Goal: Task Accomplishment & Management: Manage account settings

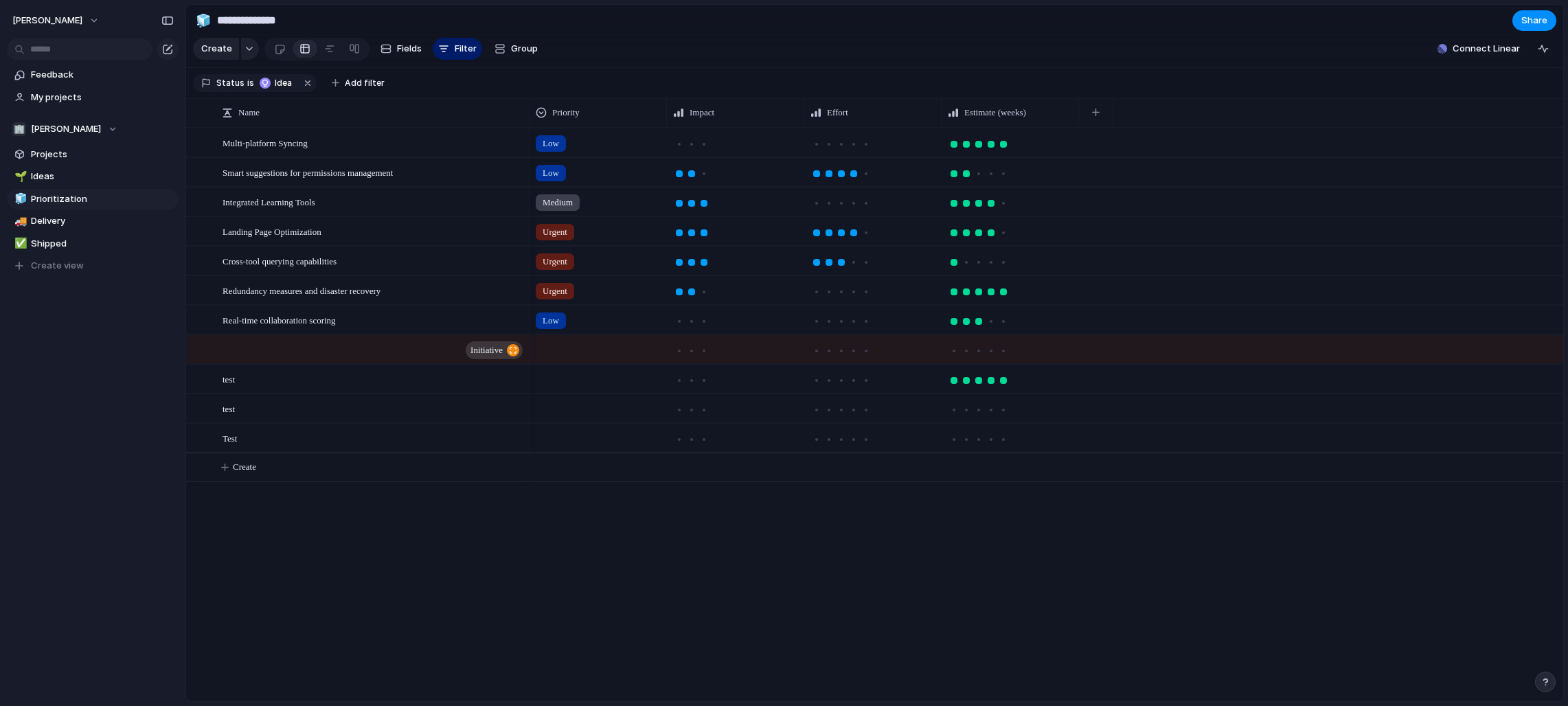
click at [167, 522] on div "[PERSON_NAME] Feedback My projects 🏢 [PERSON_NAME] Projects 🌱 Ideas 🧊 Prioritiz…" at bounding box center [92, 353] width 185 height 706
click at [106, 14] on button "[PERSON_NAME]" at bounding box center [56, 21] width 100 height 22
click at [168, 117] on li "Light" at bounding box center [167, 117] width 81 height 22
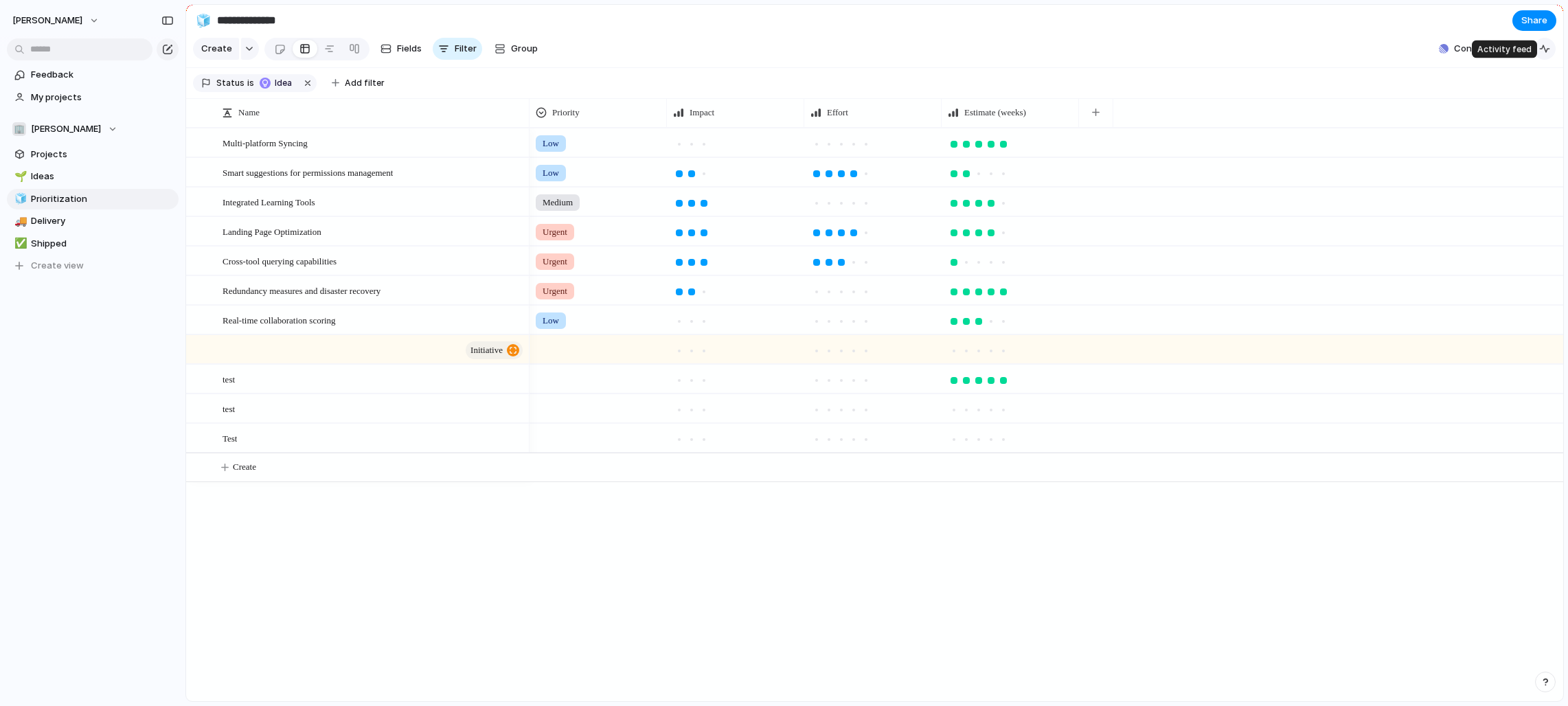
click at [868, 45] on div "button" at bounding box center [1544, 48] width 11 height 11
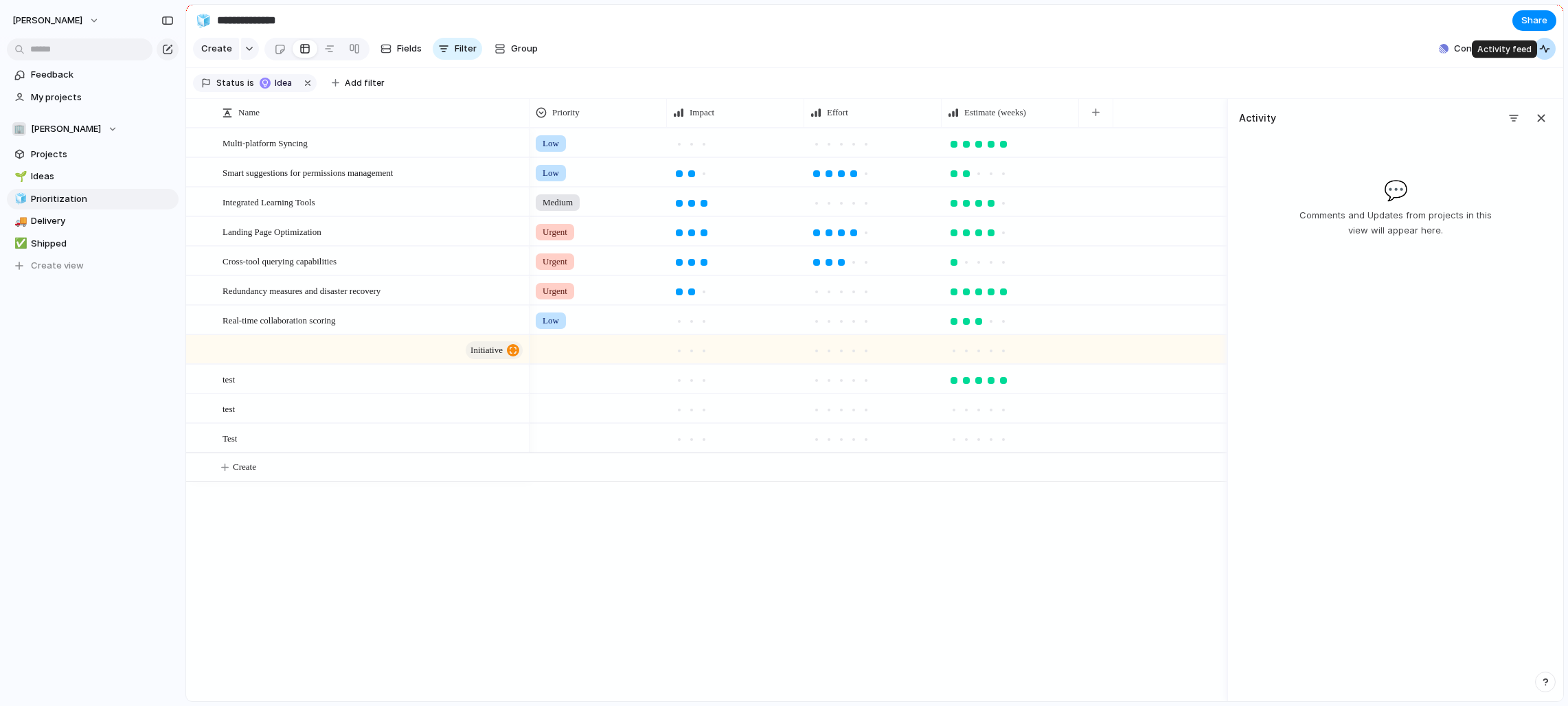
click at [868, 45] on div "button" at bounding box center [1544, 48] width 11 height 11
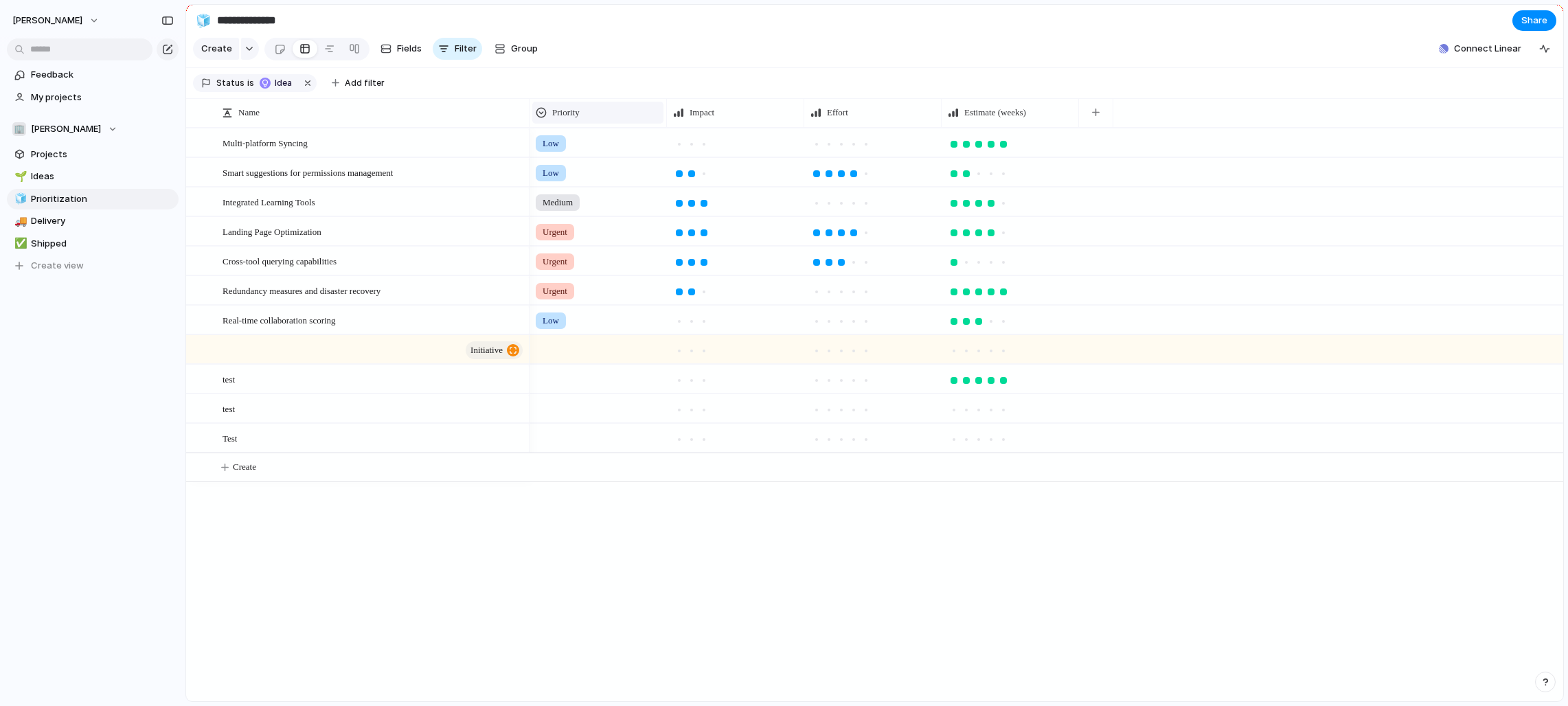
click at [594, 114] on div "Priority" at bounding box center [597, 112] width 124 height 13
click at [611, 87] on div "Modify Hide Sort ascending Sort descending" at bounding box center [784, 353] width 1568 height 706
click at [600, 109] on div "Priority" at bounding box center [597, 112] width 124 height 13
click at [591, 194] on span "Sort ascending" at bounding box center [592, 187] width 67 height 13
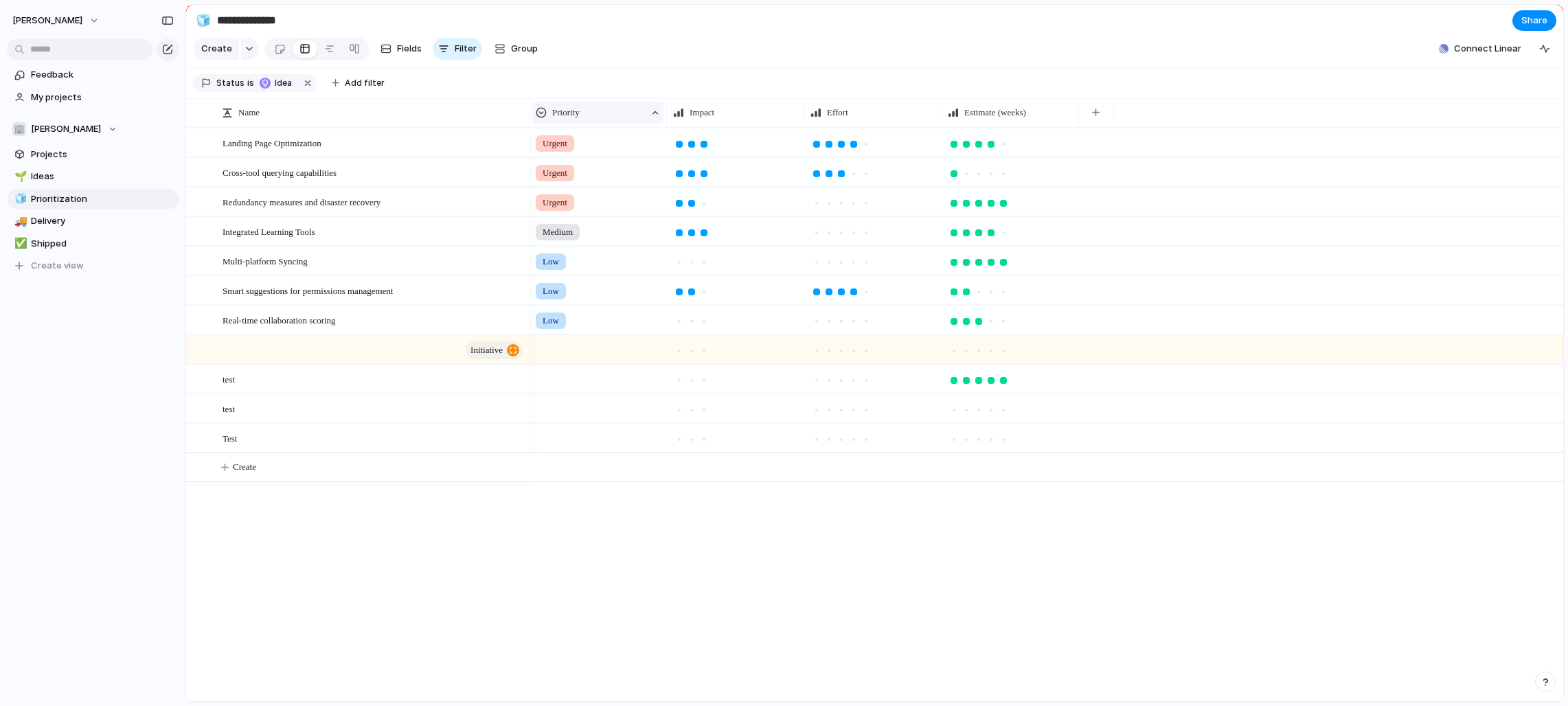
click at [608, 117] on div "Priority" at bounding box center [590, 112] width 109 height 13
click at [597, 145] on li "Modify" at bounding box center [586, 143] width 101 height 22
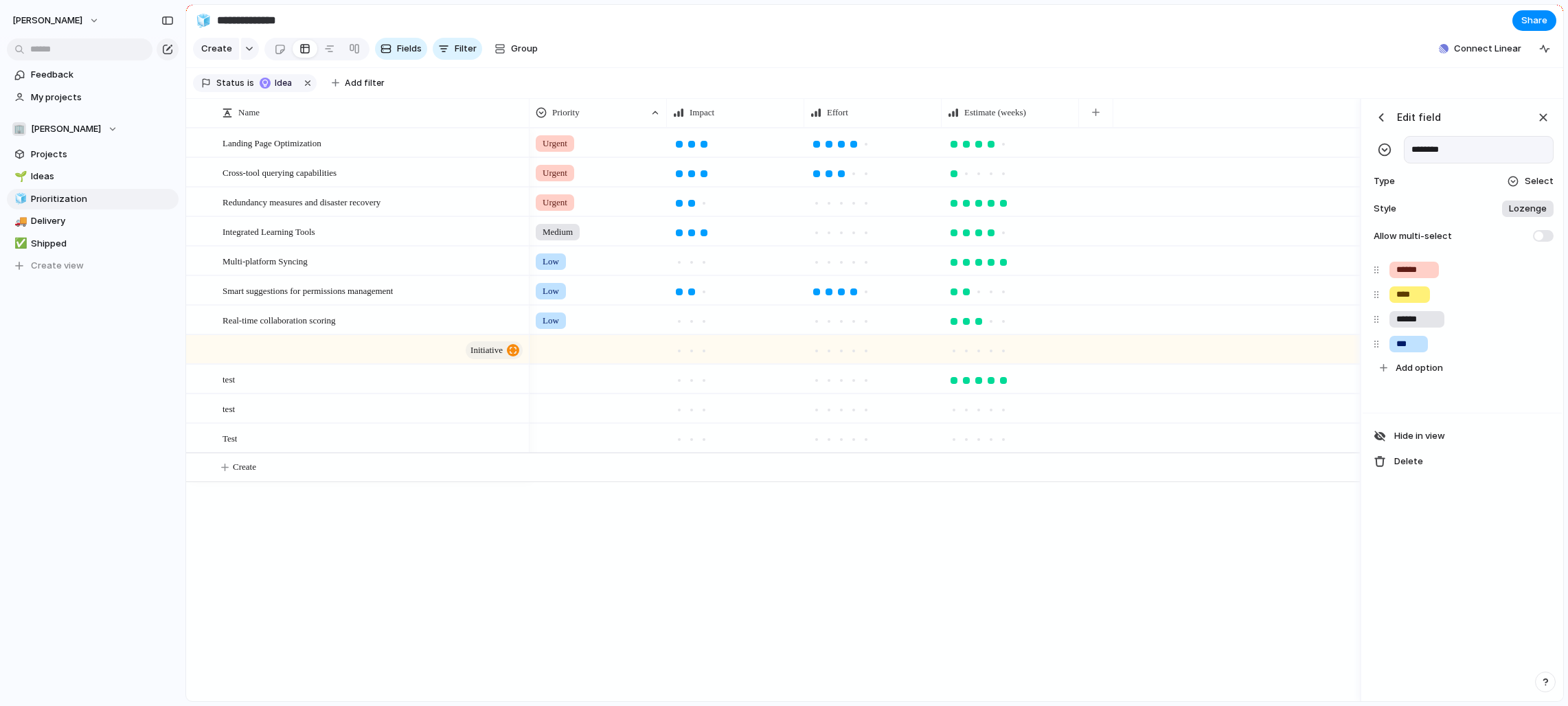
click at [868, 115] on div "button" at bounding box center [1381, 117] width 13 height 13
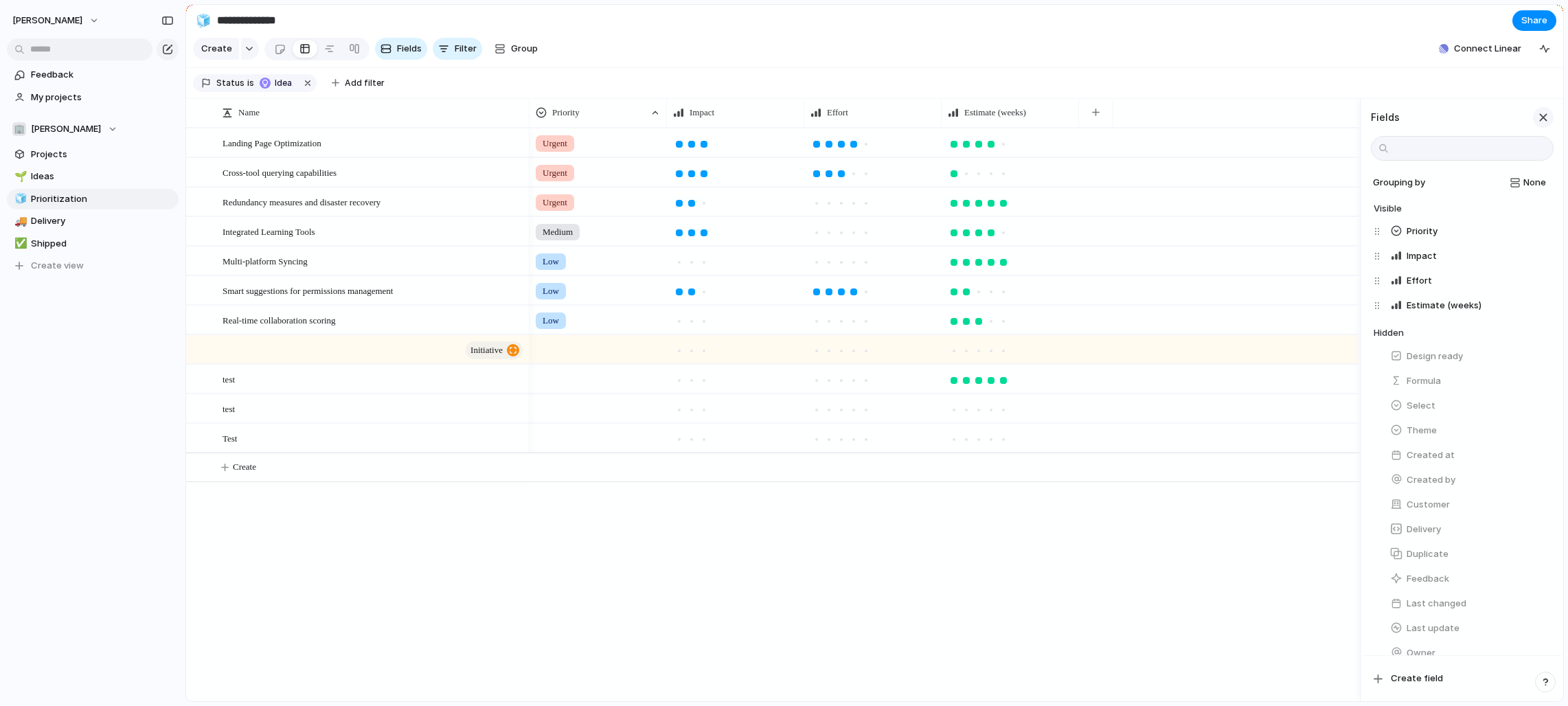
click at [868, 121] on div "button" at bounding box center [1542, 117] width 15 height 15
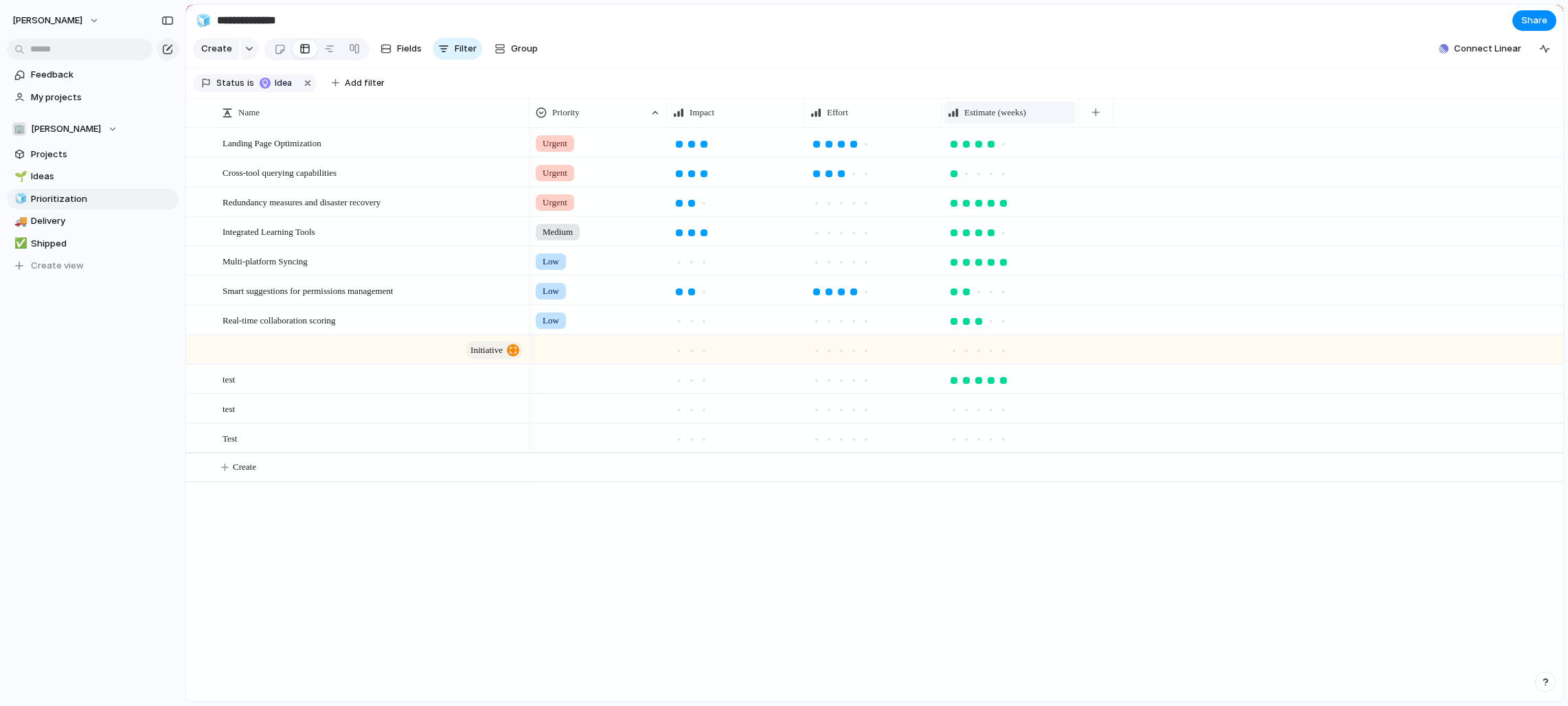
click at [868, 114] on span "Estimate (weeks)" at bounding box center [995, 112] width 62 height 13
click at [735, 111] on div "Modify Hide Sort ascending Sort descending" at bounding box center [784, 353] width 1568 height 706
click at [704, 111] on span "Impact" at bounding box center [701, 112] width 25 height 13
click at [716, 150] on li "Modify" at bounding box center [723, 143] width 101 height 22
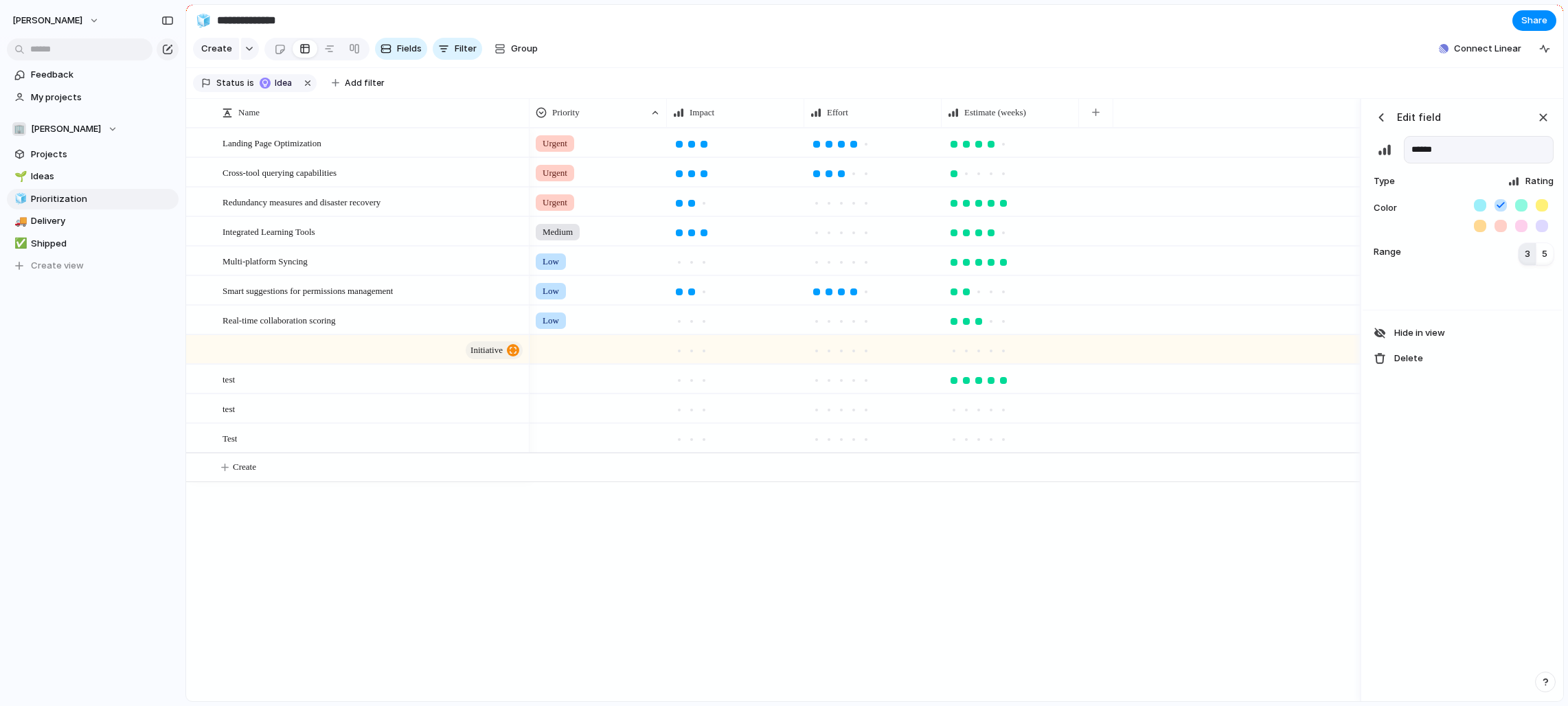
click at [868, 185] on span "Rating" at bounding box center [1540, 181] width 28 height 13
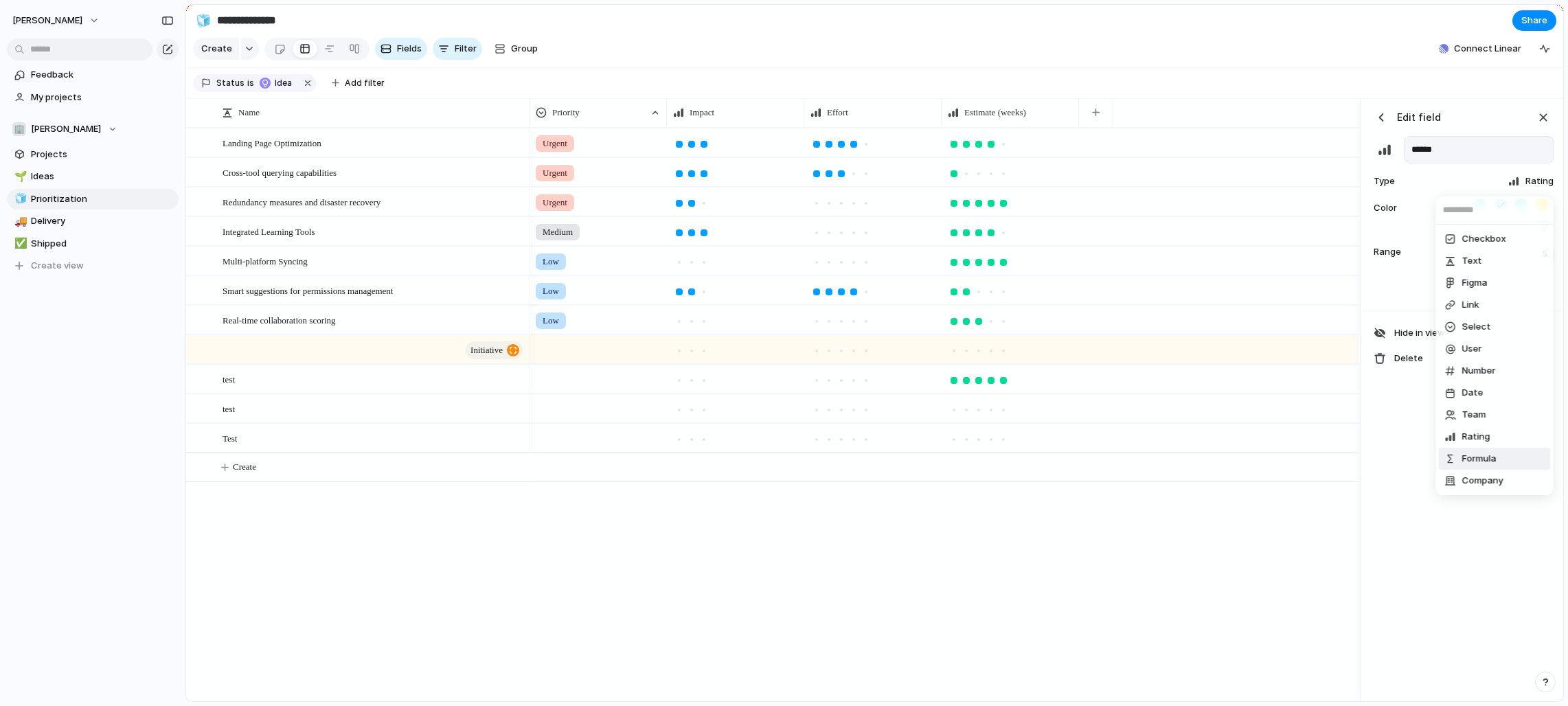
click at [868, 457] on li "Formula" at bounding box center [1495, 458] width 112 height 22
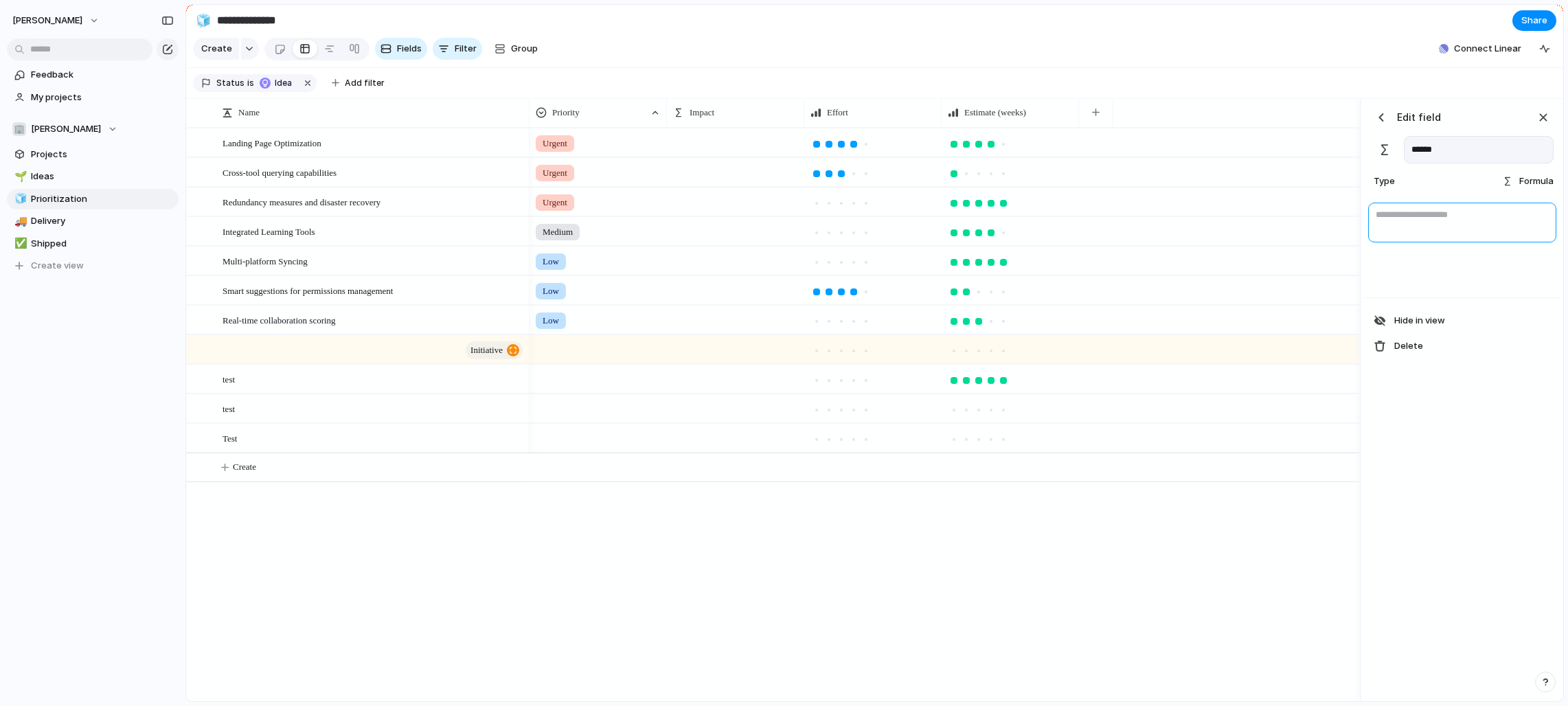
click at [868, 219] on textarea at bounding box center [1462, 223] width 188 height 40
type textarea "*"
type textarea "*********"
click at [868, 119] on div "button" at bounding box center [1542, 117] width 15 height 15
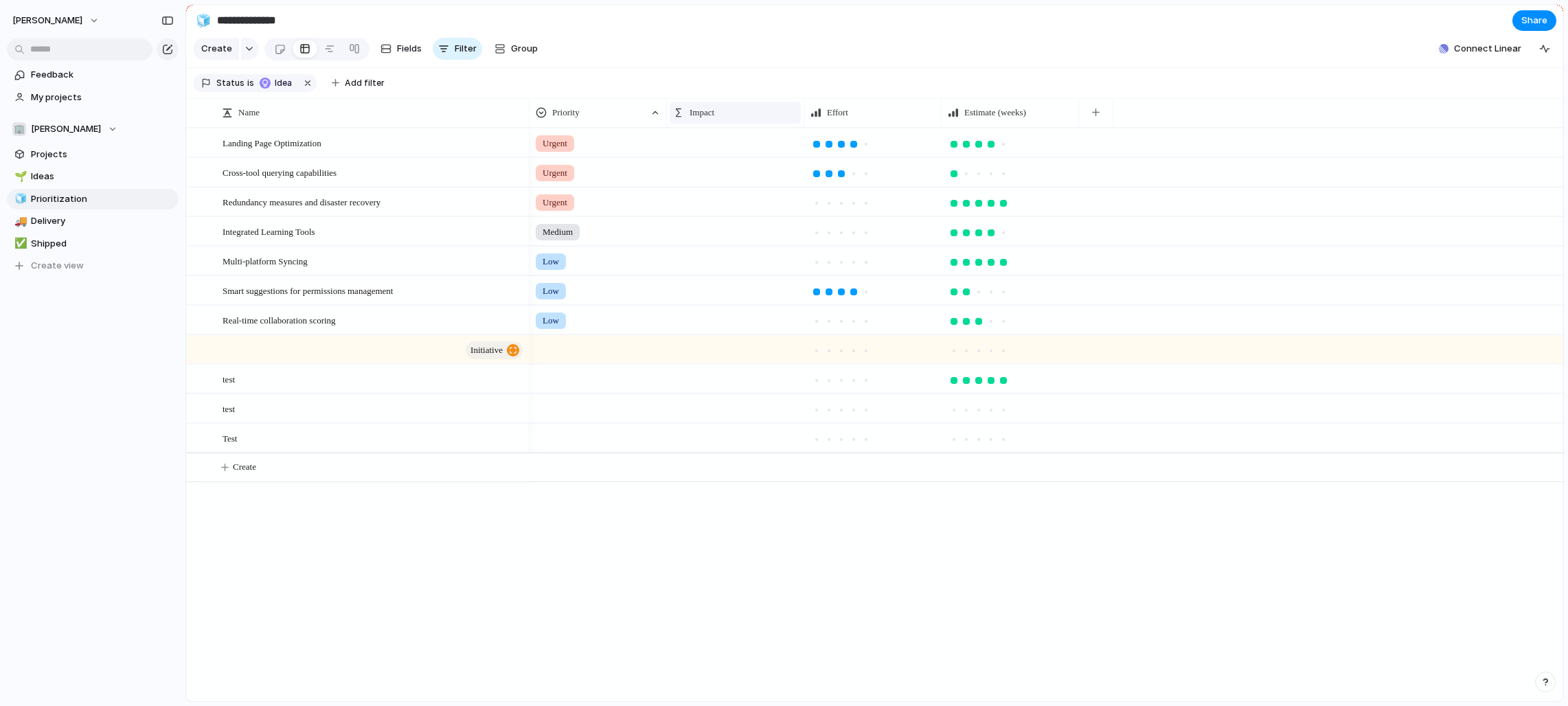
click at [743, 111] on div "Impact" at bounding box center [735, 112] width 124 height 13
click at [712, 140] on span "Modify" at bounding box center [711, 143] width 30 height 13
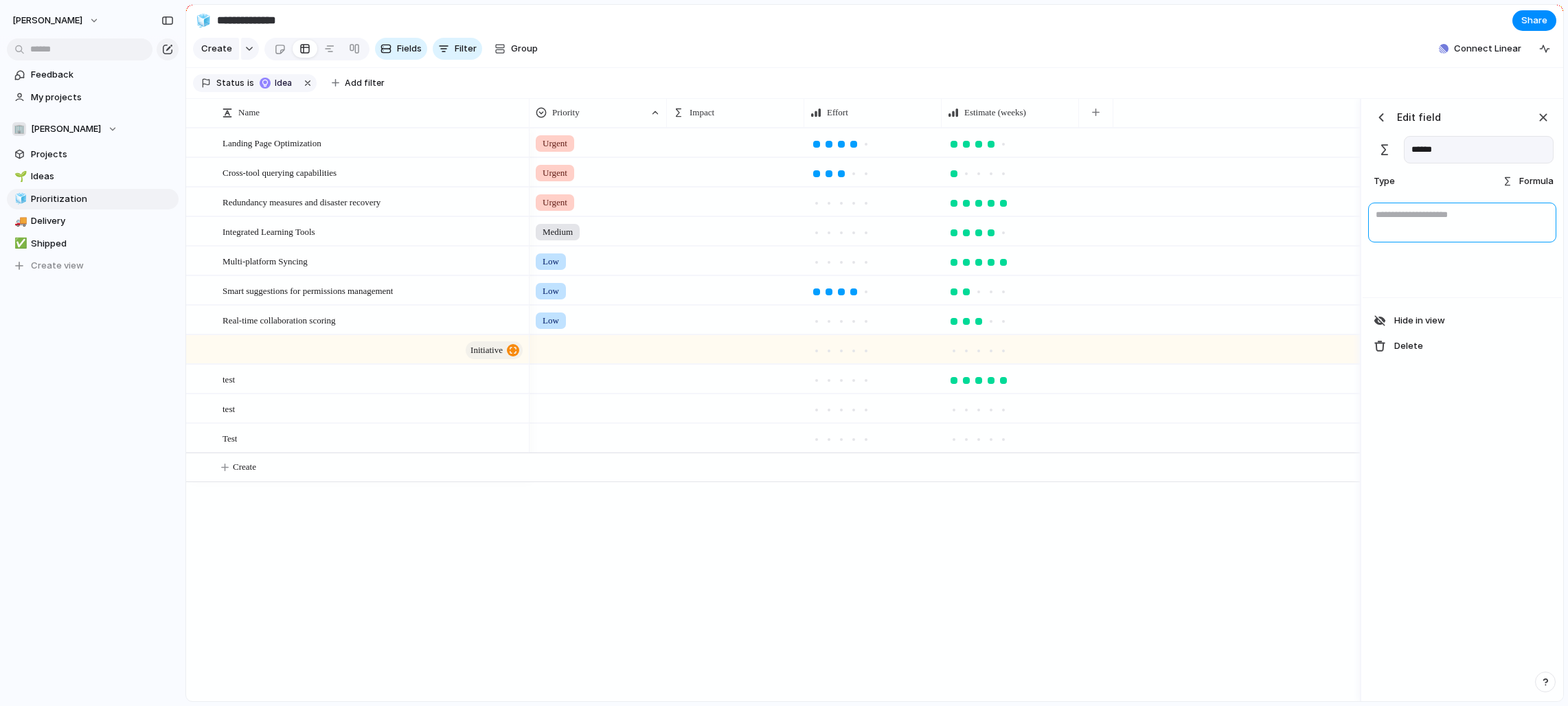
click at [868, 224] on textarea at bounding box center [1462, 223] width 188 height 40
click at [868, 187] on span "Formula" at bounding box center [1536, 181] width 34 height 13
click at [868, 461] on li "Formula" at bounding box center [1495, 458] width 112 height 22
click at [868, 216] on textarea at bounding box center [1462, 223] width 188 height 40
type textarea "********"
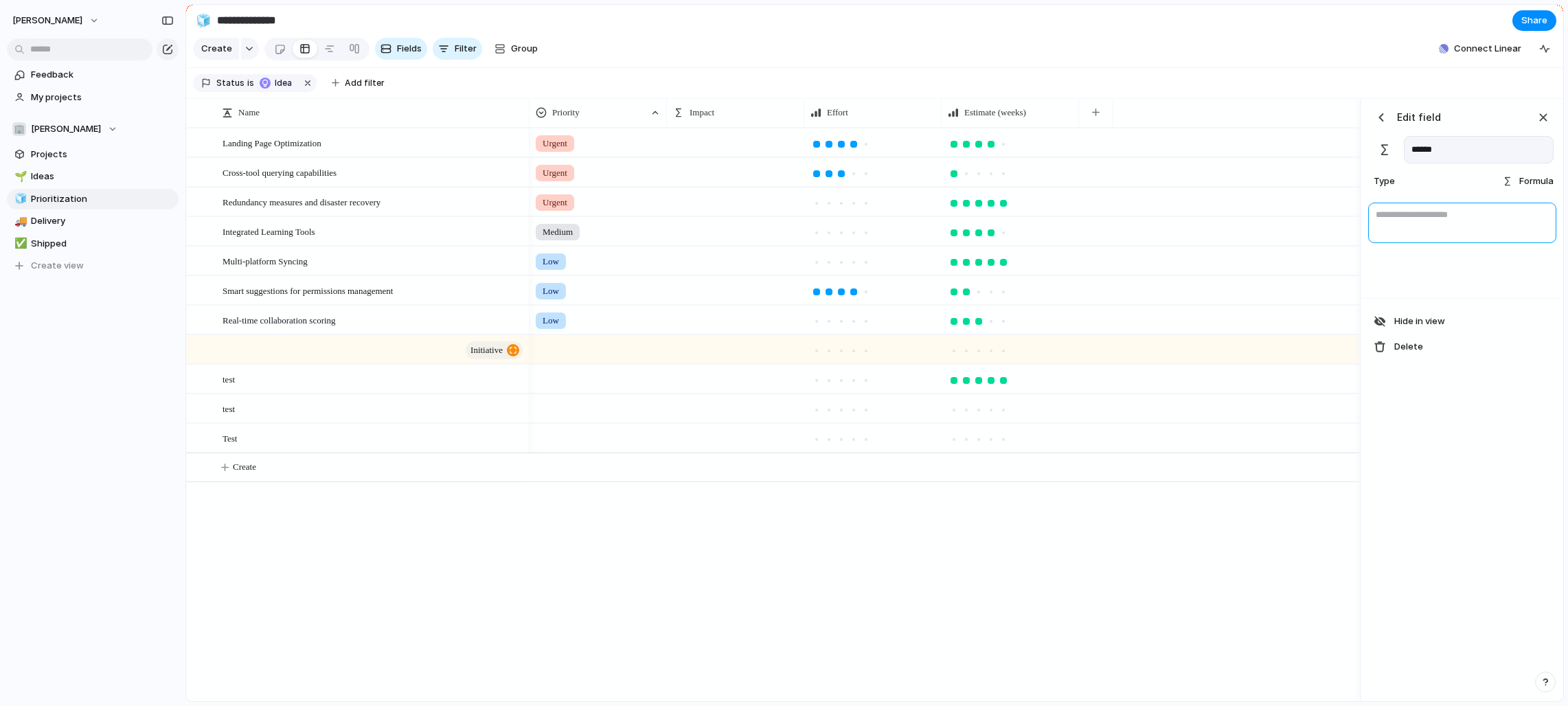
type textarea "*"
type textarea "**********"
type textarea "*"
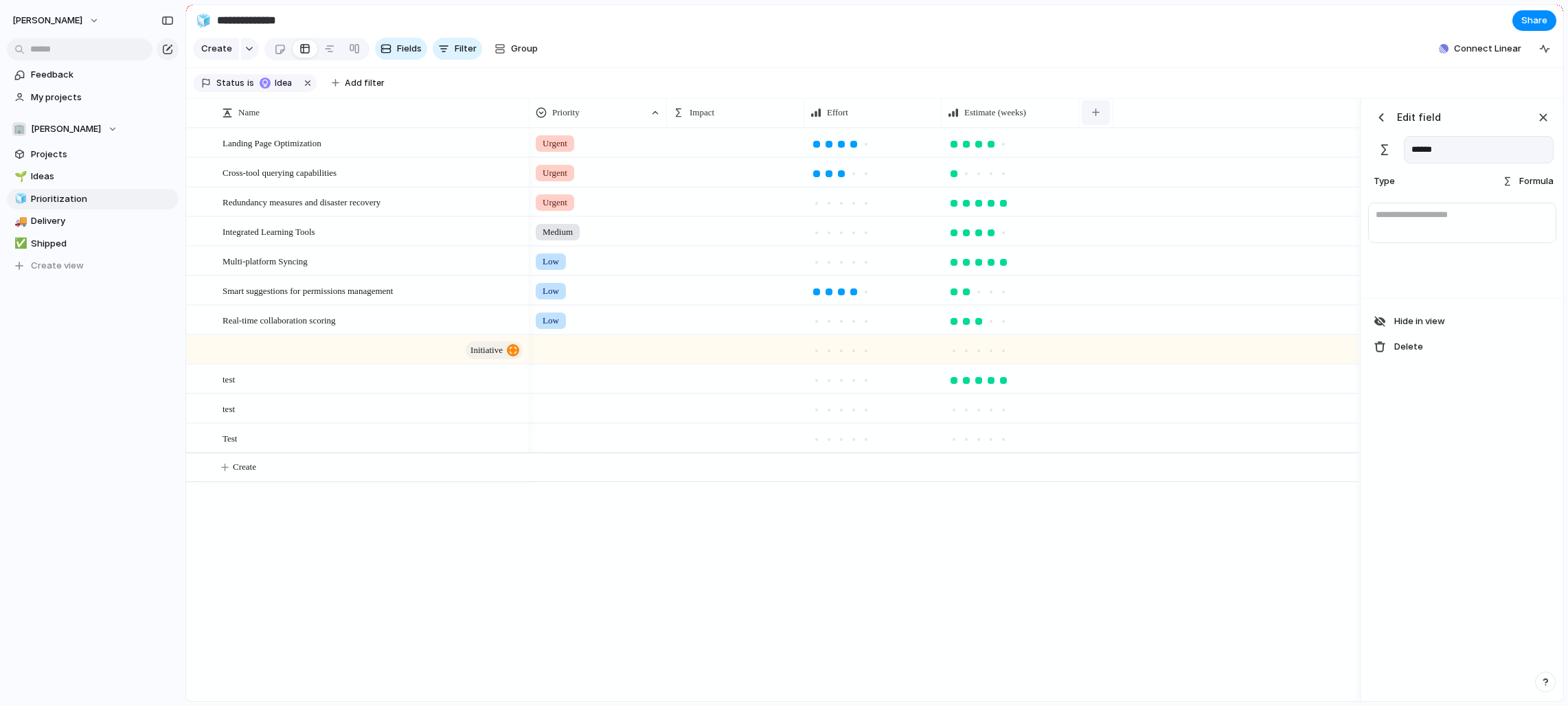
click at [868, 111] on div "button" at bounding box center [1096, 112] width 8 height 8
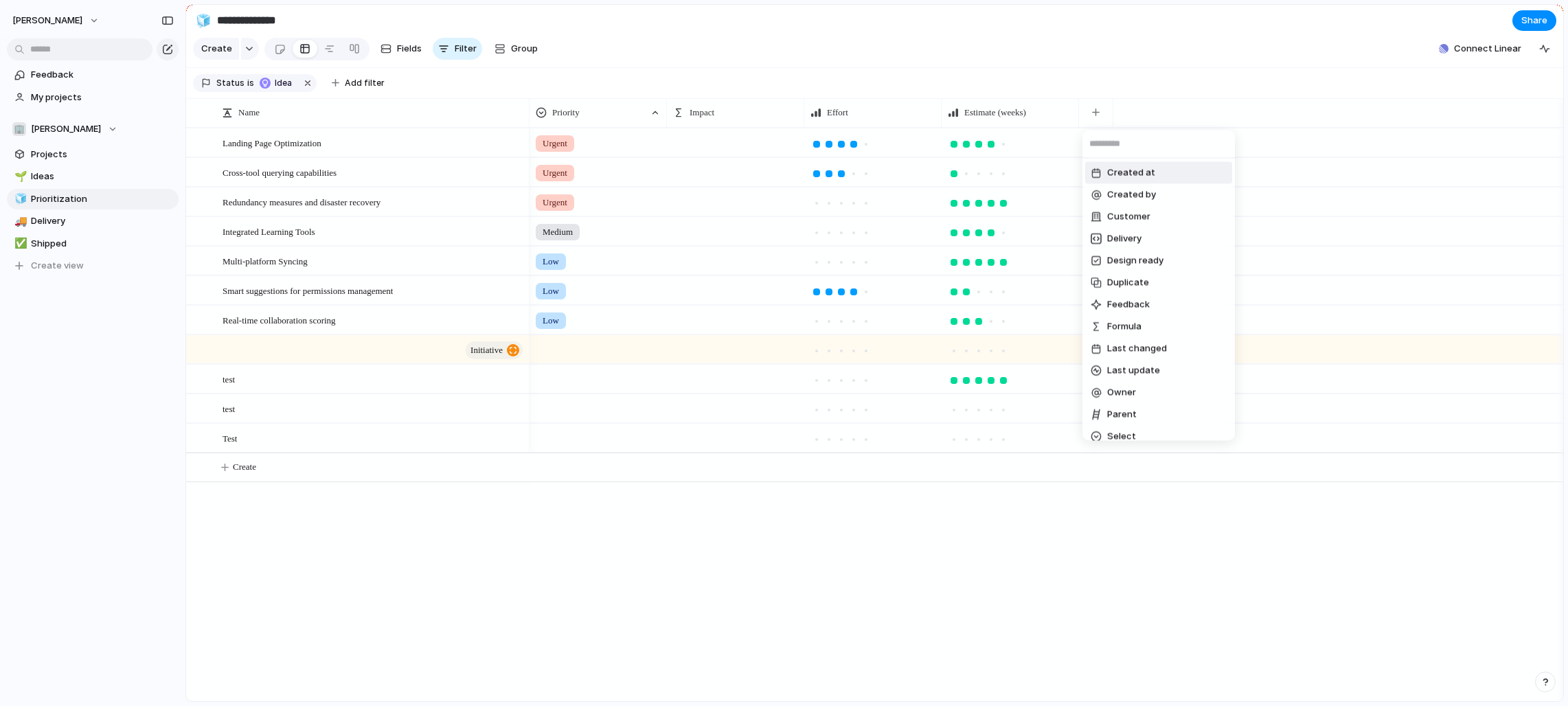
click at [868, 109] on div "Created at Created by Customer Delivery Design ready Duplicate Feedback Formula…" at bounding box center [784, 353] width 1568 height 706
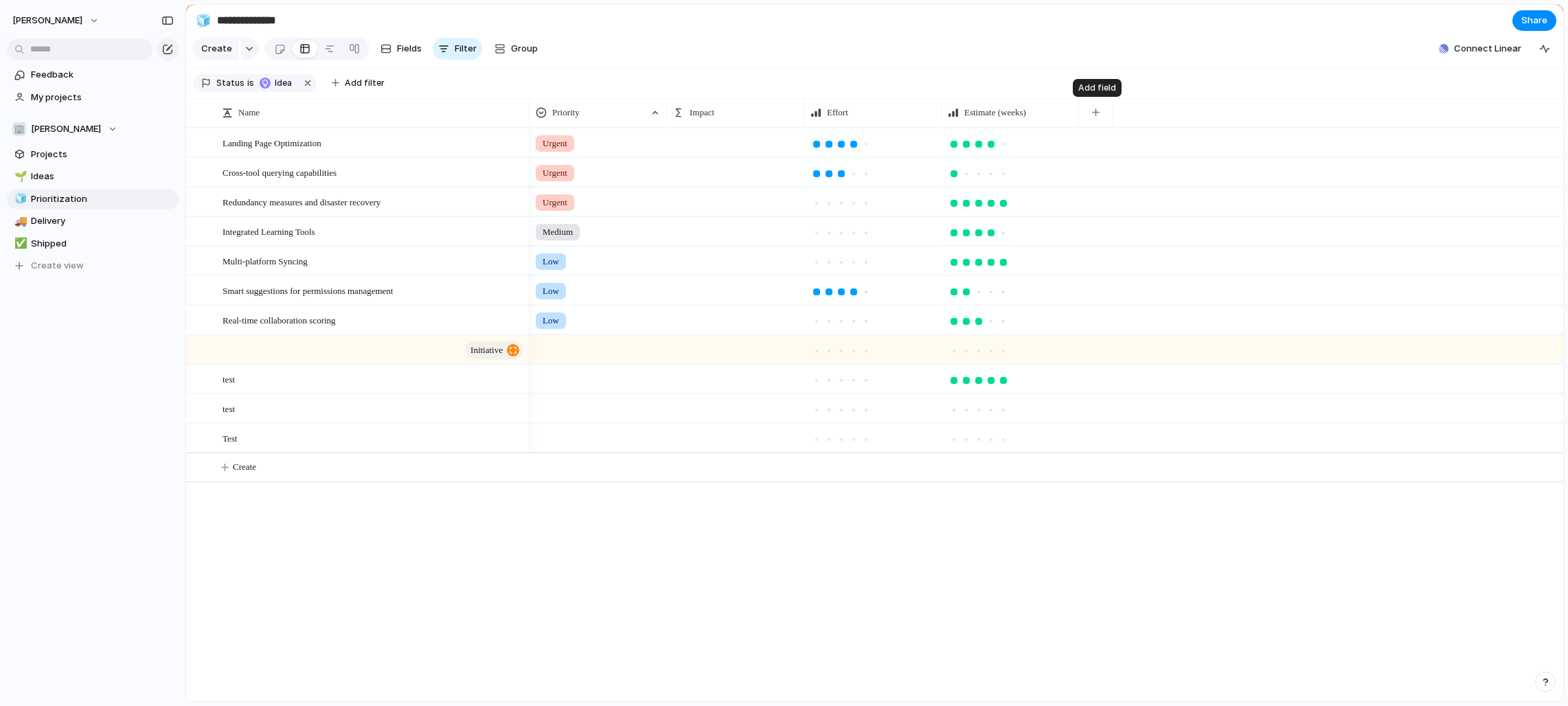
click at [868, 110] on button "button" at bounding box center [1096, 112] width 28 height 25
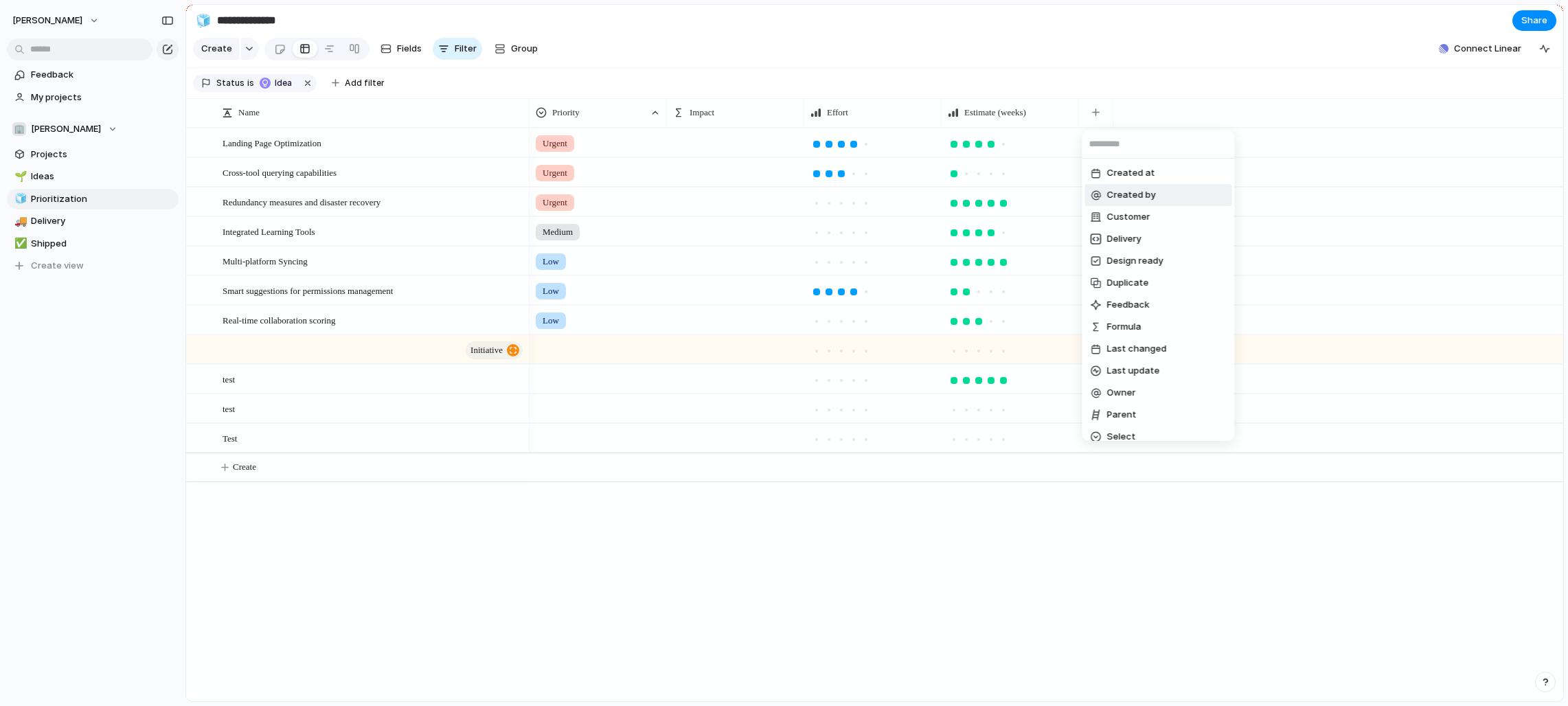
click at [868, 45] on div "Created at Created by Customer Delivery Design ready Duplicate Feedback Formula…" at bounding box center [784, 353] width 1568 height 706
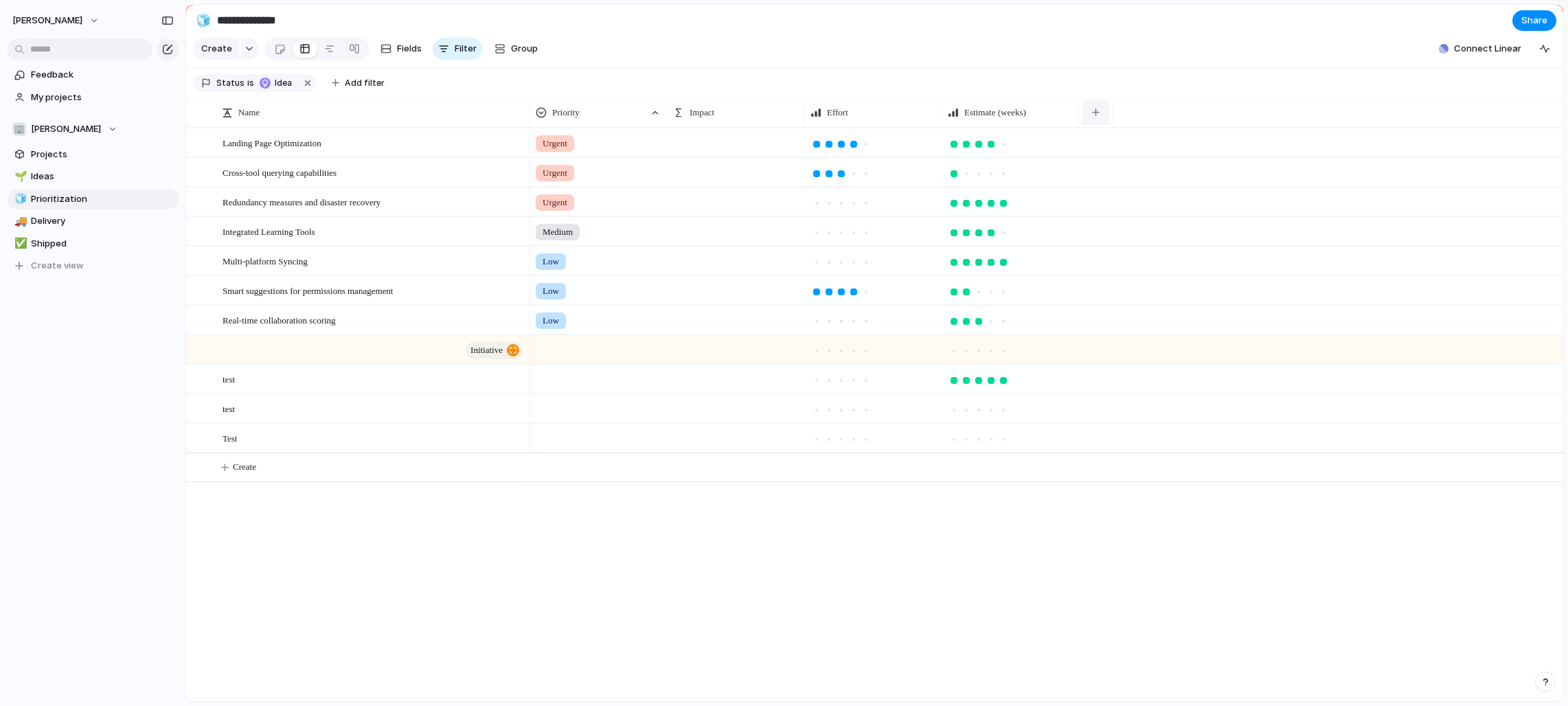
click at [868, 113] on div "button" at bounding box center [1096, 112] width 8 height 8
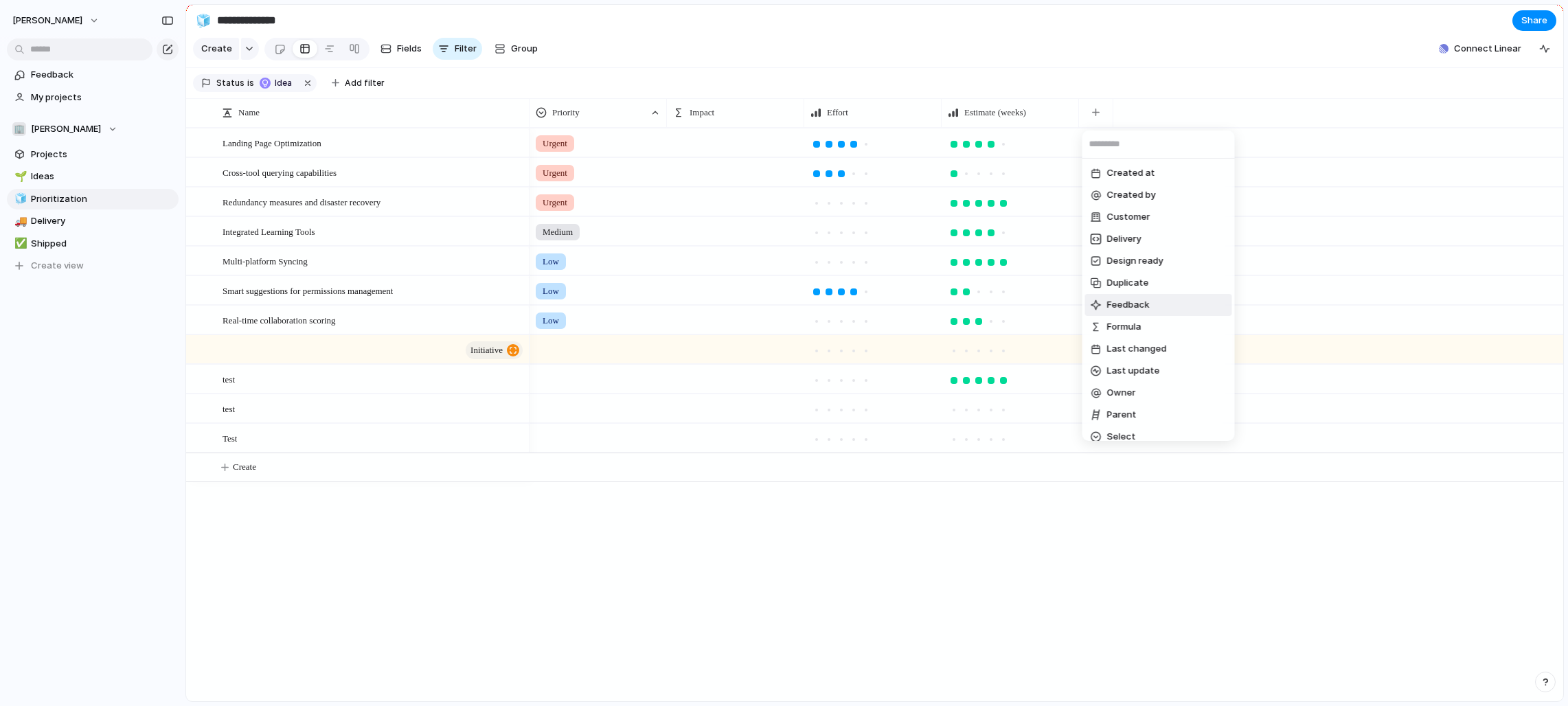
click at [868, 311] on li "Feedback" at bounding box center [1158, 304] width 147 height 22
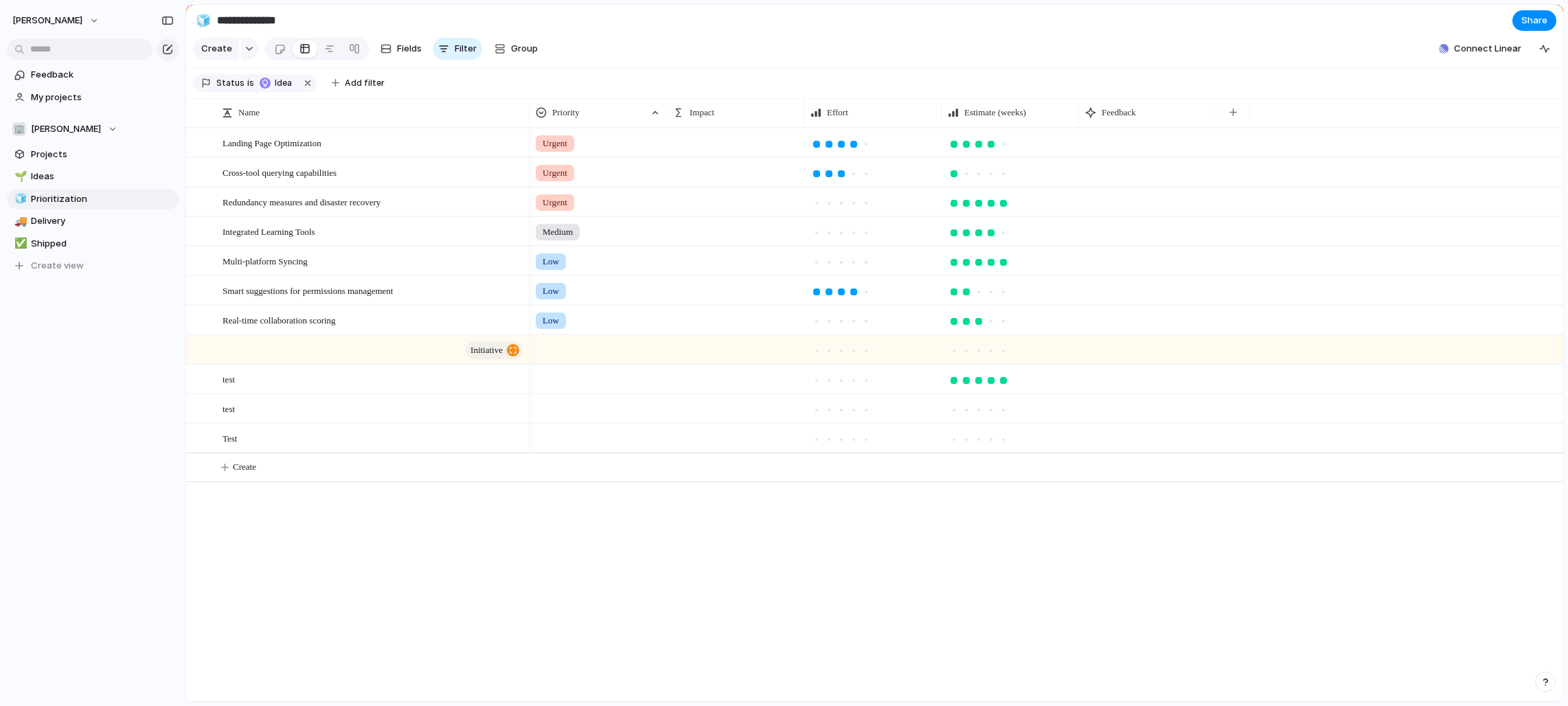
click at [868, 152] on div at bounding box center [1147, 143] width 138 height 28
click at [868, 141] on div at bounding box center [1147, 143] width 138 height 28
click at [868, 110] on div "button" at bounding box center [1233, 112] width 8 height 8
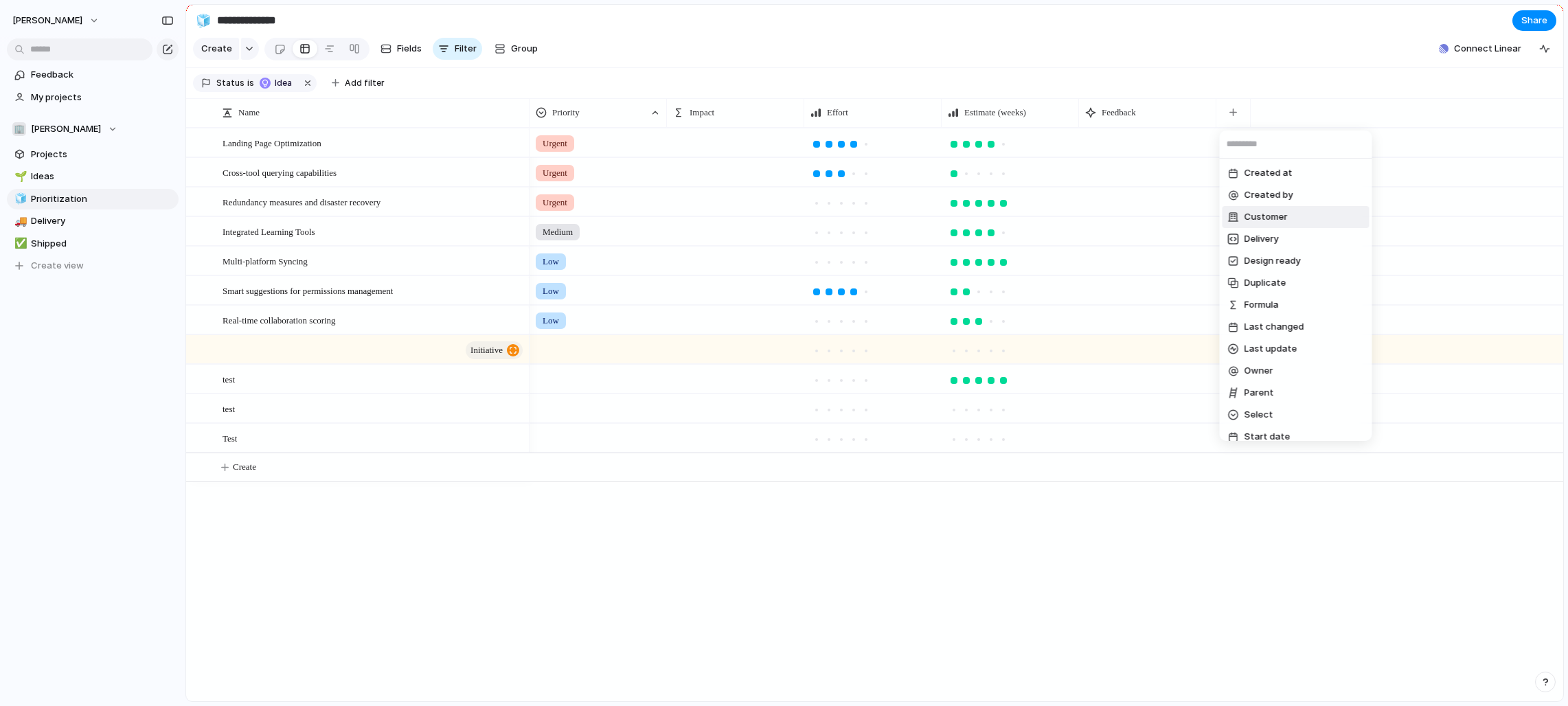
click at [868, 222] on span "Customer" at bounding box center [1266, 216] width 43 height 13
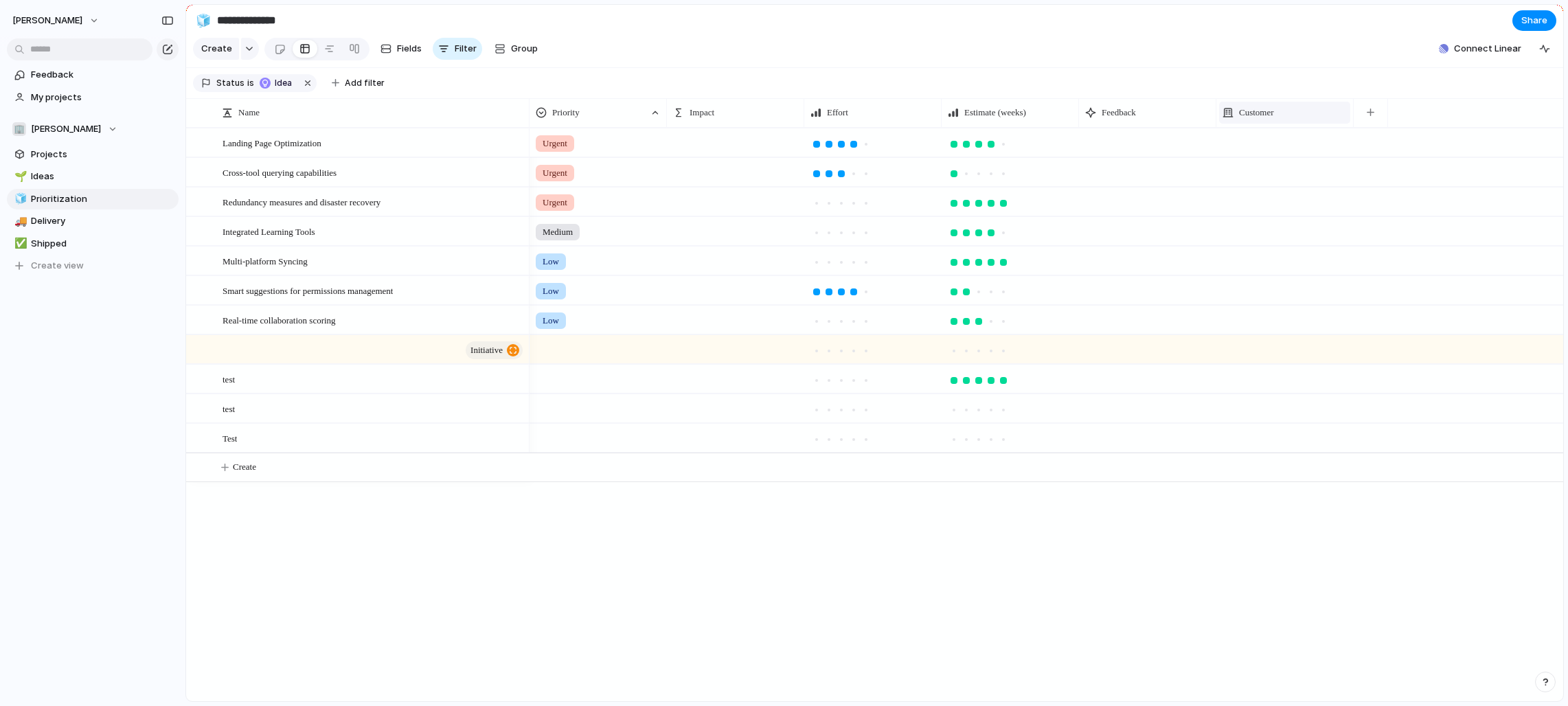
click at [868, 106] on div "Customer" at bounding box center [1284, 112] width 124 height 13
click at [868, 116] on div "Modify Hide Sort ascending Sort descending" at bounding box center [784, 353] width 1568 height 706
click at [868, 112] on div "button" at bounding box center [1370, 112] width 8 height 8
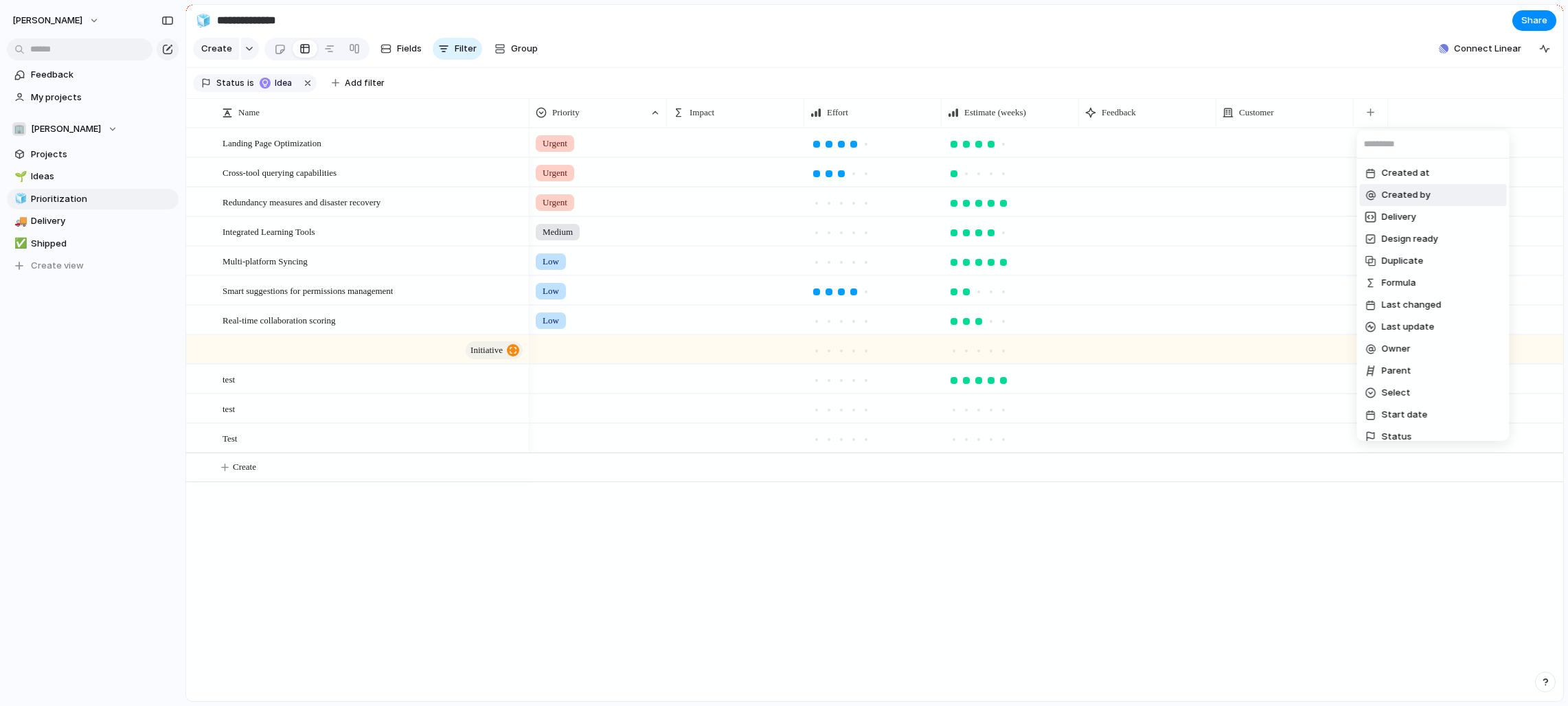
click at [868, 198] on span "Created by" at bounding box center [1406, 194] width 49 height 13
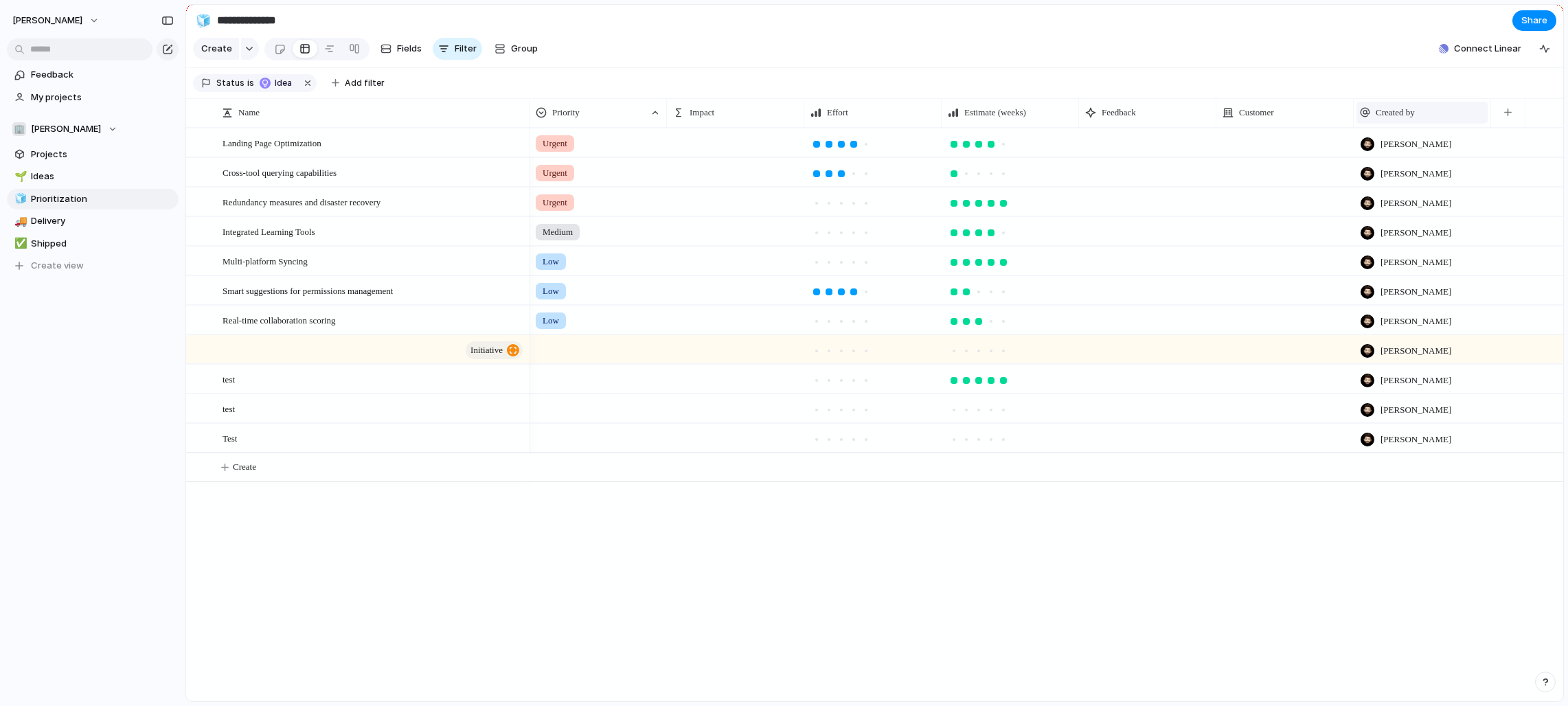
click at [868, 117] on div "Created by" at bounding box center [1421, 112] width 124 height 13
click at [868, 169] on li "Hide" at bounding box center [1410, 165] width 101 height 22
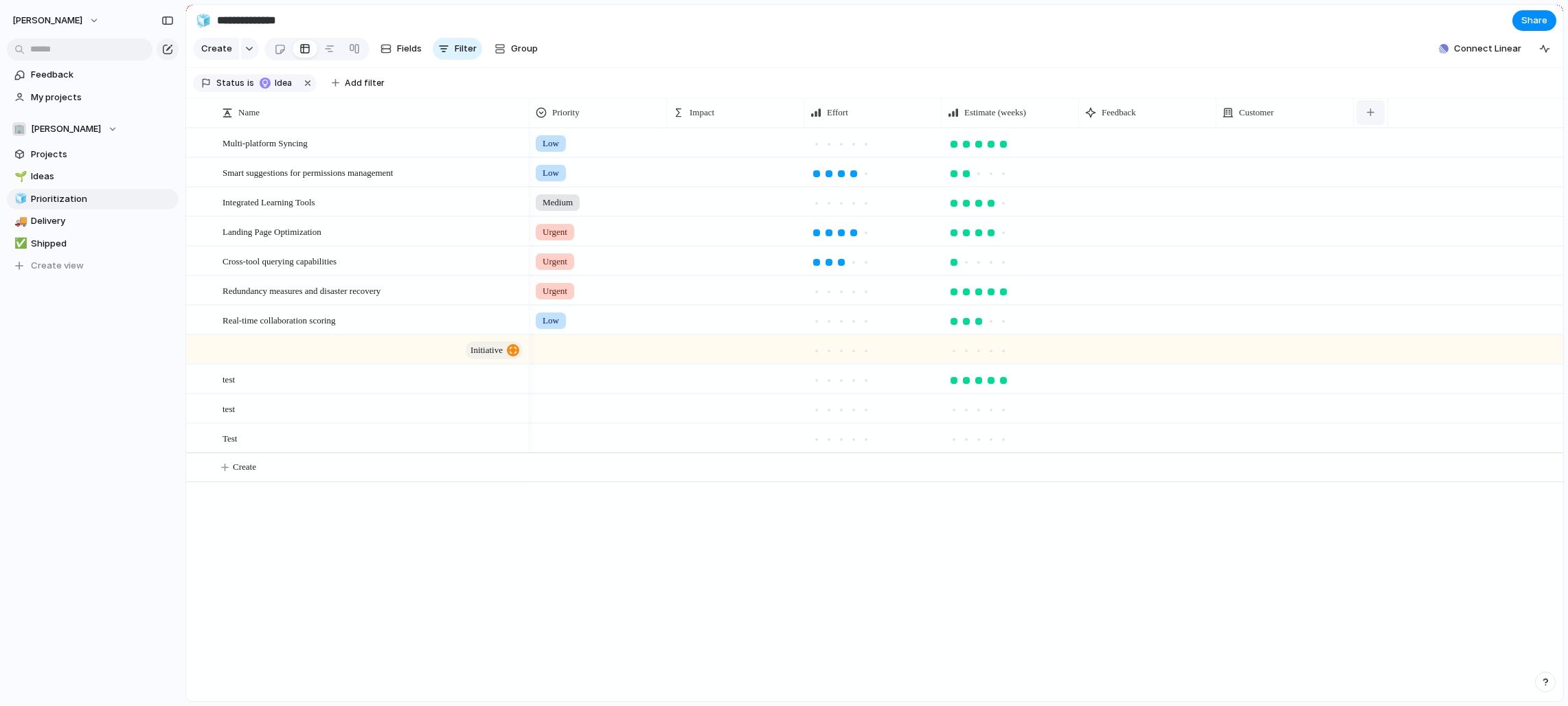
click at [868, 110] on div "button" at bounding box center [1370, 112] width 8 height 8
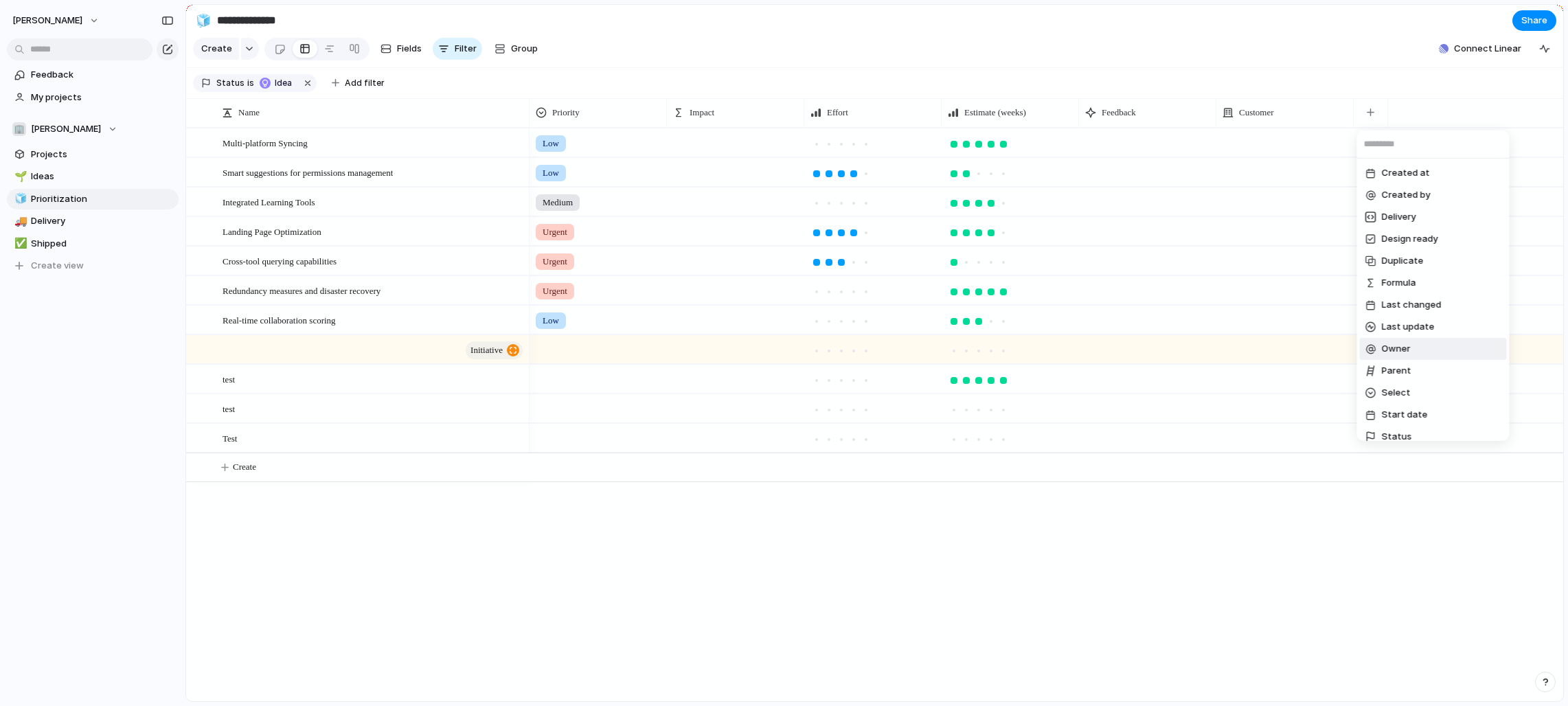
scroll to position [9, 0]
click at [868, 319] on li "Last update" at bounding box center [1433, 318] width 147 height 22
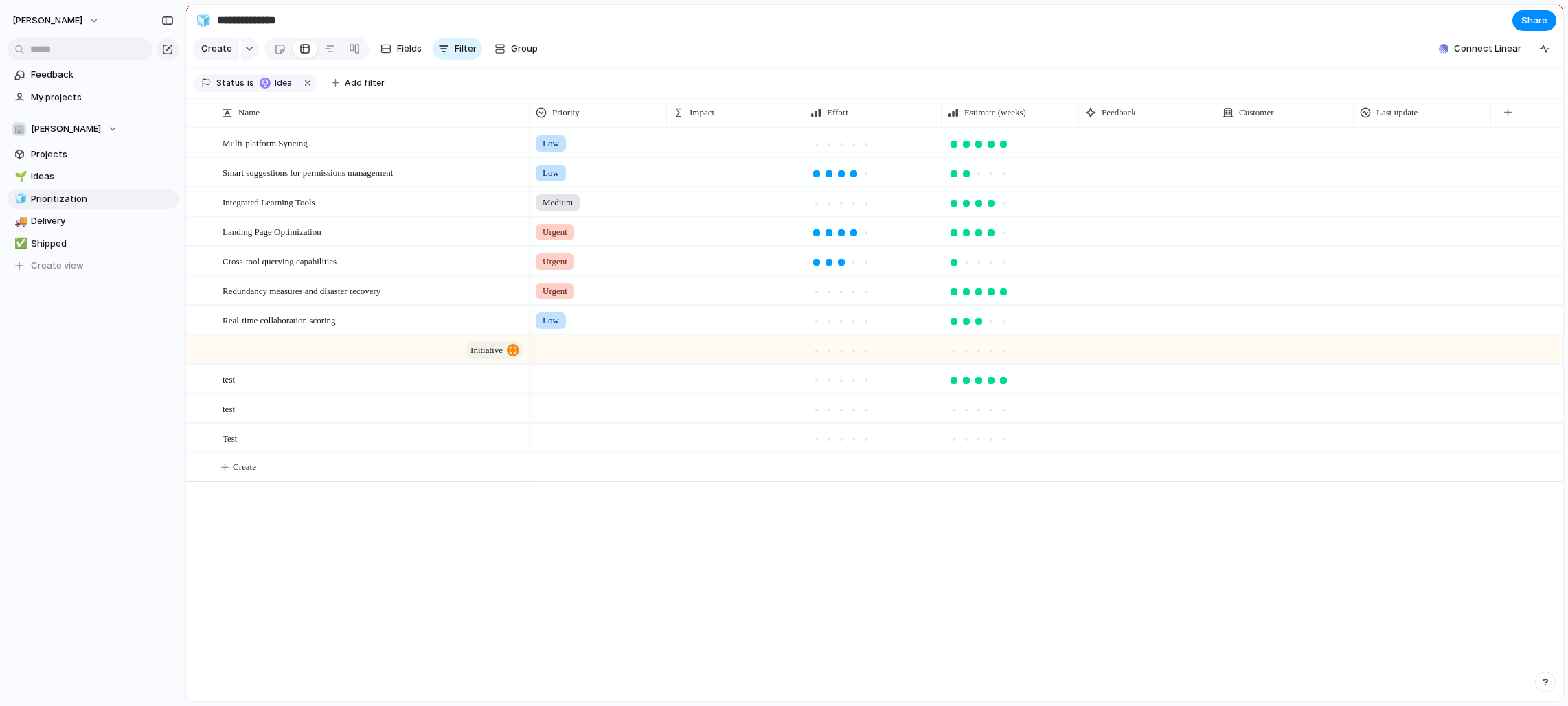
click at [868, 145] on div at bounding box center [1423, 143] width 138 height 28
click at [868, 138] on div at bounding box center [1285, 143] width 138 height 28
click at [868, 140] on div "Test" at bounding box center [784, 353] width 1568 height 706
click at [868, 144] on div at bounding box center [1285, 143] width 138 height 28
click at [868, 199] on div at bounding box center [1231, 199] width 24 height 24
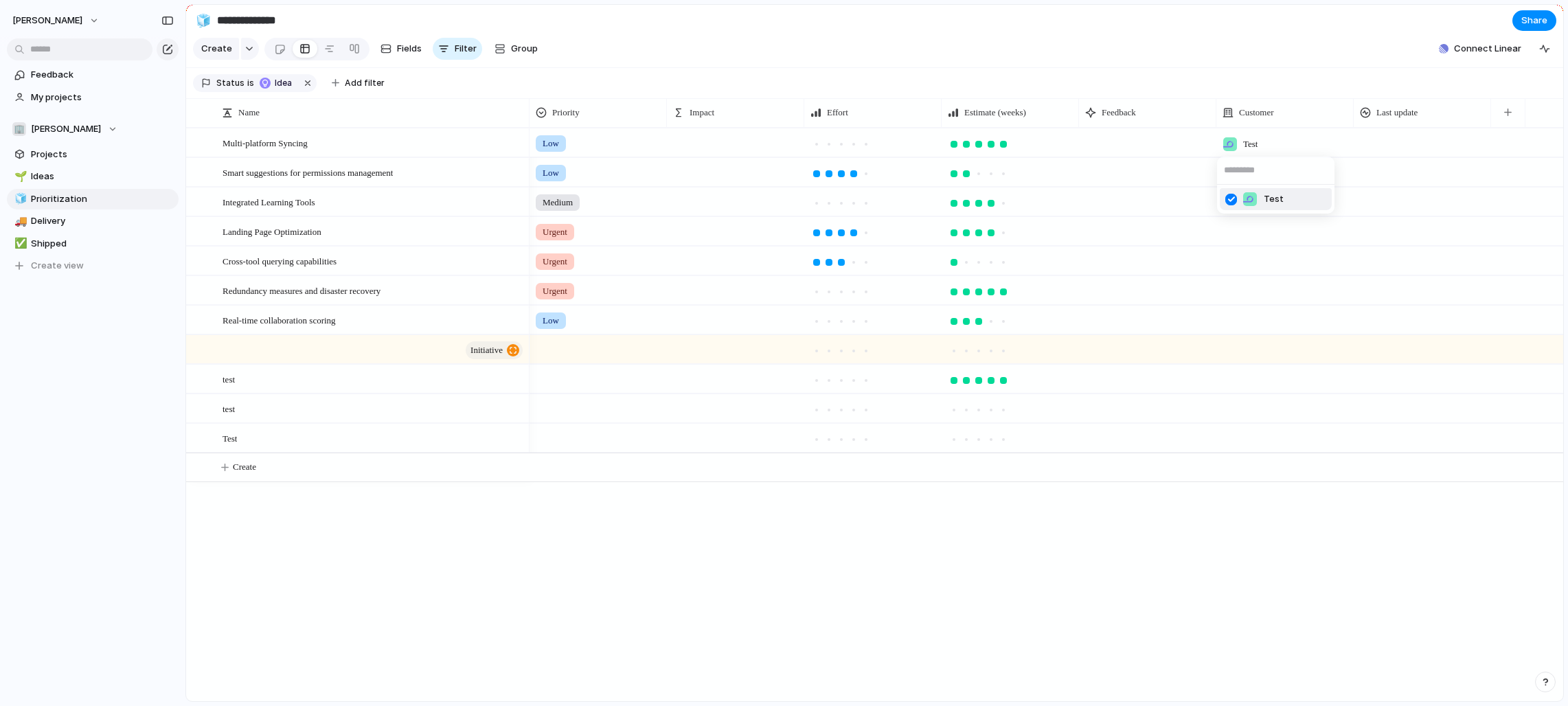
click at [868, 138] on div "Test" at bounding box center [784, 353] width 1568 height 706
click at [868, 138] on div at bounding box center [1423, 143] width 138 height 28
click at [868, 143] on div at bounding box center [1423, 143] width 138 height 28
click at [868, 141] on div at bounding box center [1147, 143] width 138 height 28
click at [868, 141] on div at bounding box center [1011, 143] width 136 height 27
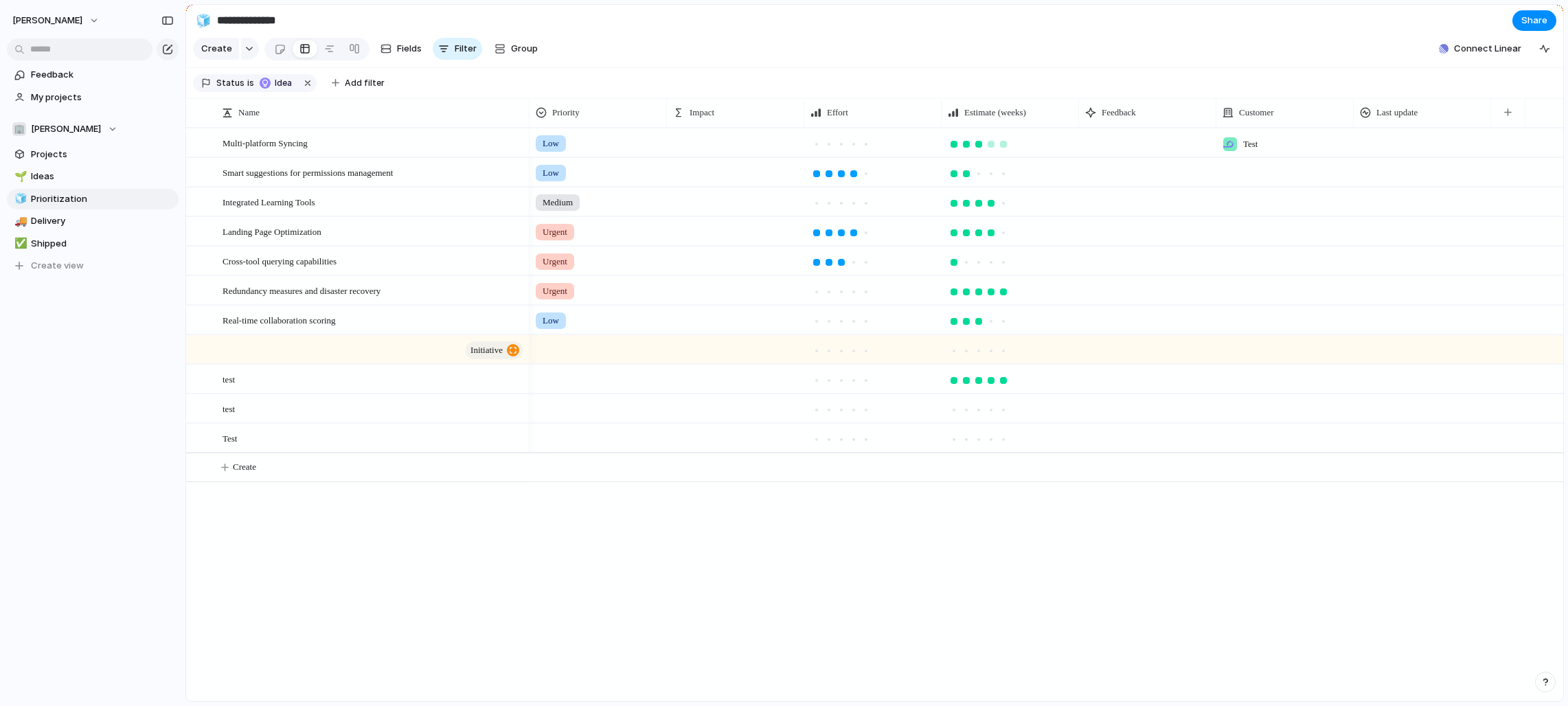
click at [868, 145] on div at bounding box center [978, 144] width 12 height 12
click at [868, 141] on div at bounding box center [967, 145] width 7 height 7
drag, startPoint x: 1472, startPoint y: 138, endPoint x: 1423, endPoint y: 102, distance: 60.8
click at [868, 138] on div at bounding box center [1423, 143] width 138 height 28
click at [868, 100] on div "Last update" at bounding box center [1421, 112] width 131 height 29
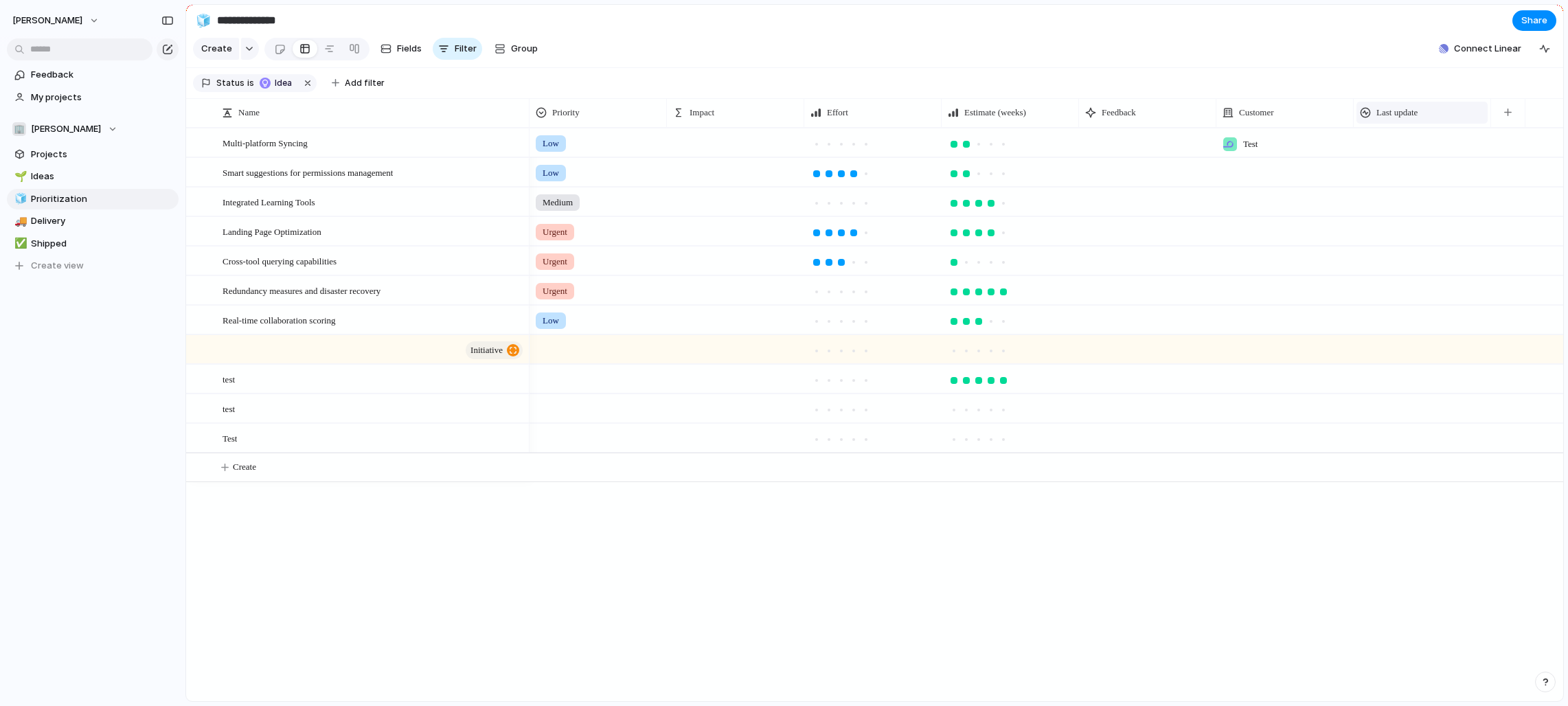
click at [868, 118] on span "Last update" at bounding box center [1397, 112] width 41 height 13
click at [868, 143] on span "Modify" at bounding box center [1398, 143] width 30 height 13
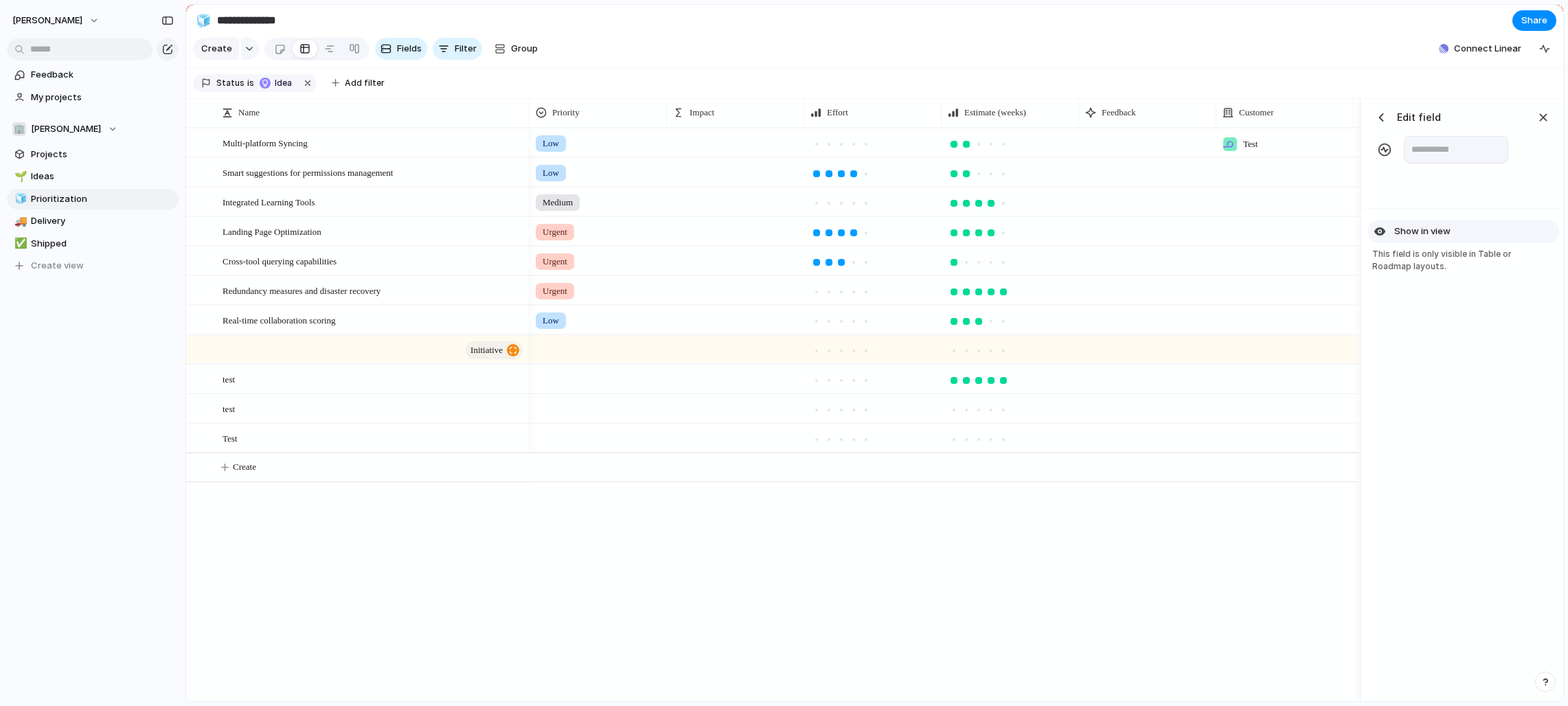
click at [868, 228] on div "button" at bounding box center [1379, 231] width 12 height 12
click at [868, 231] on button "Show in view" at bounding box center [1463, 231] width 191 height 23
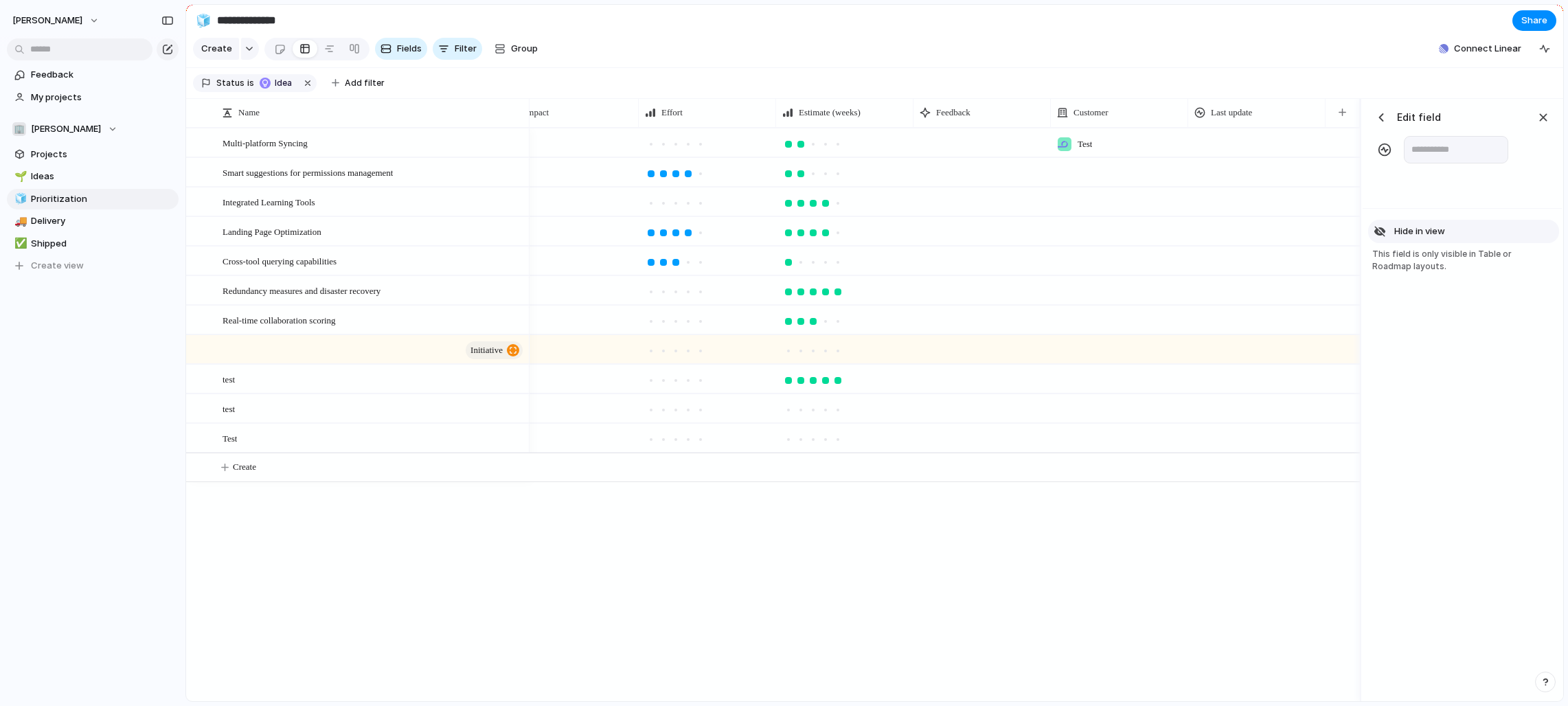
click at [868, 230] on span "Hide in view" at bounding box center [1420, 231] width 51 height 13
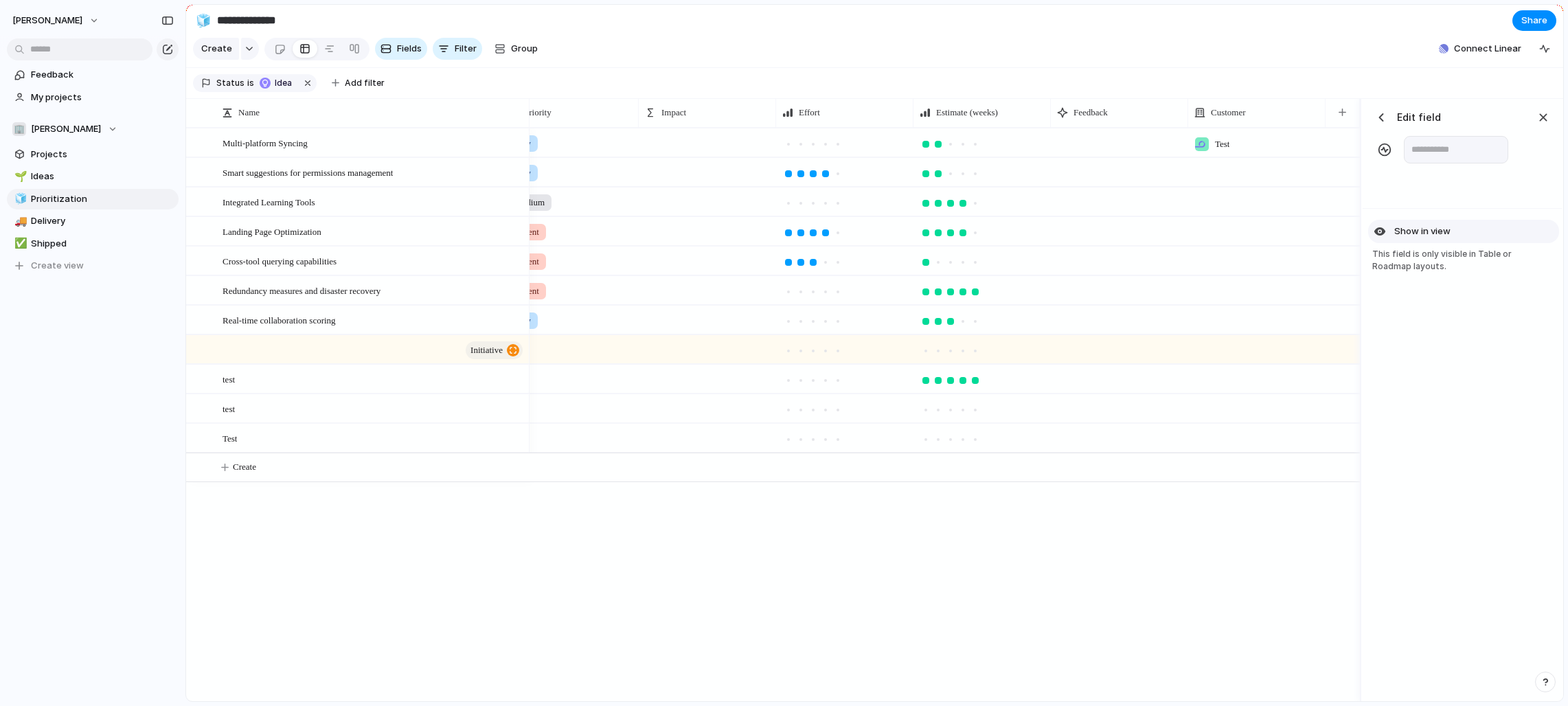
click at [868, 230] on span "Show in view" at bounding box center [1422, 231] width 56 height 13
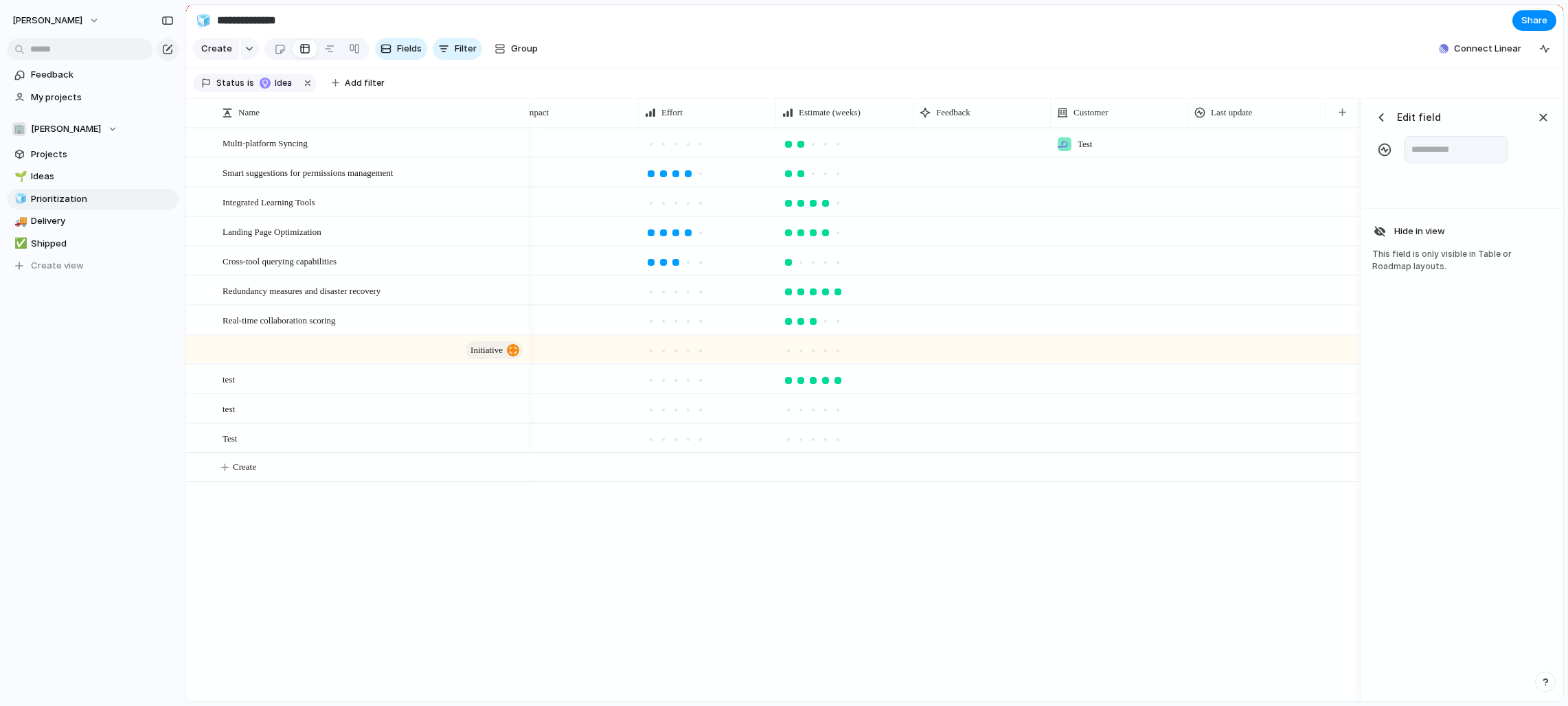
click at [868, 115] on div "button" at bounding box center [1381, 117] width 13 height 13
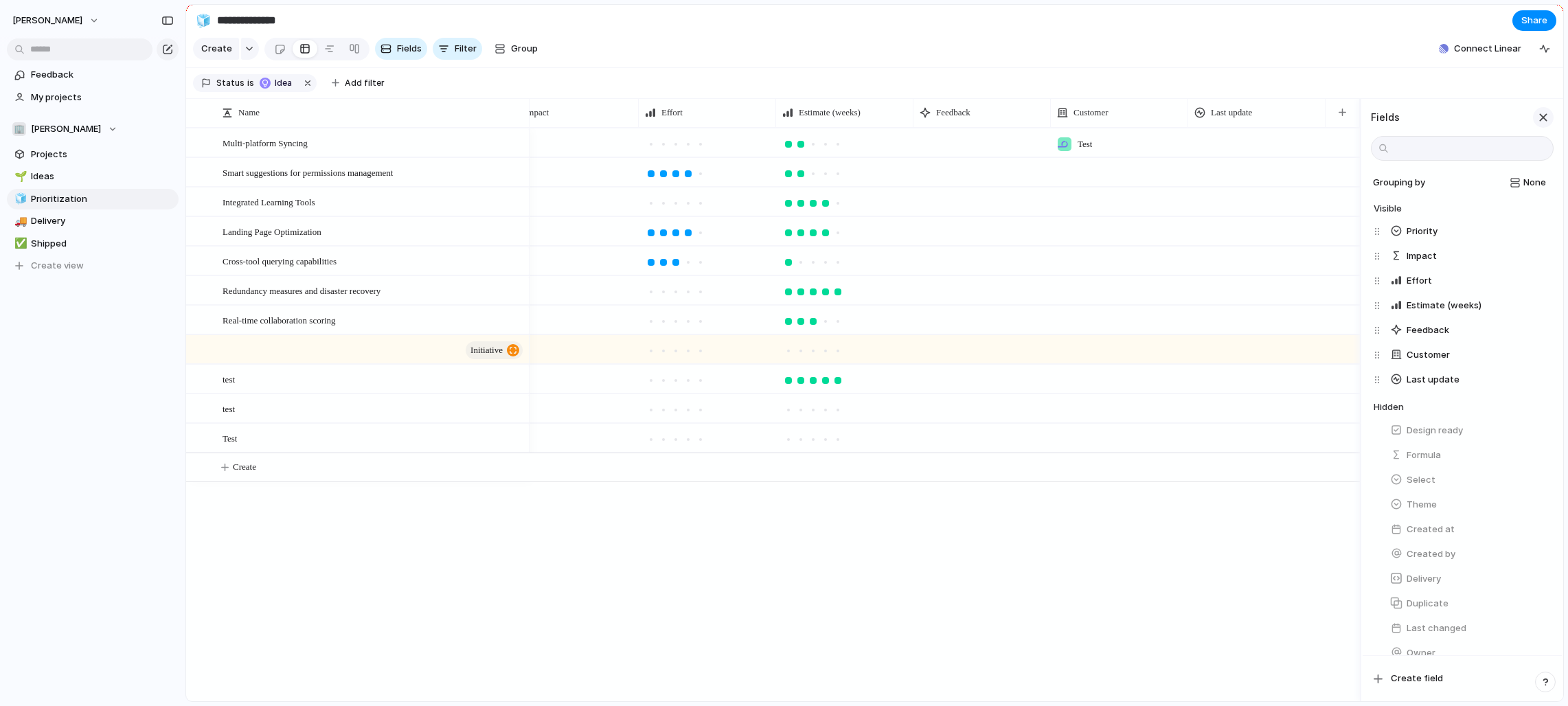
click at [868, 114] on div "button" at bounding box center [1542, 117] width 15 height 15
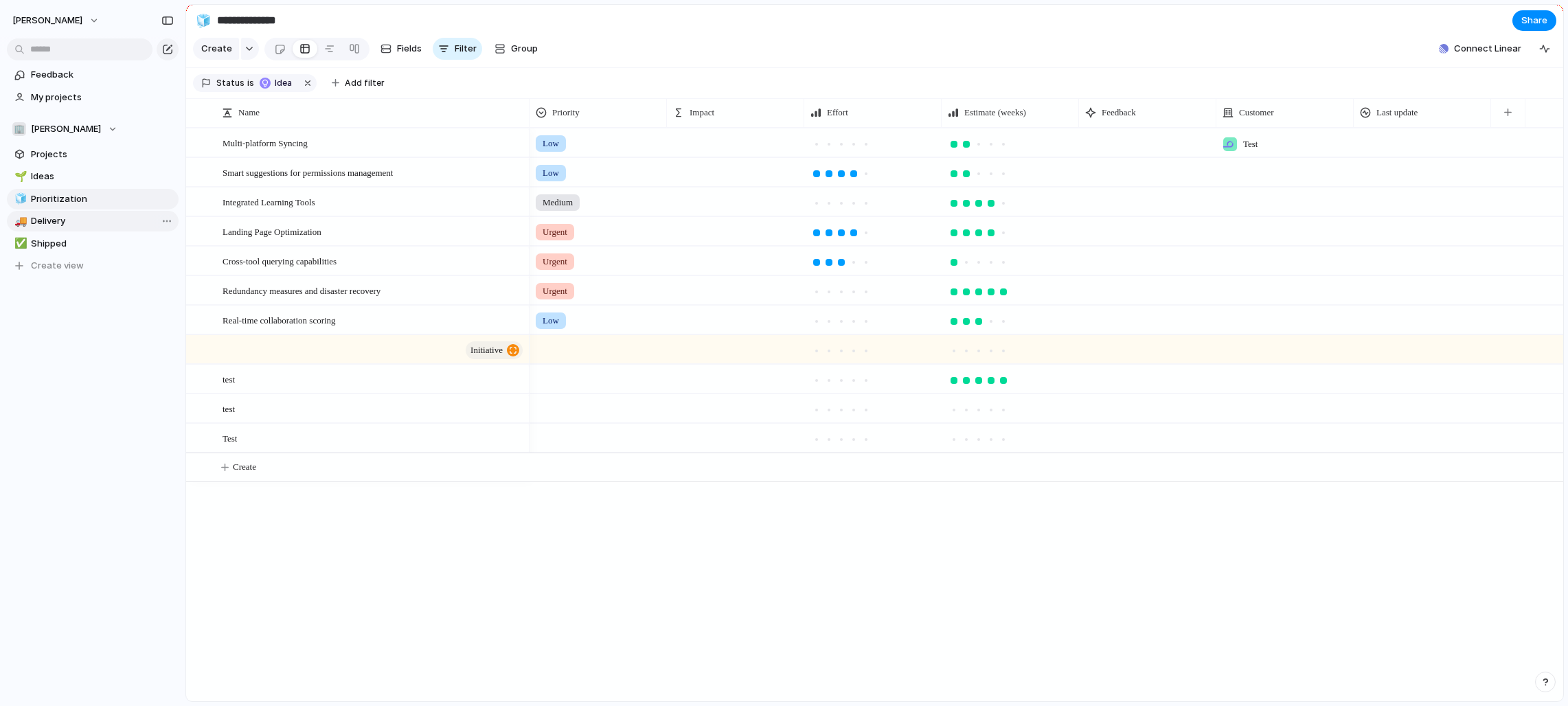
click at [71, 216] on span "Delivery" at bounding box center [102, 221] width 143 height 13
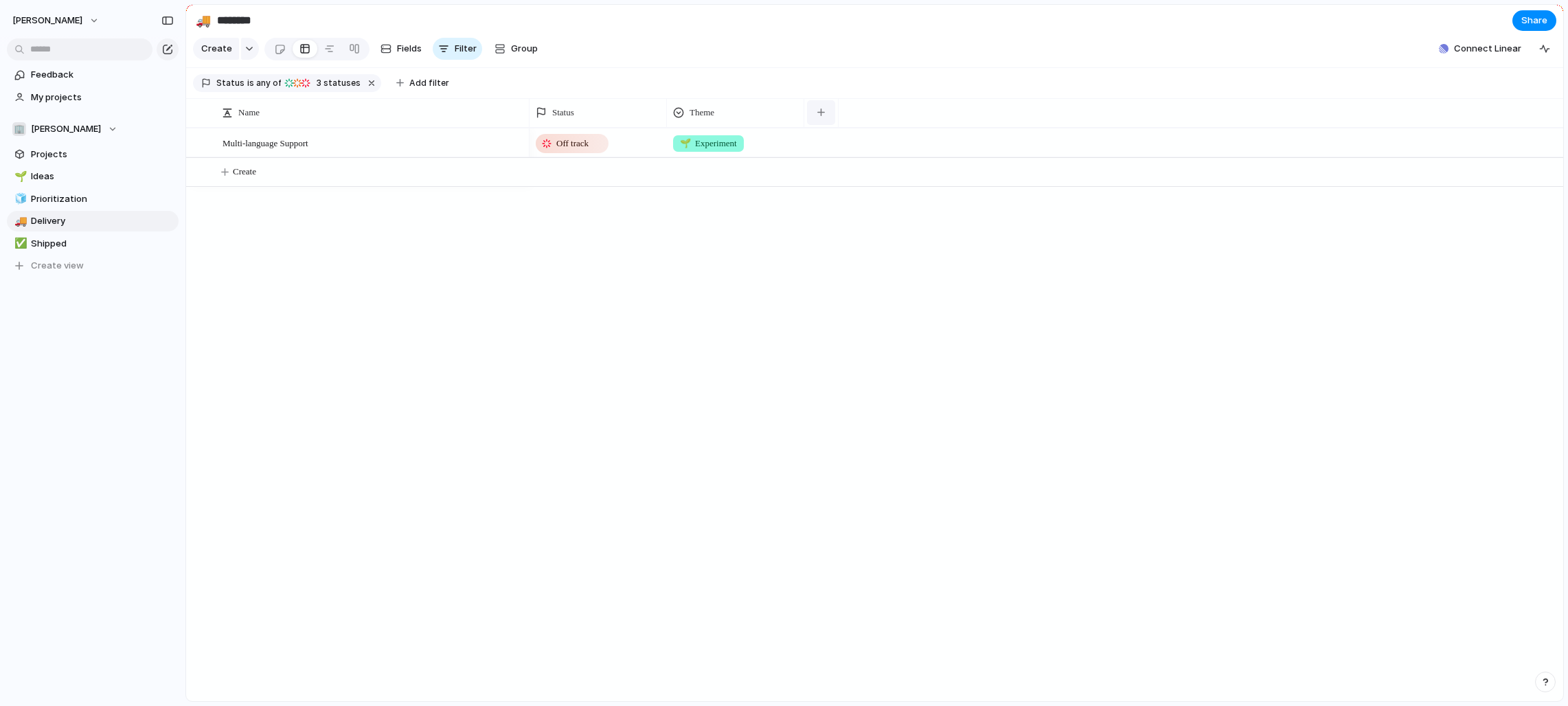
click at [826, 113] on button "button" at bounding box center [821, 112] width 28 height 25
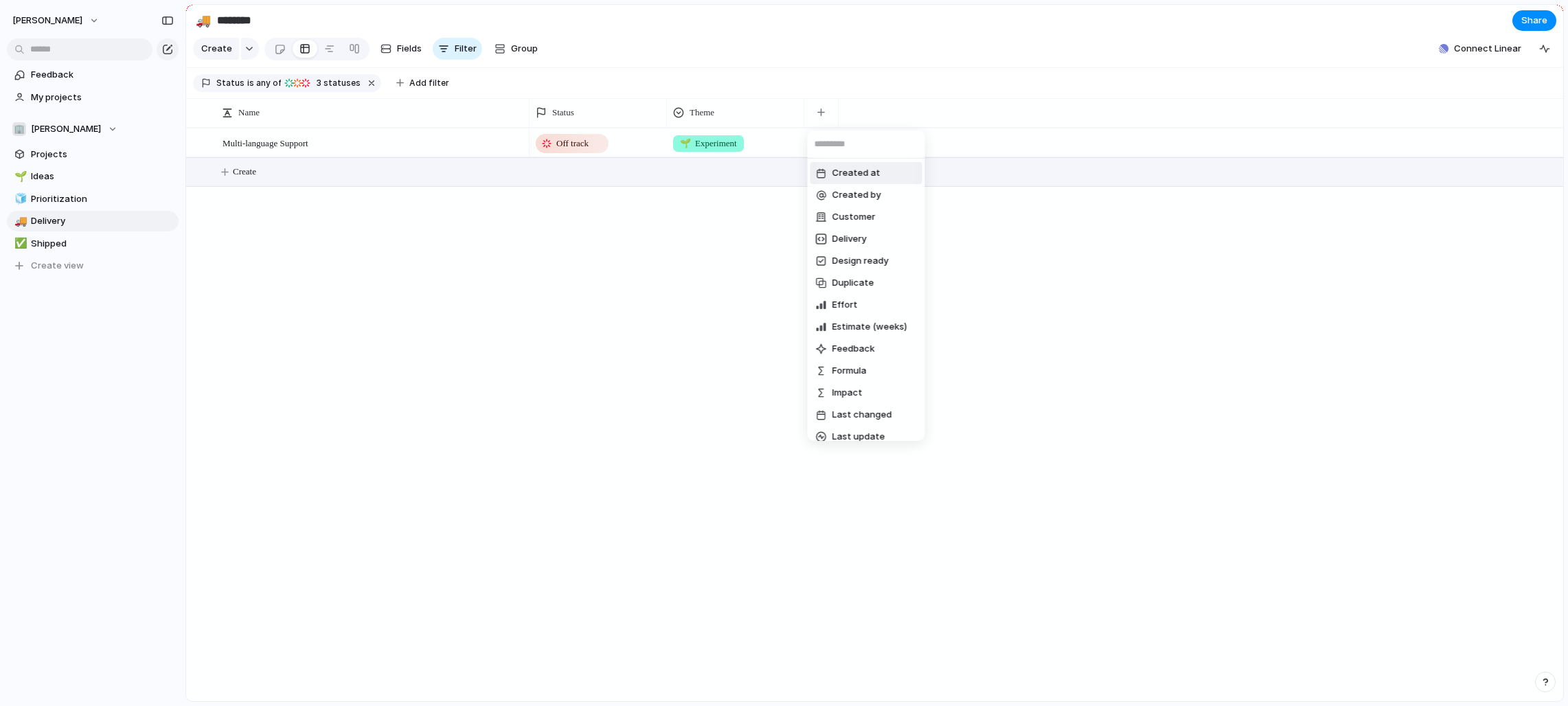
click at [866, 178] on span "Created at" at bounding box center [857, 172] width 48 height 13
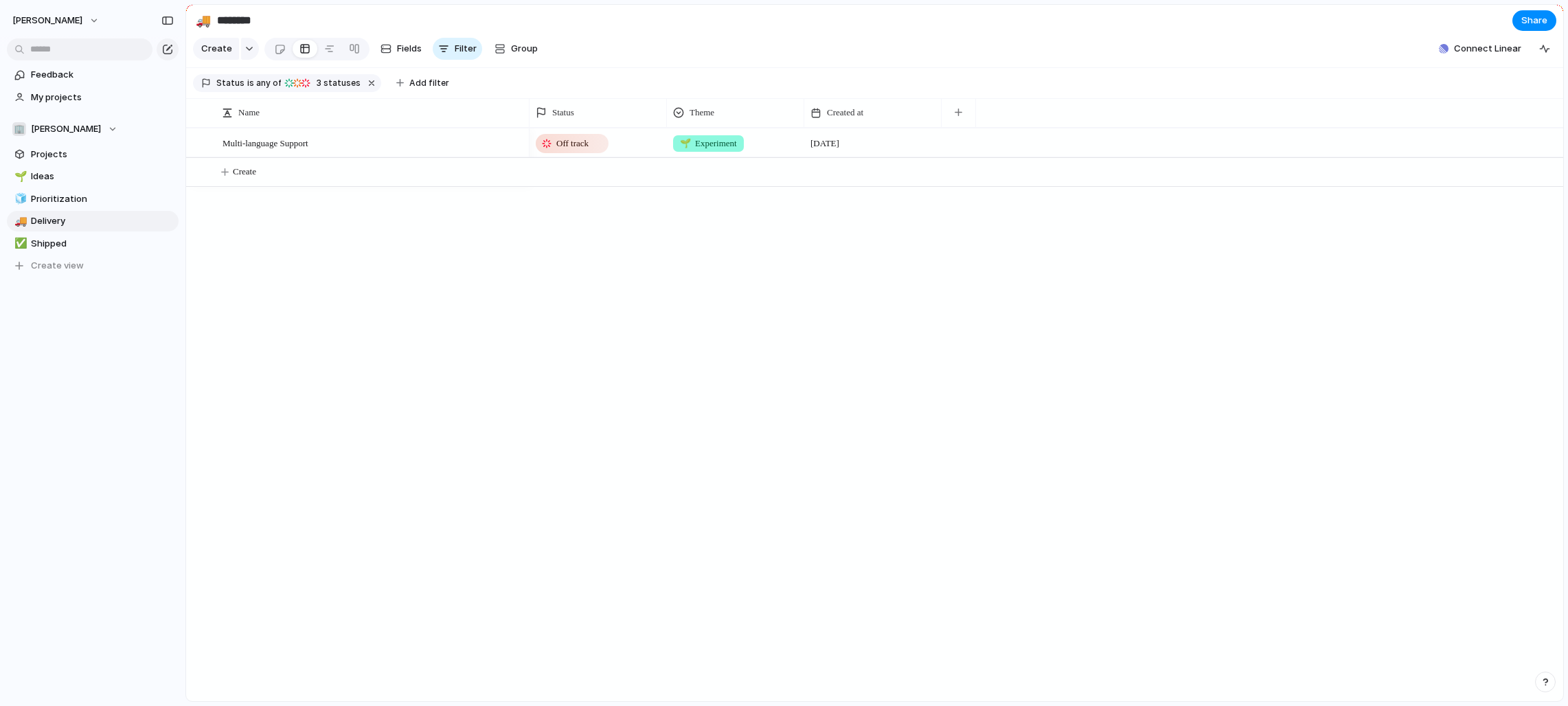
click at [868, 144] on div "[DATE]" at bounding box center [873, 140] width 136 height 21
click at [868, 143] on div "[DATE]" at bounding box center [873, 140] width 136 height 21
click at [850, 101] on div "Created at" at bounding box center [872, 112] width 131 height 29
click at [850, 105] on div "Created at" at bounding box center [872, 112] width 131 height 22
drag, startPoint x: 1007, startPoint y: 245, endPoint x: 953, endPoint y: 118, distance: 138.0
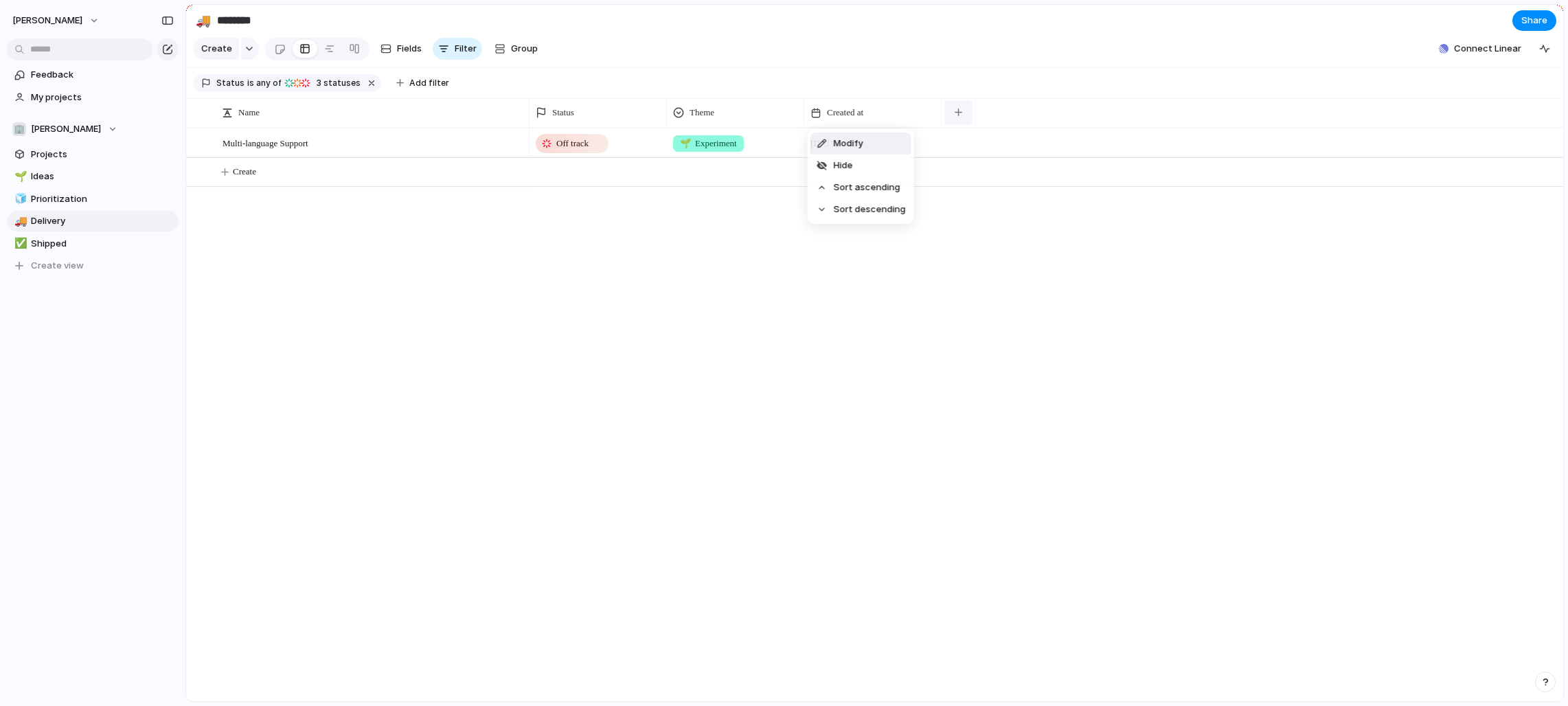
click at [868, 243] on div "Modify Hide Sort ascending Sort descending" at bounding box center [784, 353] width 1568 height 706
click at [868, 110] on div "button" at bounding box center [958, 112] width 8 height 8
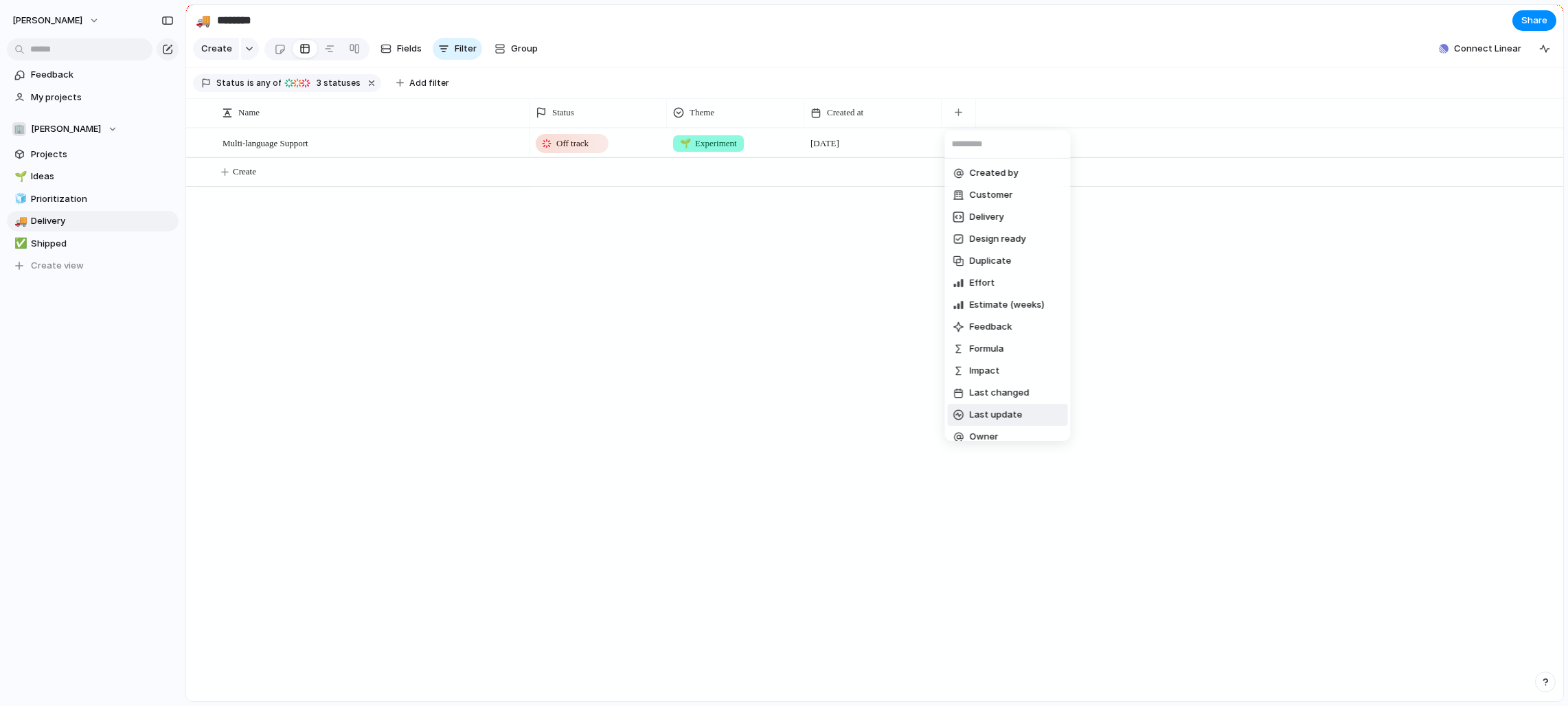
click at [868, 414] on span "Last update" at bounding box center [996, 414] width 53 height 13
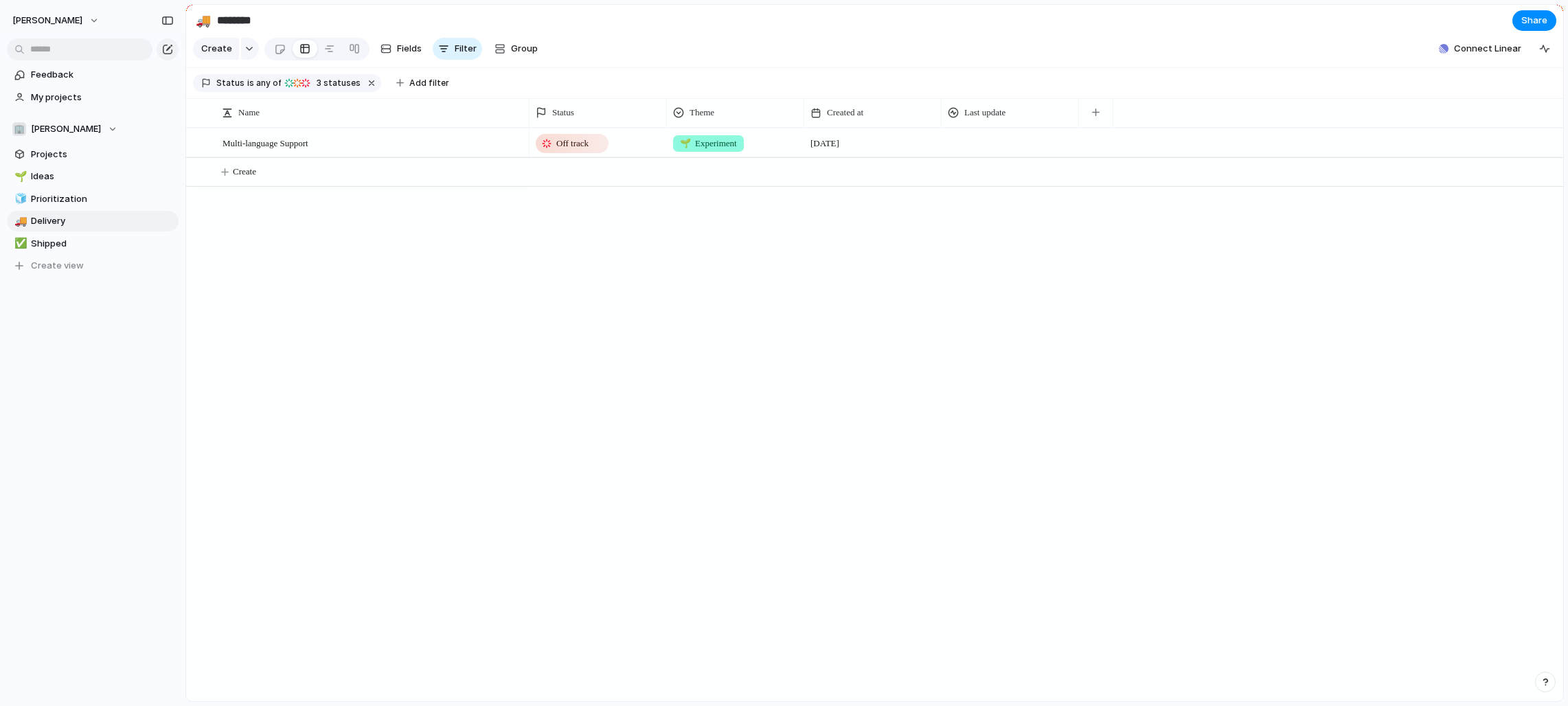
drag, startPoint x: 1000, startPoint y: 140, endPoint x: 998, endPoint y: 128, distance: 12.2
click at [868, 140] on div at bounding box center [1011, 143] width 138 height 28
click at [868, 112] on span "Last update" at bounding box center [985, 112] width 41 height 13
click at [868, 143] on span "Modify" at bounding box center [986, 143] width 30 height 13
click at [868, 115] on div "button" at bounding box center [1542, 117] width 15 height 15
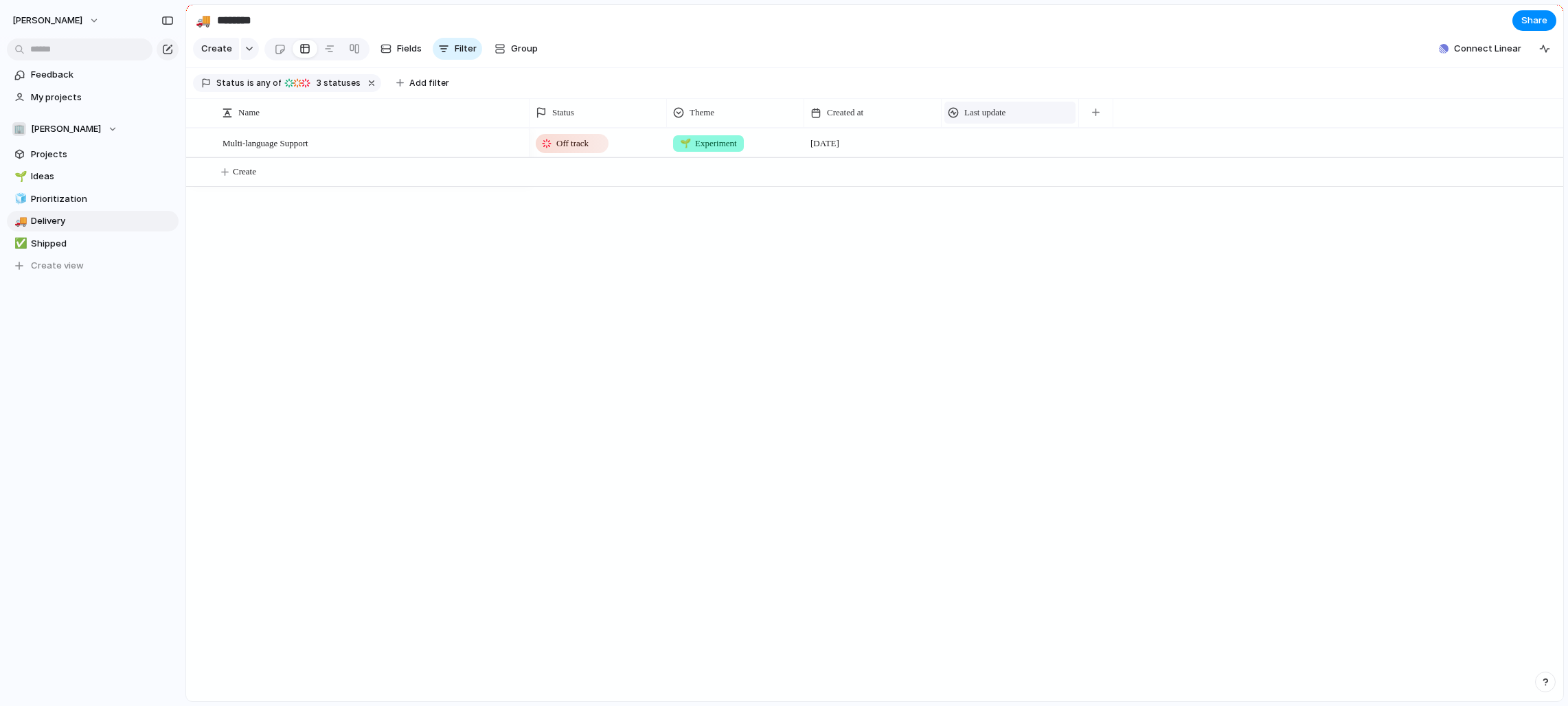
click at [868, 119] on span "Last update" at bounding box center [985, 112] width 41 height 13
click at [868, 140] on li "Modify" at bounding box center [998, 143] width 101 height 22
click at [868, 116] on div at bounding box center [1542, 117] width 21 height 21
click at [868, 112] on div "button" at bounding box center [1542, 117] width 15 height 15
click at [125, 177] on span "Ideas" at bounding box center [102, 176] width 143 height 13
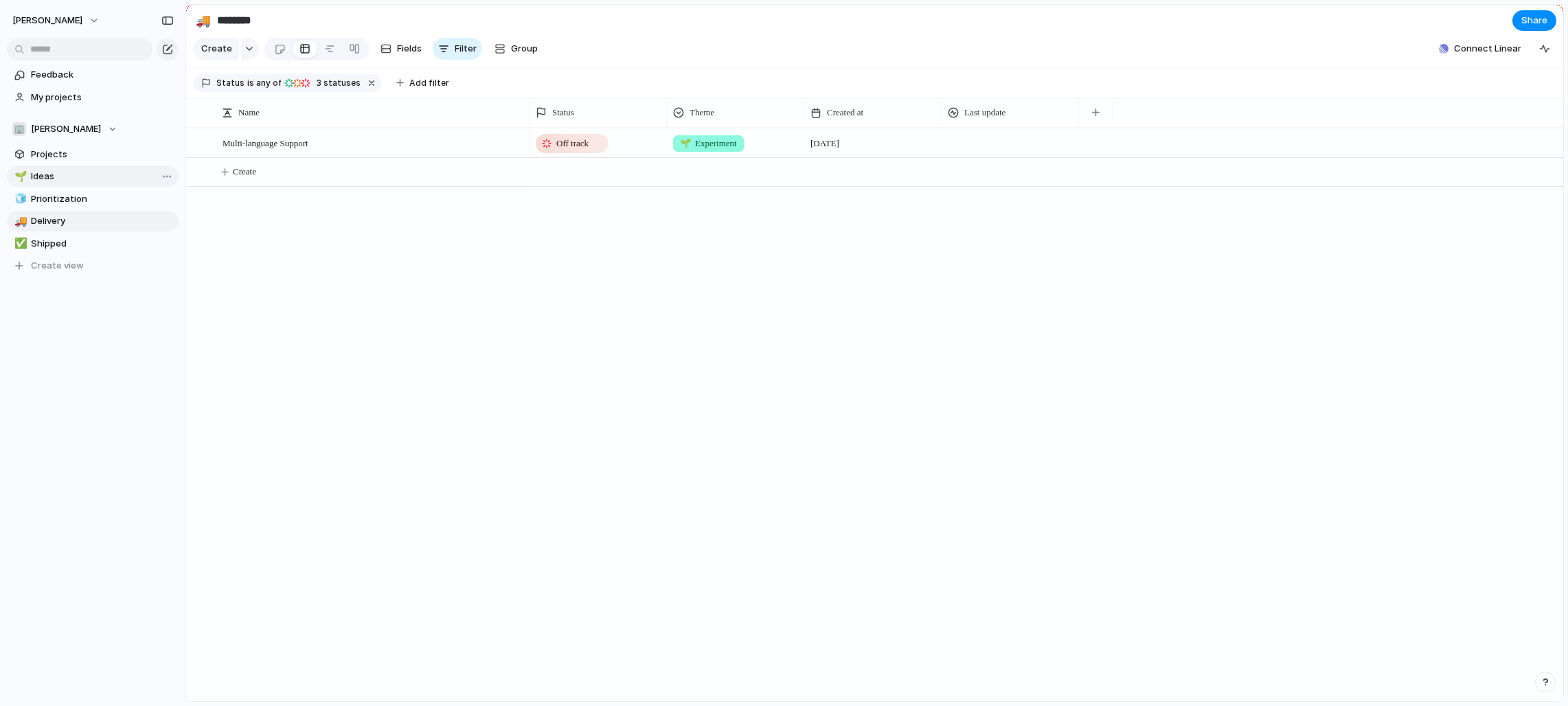
type input "*****"
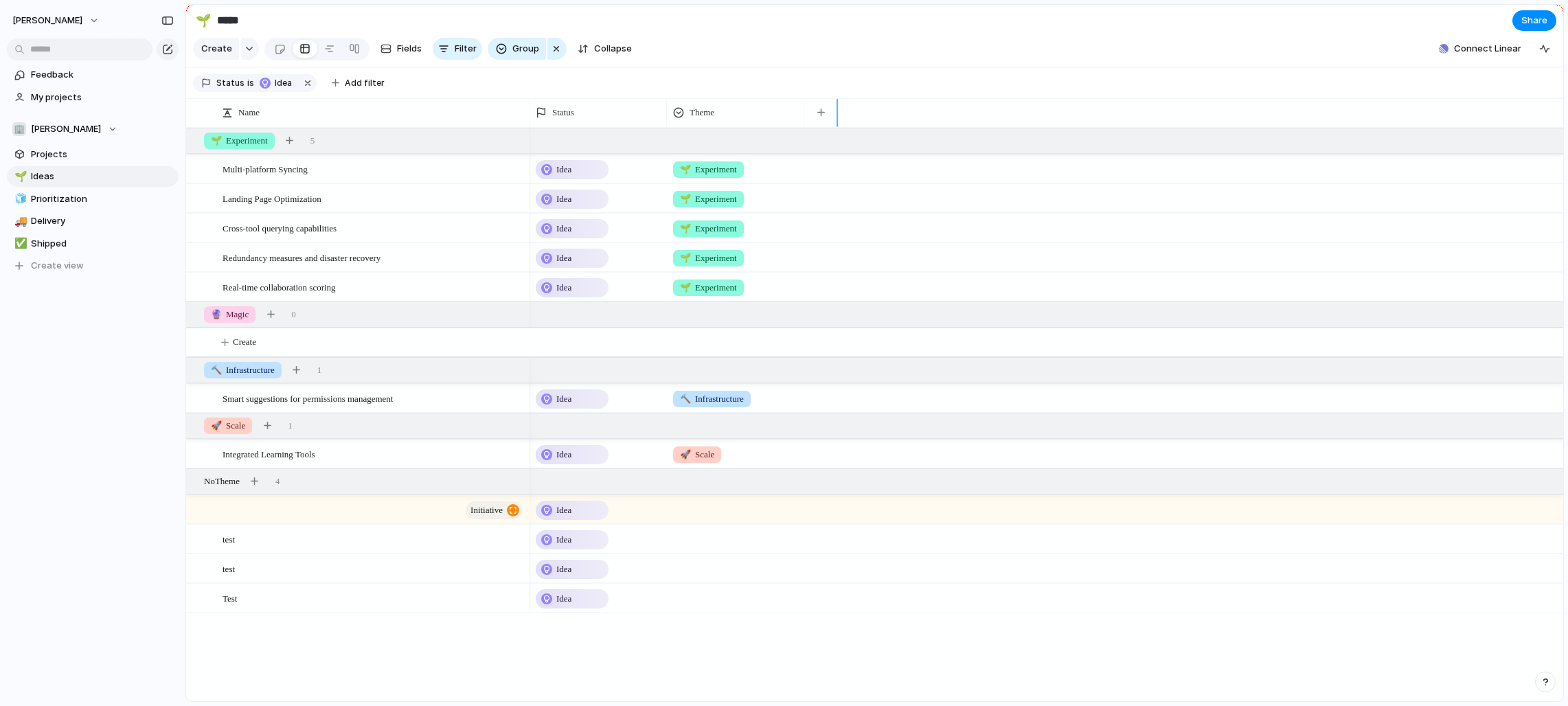
click at [835, 115] on div at bounding box center [821, 112] width 34 height 29
click at [65, 263] on span "Create view" at bounding box center [57, 265] width 53 height 13
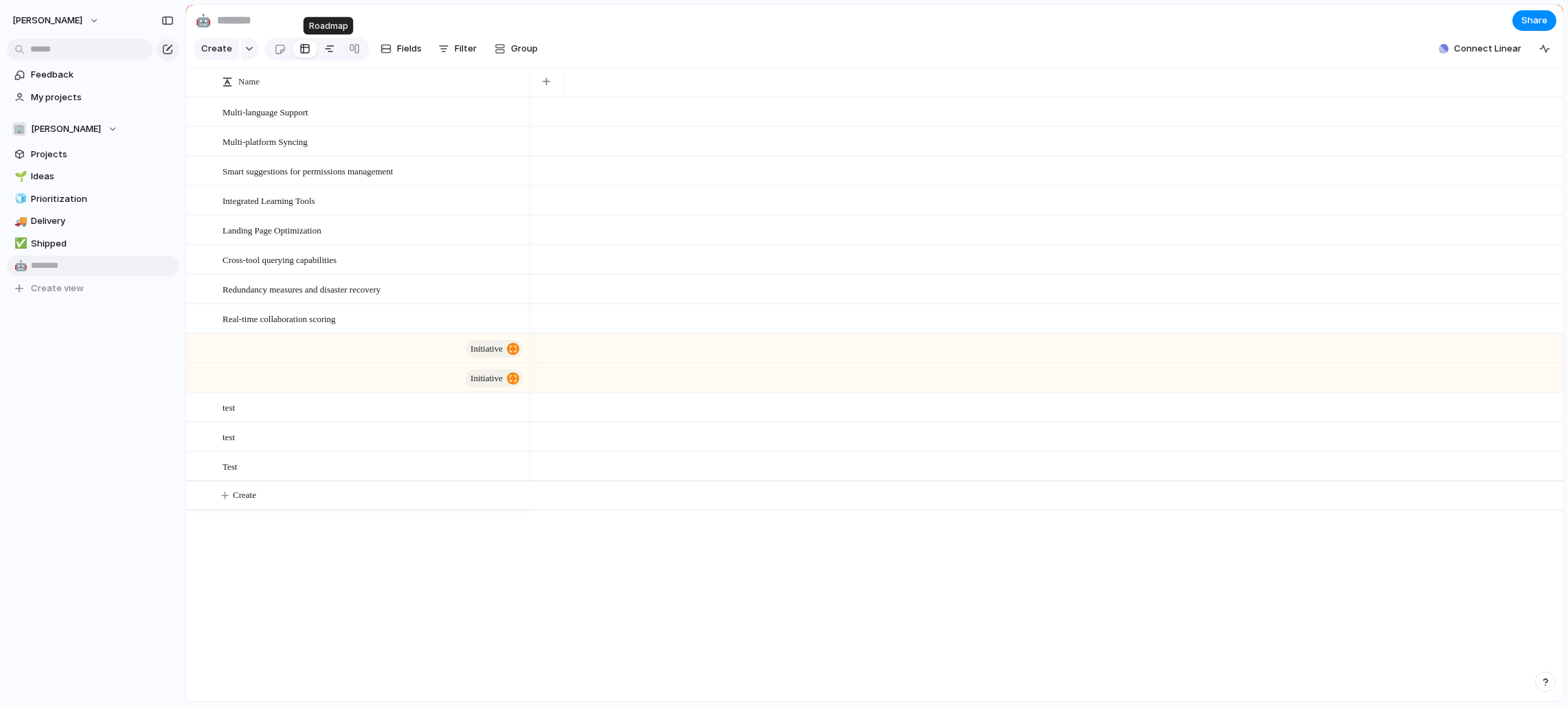
click at [328, 50] on div at bounding box center [329, 48] width 11 height 22
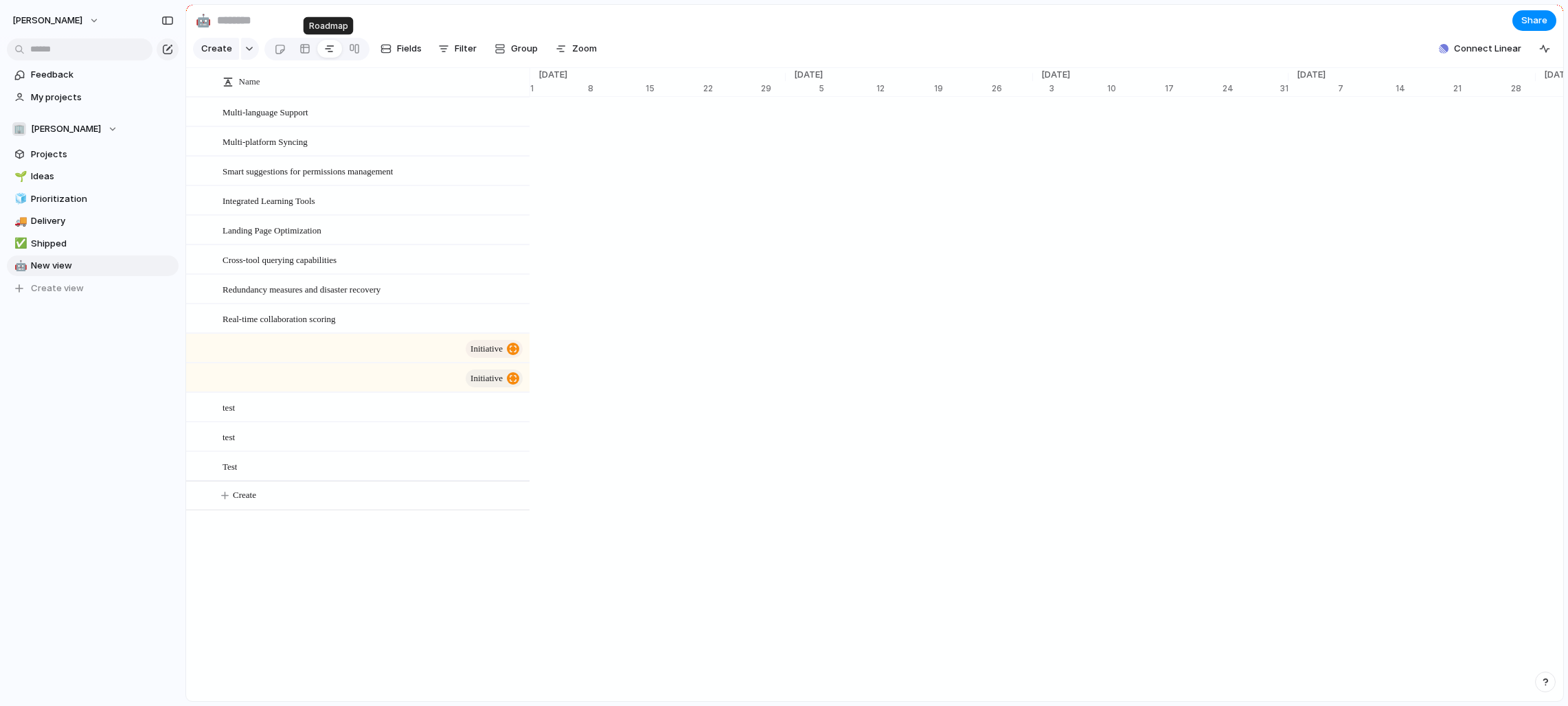
scroll to position [0, 8673]
click at [277, 84] on div "Name" at bounding box center [373, 82] width 301 height 13
click at [403, 107] on div "Sort ascending Sort descending" at bounding box center [784, 353] width 1568 height 706
drag, startPoint x: 529, startPoint y: 79, endPoint x: 528, endPoint y: 126, distance: 47.0
click at [503, 85] on div at bounding box center [504, 82] width 7 height 29
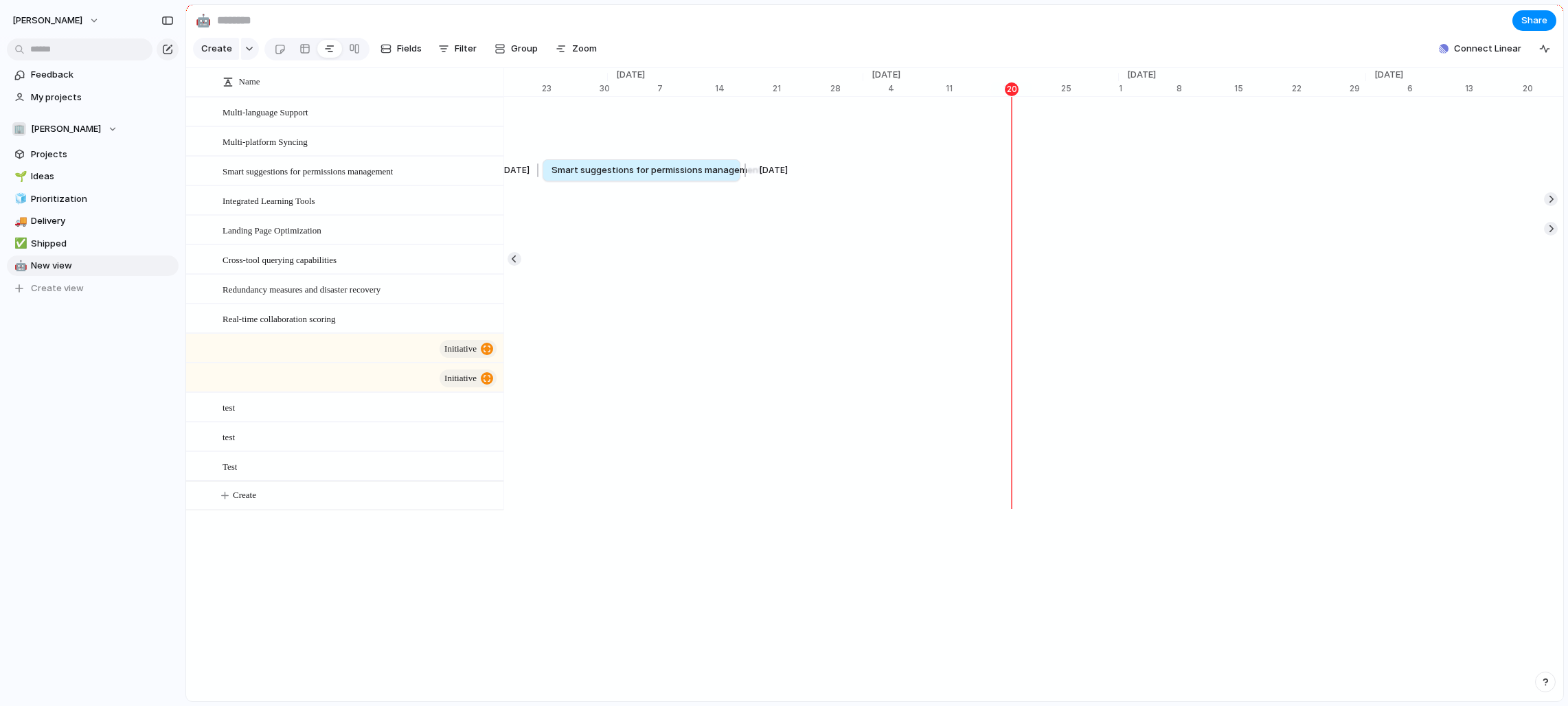
click at [594, 162] on link "Smart suggestions for permissions management" at bounding box center [642, 170] width 180 height 21
click at [593, 165] on span "Smart suggestions for permissions management" at bounding box center [656, 170] width 211 height 13
click at [399, 48] on span "Fields" at bounding box center [409, 48] width 25 height 13
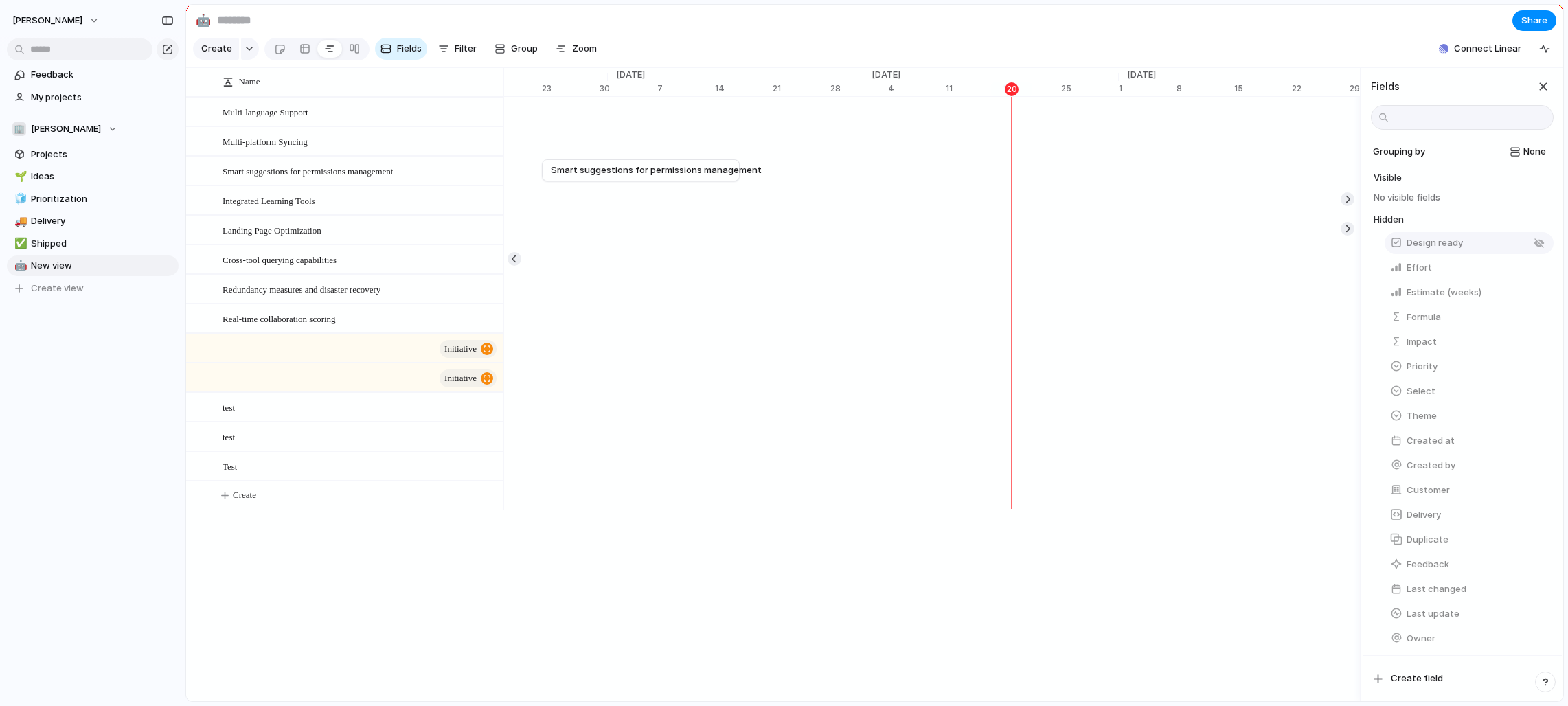
click at [868, 245] on button "Design ready" at bounding box center [1469, 243] width 169 height 22
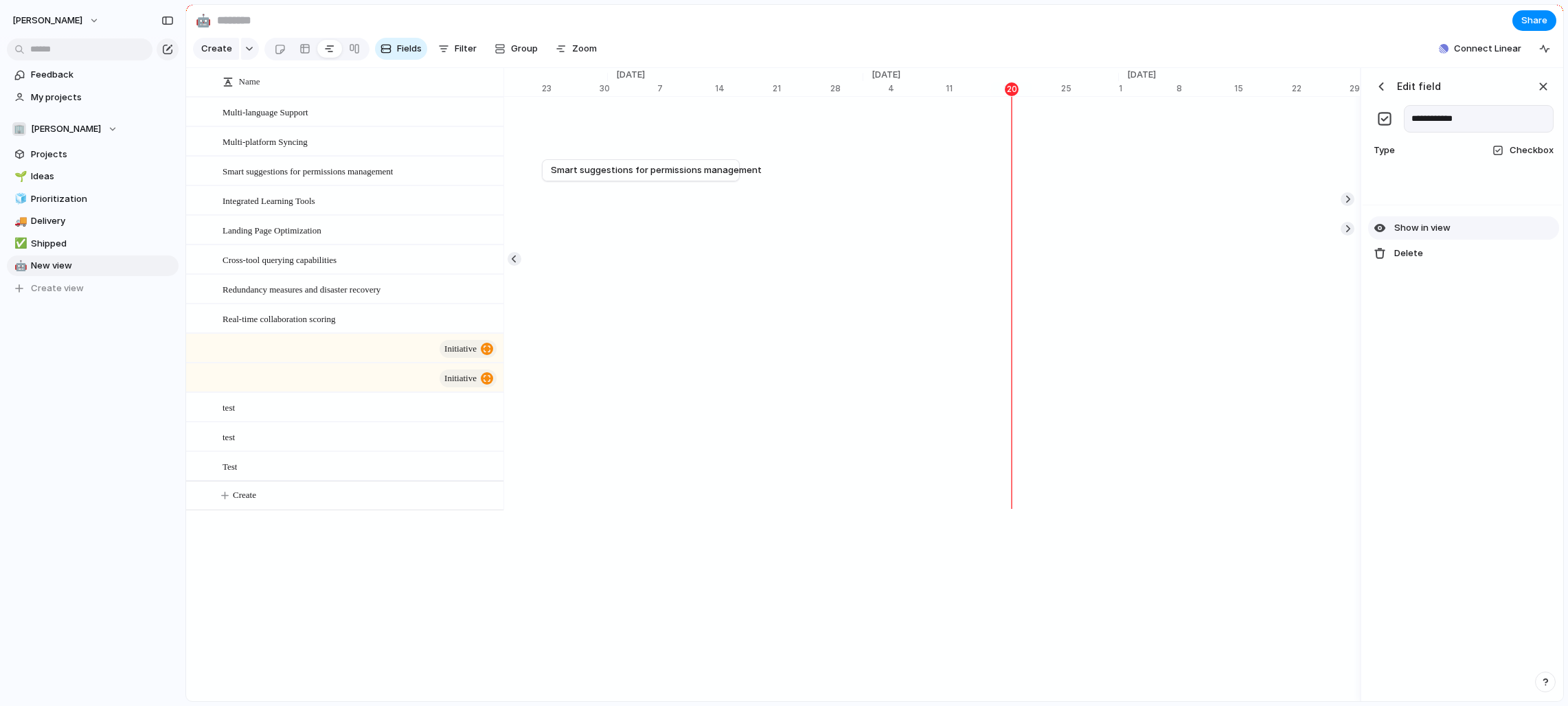
click at [868, 221] on button "Show in view" at bounding box center [1463, 228] width 191 height 23
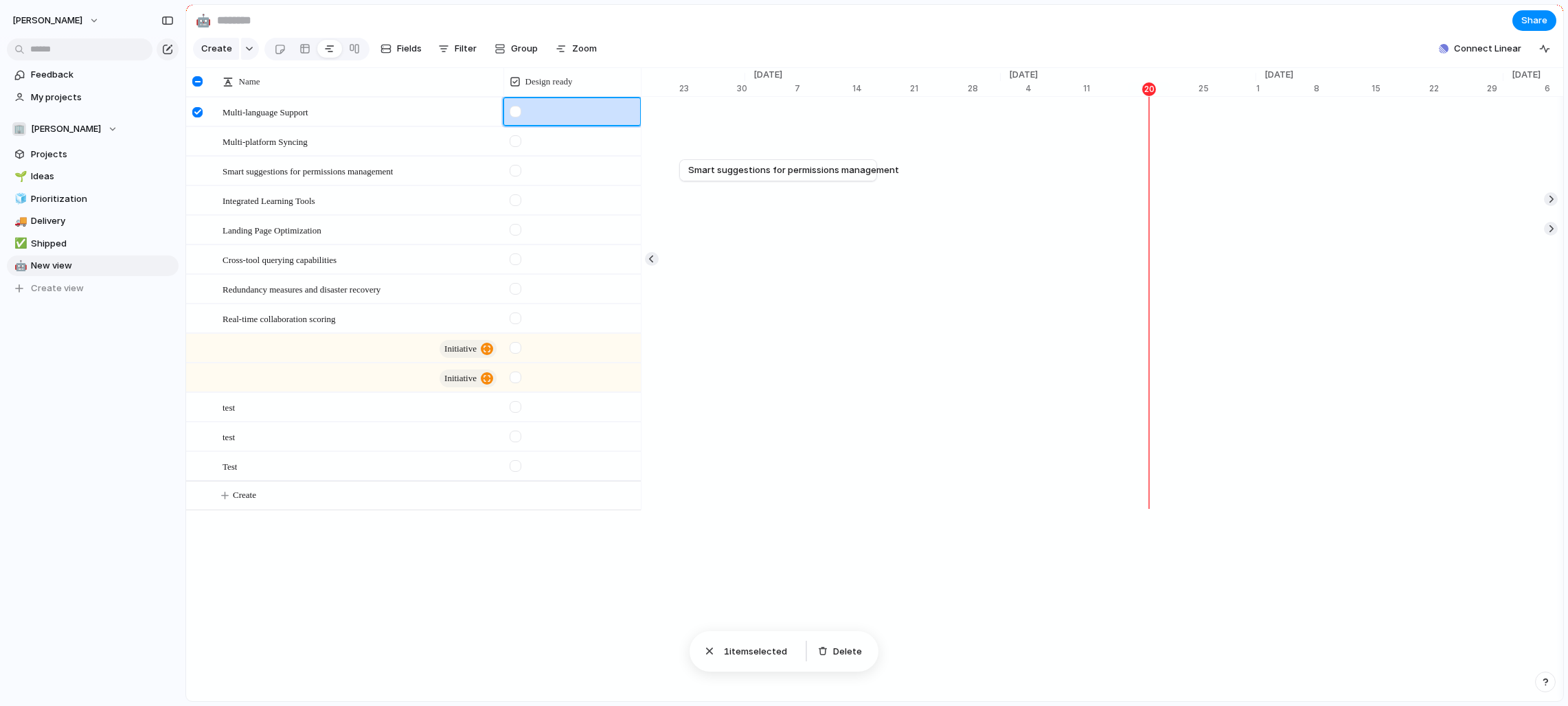
click at [513, 111] on div at bounding box center [515, 111] width 11 height 11
click at [518, 114] on div at bounding box center [515, 111] width 11 height 11
click at [518, 111] on div at bounding box center [515, 111] width 11 height 11
click at [199, 113] on div at bounding box center [197, 112] width 11 height 11
click at [699, 48] on section "Create Fields Filter Group Zoom Connect Linear Clear Save for everyone" at bounding box center [874, 51] width 1377 height 33
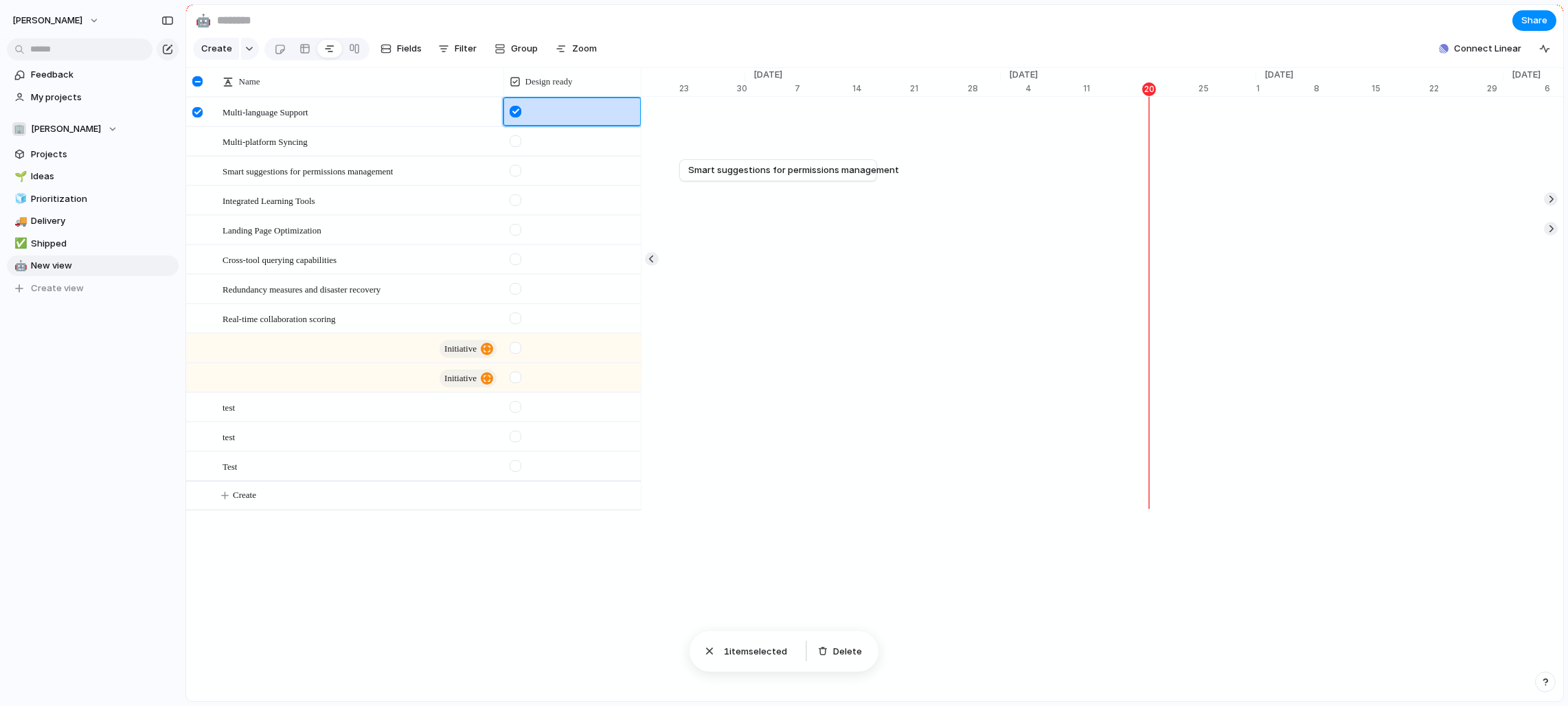
click at [513, 112] on div at bounding box center [515, 111] width 11 height 11
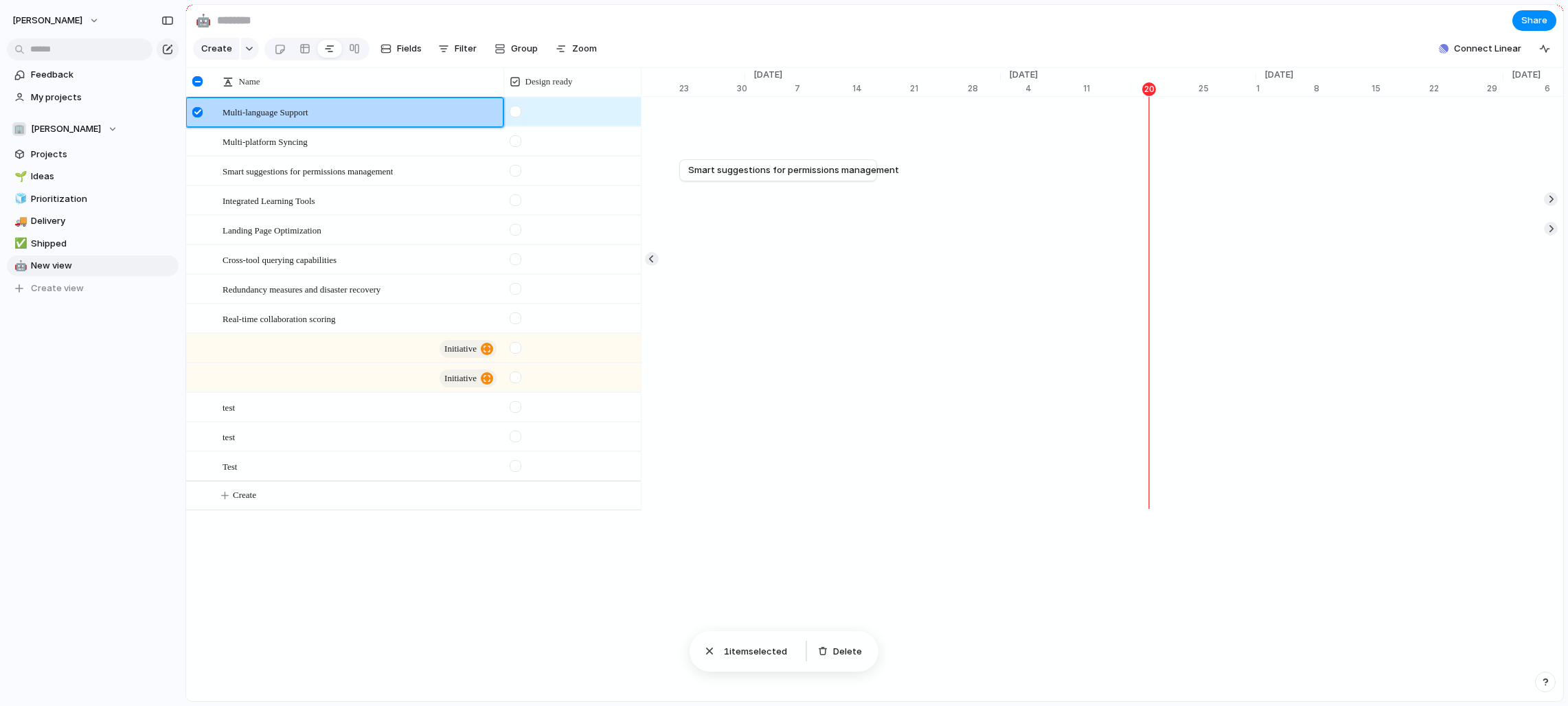
click at [196, 114] on div at bounding box center [197, 112] width 11 height 11
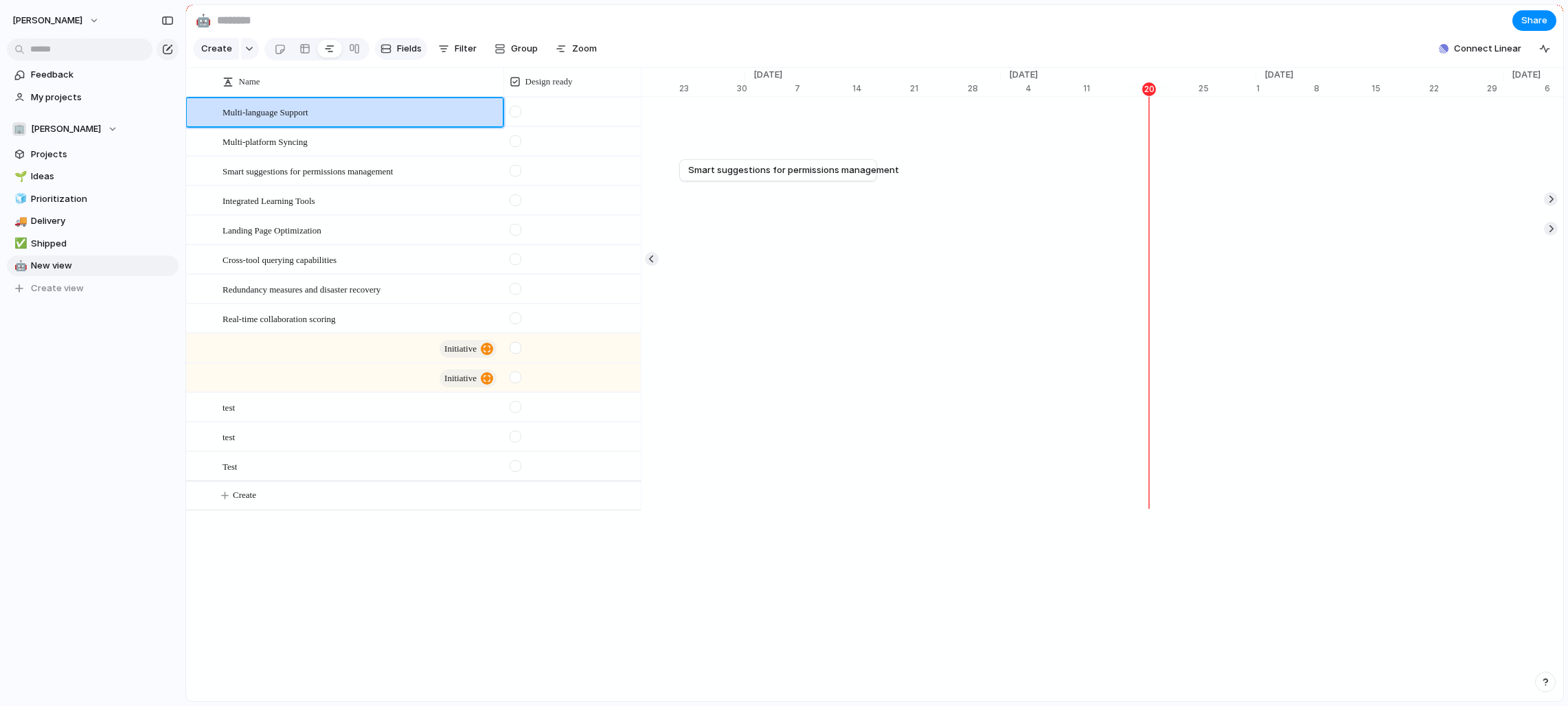
click at [397, 48] on span "Fields" at bounding box center [409, 48] width 25 height 13
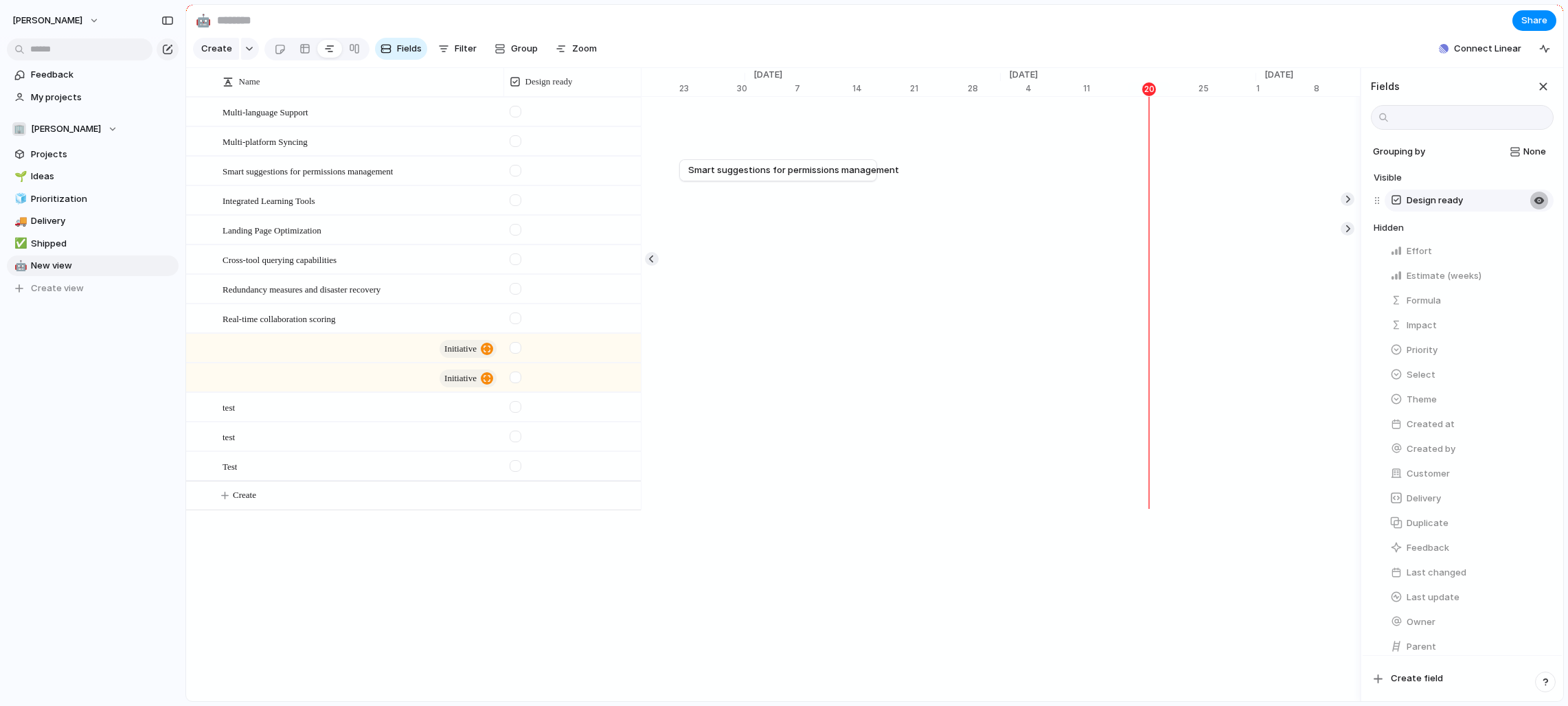
click at [868, 202] on div "button" at bounding box center [1538, 200] width 11 height 11
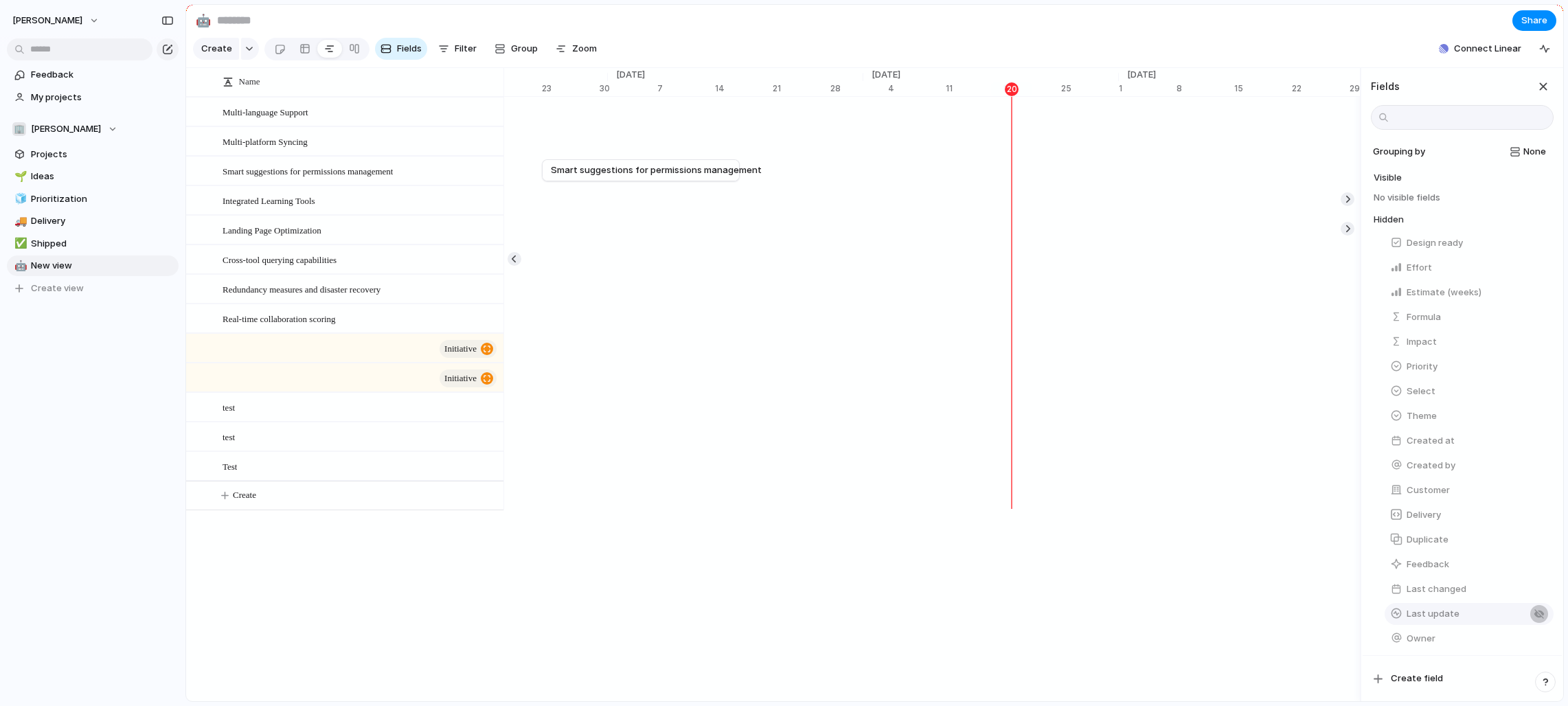
click at [868, 617] on div "button" at bounding box center [1538, 614] width 11 height 11
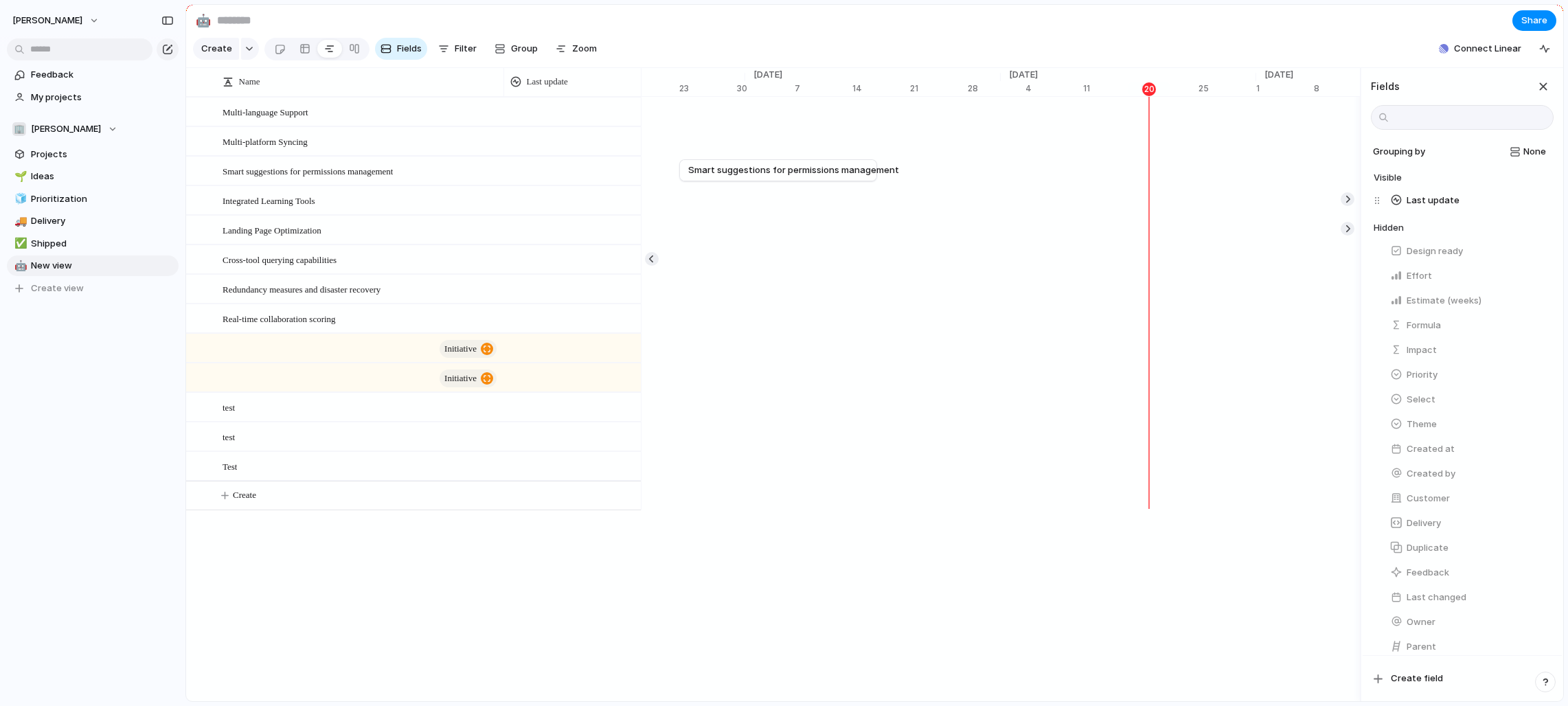
click at [545, 107] on div at bounding box center [572, 112] width 138 height 28
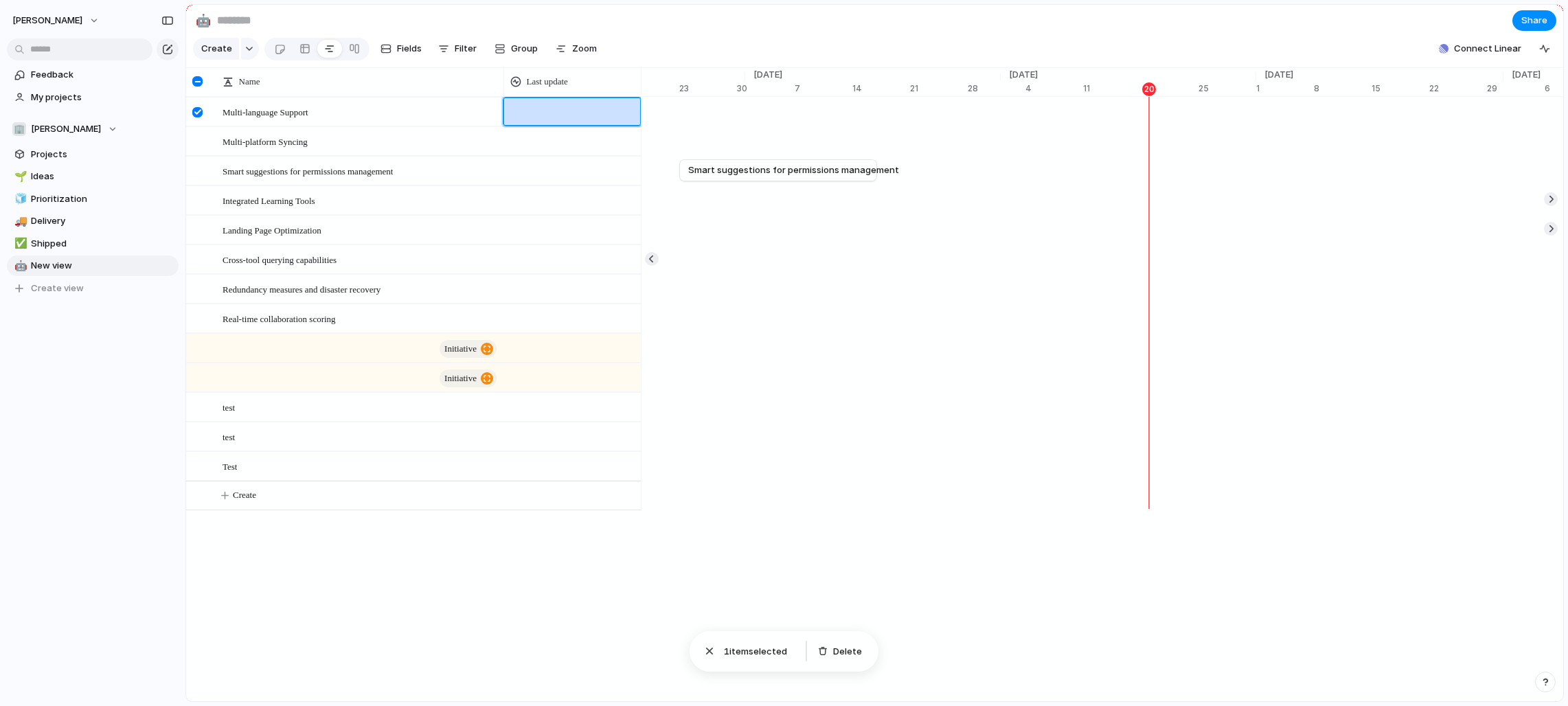
click at [547, 114] on div at bounding box center [572, 112] width 138 height 28
click at [547, 114] on div at bounding box center [572, 112] width 138 height 28
click at [544, 72] on div "Last update" at bounding box center [572, 82] width 131 height 22
click at [551, 109] on span "Modify" at bounding box center [547, 112] width 30 height 13
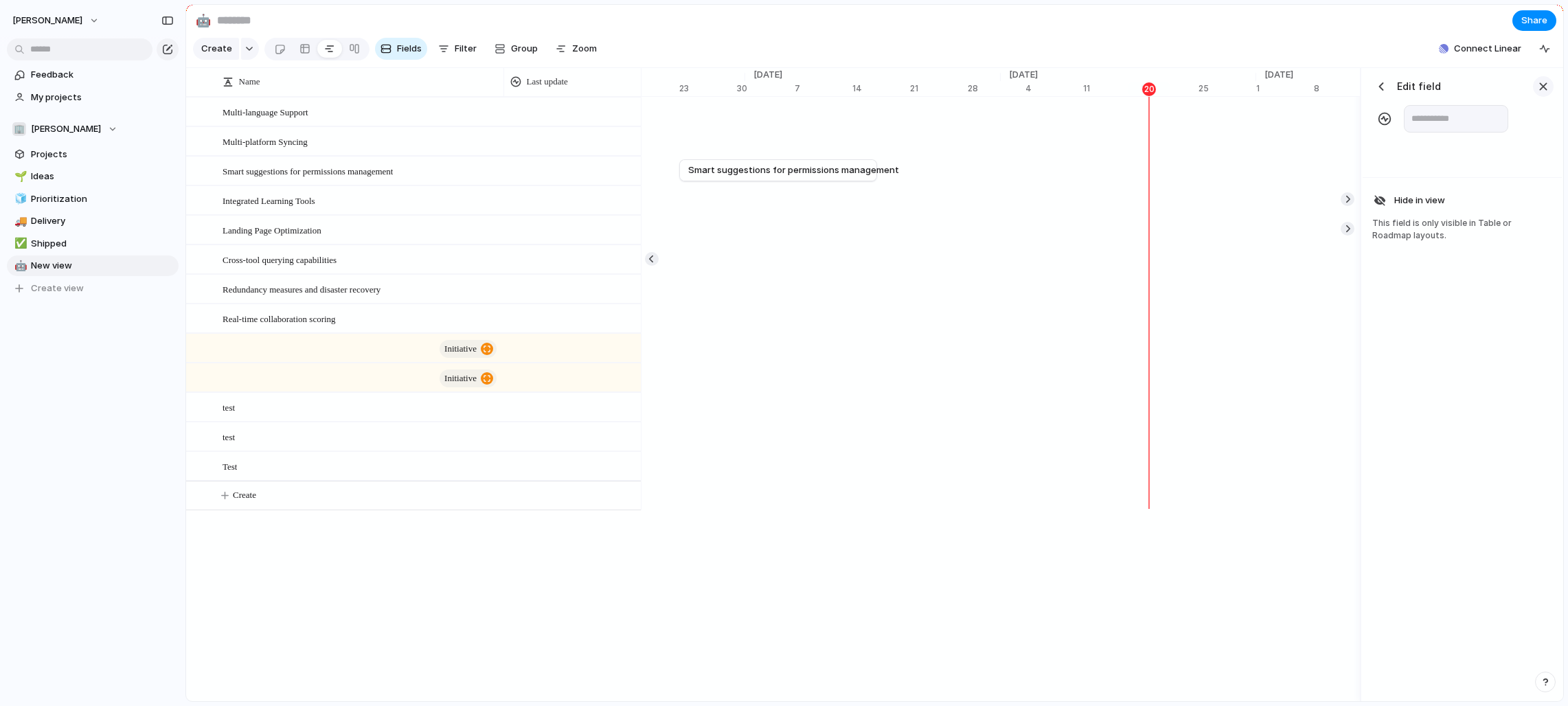
click at [868, 89] on div "button" at bounding box center [1542, 86] width 15 height 15
click at [341, 110] on div "Multi-language Support" at bounding box center [360, 112] width 276 height 28
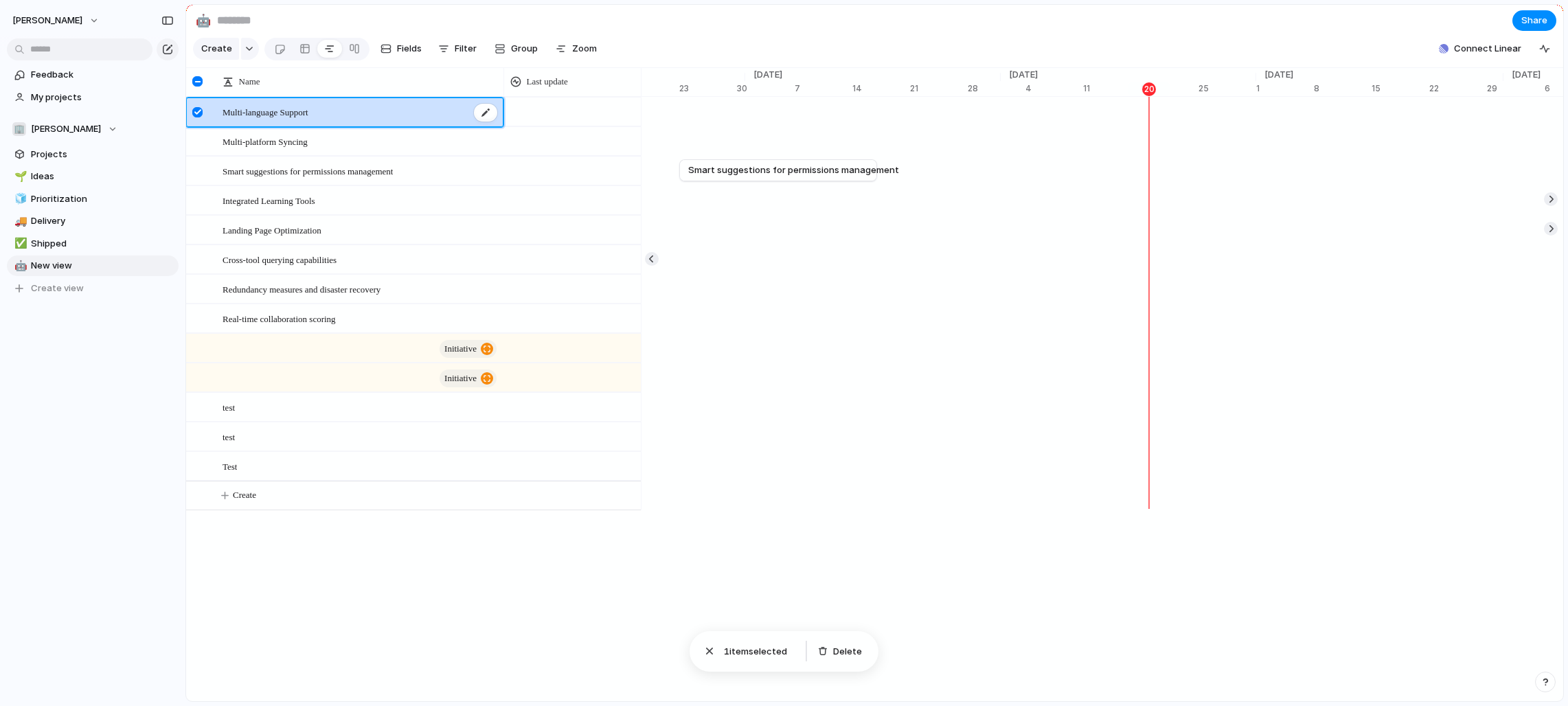
click at [346, 110] on div "Multi-language Support" at bounding box center [360, 112] width 276 height 28
click at [308, 110] on span "Multi-language Support" at bounding box center [265, 111] width 86 height 16
click at [323, 110] on div "Multi-language Support" at bounding box center [360, 112] width 276 height 28
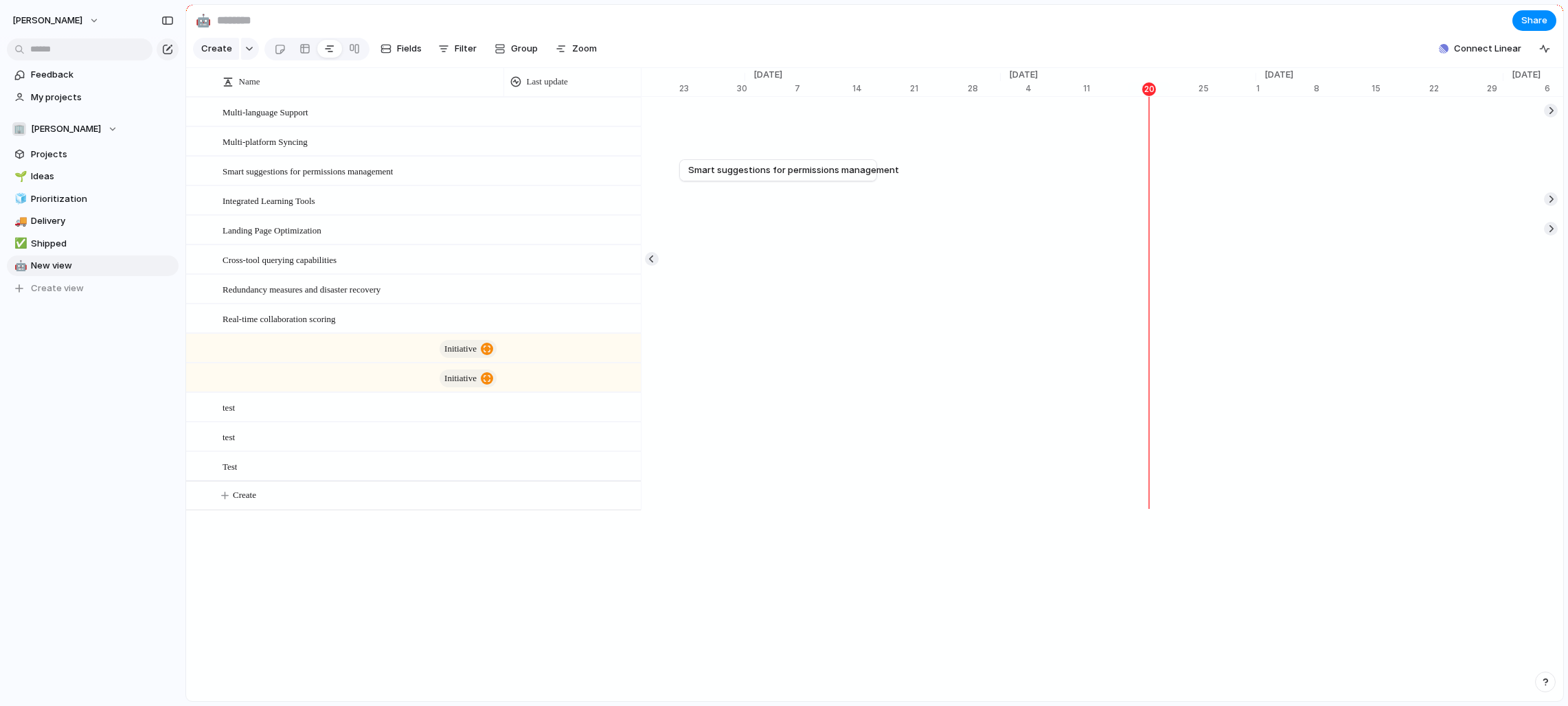
click at [753, 118] on div "Multi-language Support [DATE]" at bounding box center [1128, 112] width 18319 height 30
click at [769, 121] on div "Multi-language Support [DATE]" at bounding box center [1128, 112] width 18319 height 30
click at [840, 110] on div "Multi-language Support [DATE]" at bounding box center [1128, 112] width 18319 height 30
click at [306, 120] on div "Multi-language Support" at bounding box center [360, 112] width 276 height 28
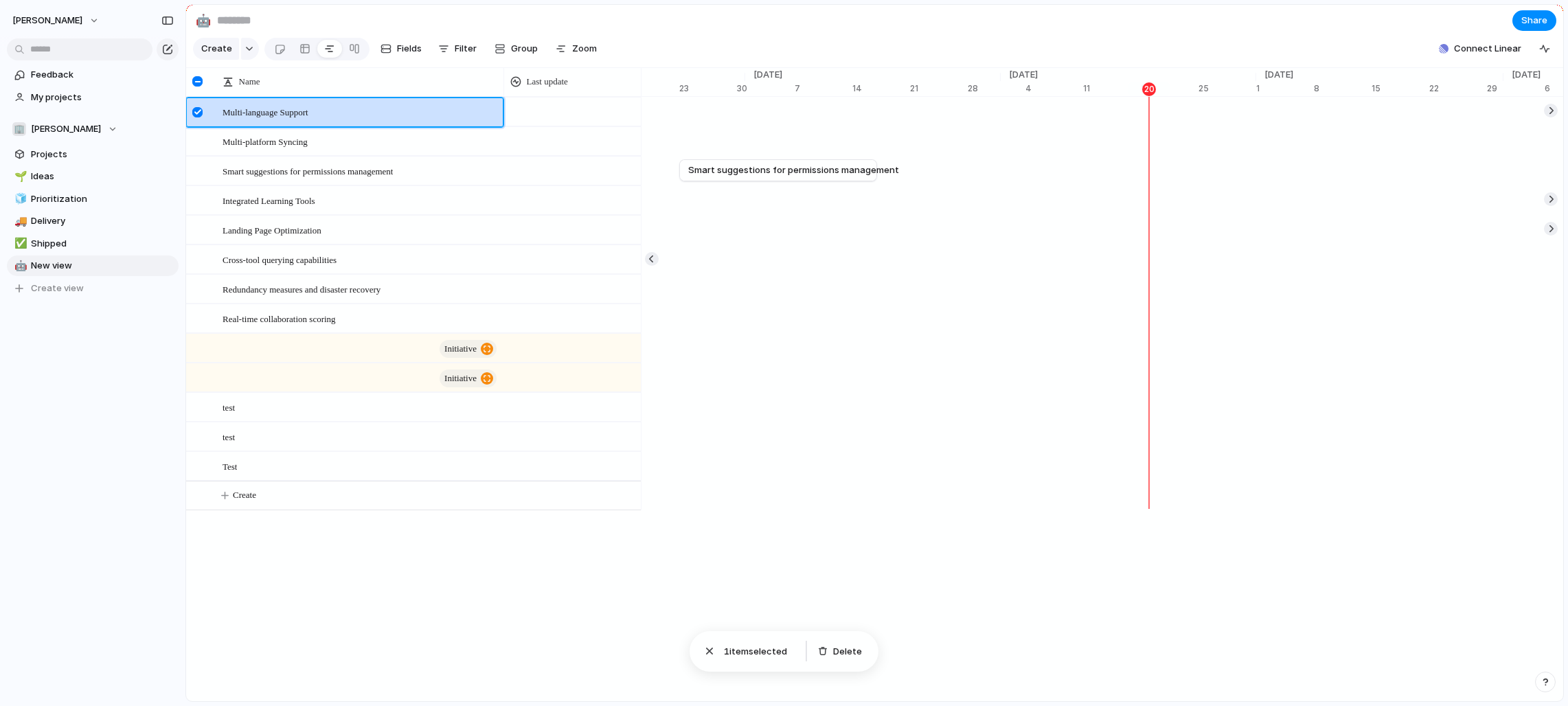
click at [714, 120] on div "Multi-language Support [DATE]" at bounding box center [1128, 112] width 18319 height 30
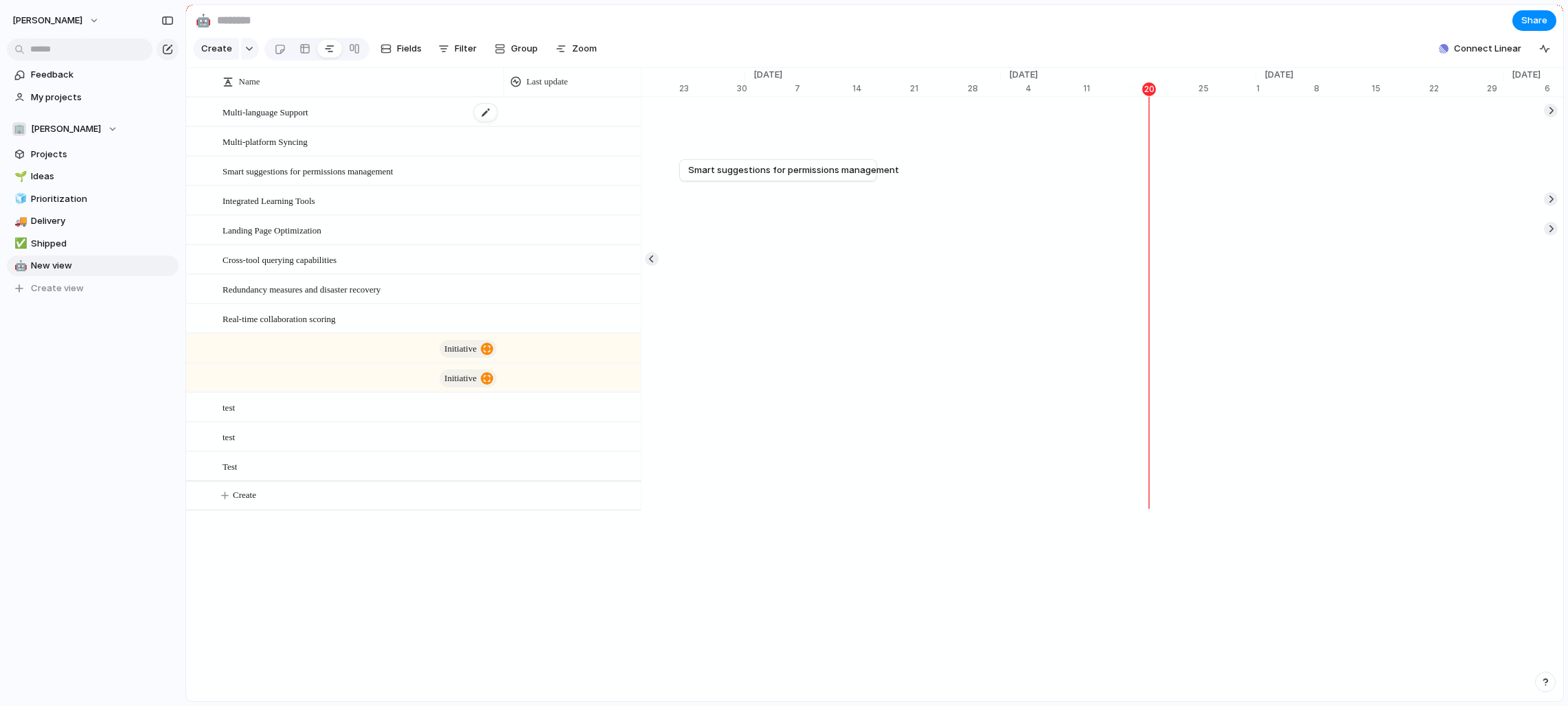
click at [335, 114] on div "Multi-language Support" at bounding box center [360, 112] width 276 height 28
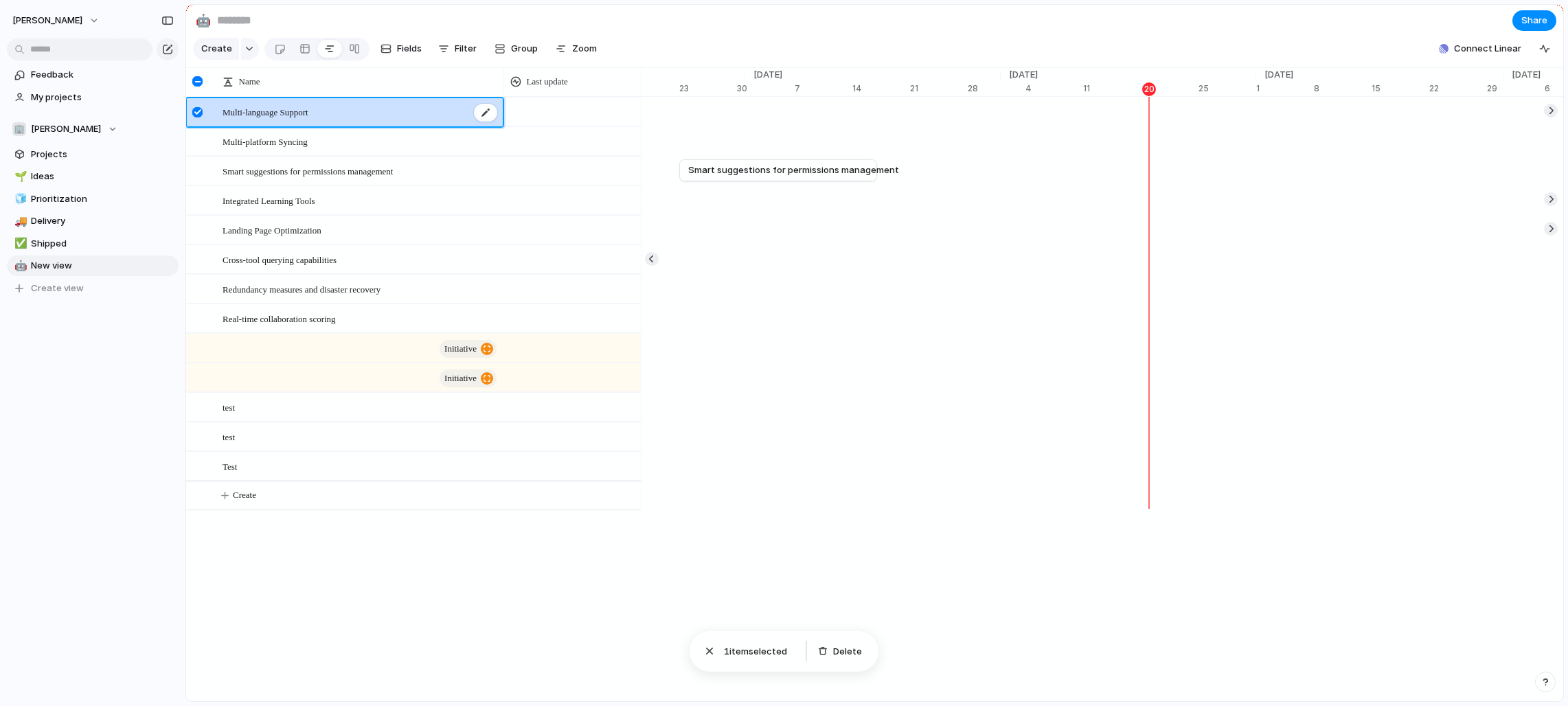
click at [335, 114] on div "Multi-language Support" at bounding box center [360, 112] width 276 height 28
type textarea "**********"
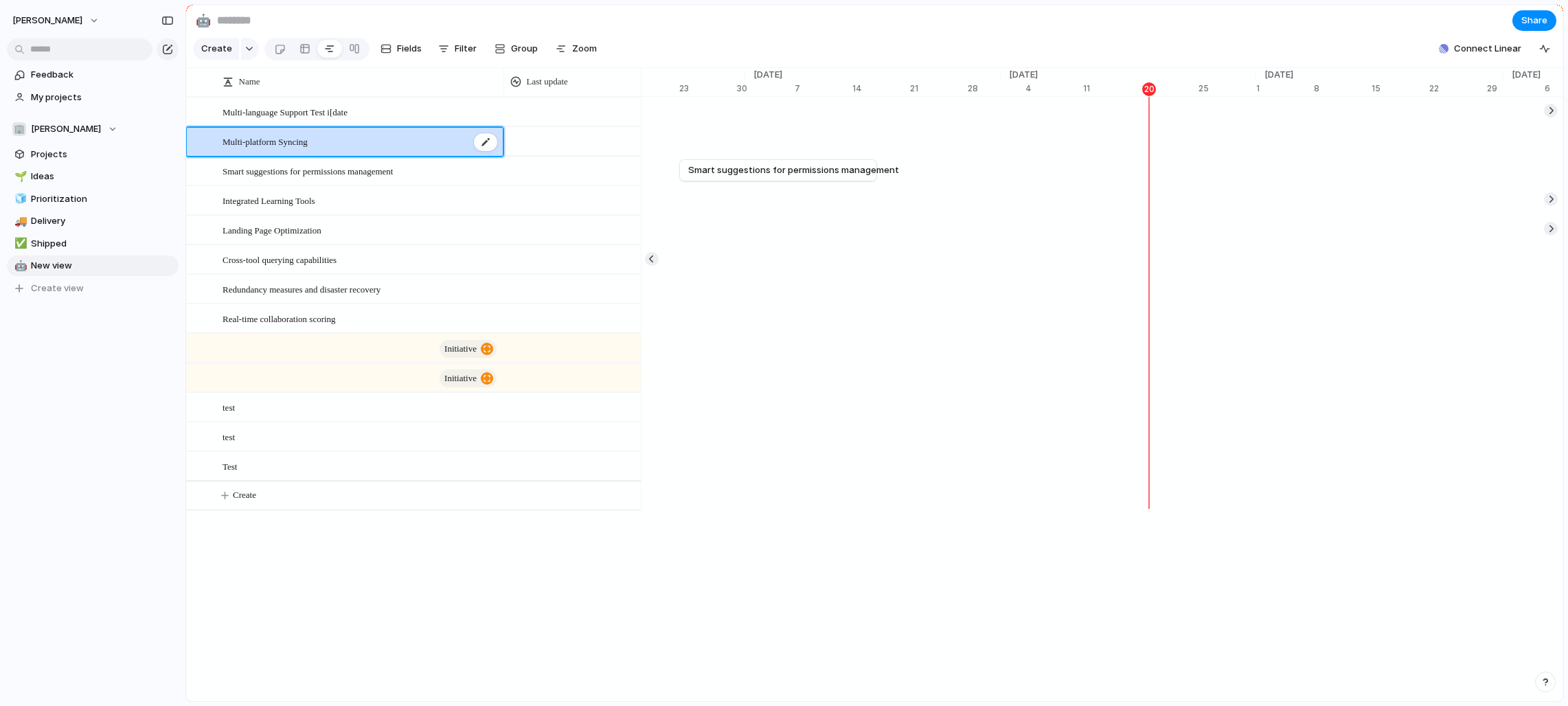
click at [418, 128] on div "Multi-platform Syncing" at bounding box center [360, 142] width 276 height 28
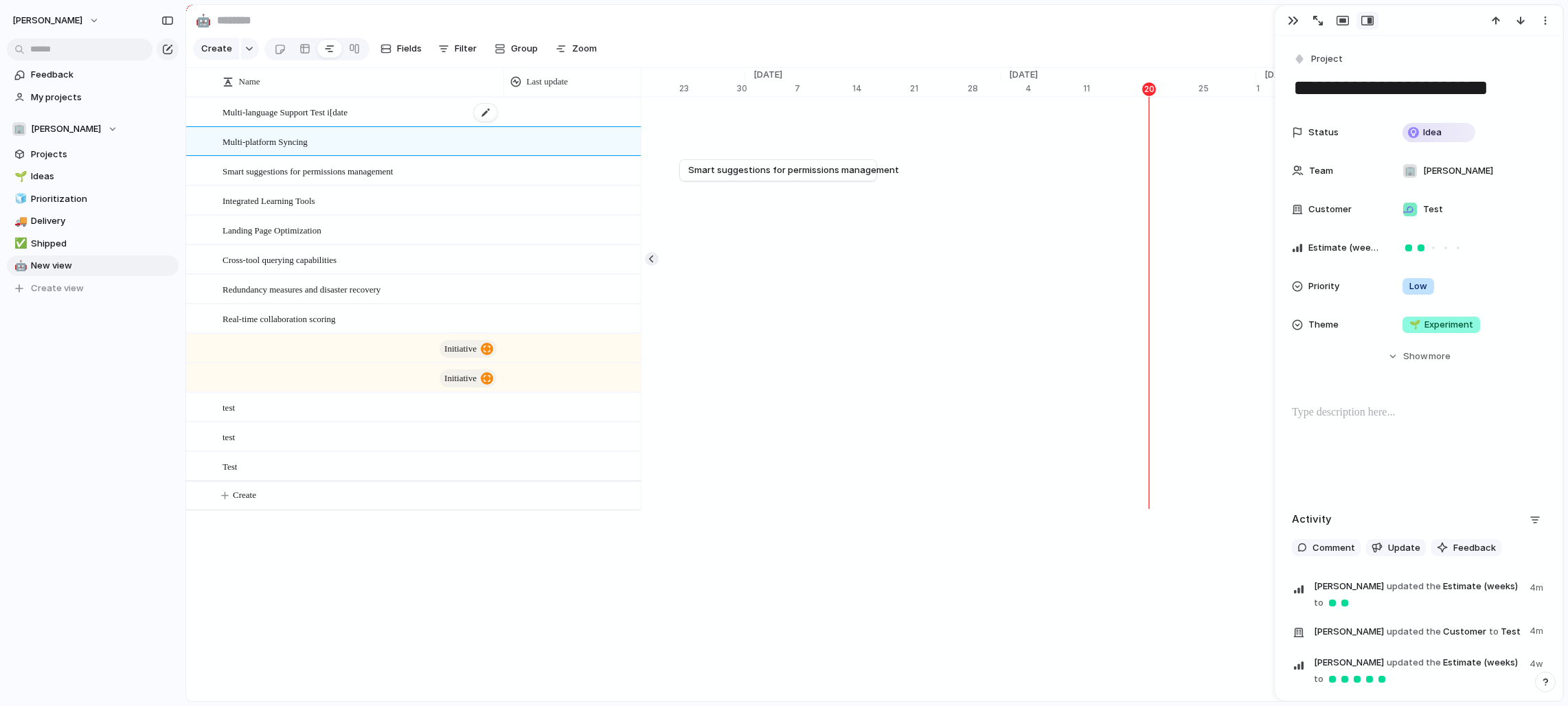
click at [457, 103] on div "Multi-language Support Test i[date" at bounding box center [360, 112] width 276 height 28
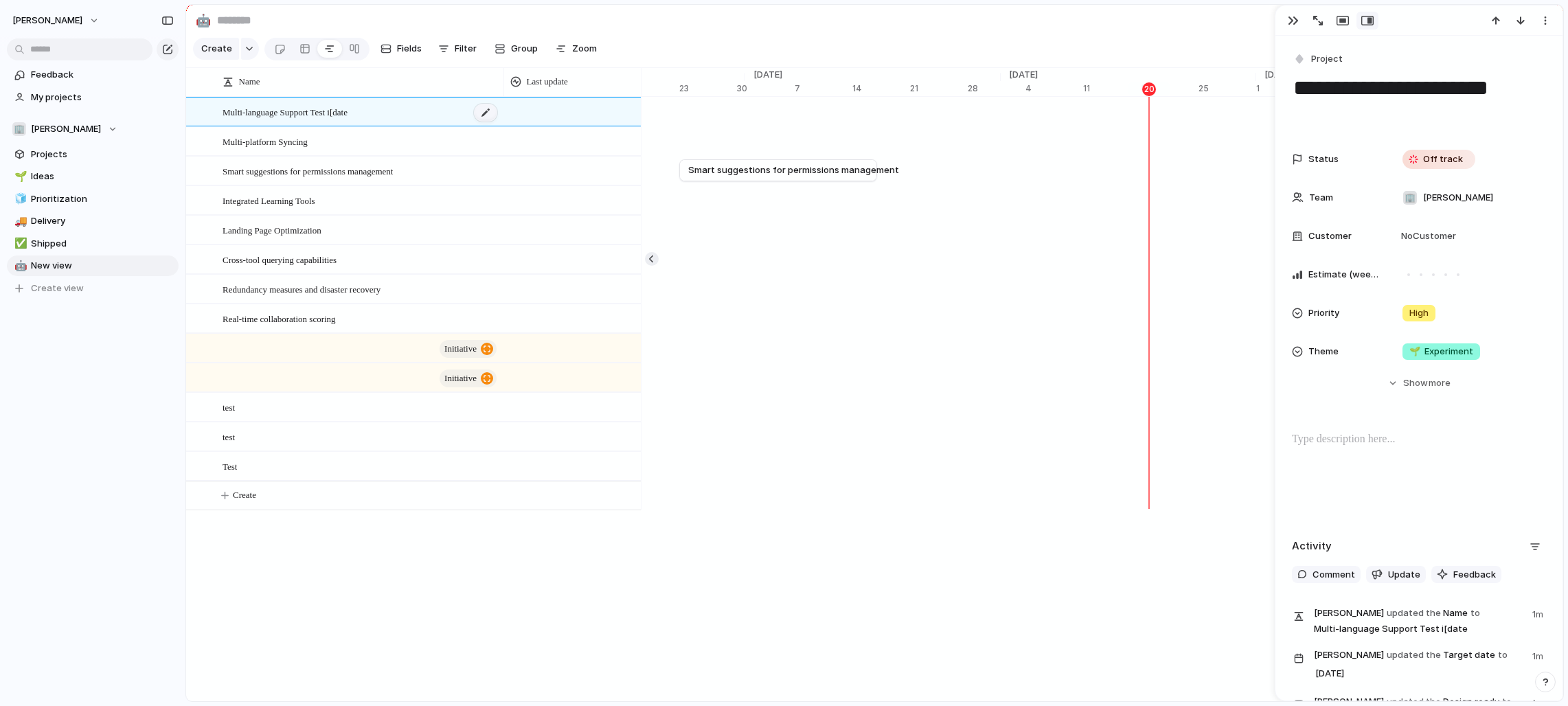
click at [488, 108] on div at bounding box center [485, 112] width 23 height 18
click at [868, 573] on span "Update" at bounding box center [1404, 575] width 33 height 13
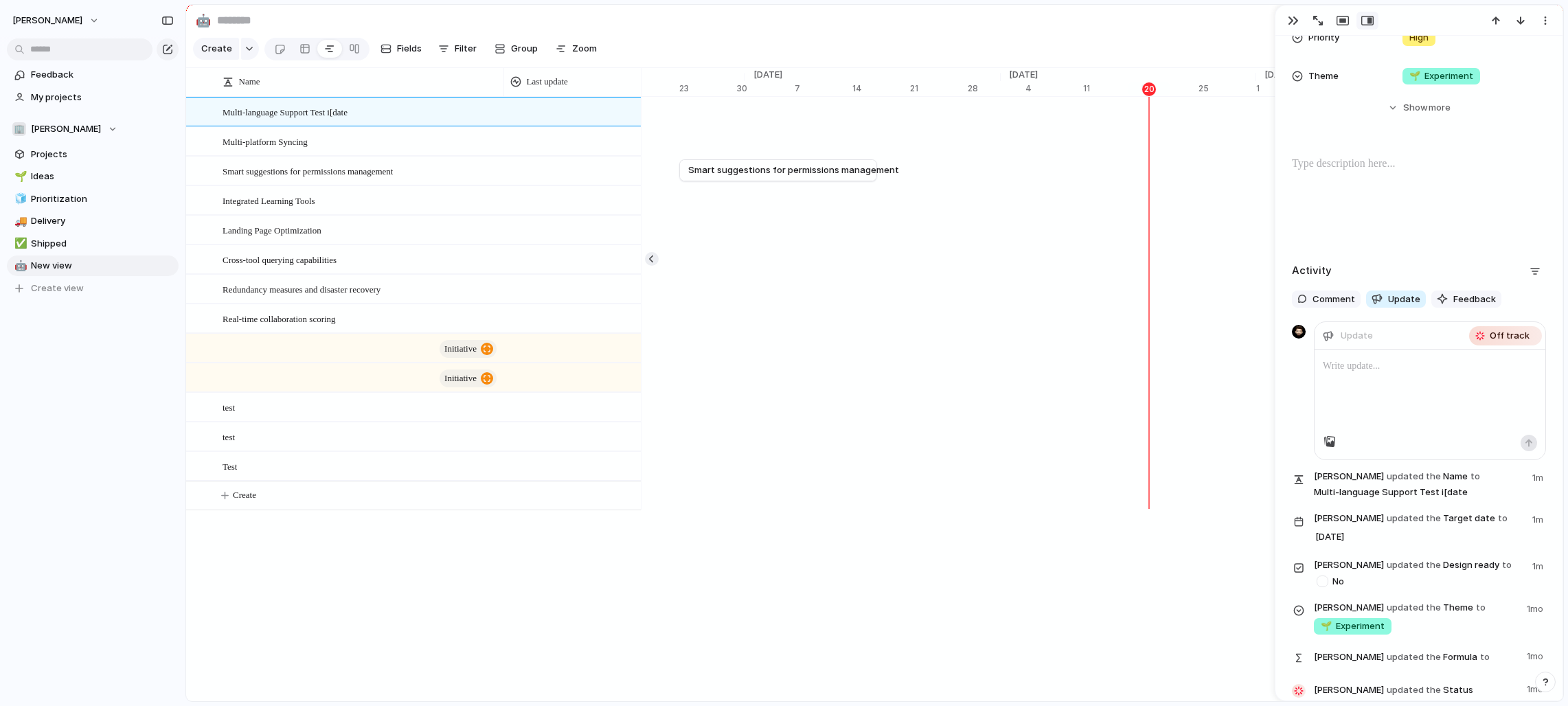
scroll to position [346, 0]
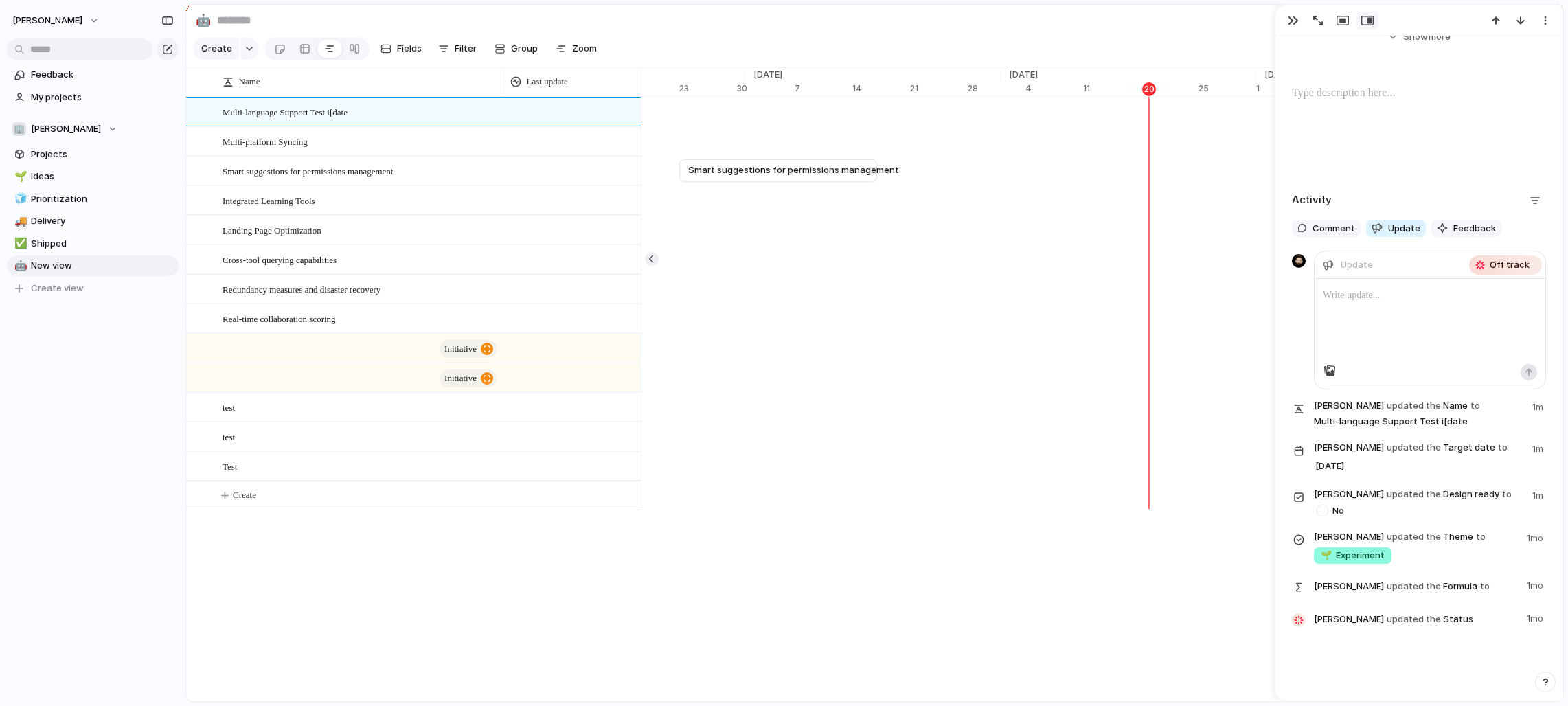
click at [868, 304] on div at bounding box center [1429, 321] width 230 height 85
click at [868, 266] on span "Off track" at bounding box center [1509, 265] width 40 height 13
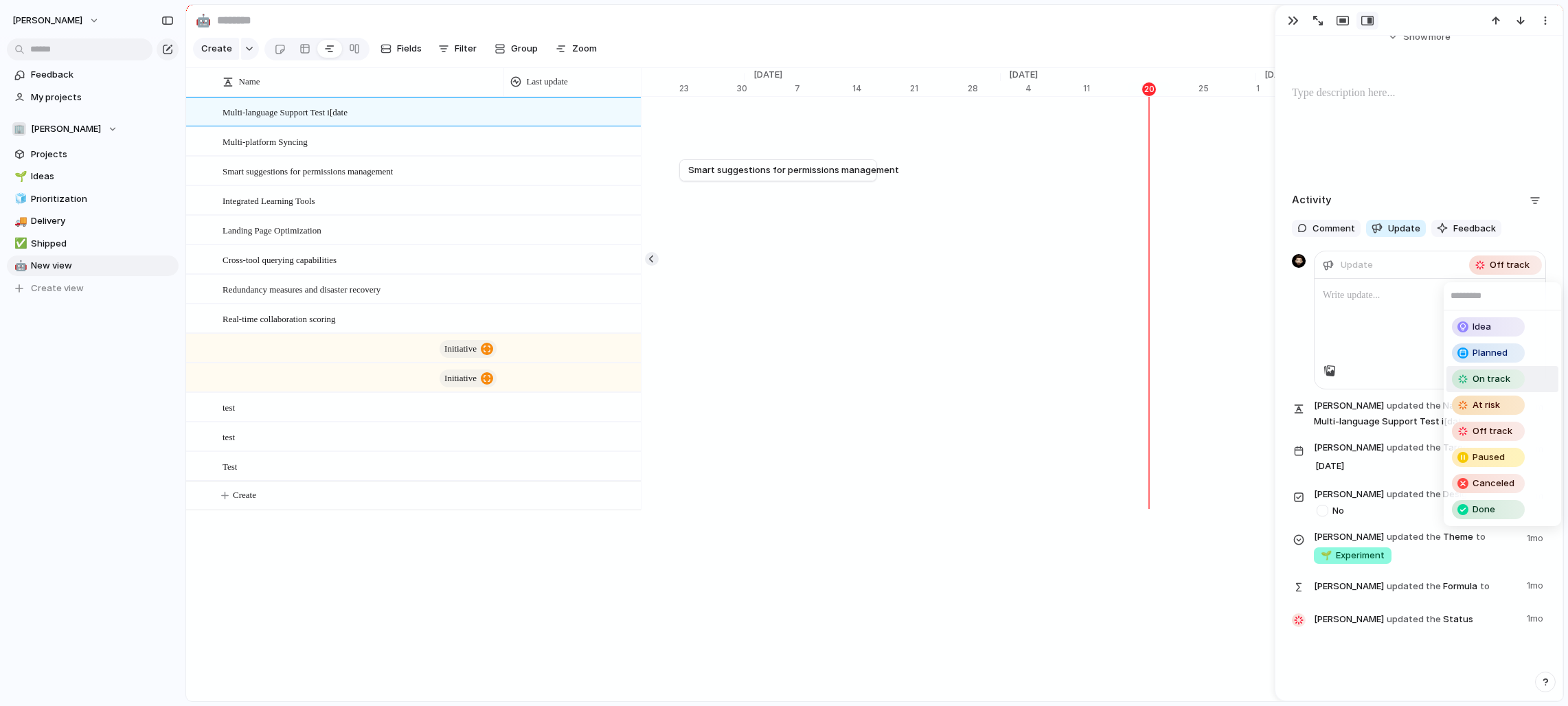
click at [868, 385] on span "On track" at bounding box center [1491, 379] width 38 height 13
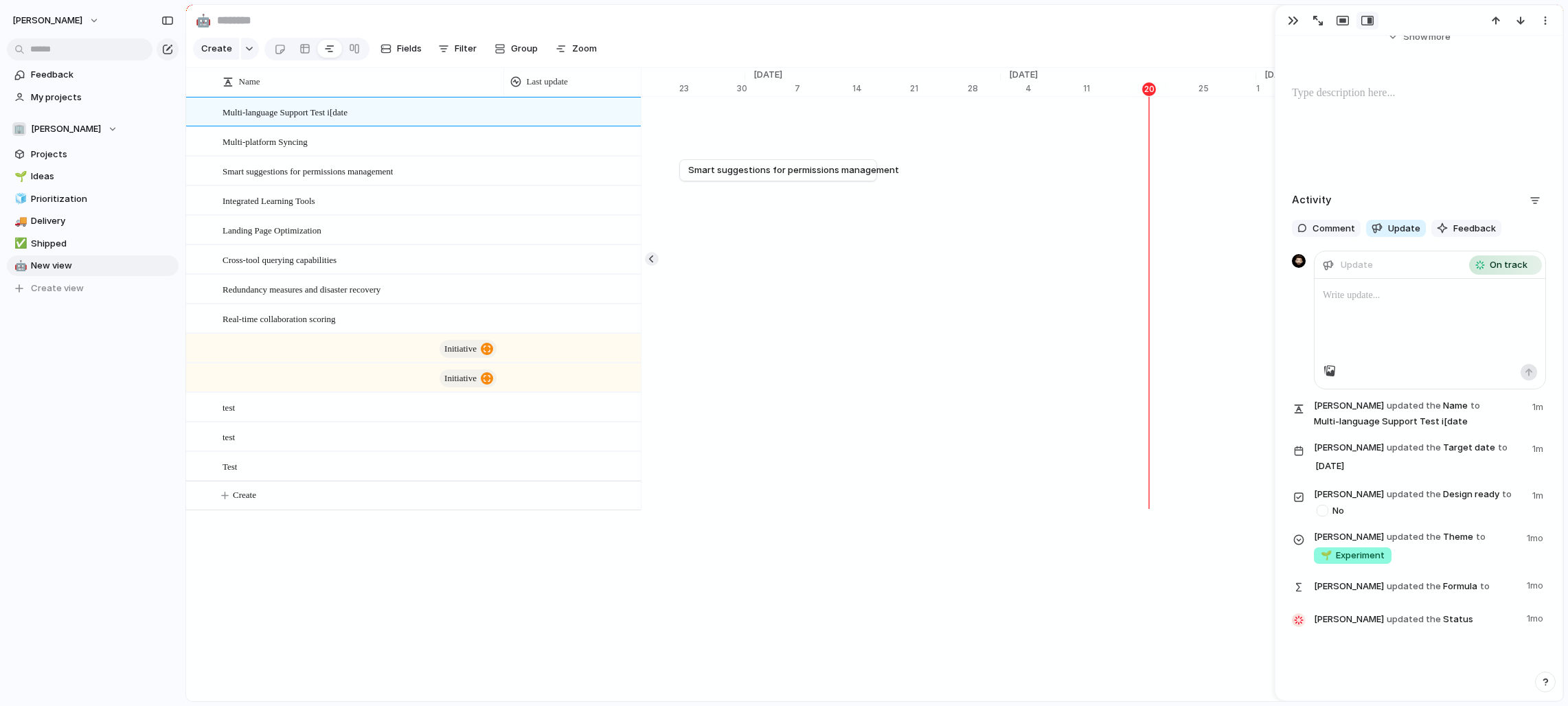
click at [868, 309] on div at bounding box center [1429, 321] width 230 height 85
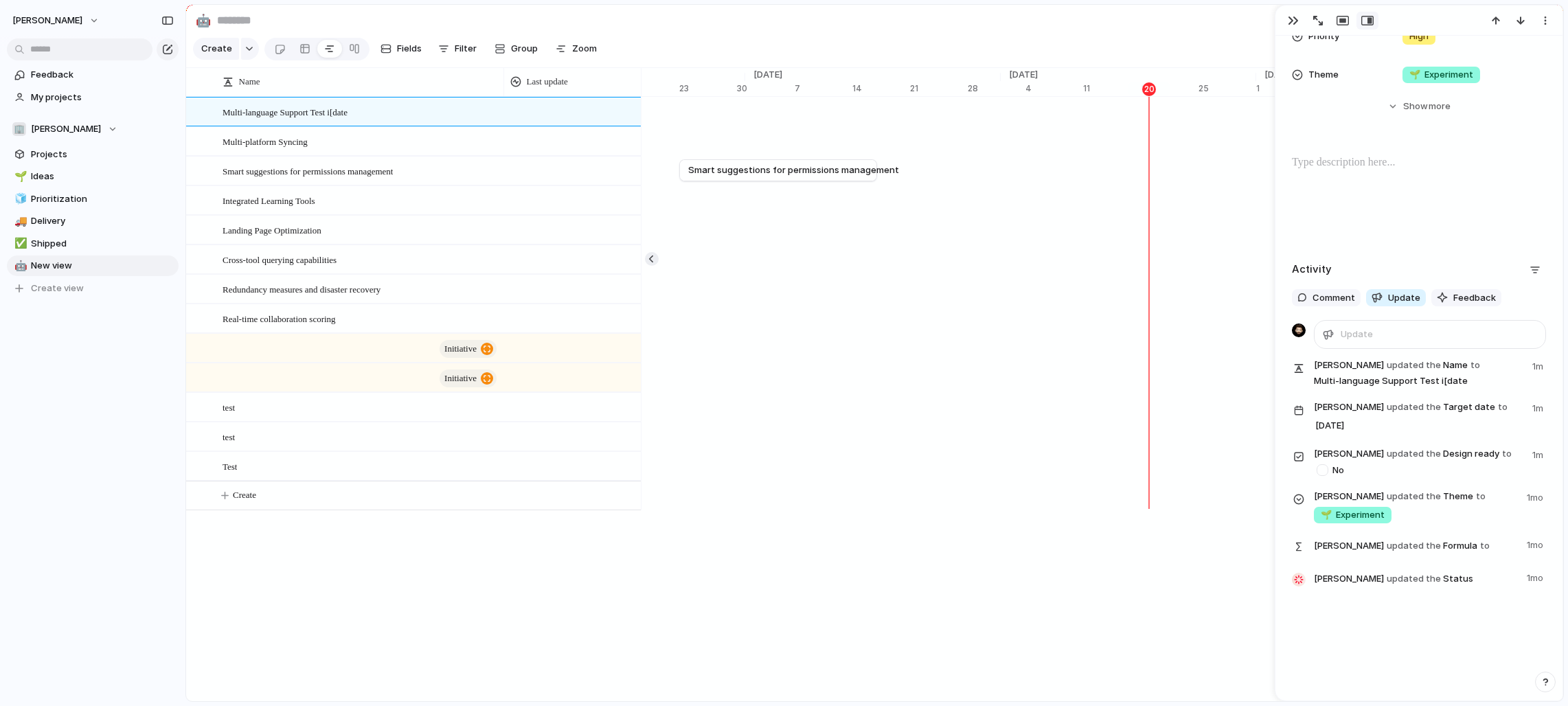
scroll to position [278, 0]
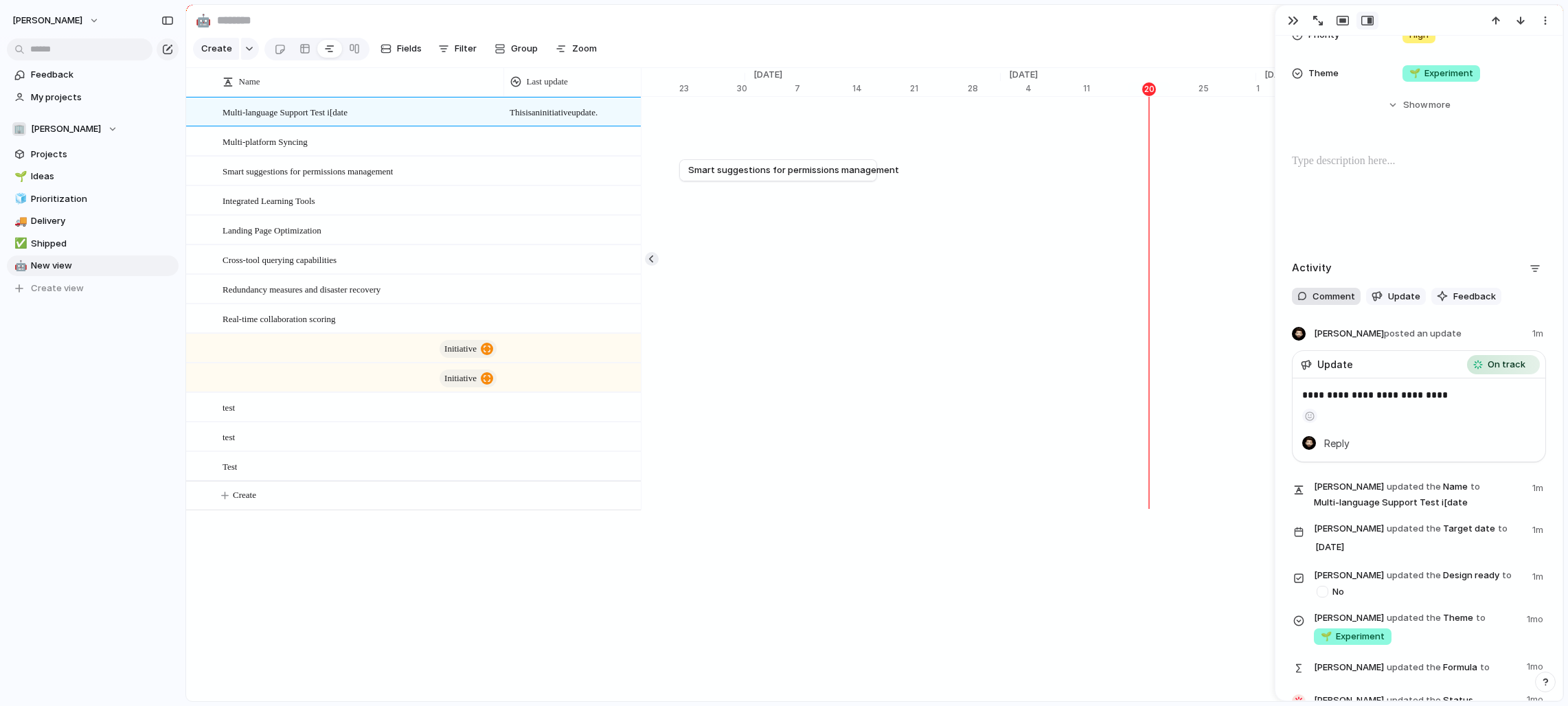
click at [868, 302] on span "Comment" at bounding box center [1333, 297] width 43 height 13
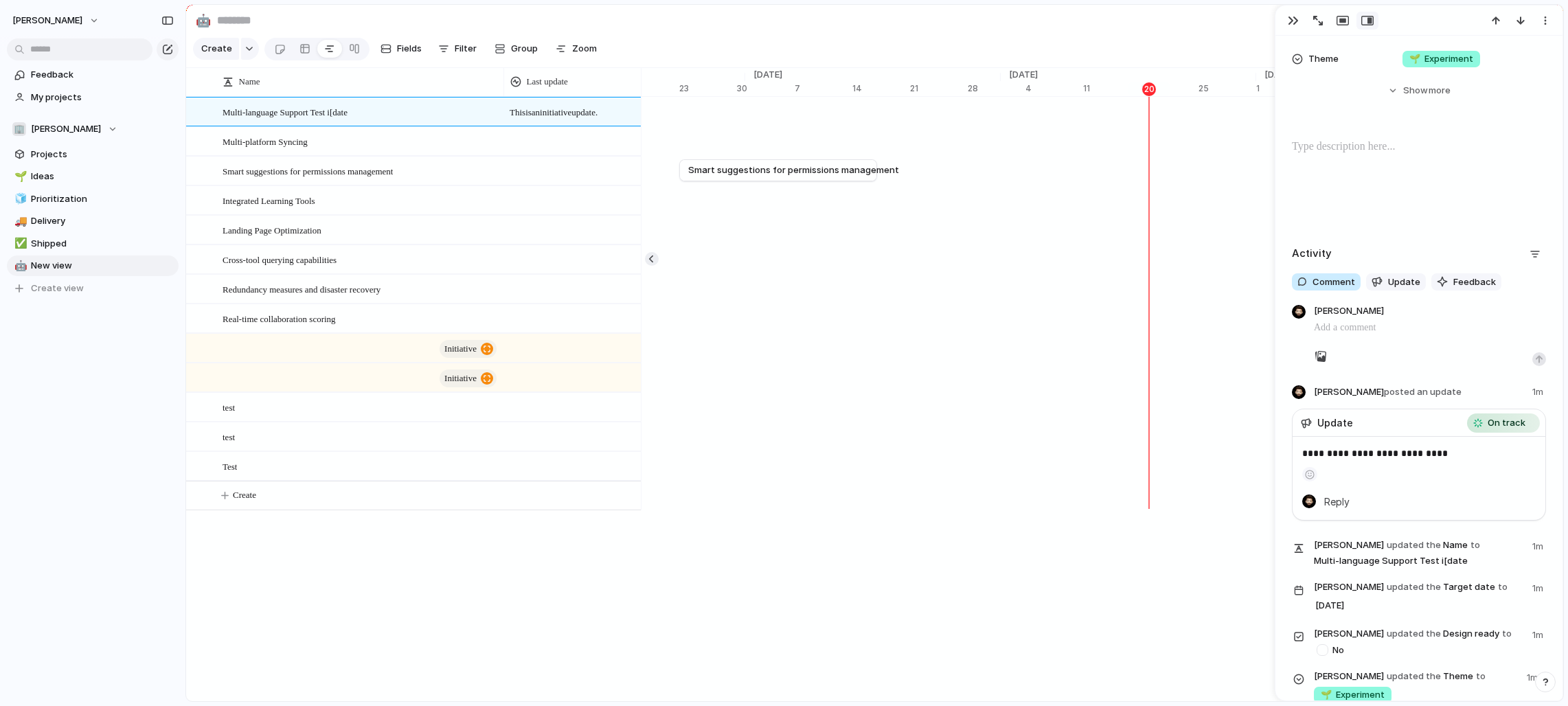
scroll to position [293, 0]
click at [868, 287] on button "Update" at bounding box center [1396, 282] width 60 height 18
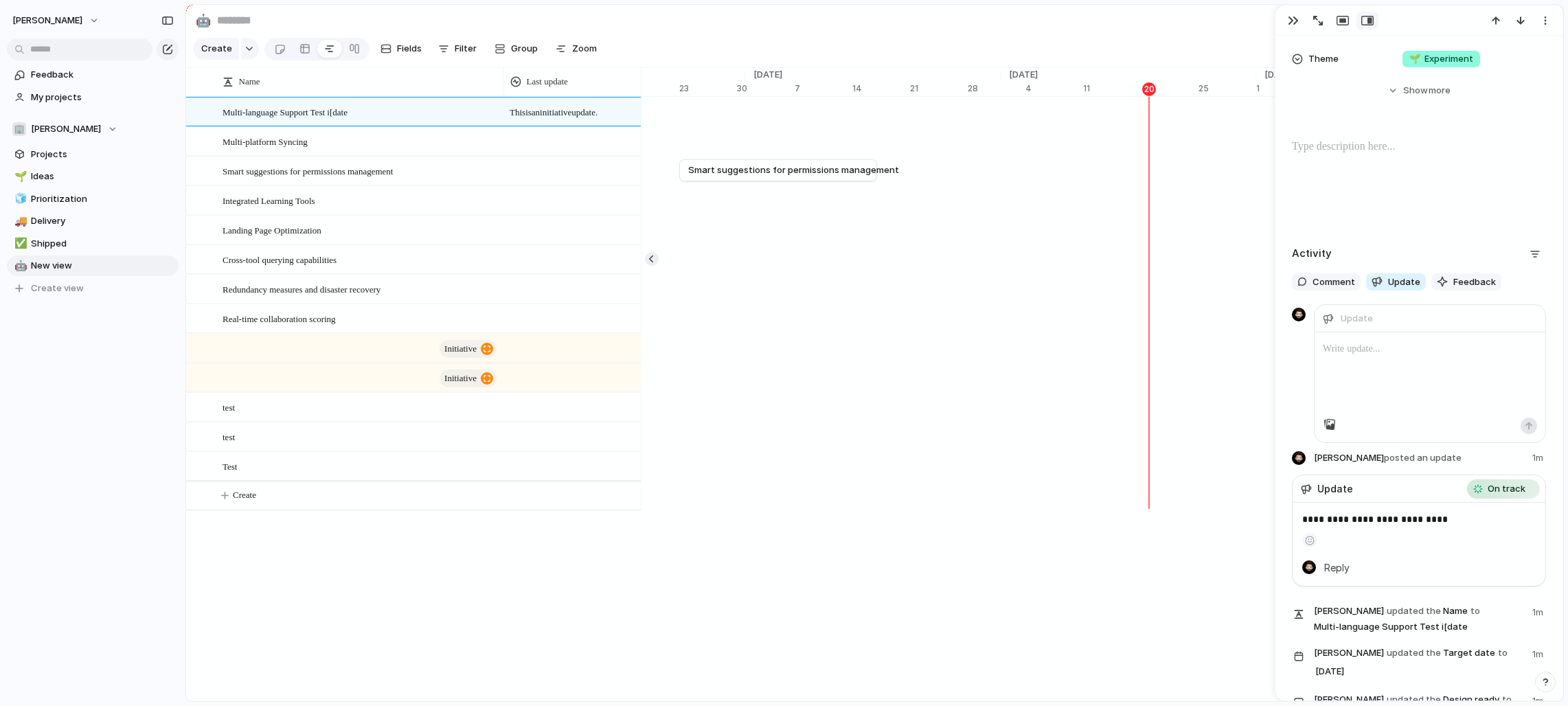
click at [868, 313] on header "Update" at bounding box center [1429, 319] width 230 height 28
click at [868, 318] on div "Update" at bounding box center [1349, 319] width 53 height 18
click at [868, 375] on div at bounding box center [1429, 375] width 230 height 85
click at [868, 289] on button "Comment" at bounding box center [1325, 282] width 69 height 18
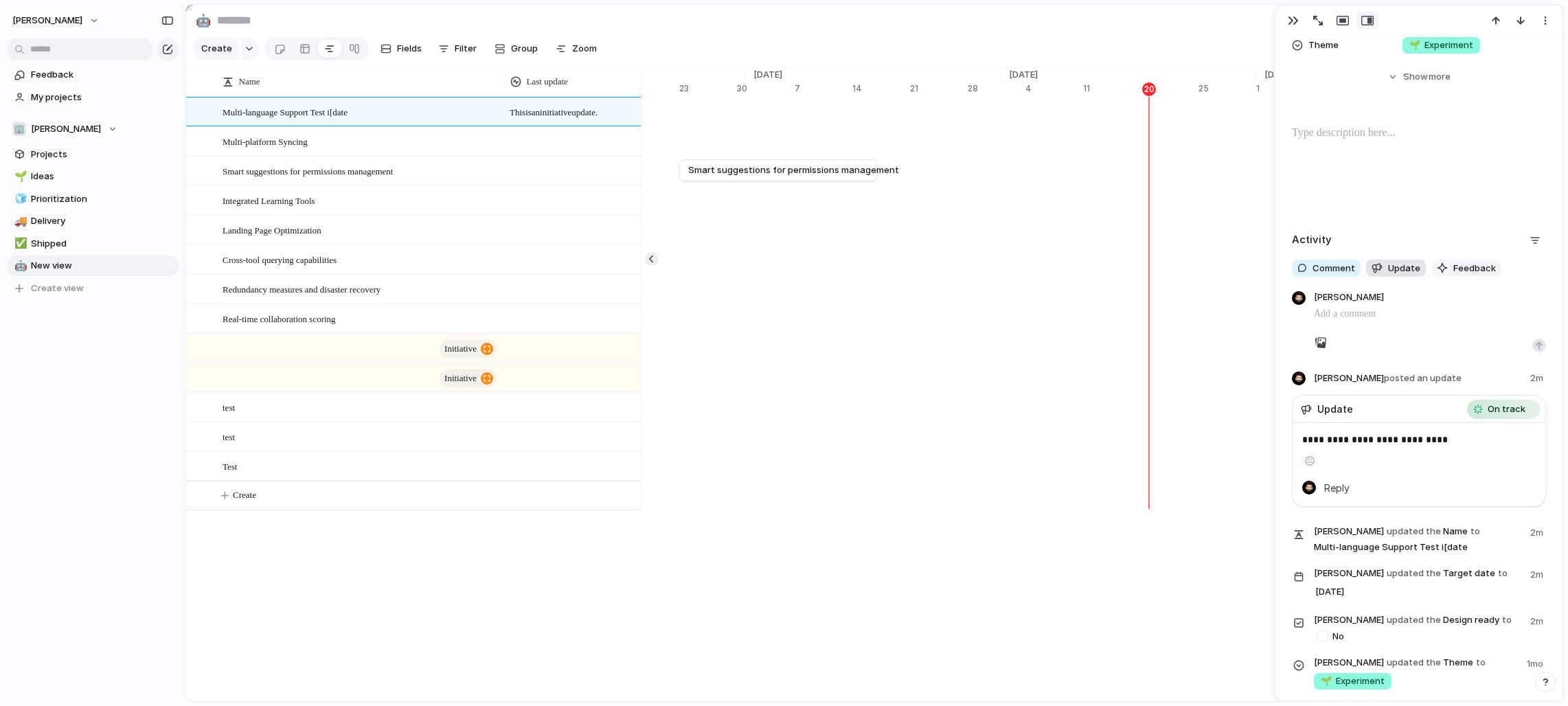
scroll to position [307, 0]
click at [868, 270] on span "Update" at bounding box center [1404, 267] width 33 height 13
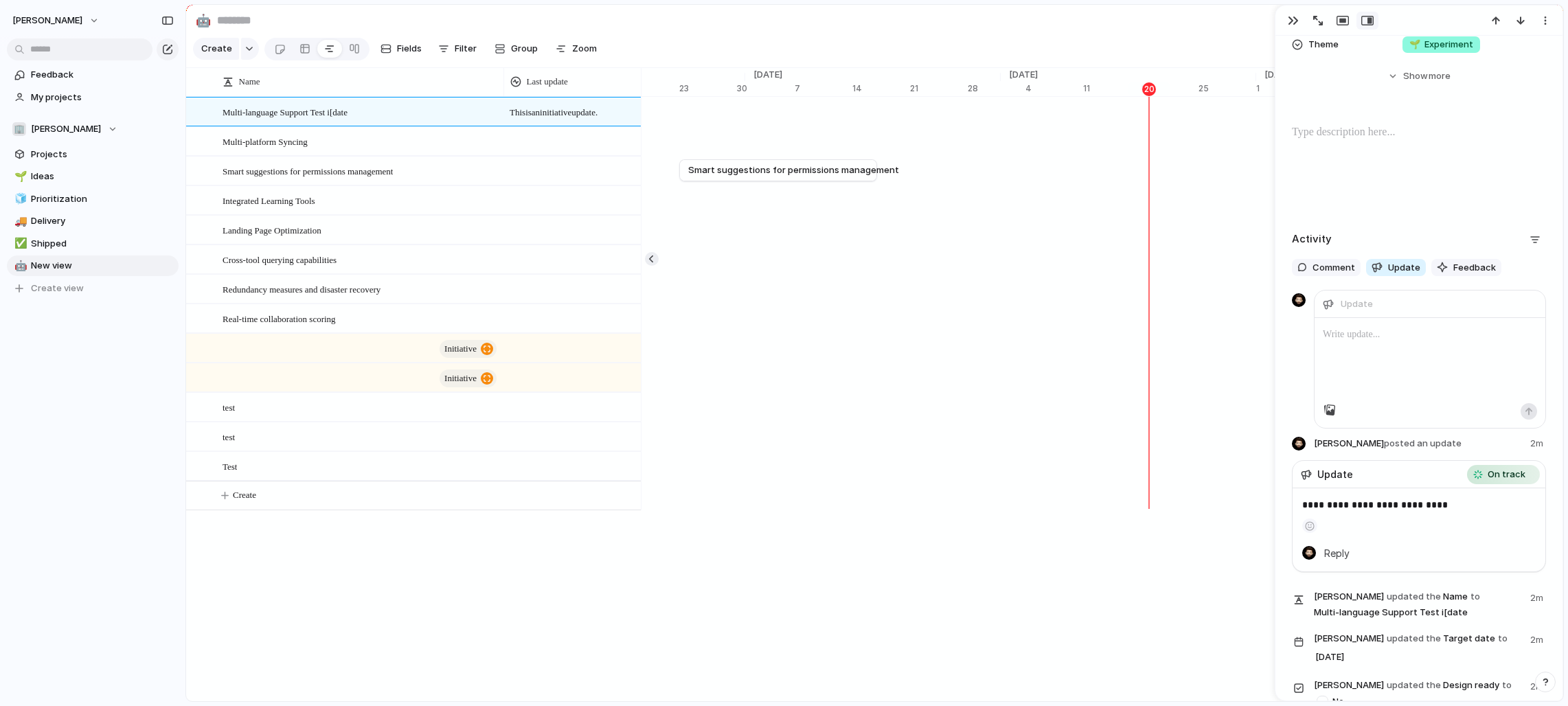
click at [868, 331] on p at bounding box center [1430, 334] width 214 height 16
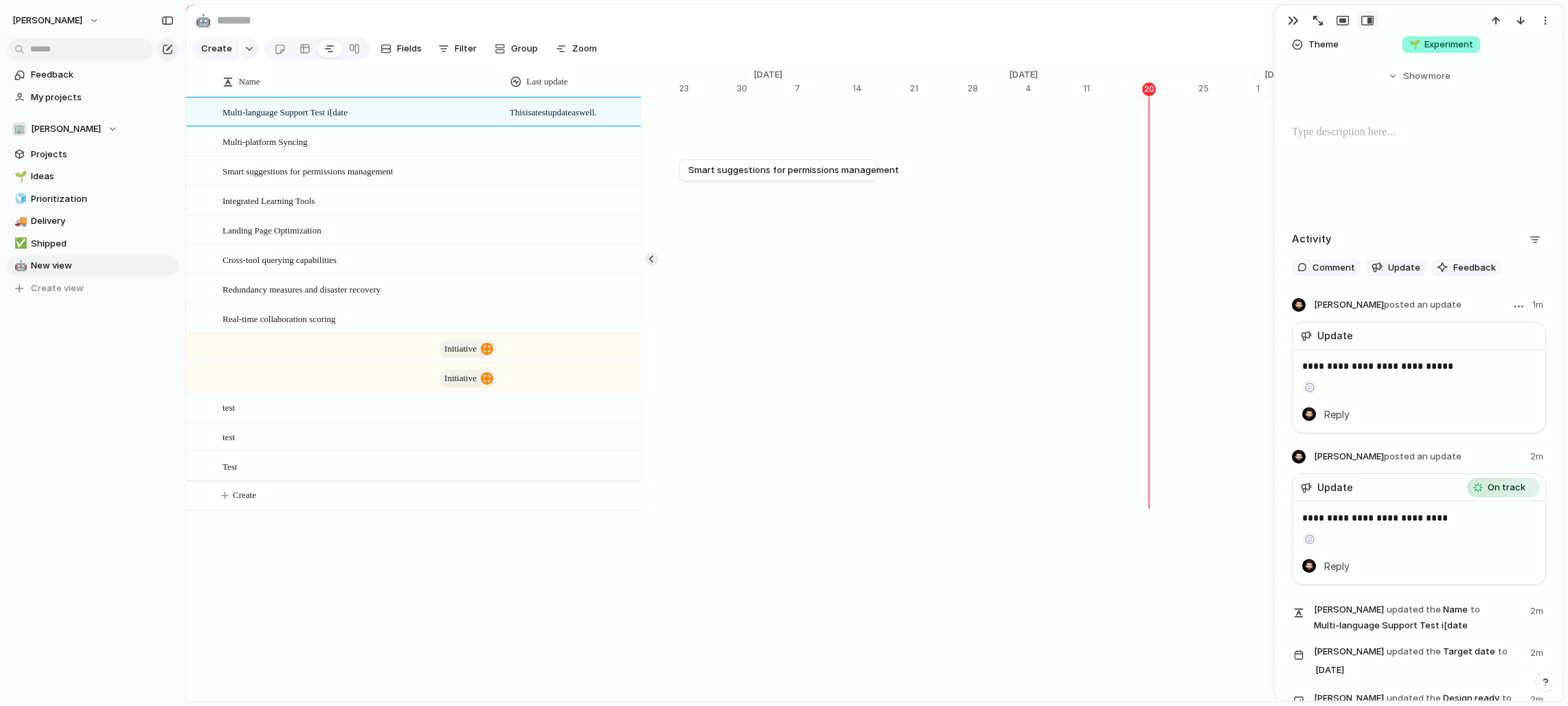
click at [868, 374] on p "**********" at bounding box center [1418, 365] width 233 height 16
click at [868, 414] on span "Reply" at bounding box center [1337, 414] width 26 height 15
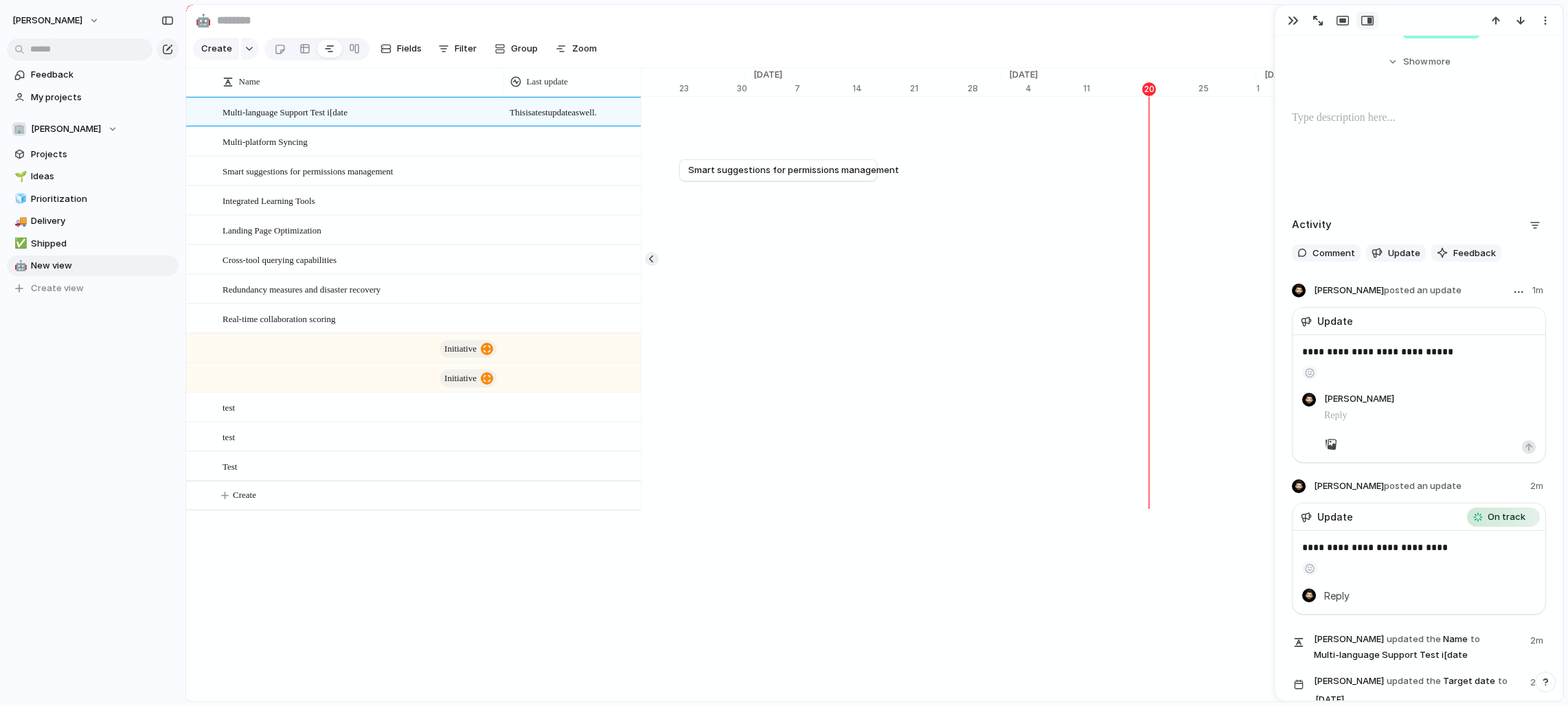
scroll to position [321, 0]
drag, startPoint x: 1530, startPoint y: 447, endPoint x: 1459, endPoint y: 436, distance: 71.8
click at [868, 447] on div "button" at bounding box center [1529, 448] width 9 height 9
click at [868, 373] on aside at bounding box center [1418, 370] width 233 height 20
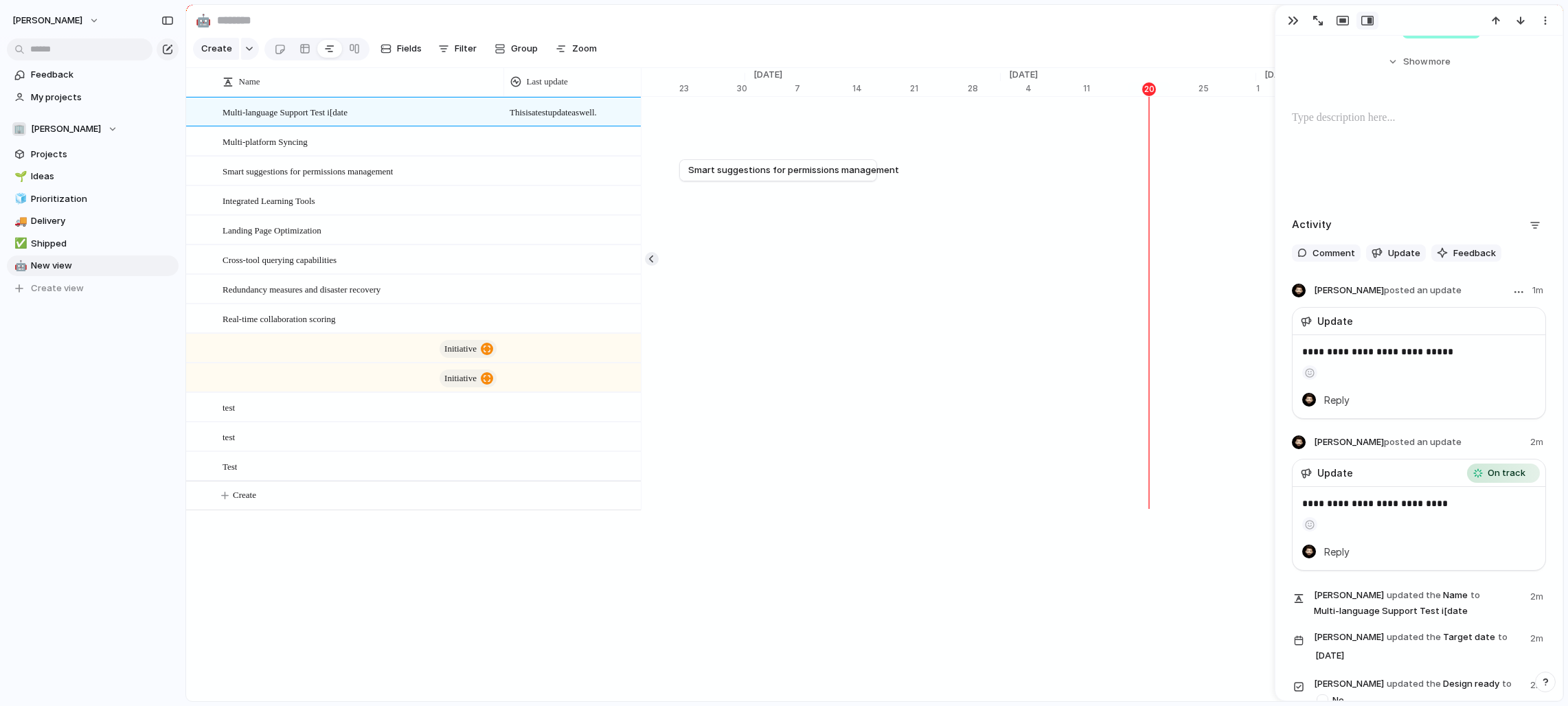
click at [868, 310] on div "Update" at bounding box center [1418, 321] width 252 height 28
click at [599, 121] on div "This is a test update as well." at bounding box center [572, 112] width 136 height 28
click at [579, 80] on div "Last update" at bounding box center [572, 82] width 124 height 13
click at [544, 640] on div "Modify Hide Sort ascending Sort descending" at bounding box center [784, 353] width 1568 height 706
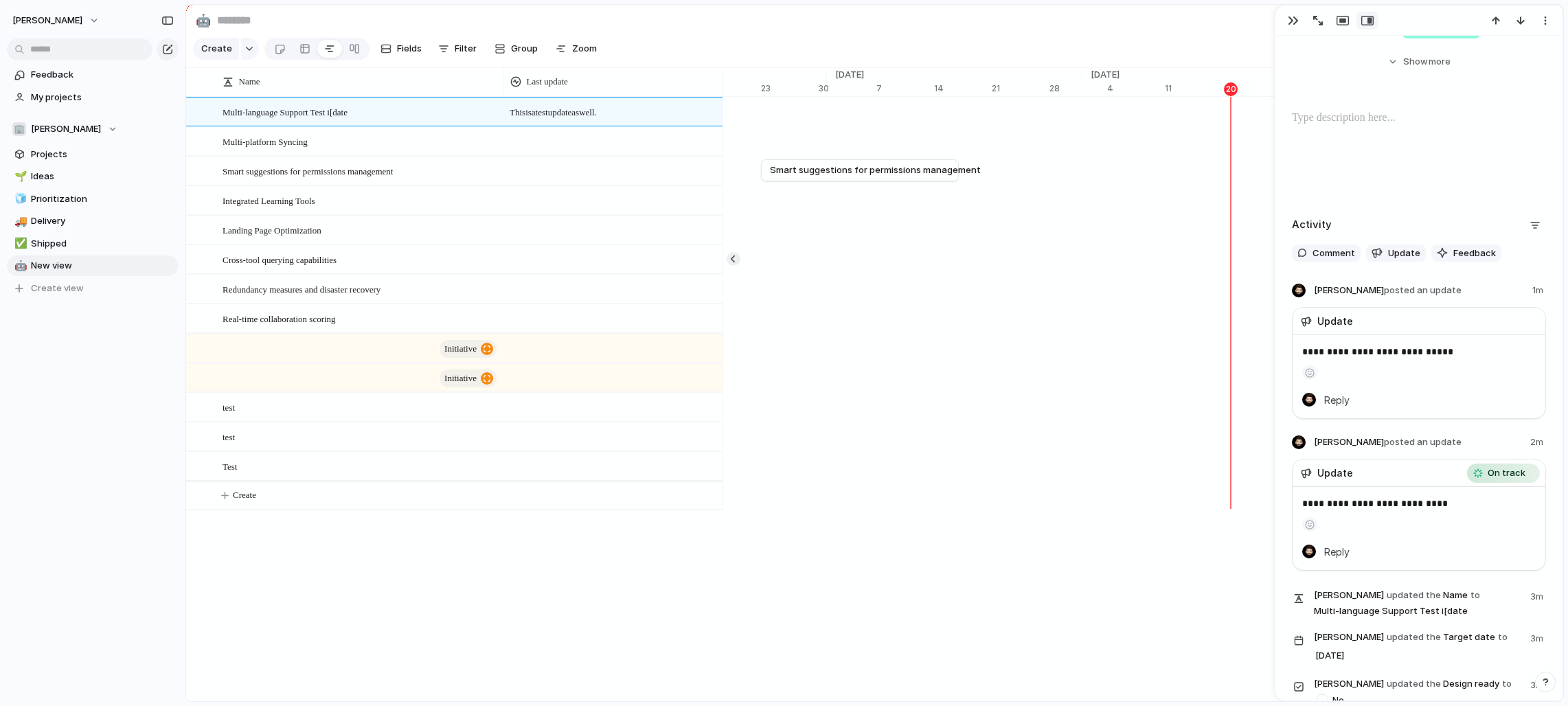
drag, startPoint x: 640, startPoint y: 76, endPoint x: 720, endPoint y: 87, distance: 80.8
click at [720, 87] on div at bounding box center [723, 82] width 7 height 29
click at [514, 83] on div at bounding box center [515, 81] width 11 height 11
click at [437, 614] on div "Modify Hide Sort ascending Sort descending" at bounding box center [784, 353] width 1568 height 706
click at [326, 111] on span "Multi-language Support Test i[date" at bounding box center [285, 111] width 125 height 16
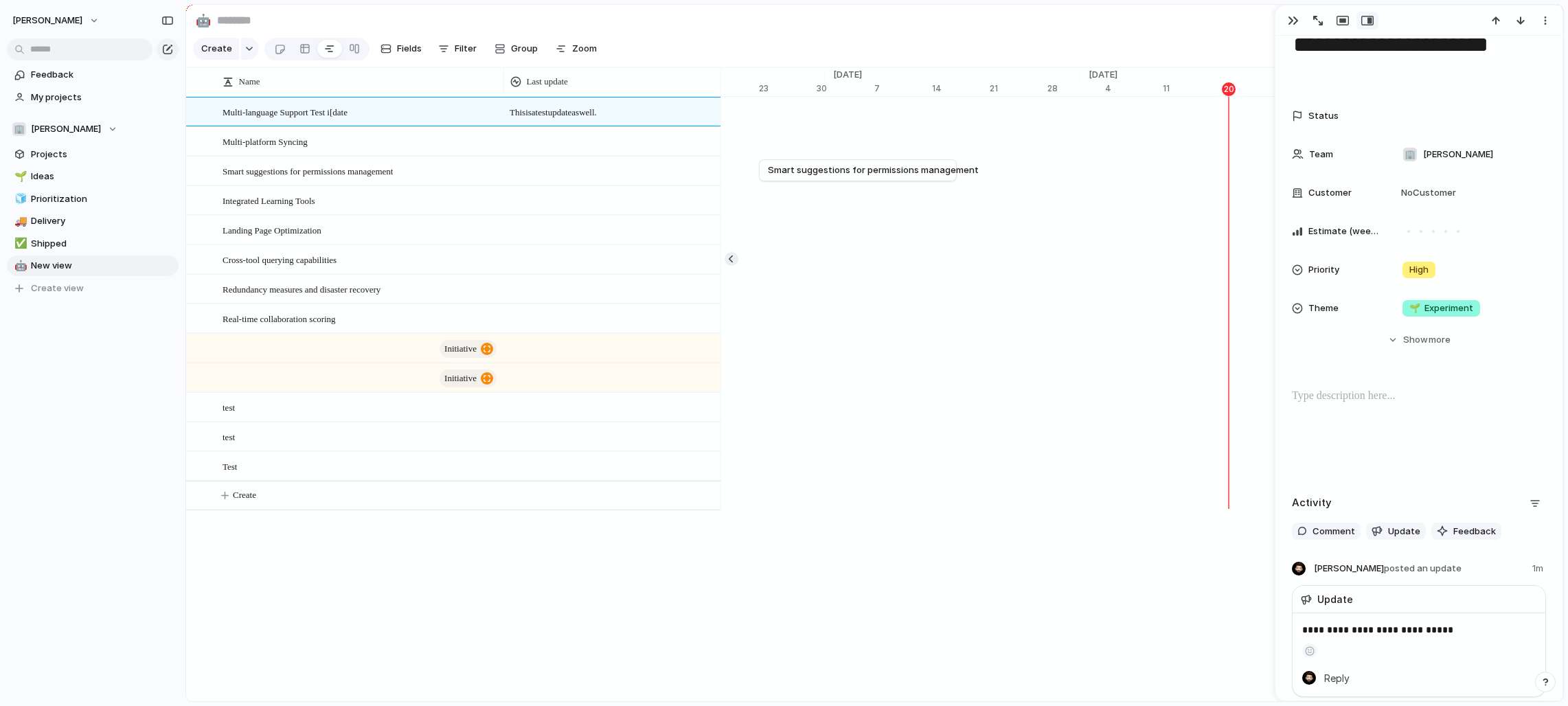
scroll to position [0, 0]
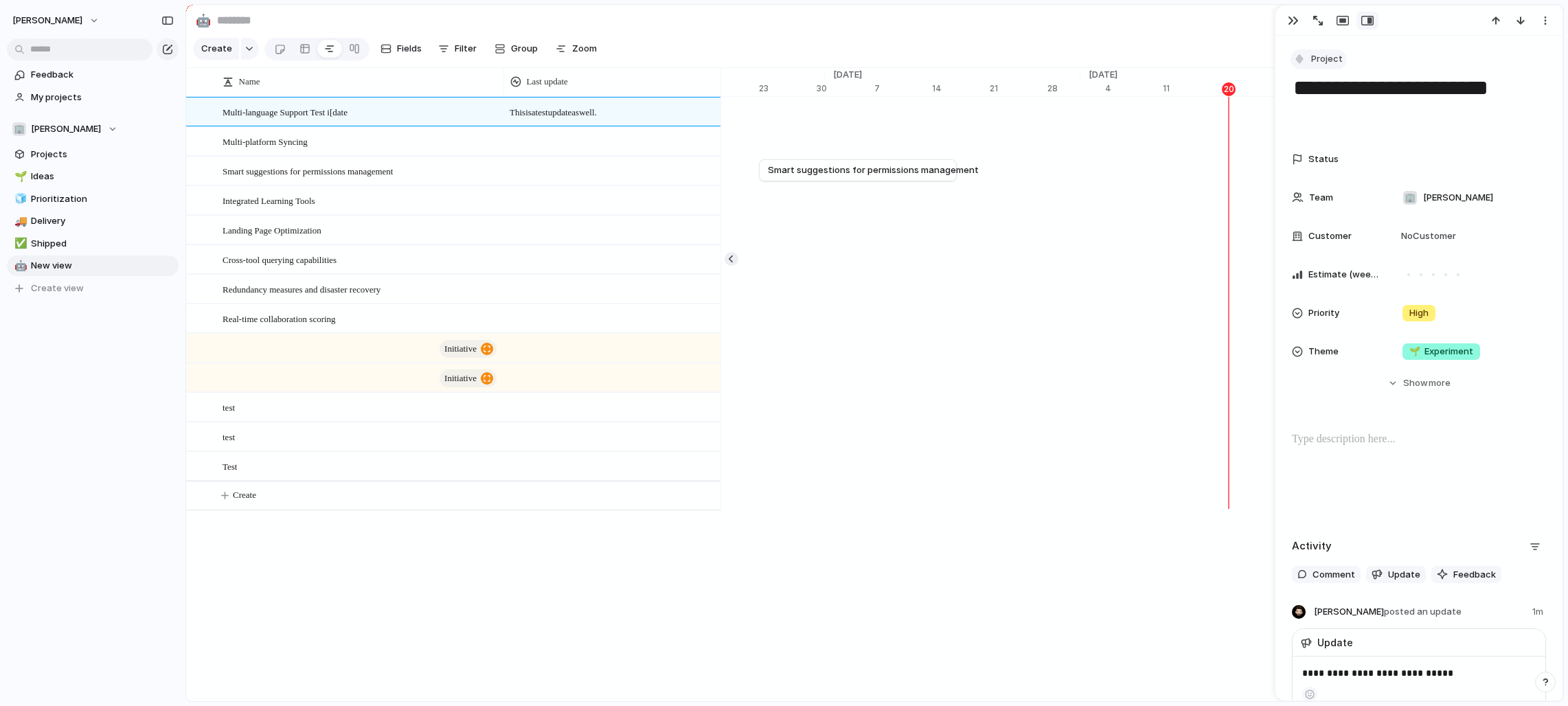
click at [868, 60] on button "Project" at bounding box center [1318, 60] width 56 height 20
click at [868, 118] on li "Goal" at bounding box center [1350, 117] width 112 height 22
click at [868, 53] on span "Goal" at bounding box center [1321, 59] width 20 height 13
click at [868, 131] on li "Program" at bounding box center [1350, 139] width 112 height 22
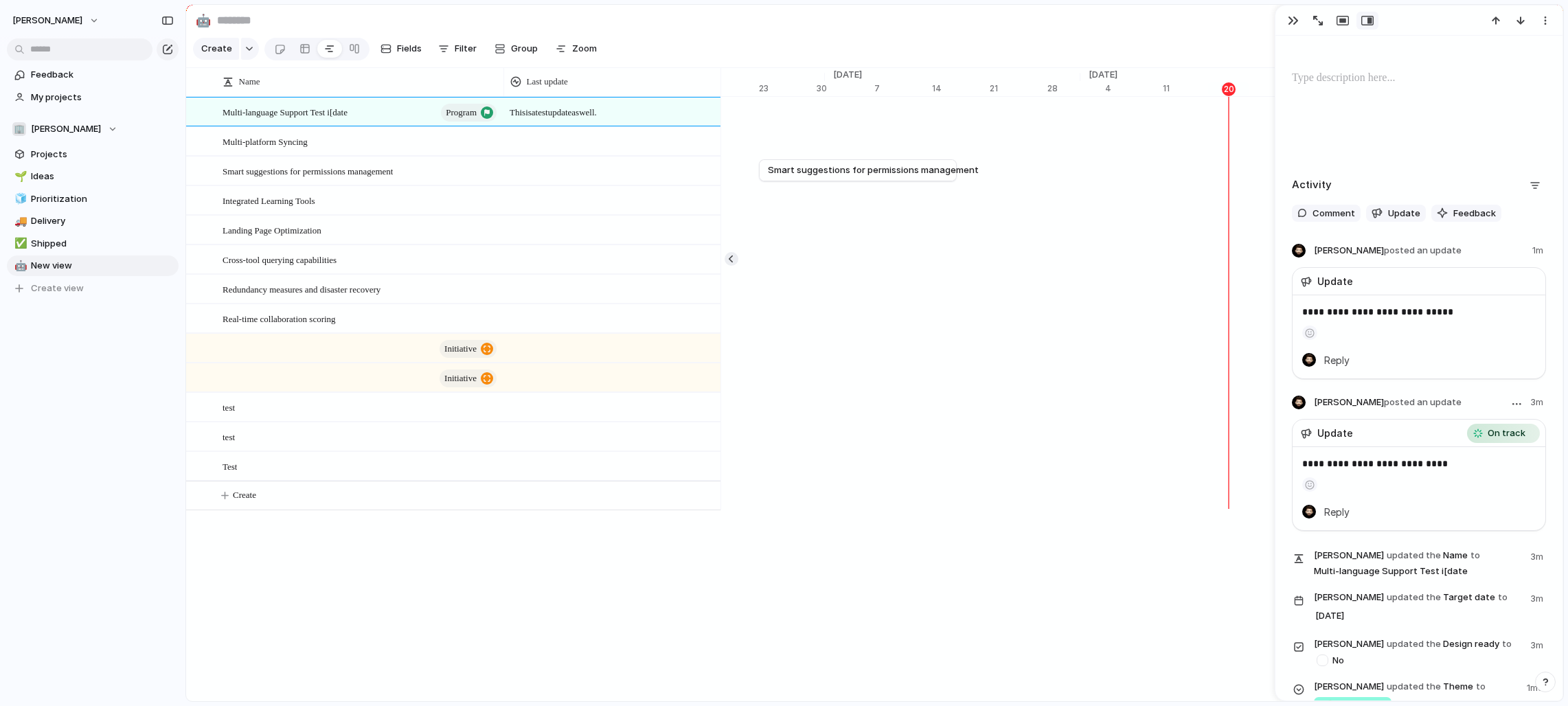
scroll to position [431, 0]
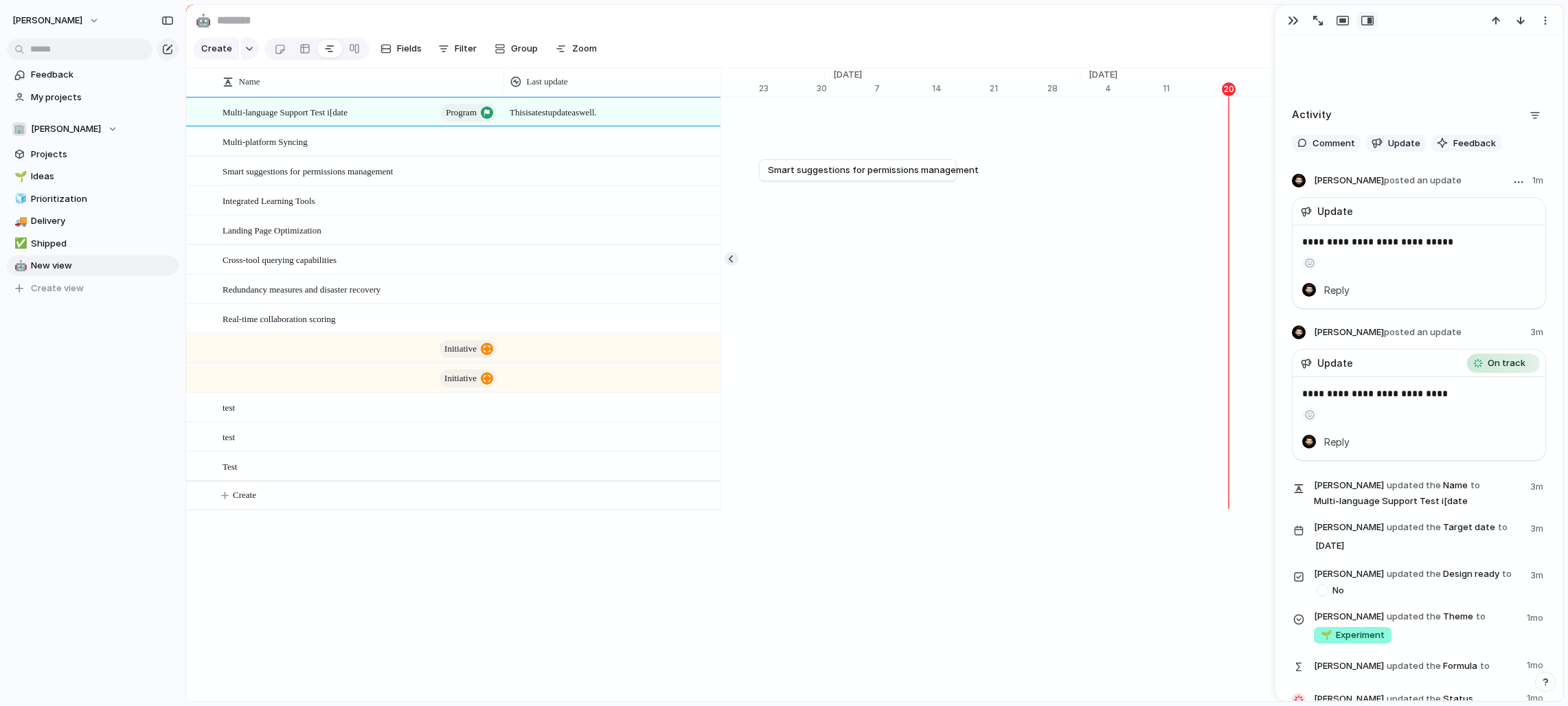
click at [868, 254] on aside at bounding box center [1418, 260] width 233 height 20
click at [329, 136] on div "Multi-platform Syncing" at bounding box center [360, 142] width 276 height 28
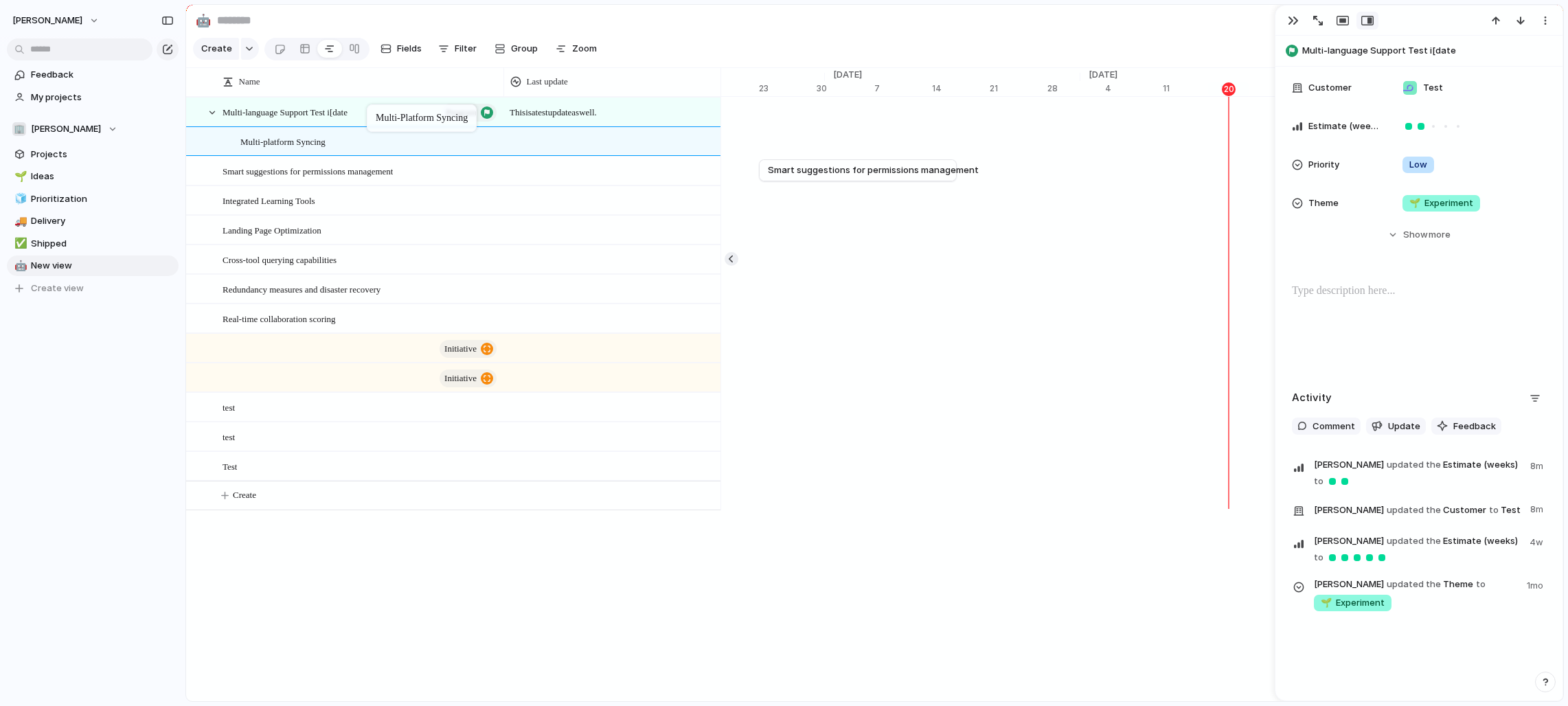
scroll to position [184, 0]
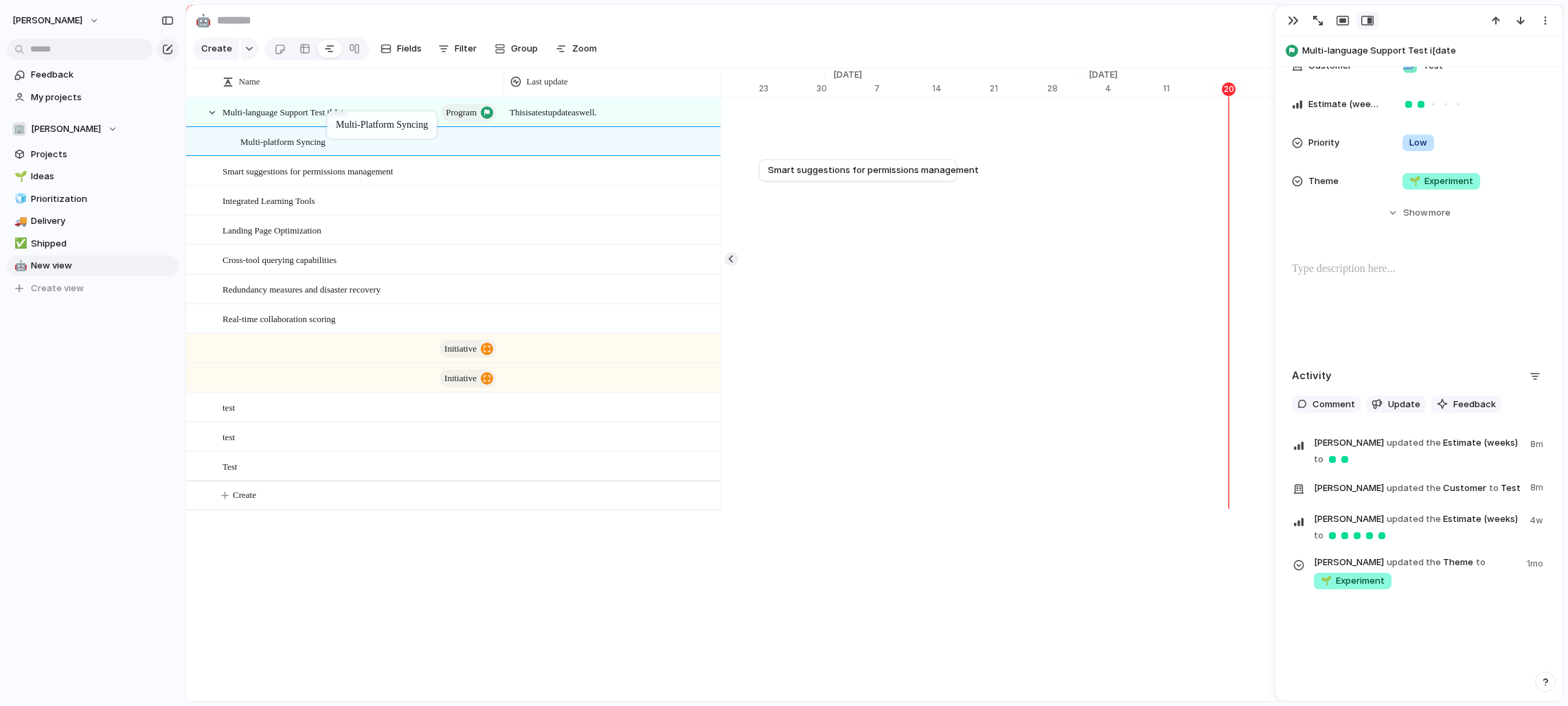
drag, startPoint x: 323, startPoint y: 145, endPoint x: 337, endPoint y: 119, distance: 29.5
click at [440, 141] on div "Multi-platform Syncing" at bounding box center [369, 142] width 258 height 28
click at [494, 143] on div at bounding box center [485, 142] width 23 height 18
click at [868, 397] on button "Feedback" at bounding box center [1466, 404] width 70 height 18
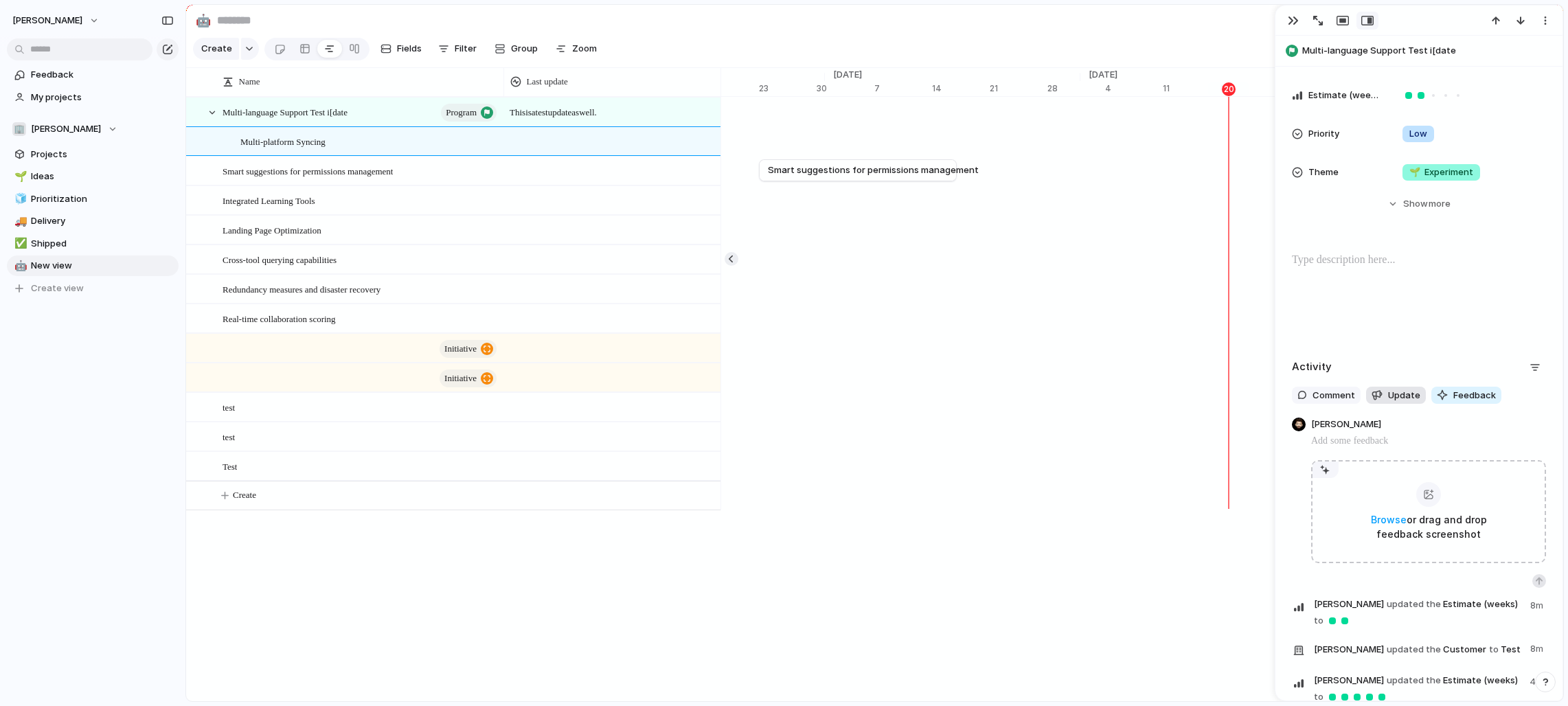
click at [868, 399] on div "Activity Comment Update Feedback [PERSON_NAME] Browse or drag and drop feedback…" at bounding box center [1418, 561] width 254 height 407
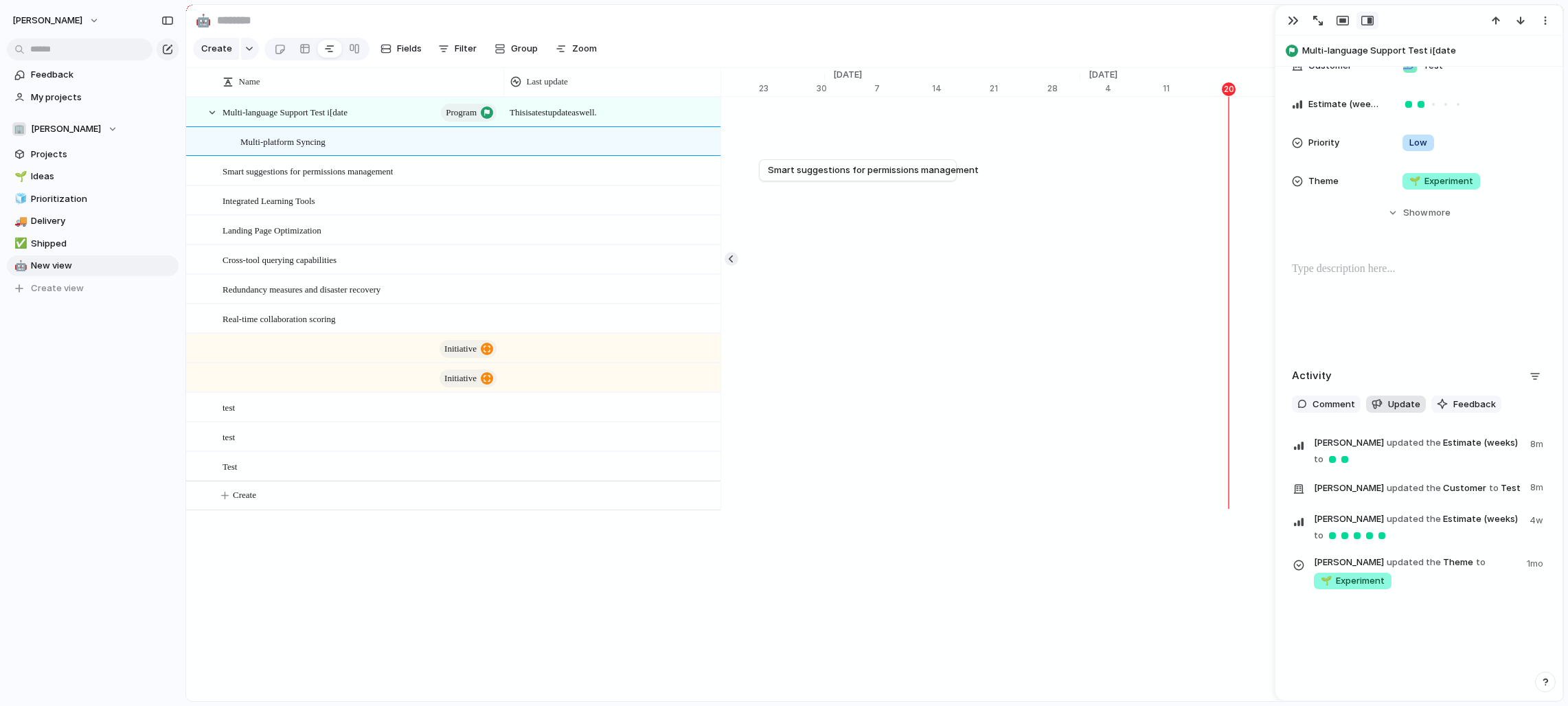
click at [868, 398] on span "Update" at bounding box center [1404, 404] width 33 height 13
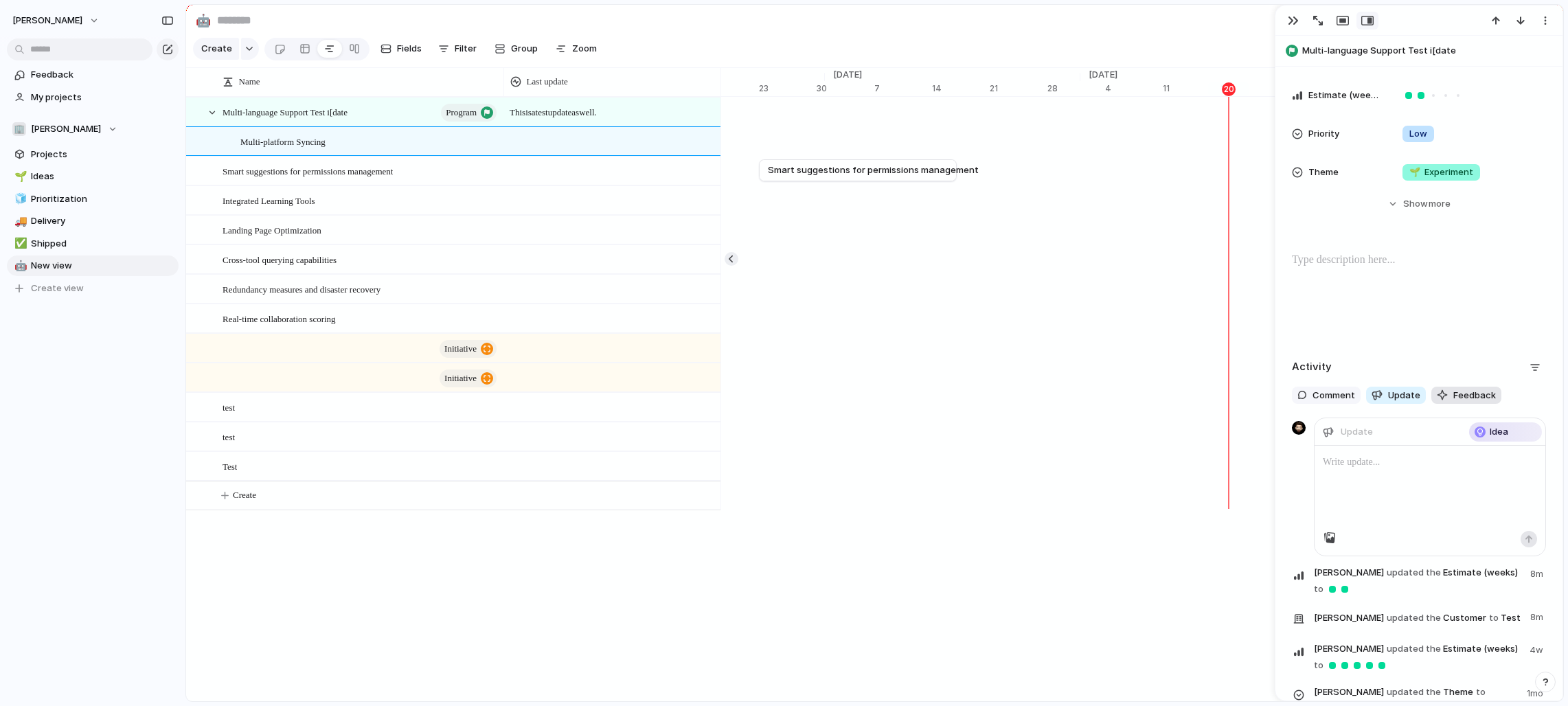
click at [868, 390] on span "Feedback" at bounding box center [1474, 395] width 43 height 13
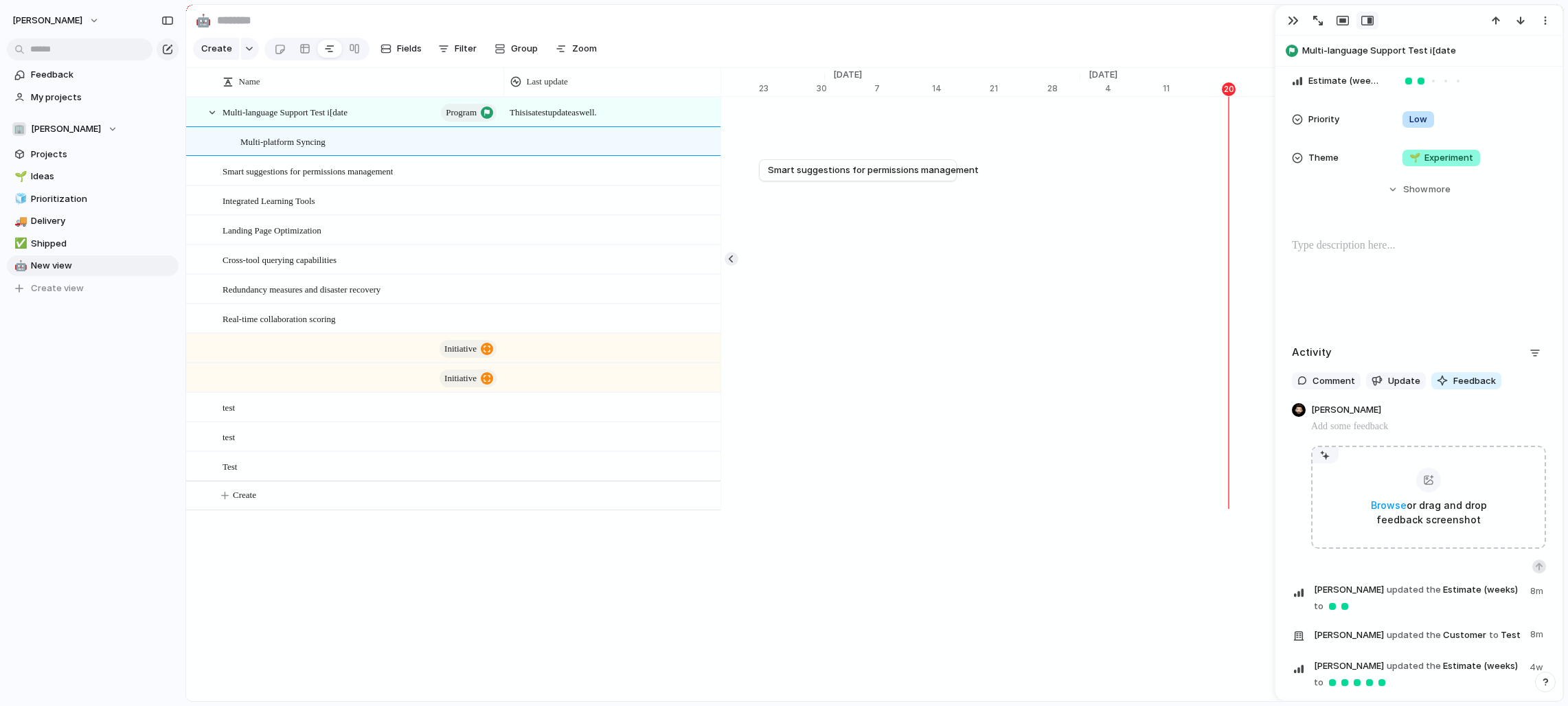
scroll to position [198, 0]
click at [868, 382] on span "Update" at bounding box center [1404, 381] width 33 height 13
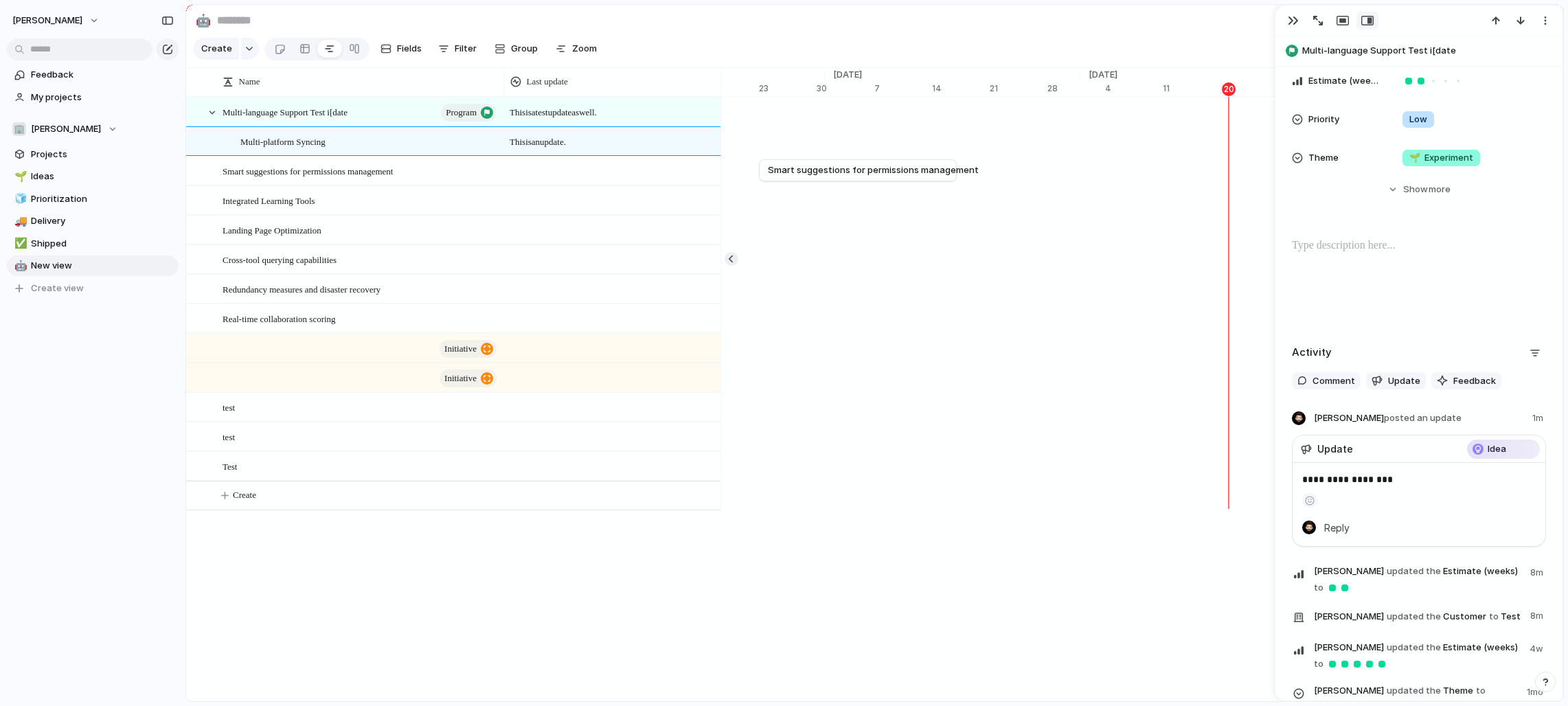
drag, startPoint x: 611, startPoint y: 140, endPoint x: 603, endPoint y: 141, distance: 8.1
click at [611, 141] on span "This is an update." at bounding box center [612, 138] width 216 height 21
click at [589, 143] on span "This is an update." at bounding box center [612, 138] width 216 height 21
click at [577, 74] on div "Last update" at bounding box center [612, 82] width 211 height 22
click at [562, 114] on span "Modify" at bounding box center [547, 112] width 30 height 13
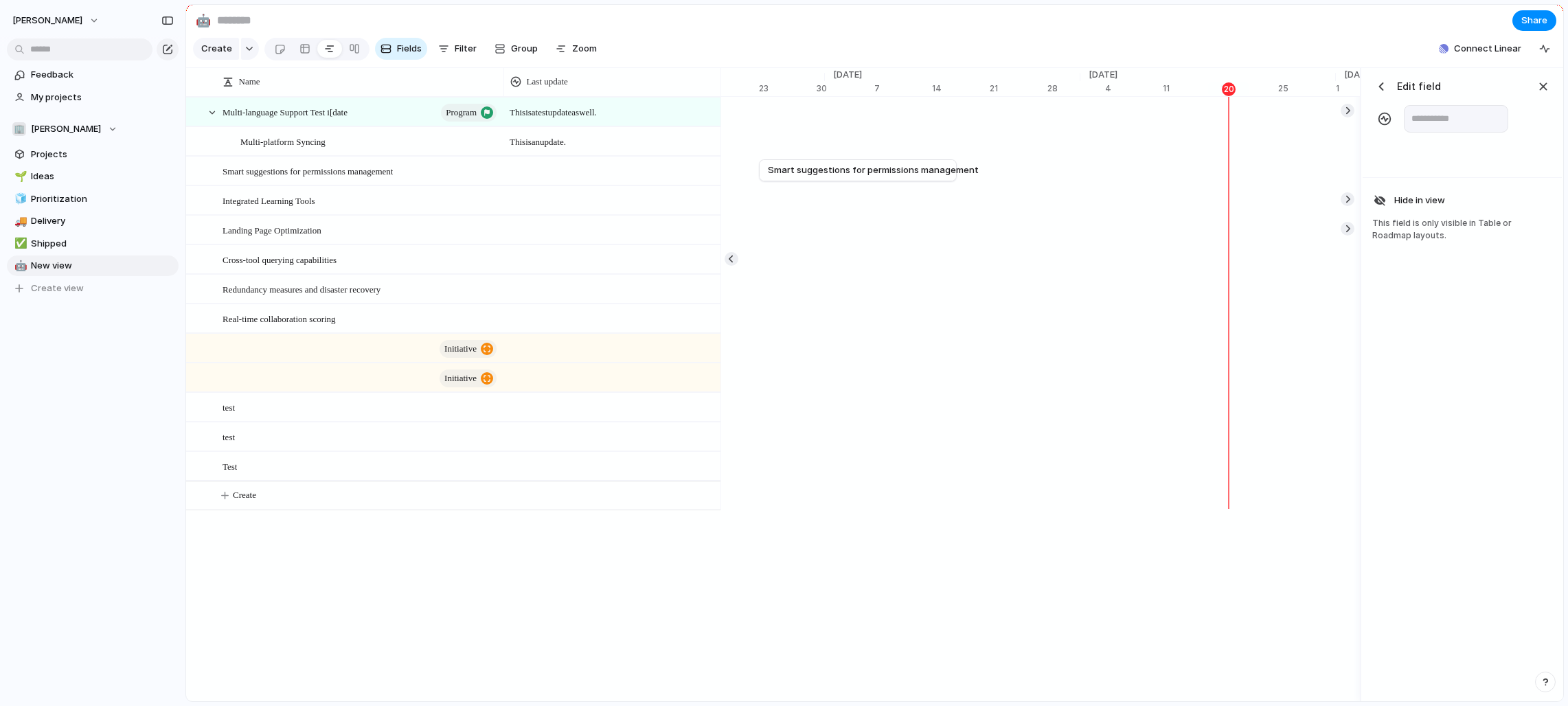
click at [868, 75] on div "**********" at bounding box center [1462, 104] width 199 height 73
drag, startPoint x: 1535, startPoint y: 81, endPoint x: 1388, endPoint y: 101, distance: 148.4
click at [868, 82] on button "button" at bounding box center [1542, 86] width 21 height 21
click at [307, 77] on div "Name" at bounding box center [360, 82] width 274 height 13
click at [355, 139] on div "Sort ascending Sort descending" at bounding box center [784, 353] width 1568 height 706
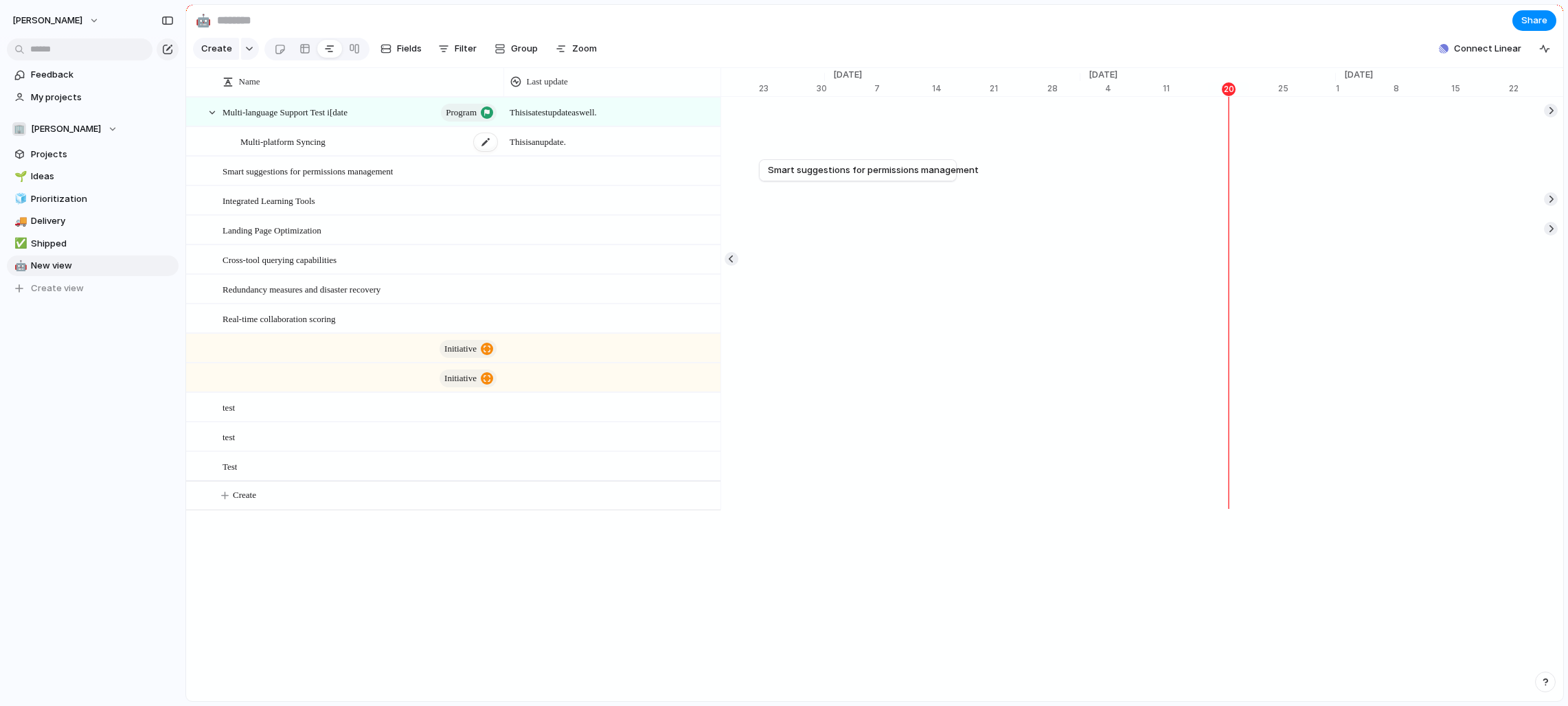
click at [380, 141] on div "Multi-platform Syncing" at bounding box center [369, 142] width 258 height 28
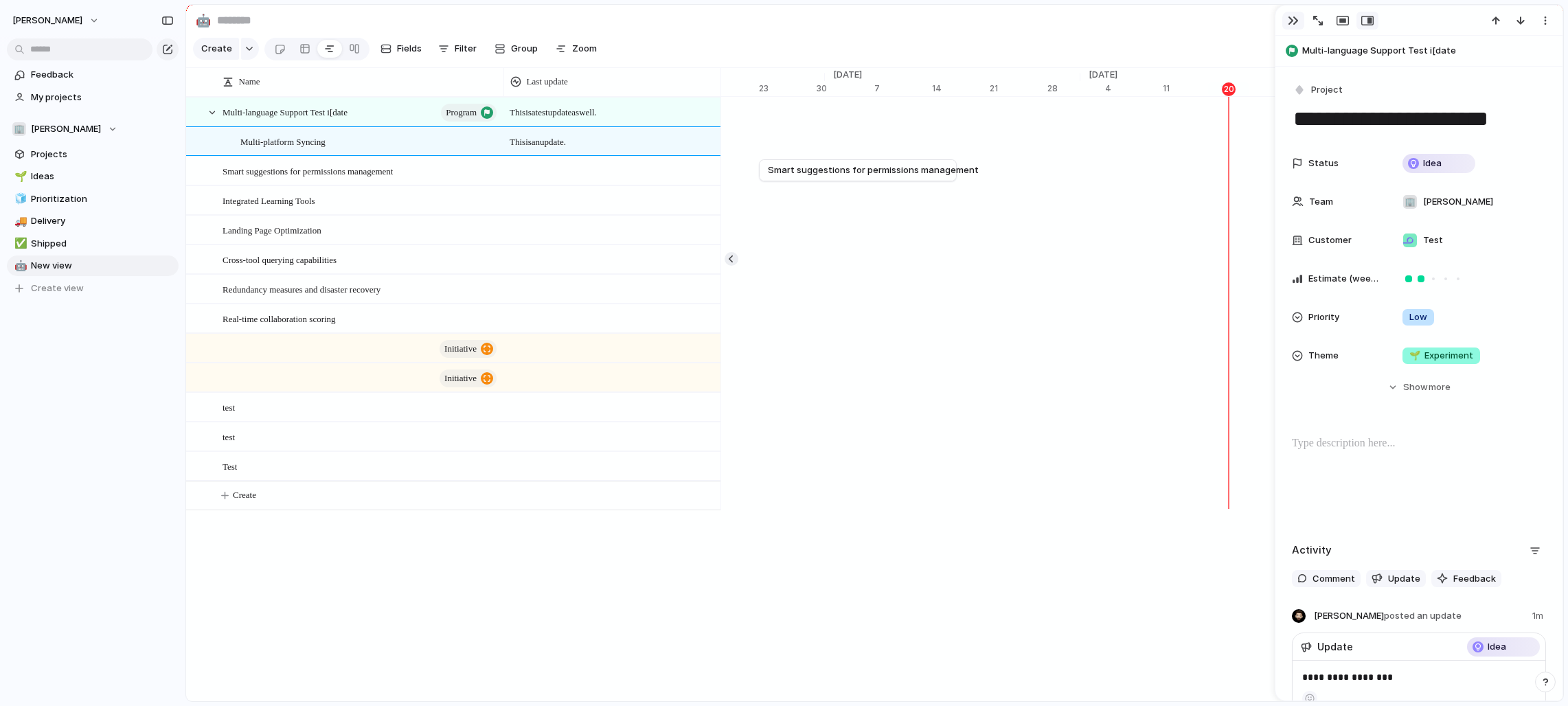
click at [868, 19] on div "button" at bounding box center [1293, 20] width 11 height 11
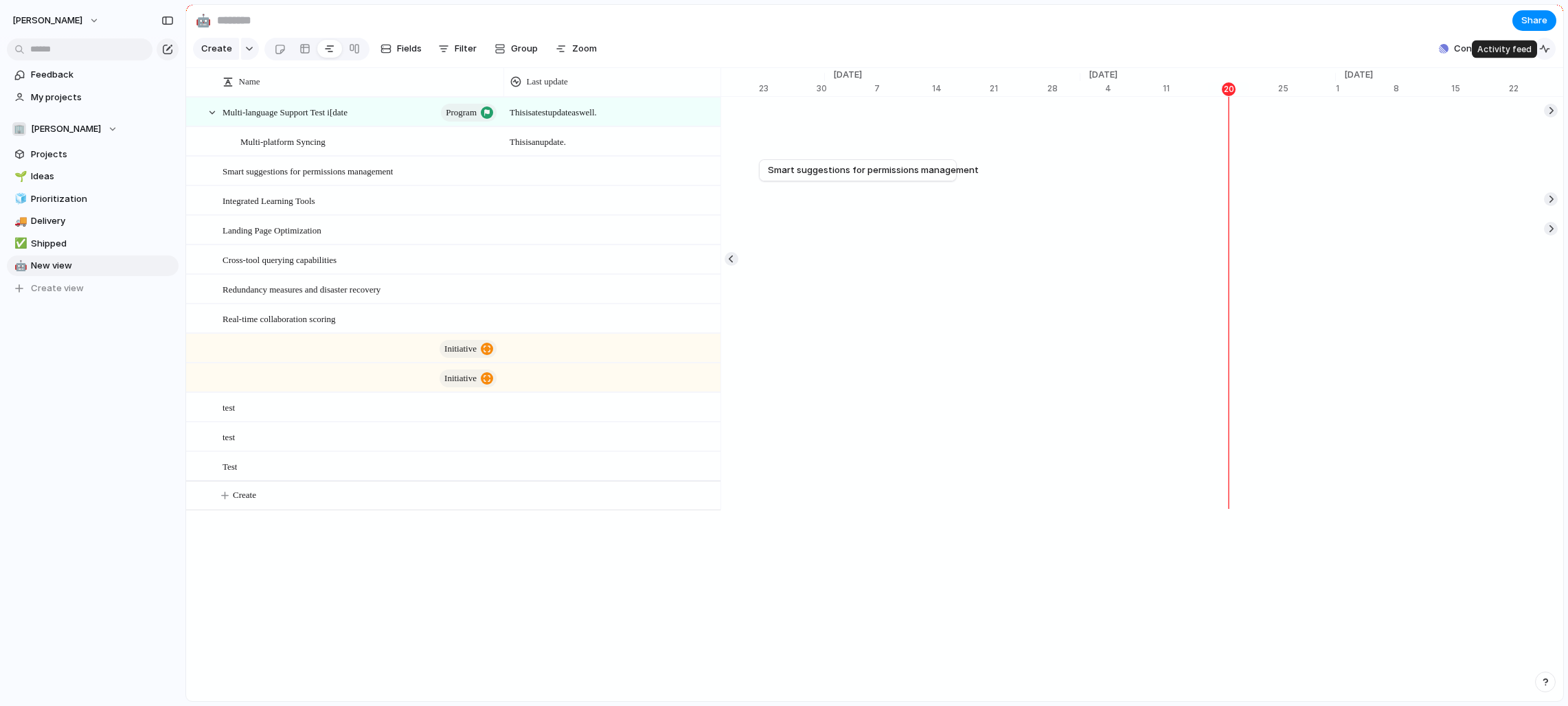
click at [868, 47] on div "button" at bounding box center [1544, 48] width 11 height 11
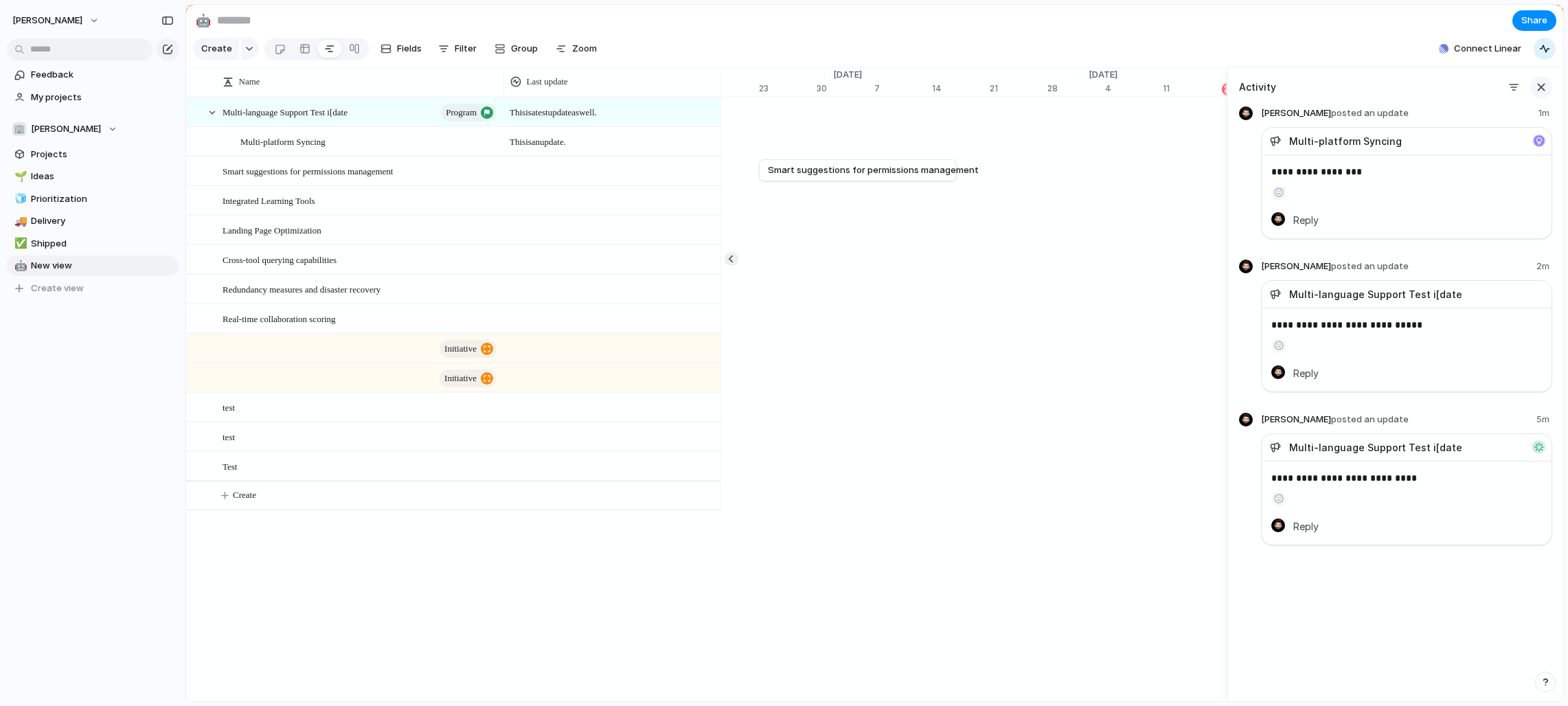
click at [868, 87] on div "button" at bounding box center [1540, 87] width 15 height 15
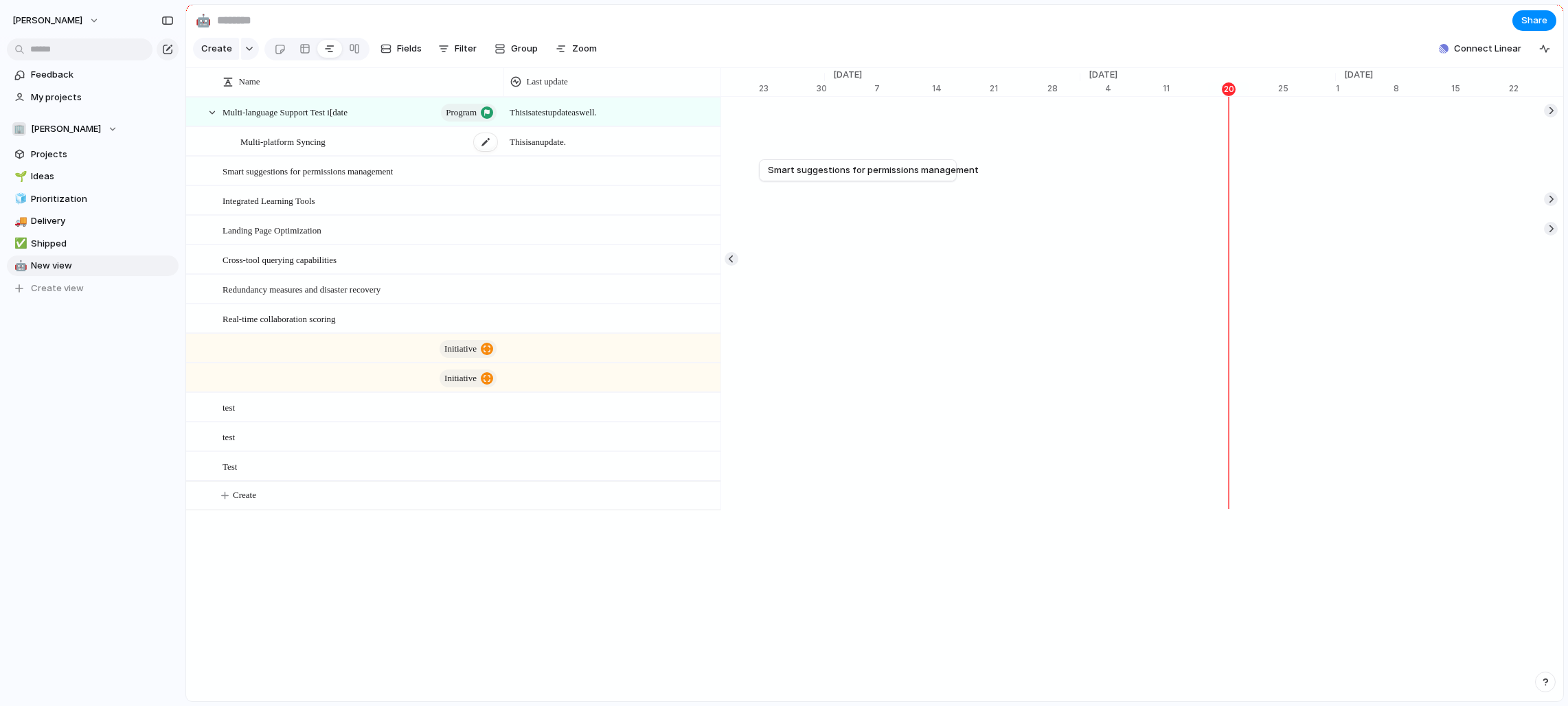
click at [396, 131] on div "Multi-platform Syncing" at bounding box center [369, 142] width 258 height 28
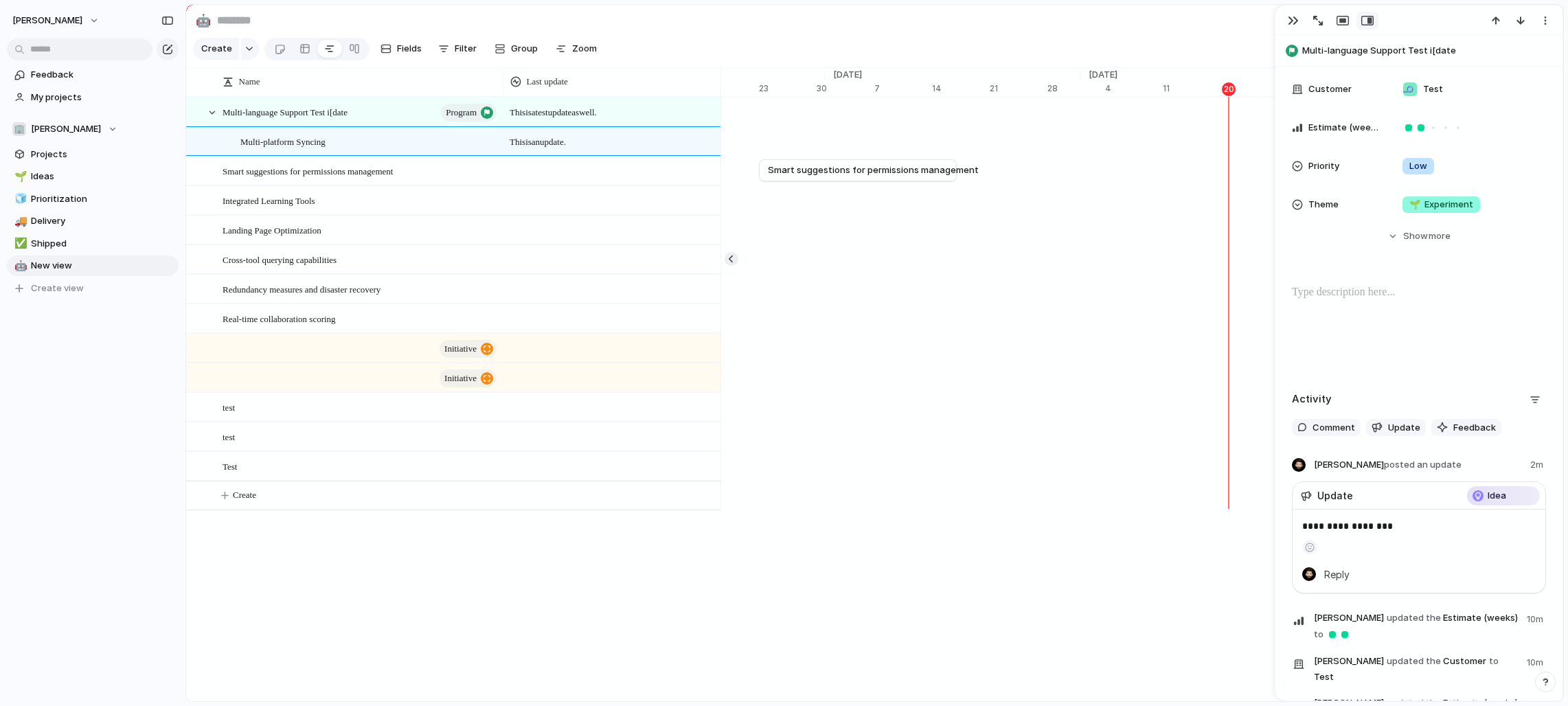
scroll to position [292, 0]
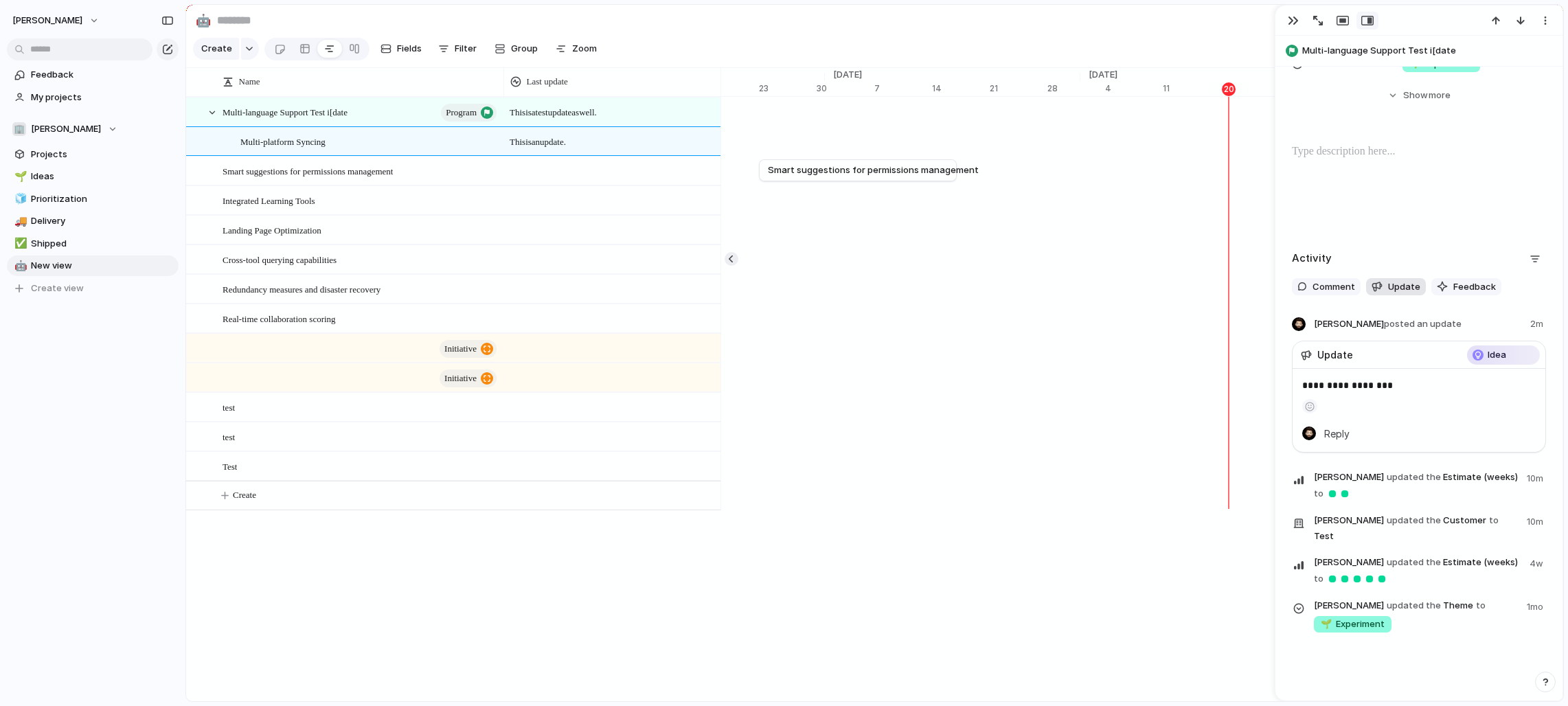
click at [868, 291] on span "Update" at bounding box center [1404, 287] width 33 height 13
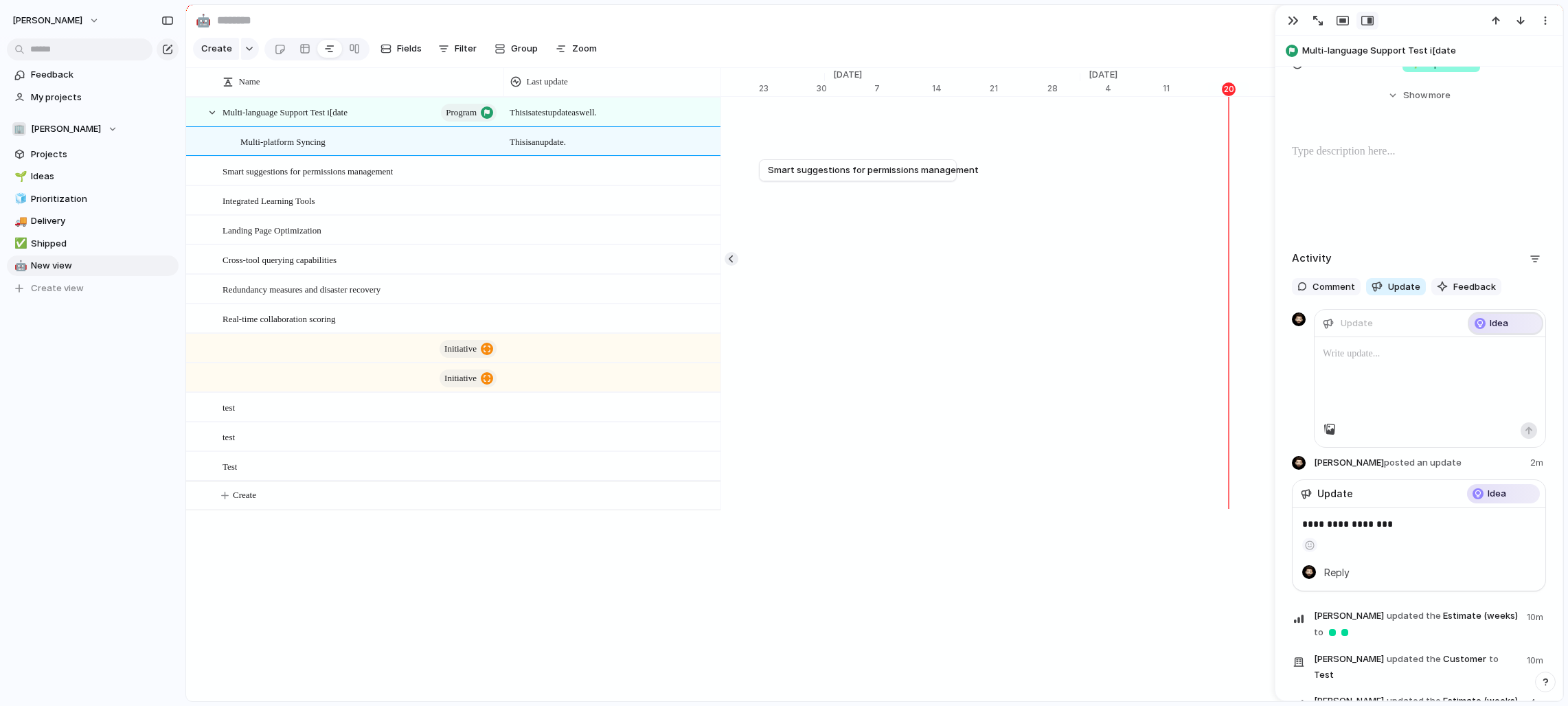
click at [868, 324] on span "Idea" at bounding box center [1499, 323] width 18 height 13
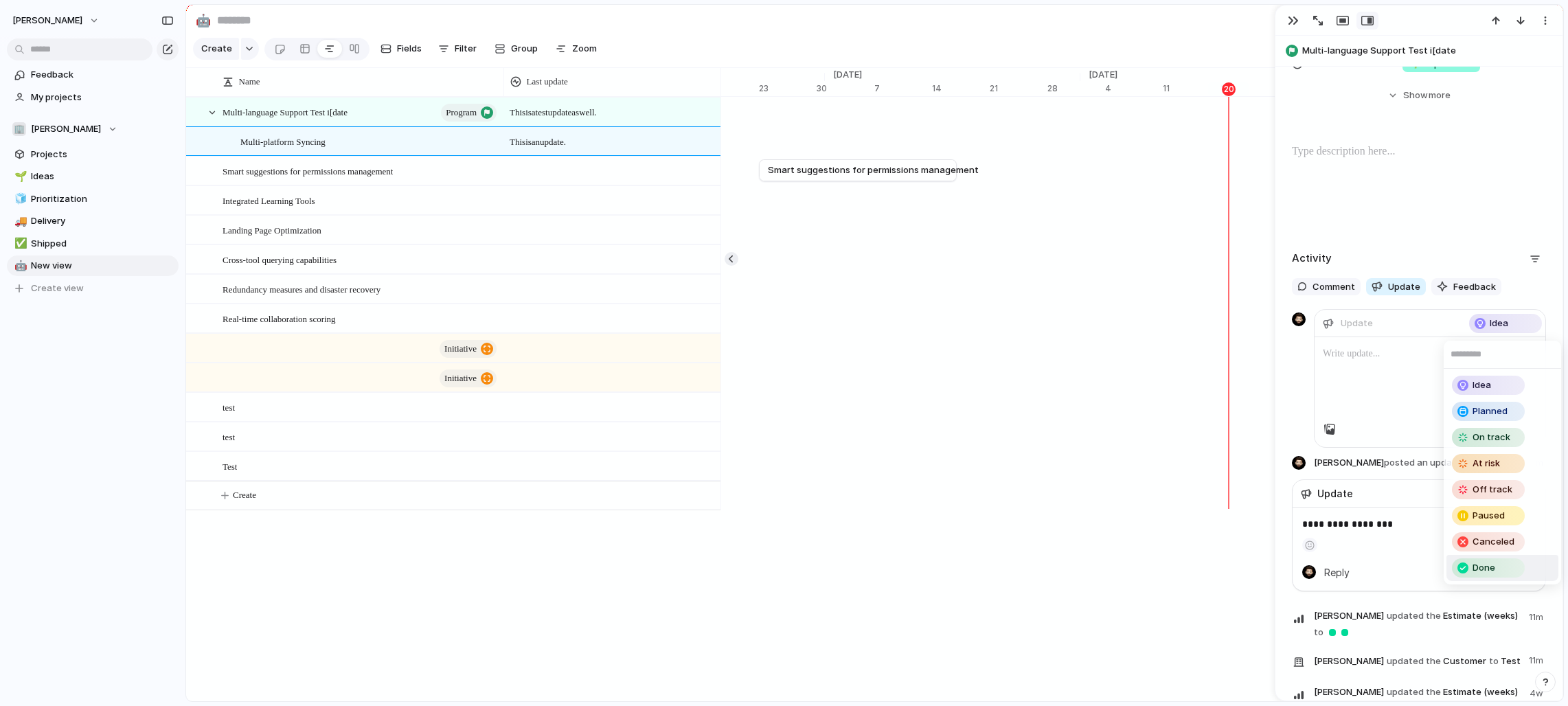
click at [868, 262] on div "Idea Planned On track At risk Off track Paused Canceled Done" at bounding box center [784, 353] width 1568 height 706
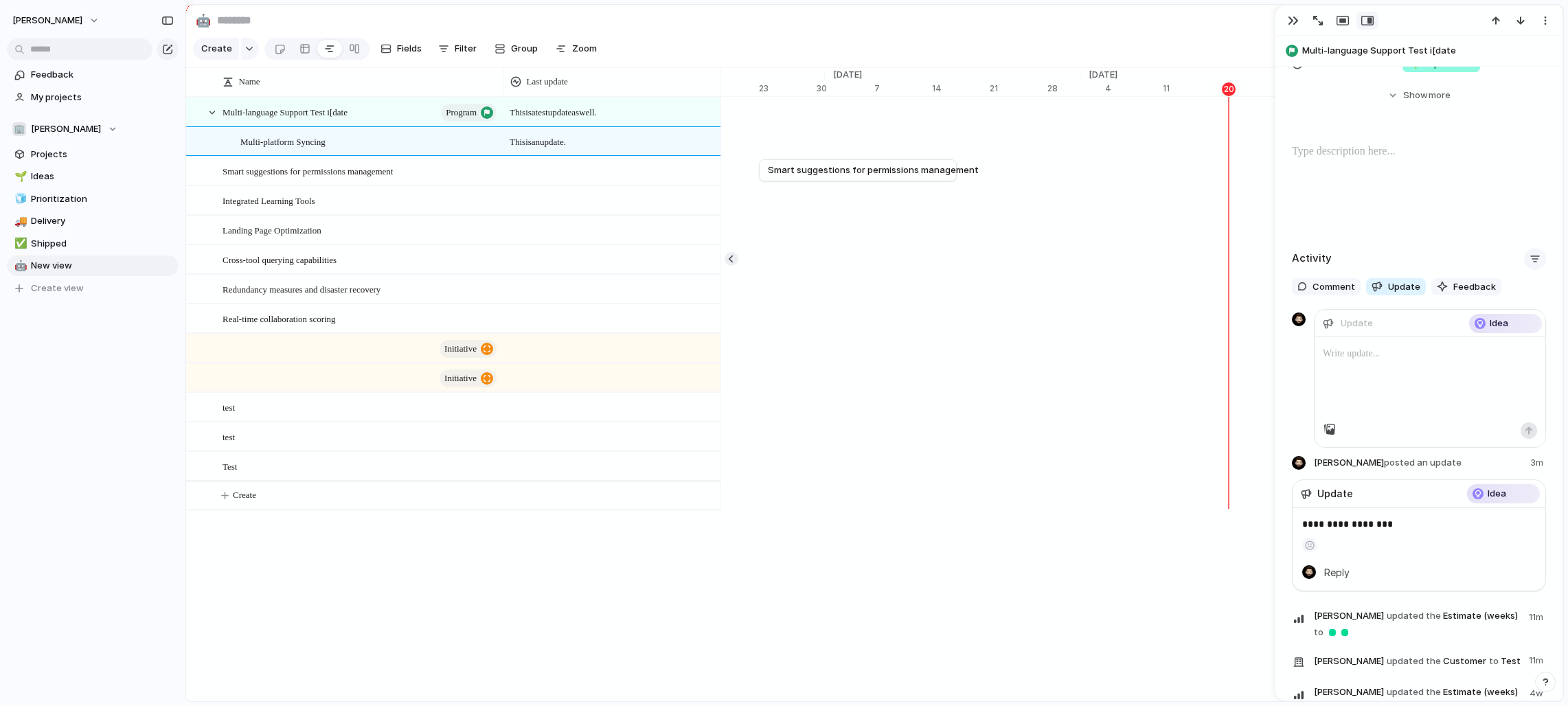
click at [868, 255] on div "button" at bounding box center [1534, 258] width 11 height 11
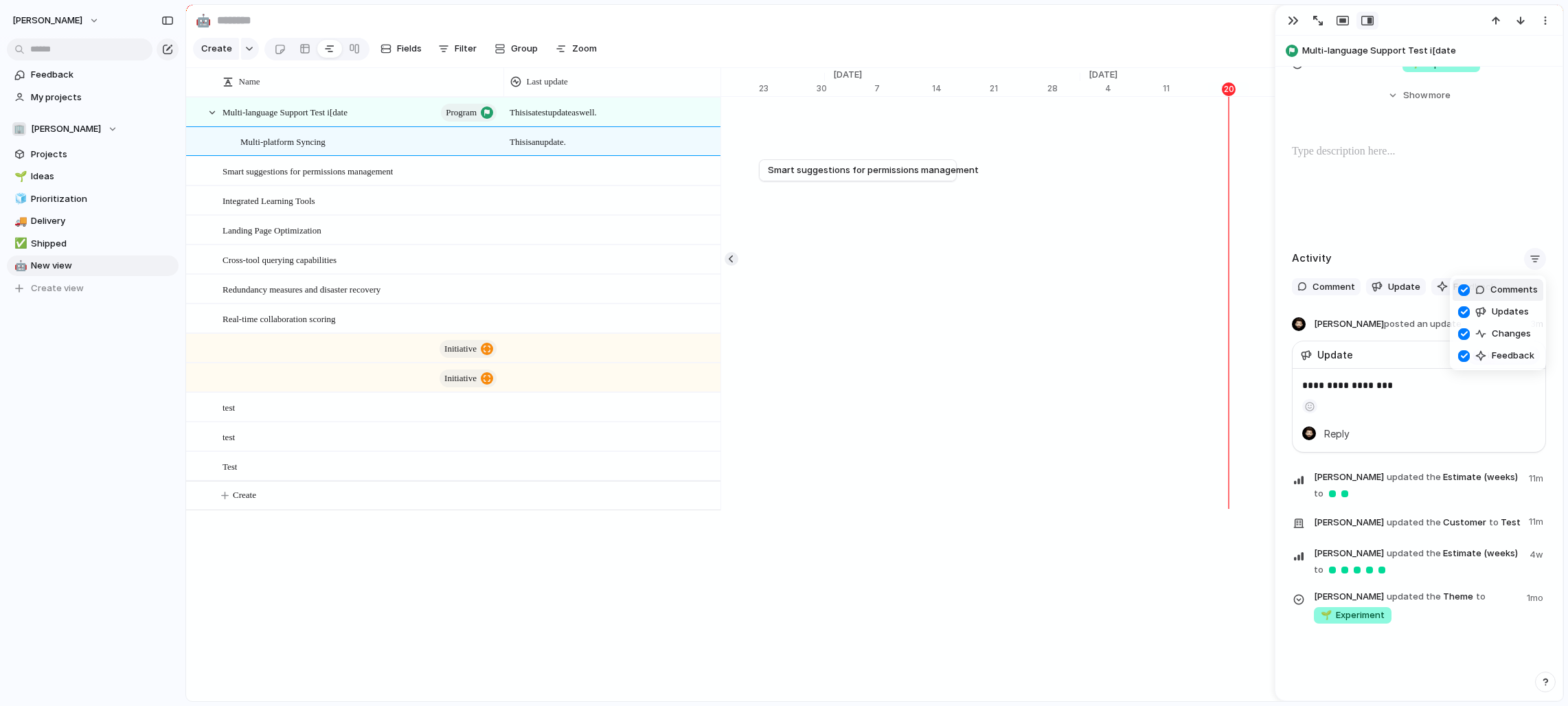
click at [868, 292] on div at bounding box center [1464, 290] width 24 height 24
click at [868, 334] on div at bounding box center [1464, 334] width 24 height 24
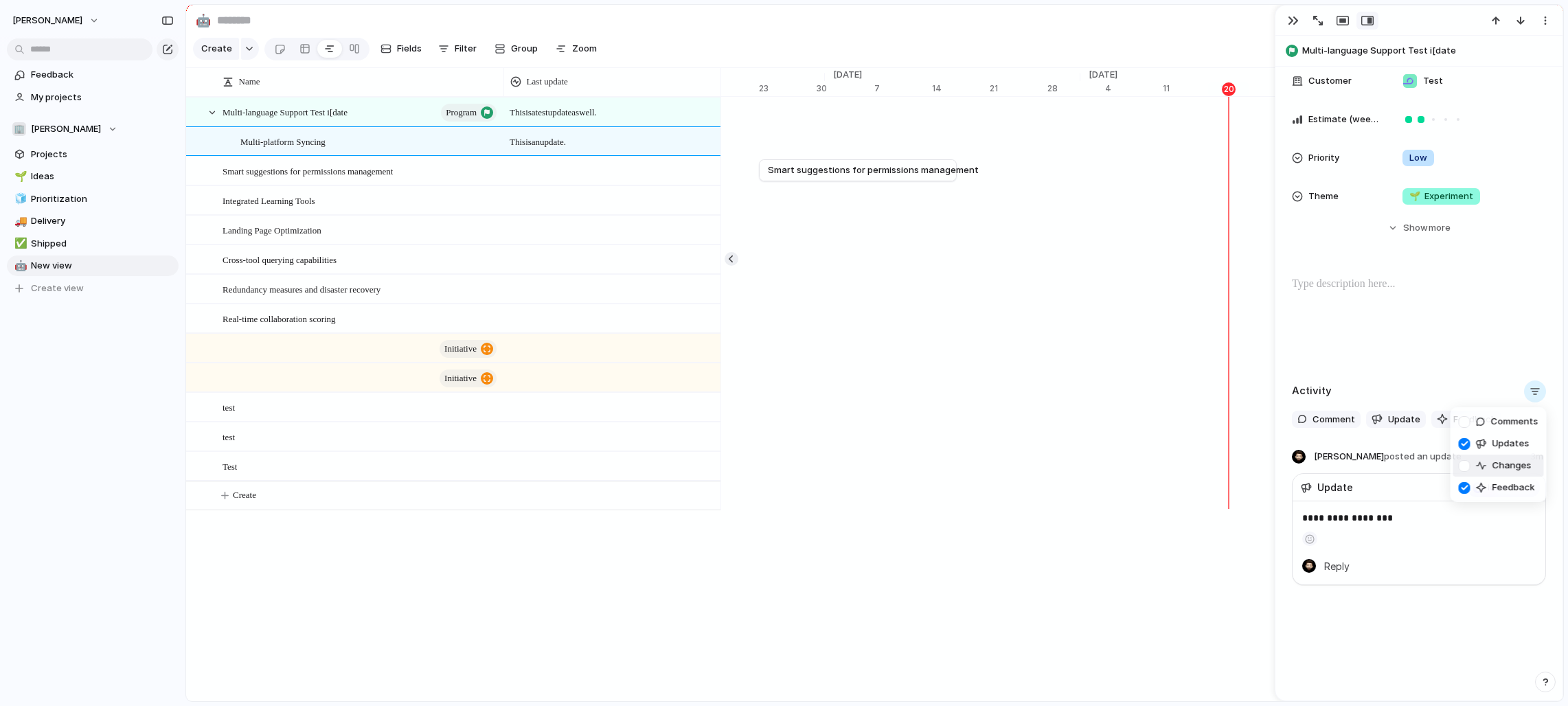
scroll to position [160, 0]
click at [868, 489] on div at bounding box center [1464, 488] width 24 height 24
click at [868, 661] on div "Comments Updates Changes Feedback" at bounding box center [784, 353] width 1568 height 706
click at [479, 634] on div "Press ENTER to sort Name Last update Multi-language Support Test i[date program…" at bounding box center [874, 385] width 1377 height 634
click at [106, 247] on span "Shipped" at bounding box center [102, 243] width 143 height 13
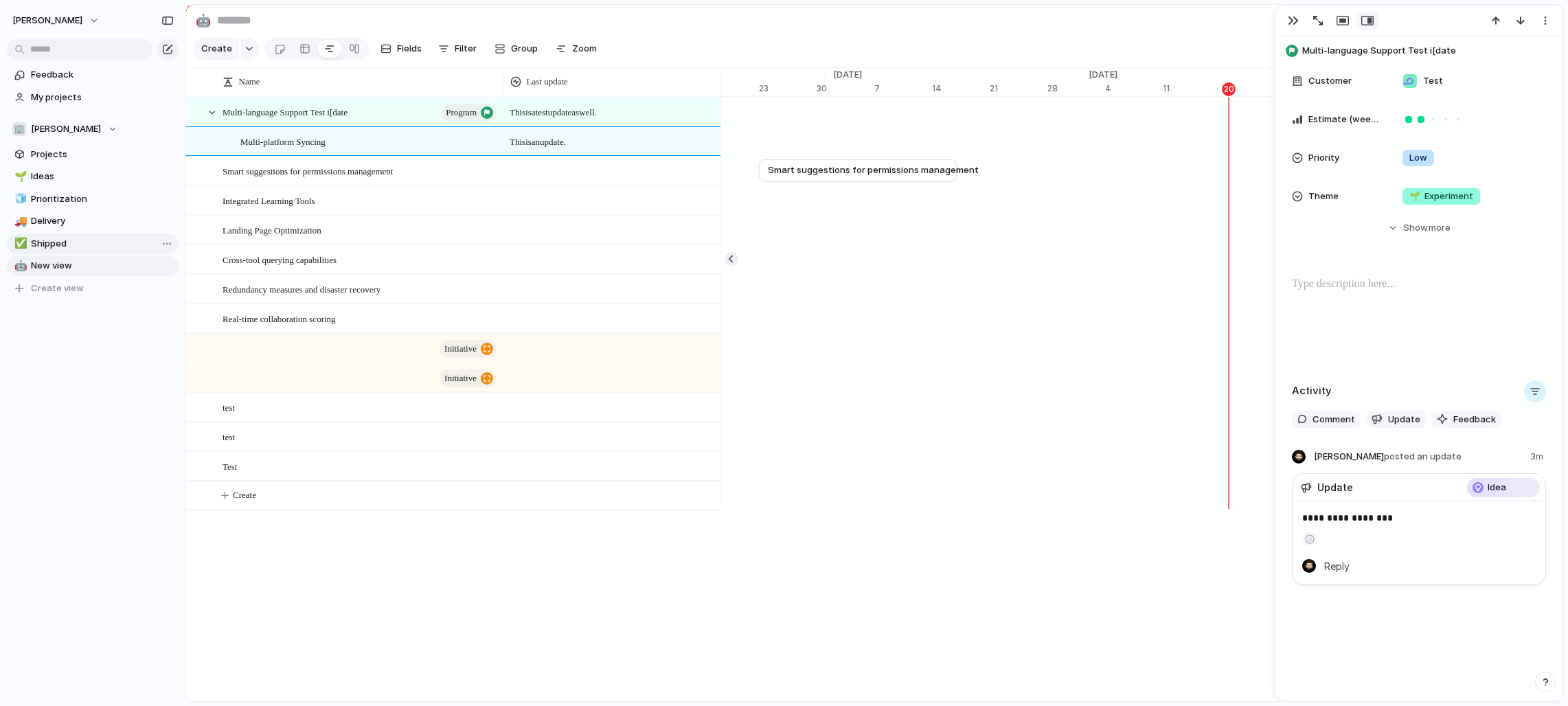
type input "*******"
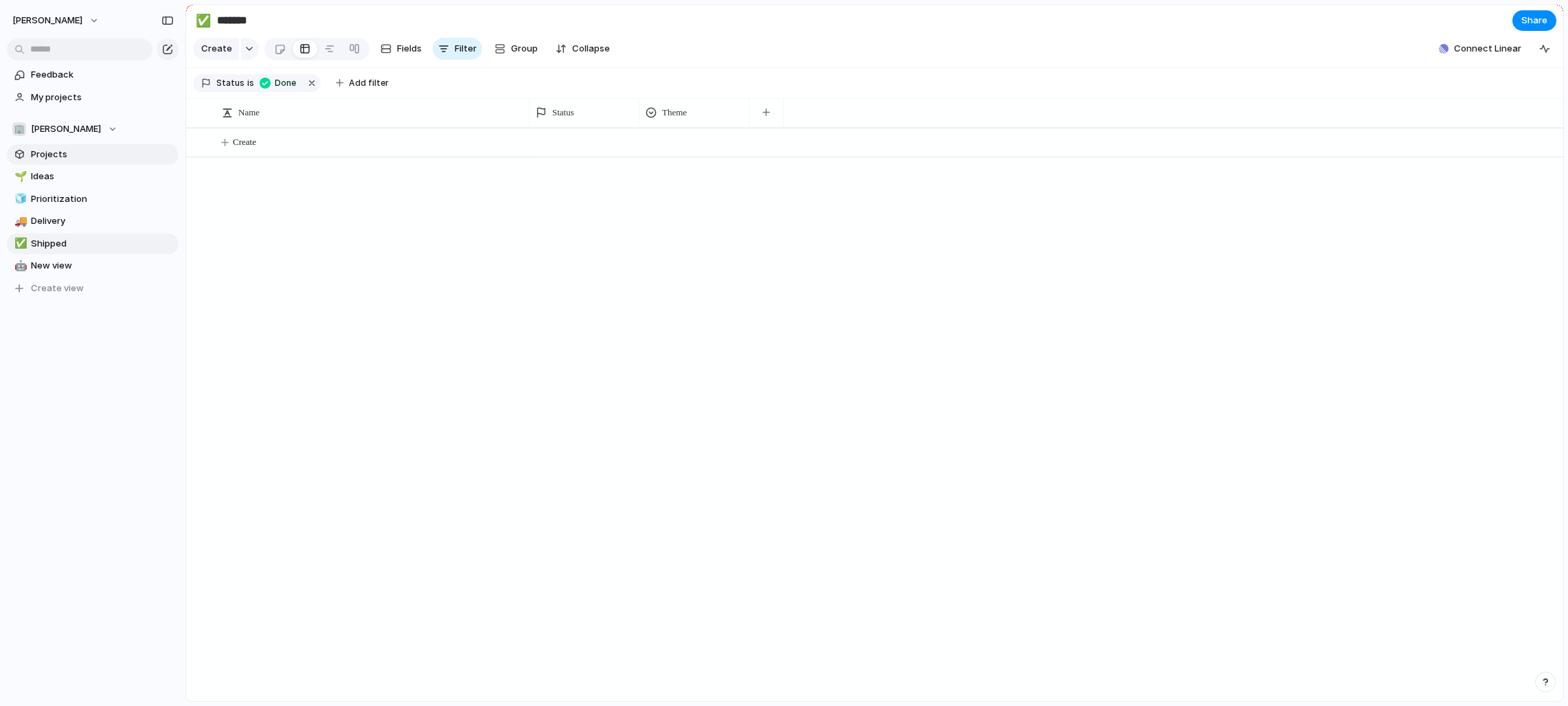
click at [98, 151] on span "Projects" at bounding box center [102, 154] width 143 height 13
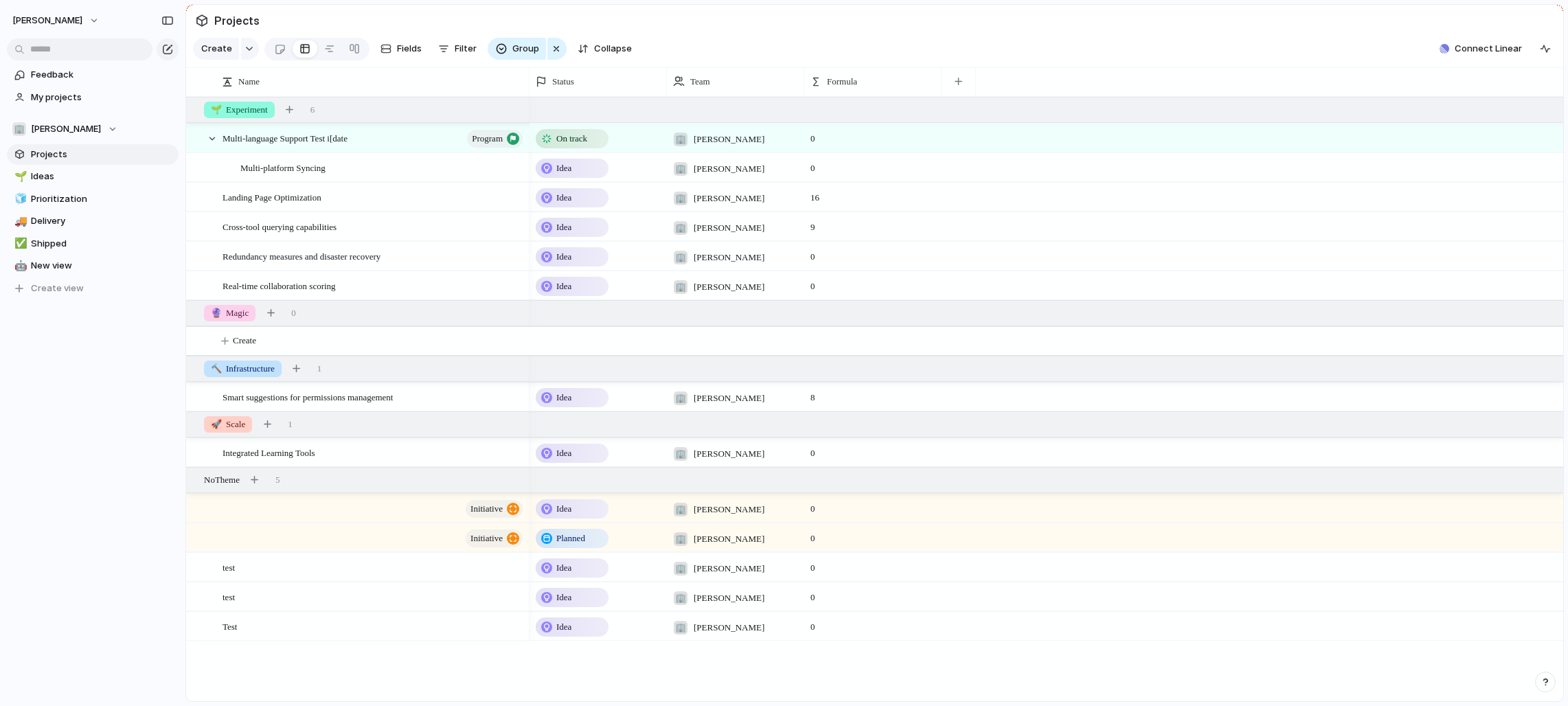
click at [626, 138] on div "On track" at bounding box center [599, 136] width 136 height 24
drag, startPoint x: 1301, startPoint y: 226, endPoint x: 1268, endPoint y: 225, distance: 33.0
click at [868, 226] on div "Idea Planned On track At risk Off track Paused Canceled Done" at bounding box center [784, 353] width 1568 height 706
click at [604, 79] on div "Status" at bounding box center [597, 82] width 124 height 13
click at [603, 107] on li "Modify" at bounding box center [586, 112] width 101 height 22
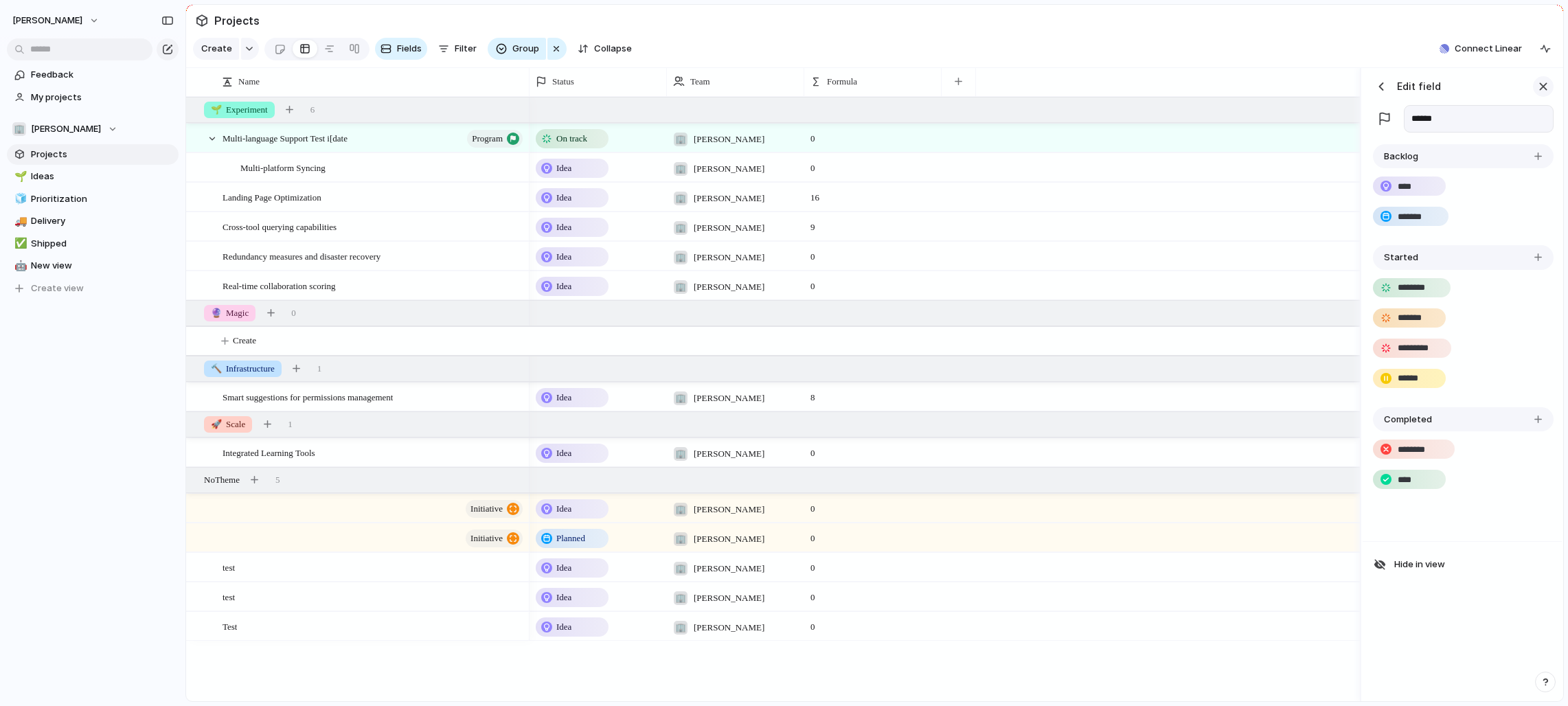
click at [868, 85] on div "button" at bounding box center [1542, 86] width 15 height 15
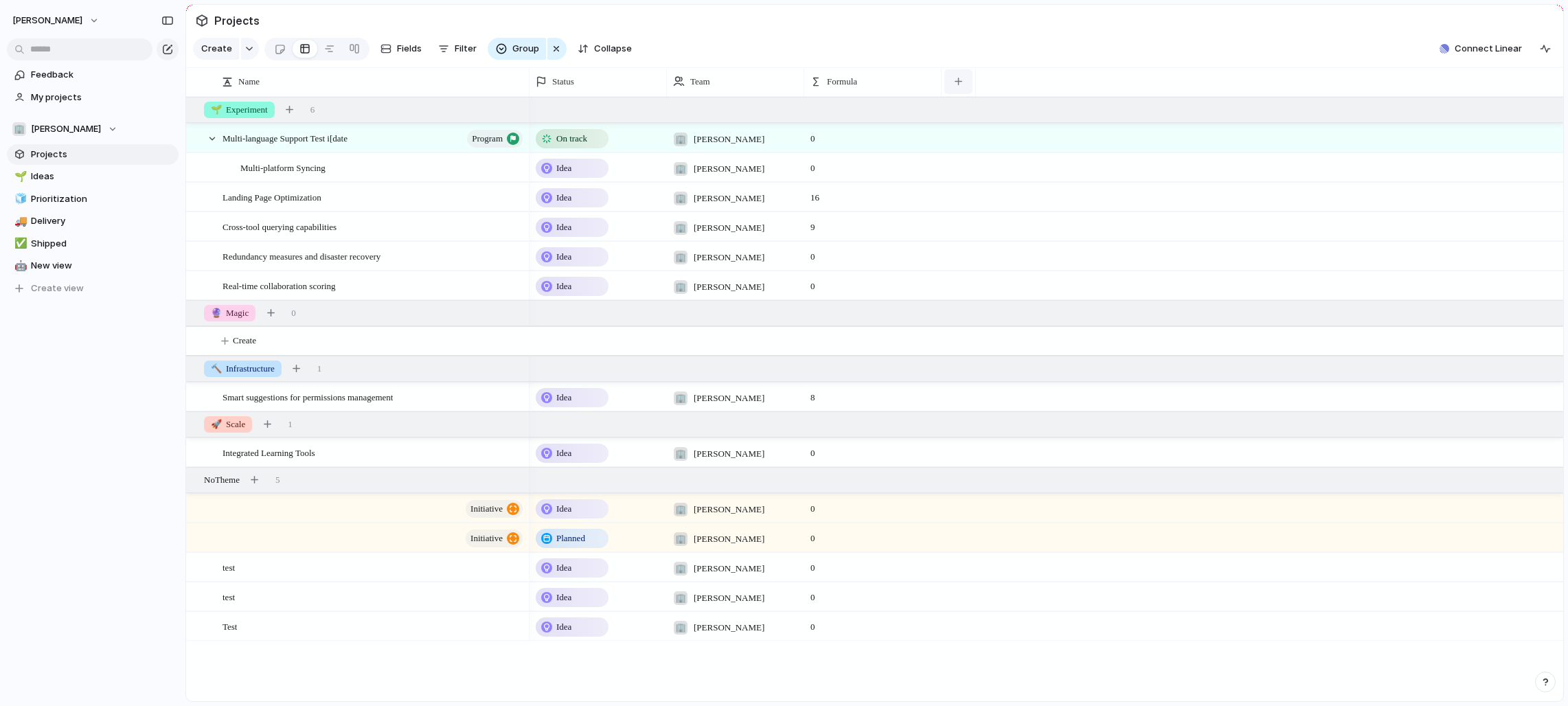
click at [868, 79] on div "button" at bounding box center [958, 81] width 8 height 8
click at [404, 136] on div "Created at Created by Customer Delivery Design ready Duplicate Effort Estimate …" at bounding box center [784, 353] width 1568 height 706
click at [333, 135] on span "Multi-language Support Test i[date" at bounding box center [285, 138] width 125 height 16
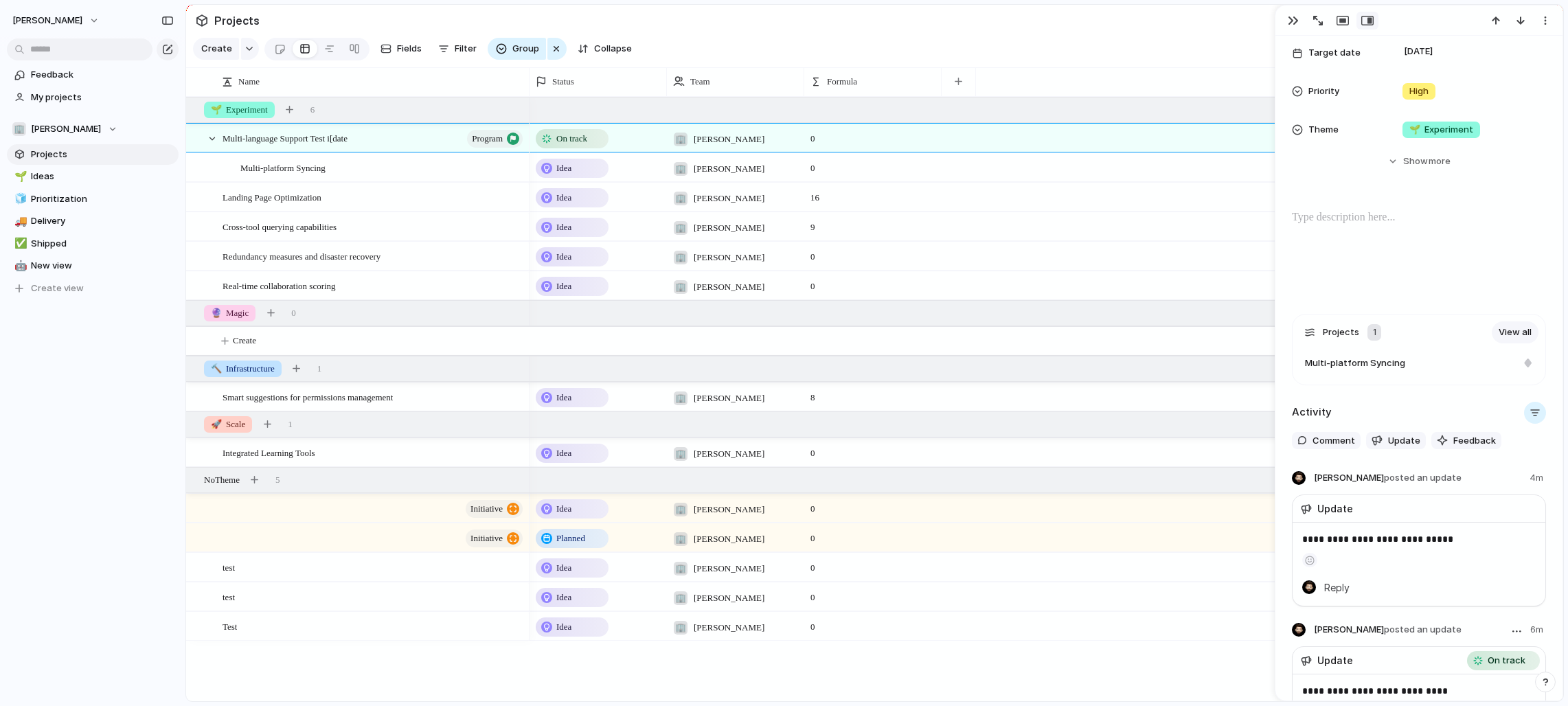
scroll to position [293, 0]
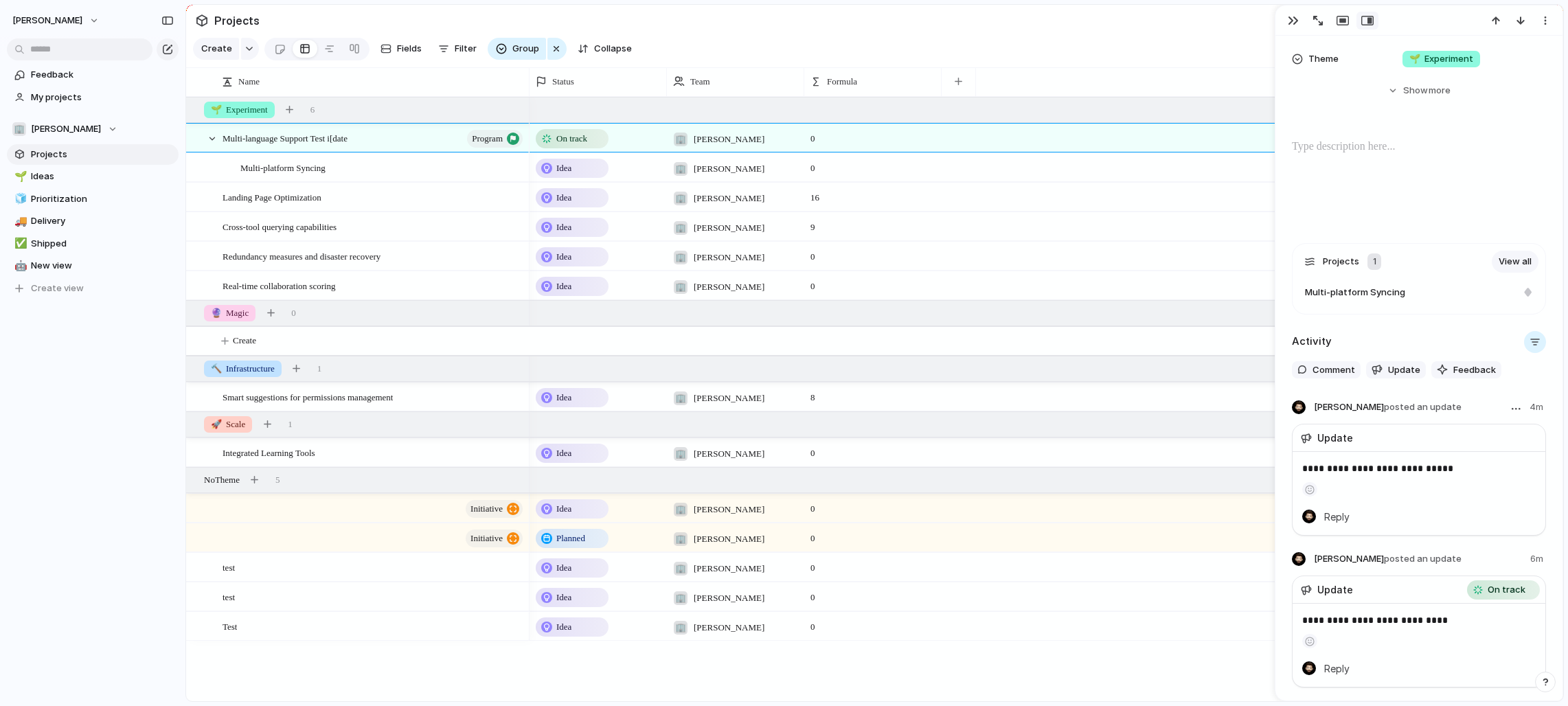
click at [868, 468] on p "**********" at bounding box center [1418, 468] width 233 height 16
click at [868, 374] on span "Update" at bounding box center [1404, 370] width 33 height 13
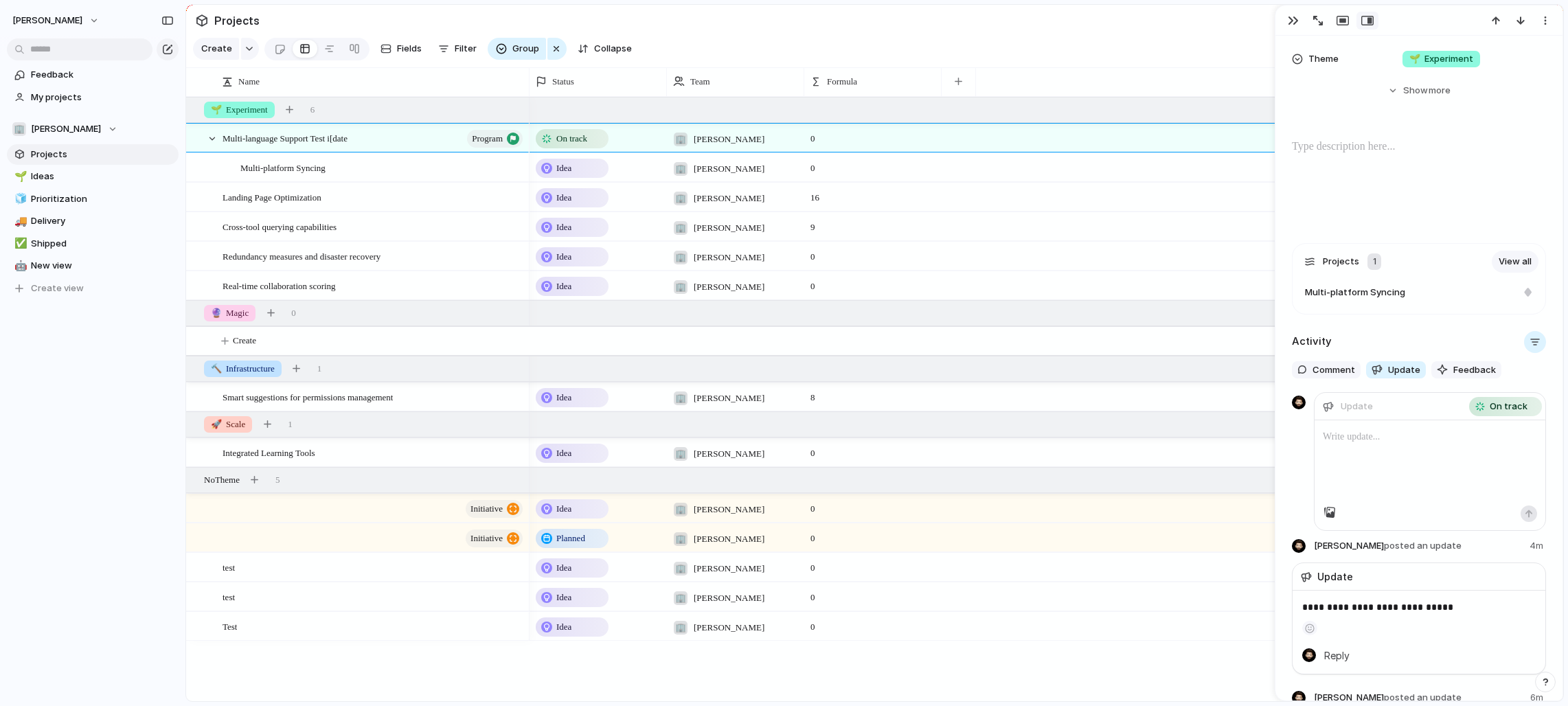
click at [868, 453] on div at bounding box center [1429, 463] width 230 height 85
click at [868, 411] on span "On track" at bounding box center [1508, 407] width 38 height 13
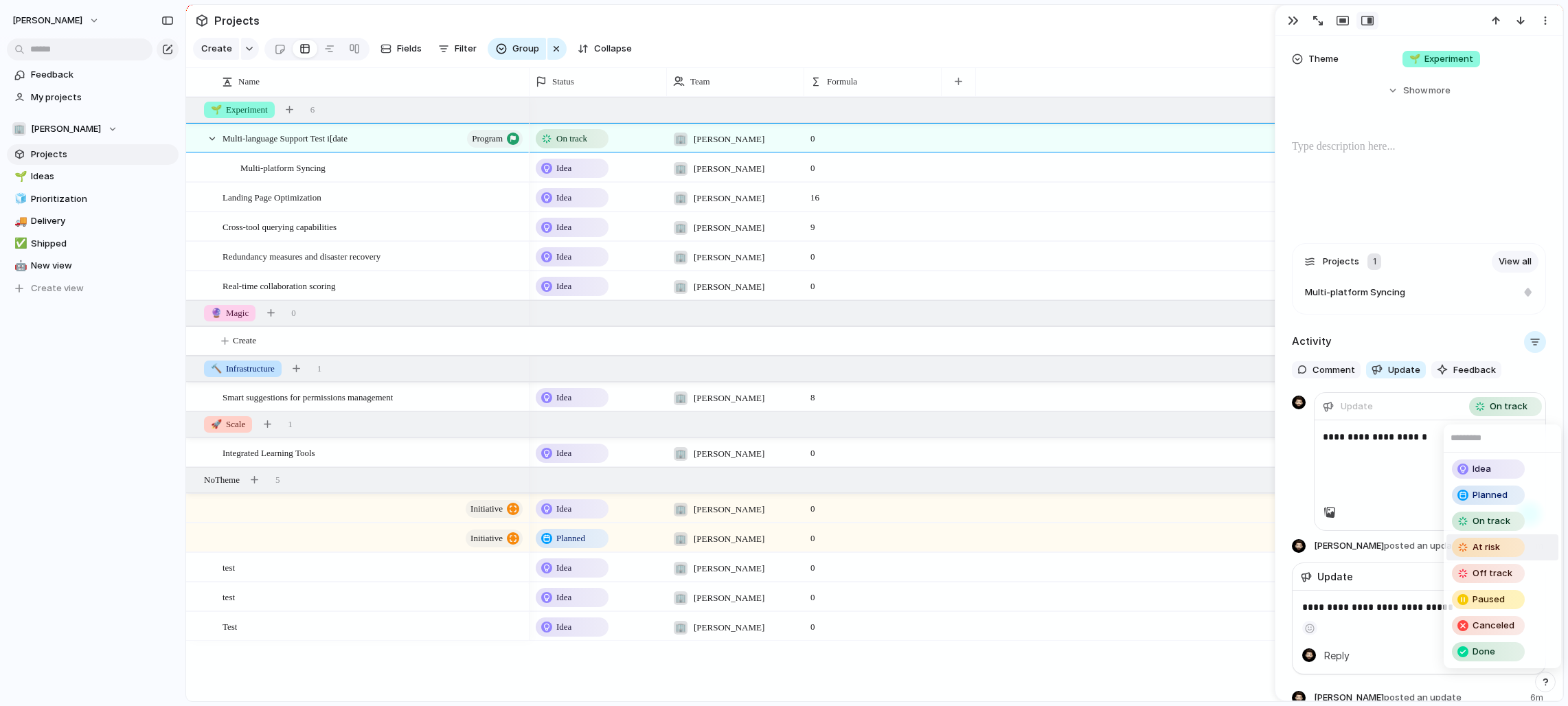
click at [868, 546] on span "At risk" at bounding box center [1486, 547] width 28 height 13
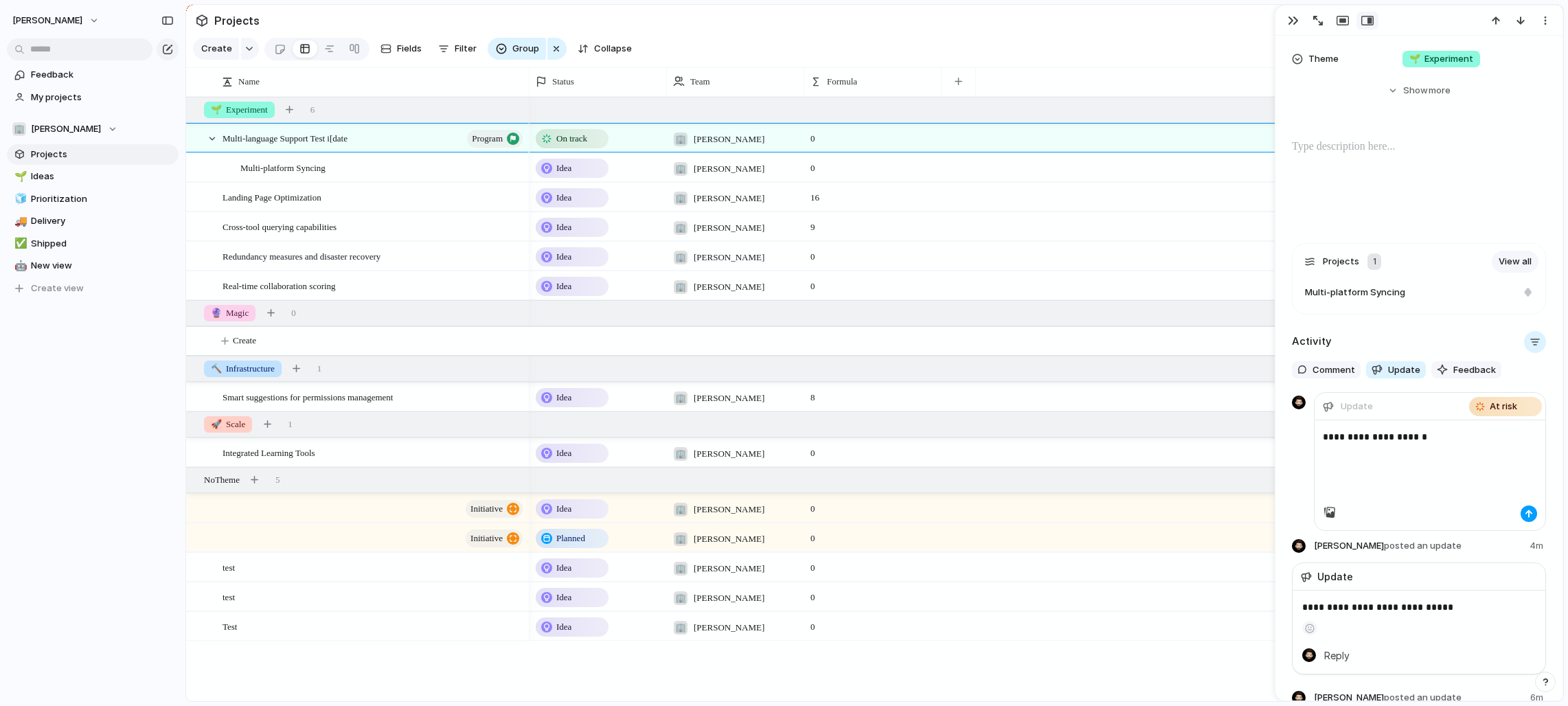
click at [868, 516] on div "button" at bounding box center [1529, 514] width 9 height 9
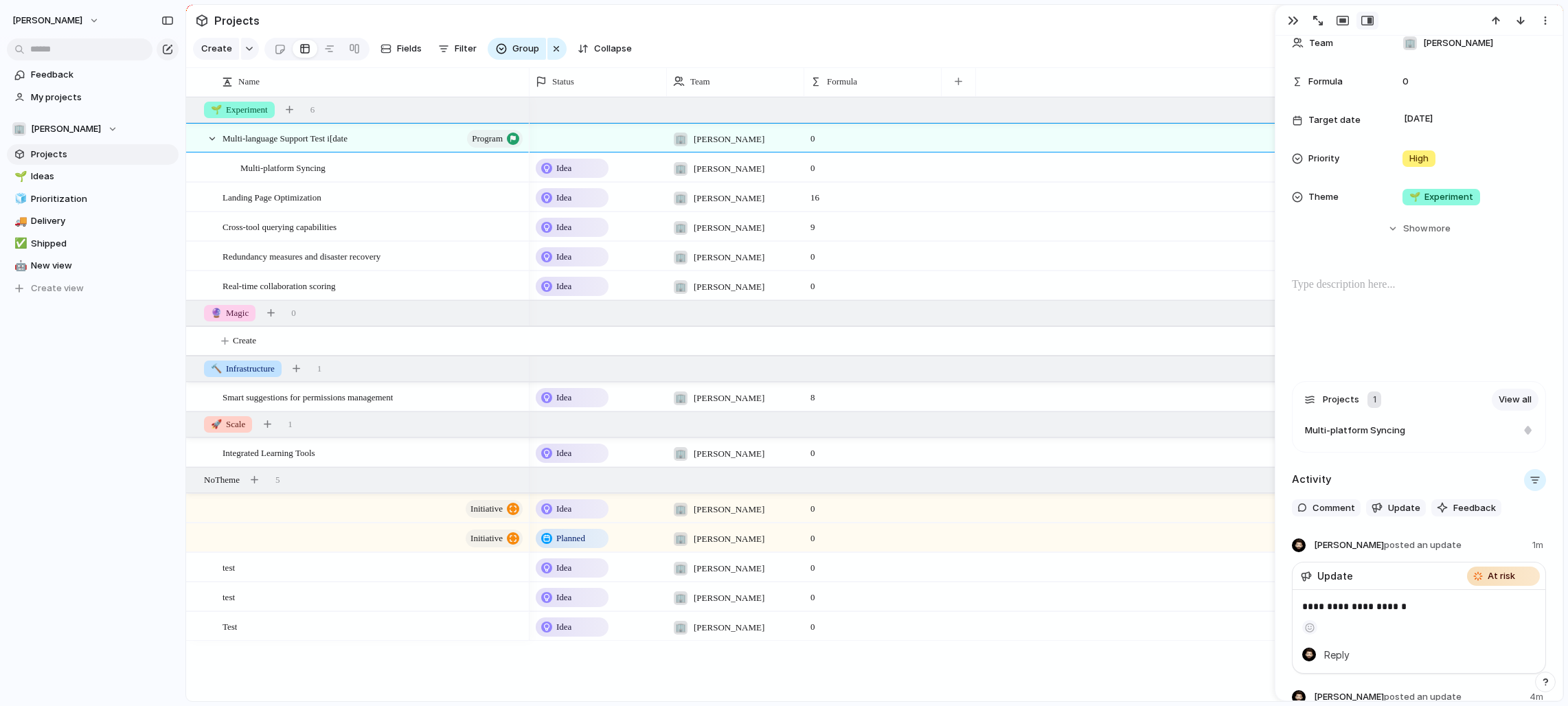
scroll to position [0, 0]
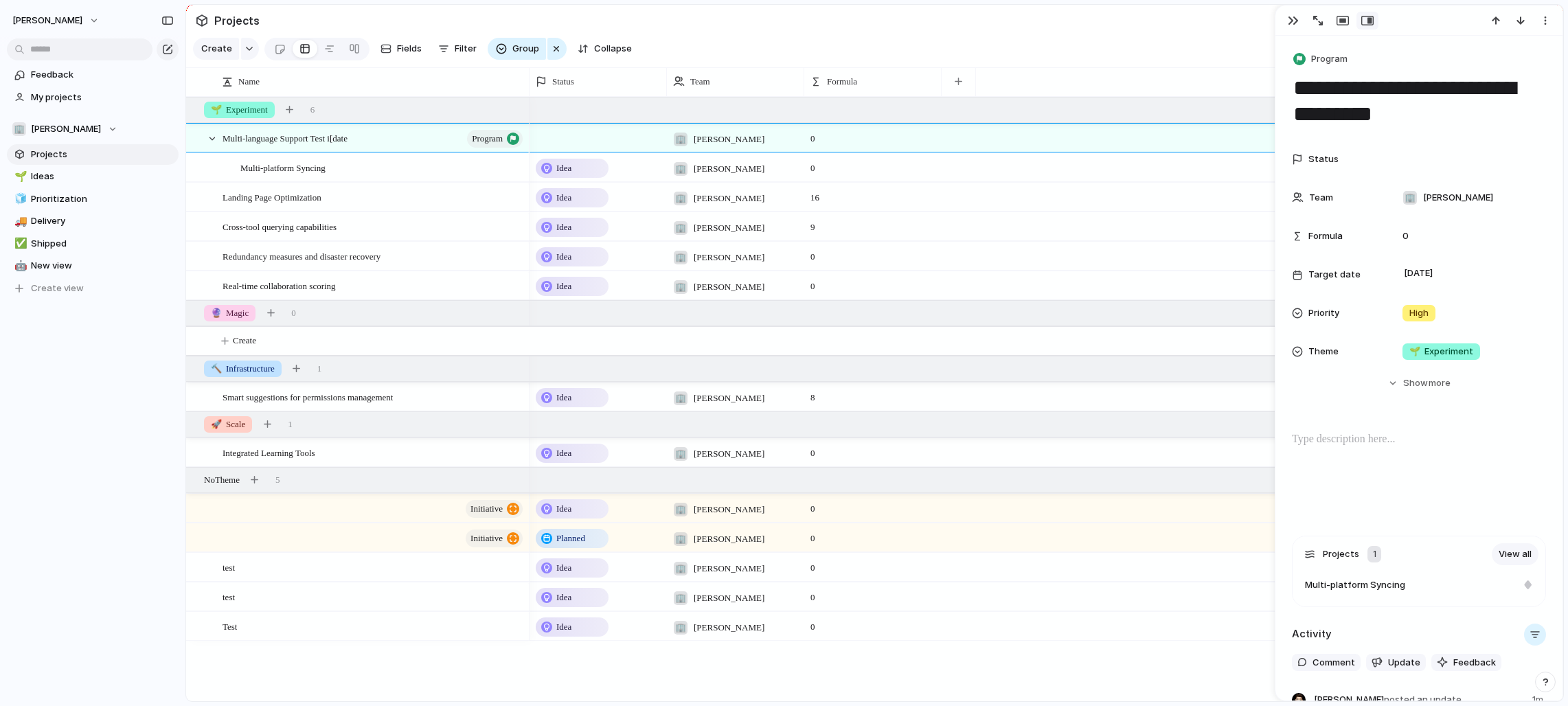
drag, startPoint x: 1290, startPoint y: 20, endPoint x: 1265, endPoint y: 31, distance: 27.3
click at [868, 20] on div "button" at bounding box center [1293, 20] width 11 height 11
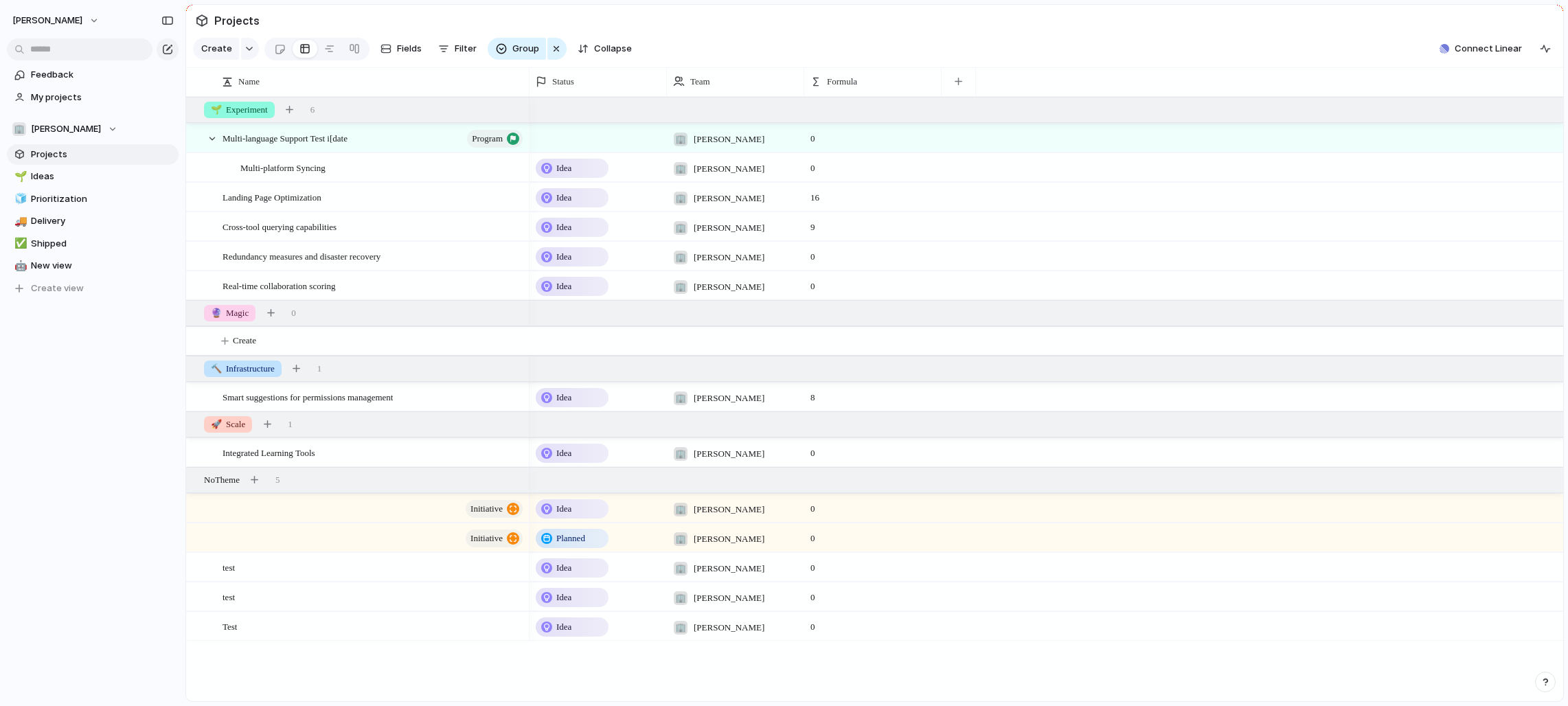
click at [816, 32] on section "Projects" at bounding box center [874, 21] width 1377 height 31
click at [421, 142] on div "Multi-language Support Test i[date program" at bounding box center [374, 138] width 302 height 28
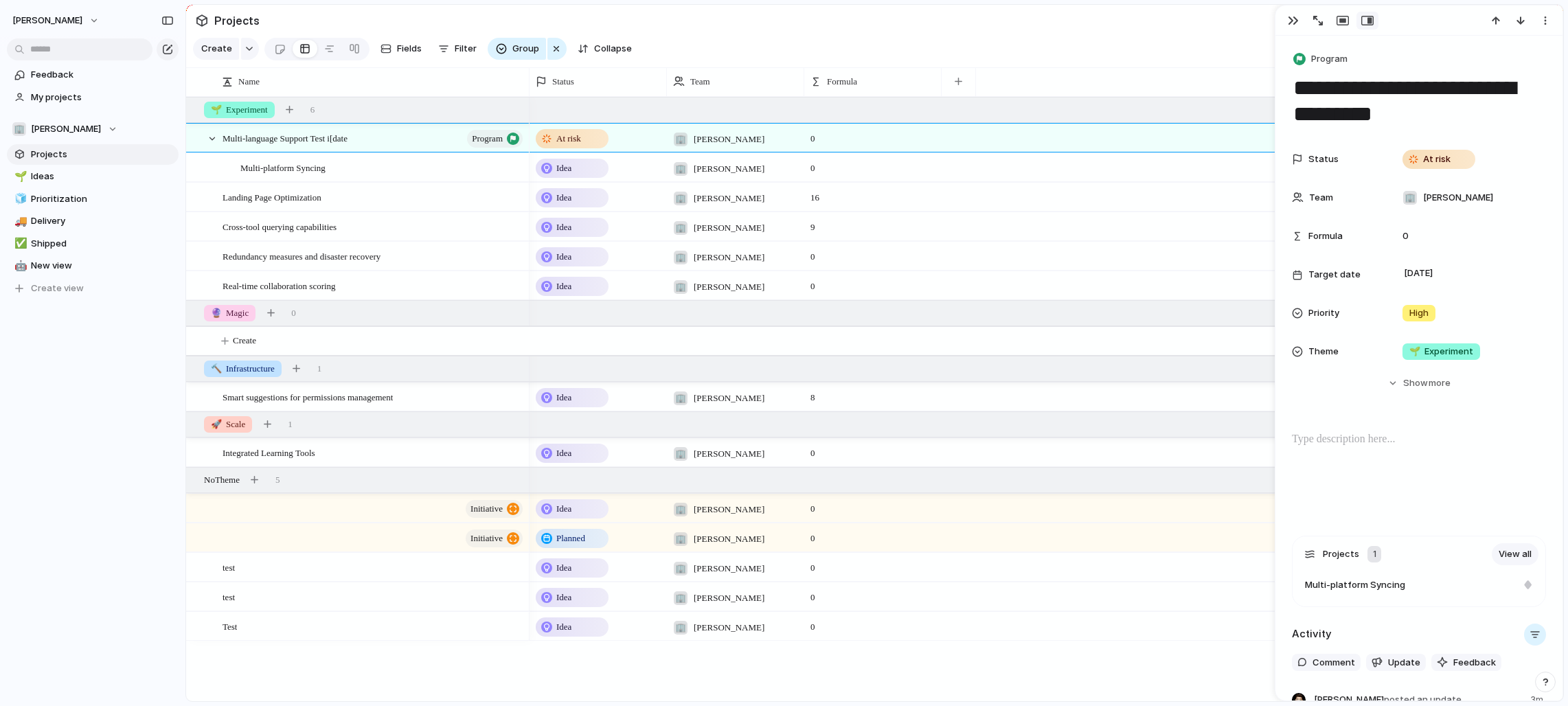
scroll to position [110, 0]
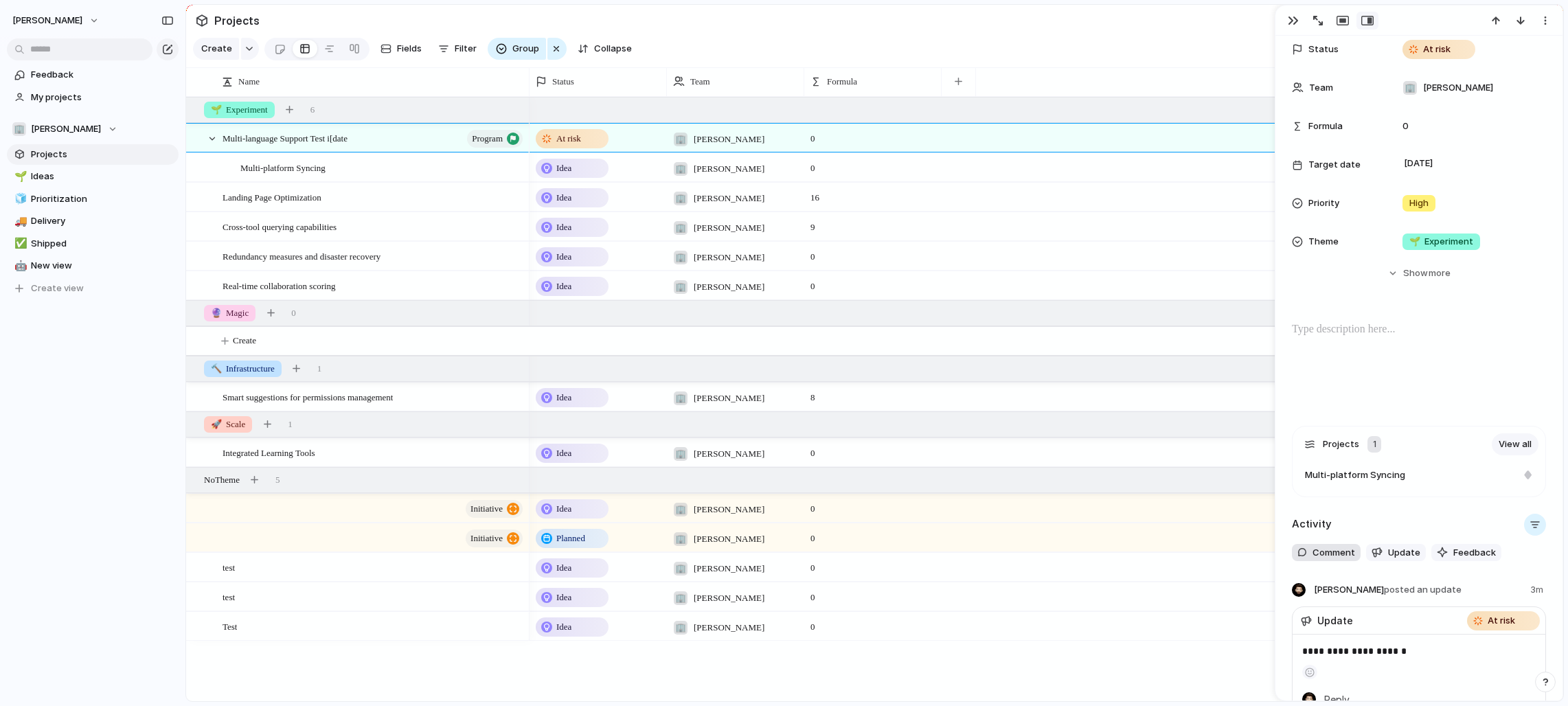
click at [1348, 558] on span "Comment" at bounding box center [1333, 553] width 43 height 13
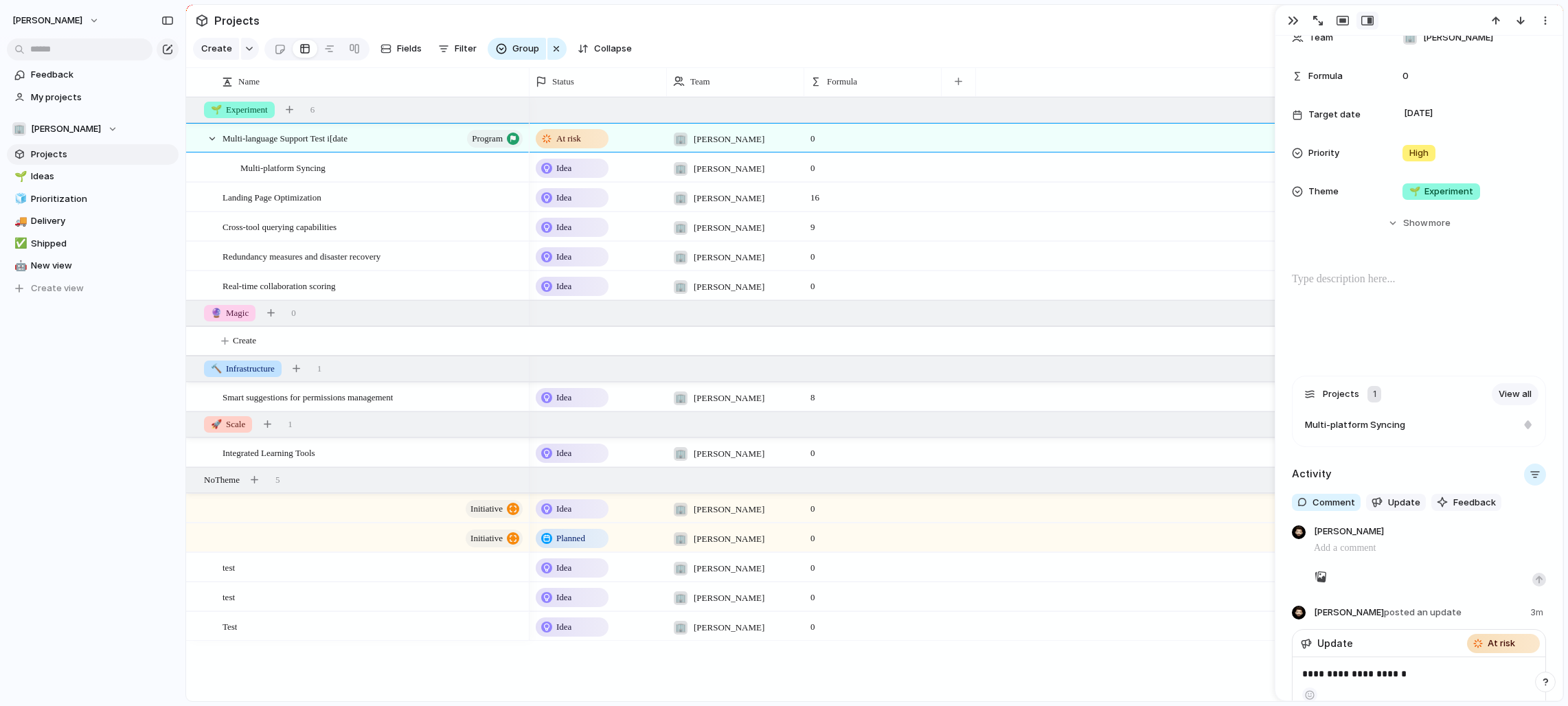
scroll to position [197, 0]
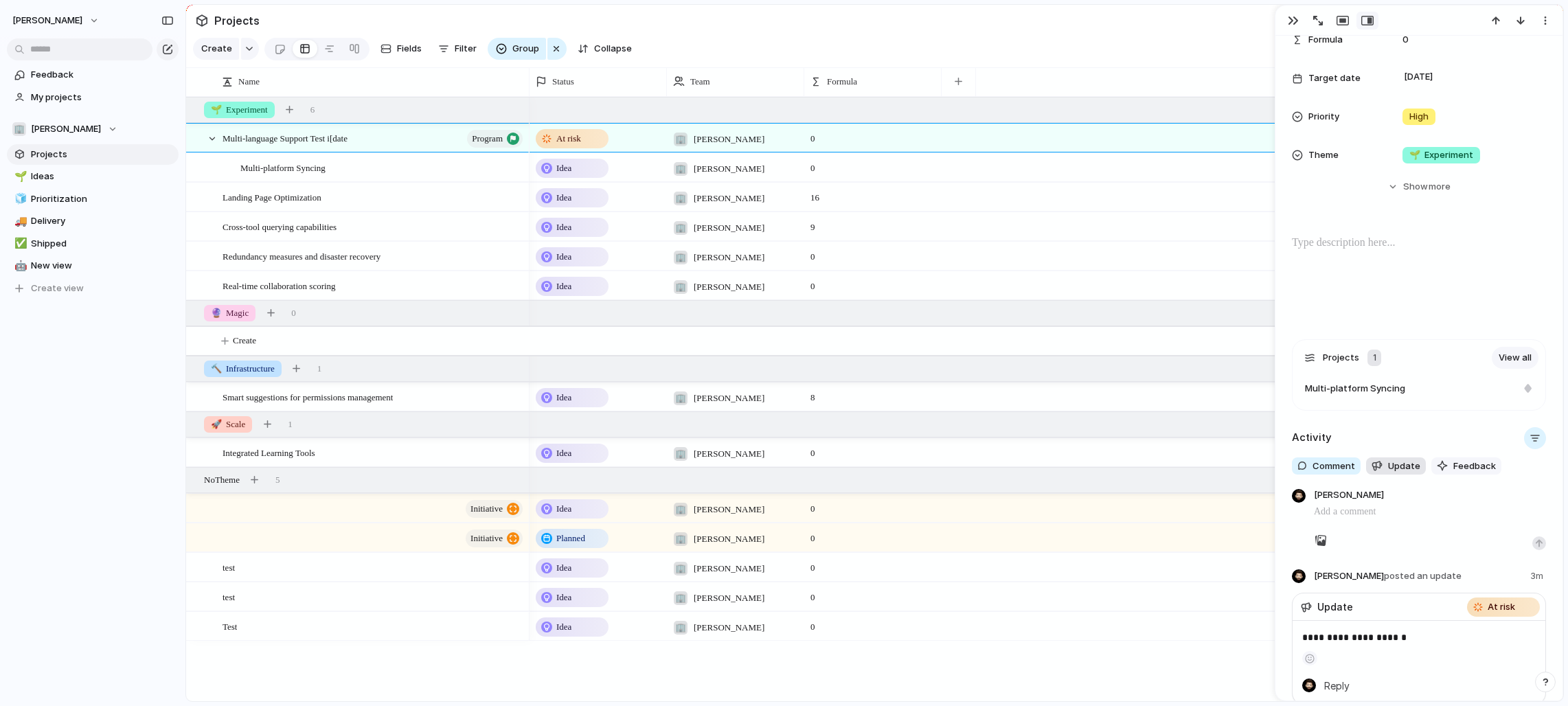
click at [1393, 466] on span "Update" at bounding box center [1404, 466] width 33 height 13
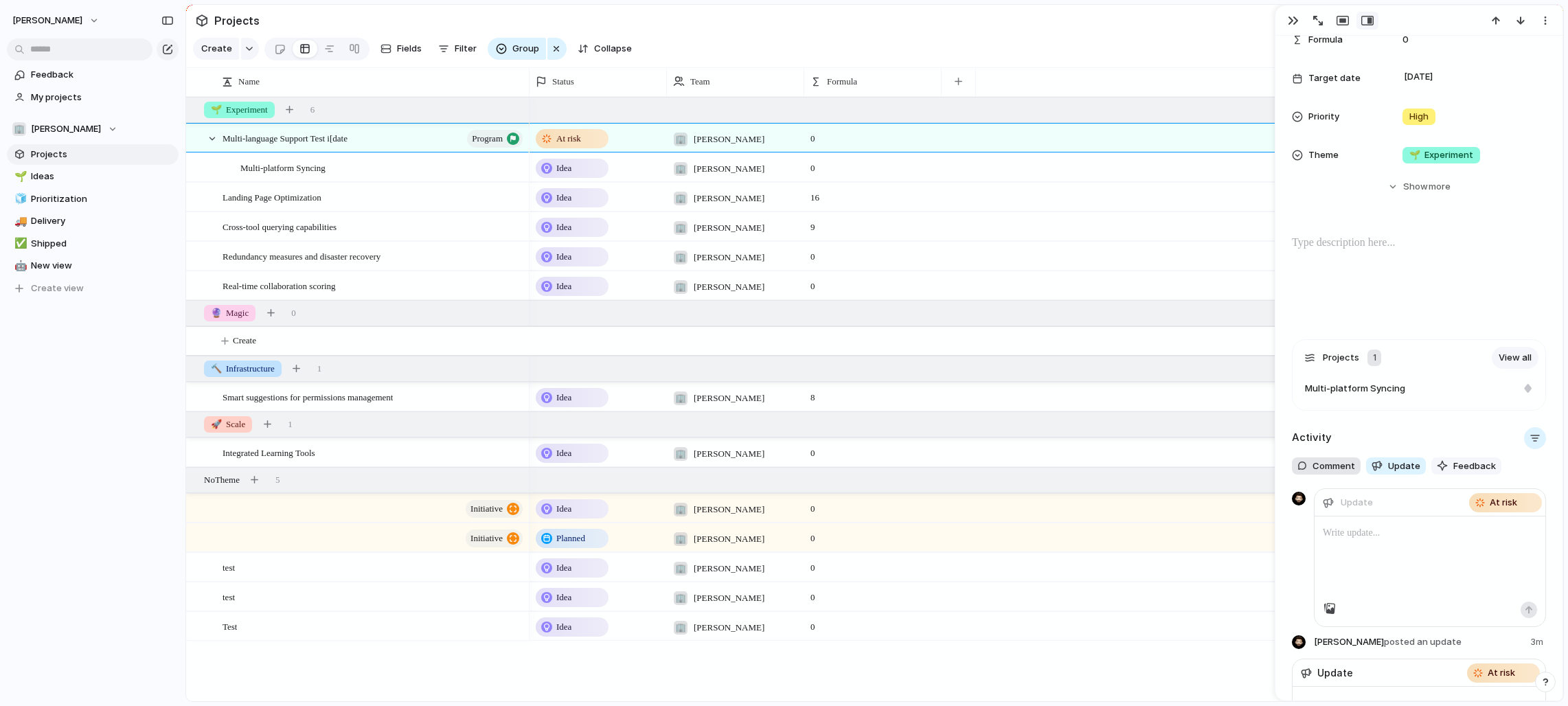
click at [1329, 468] on span "Comment" at bounding box center [1333, 466] width 43 height 13
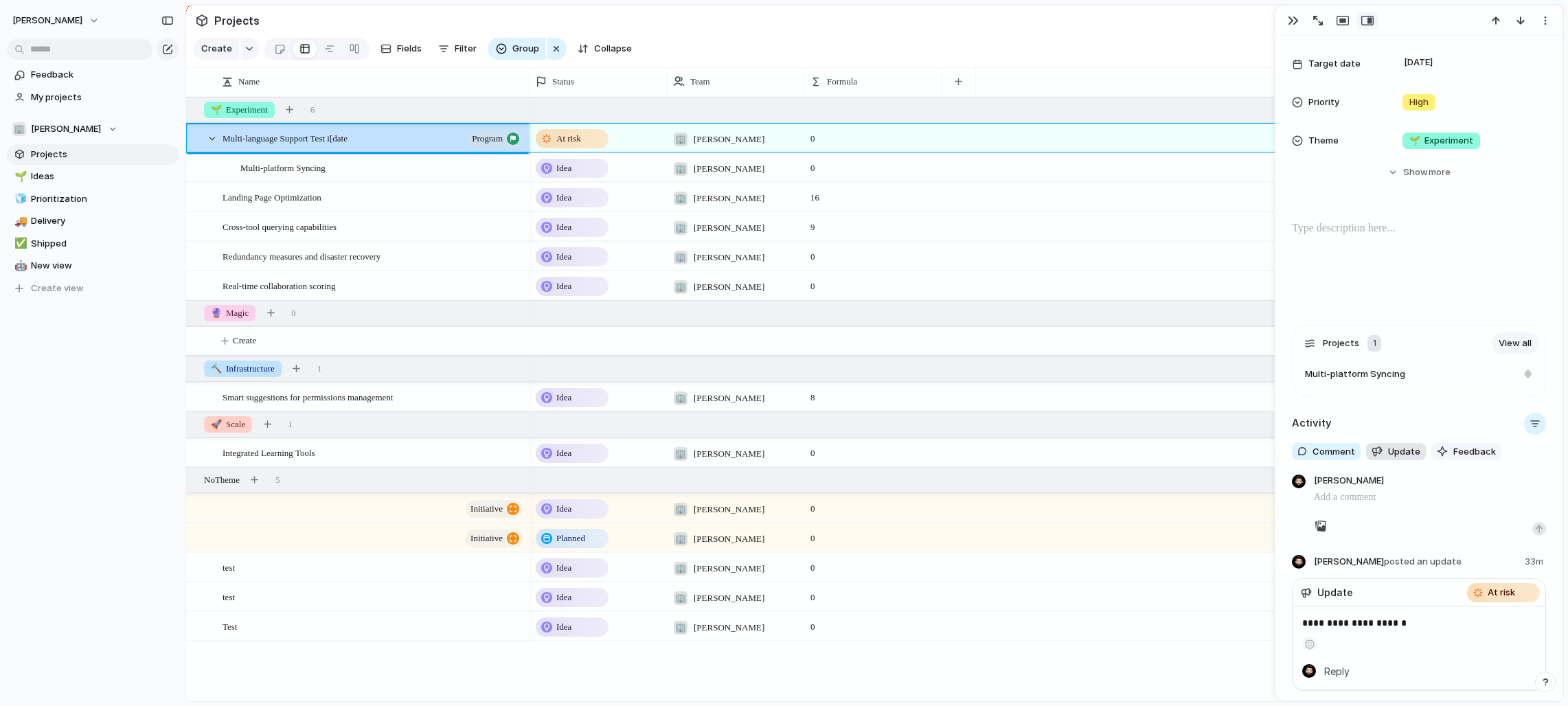
scroll to position [219, 0]
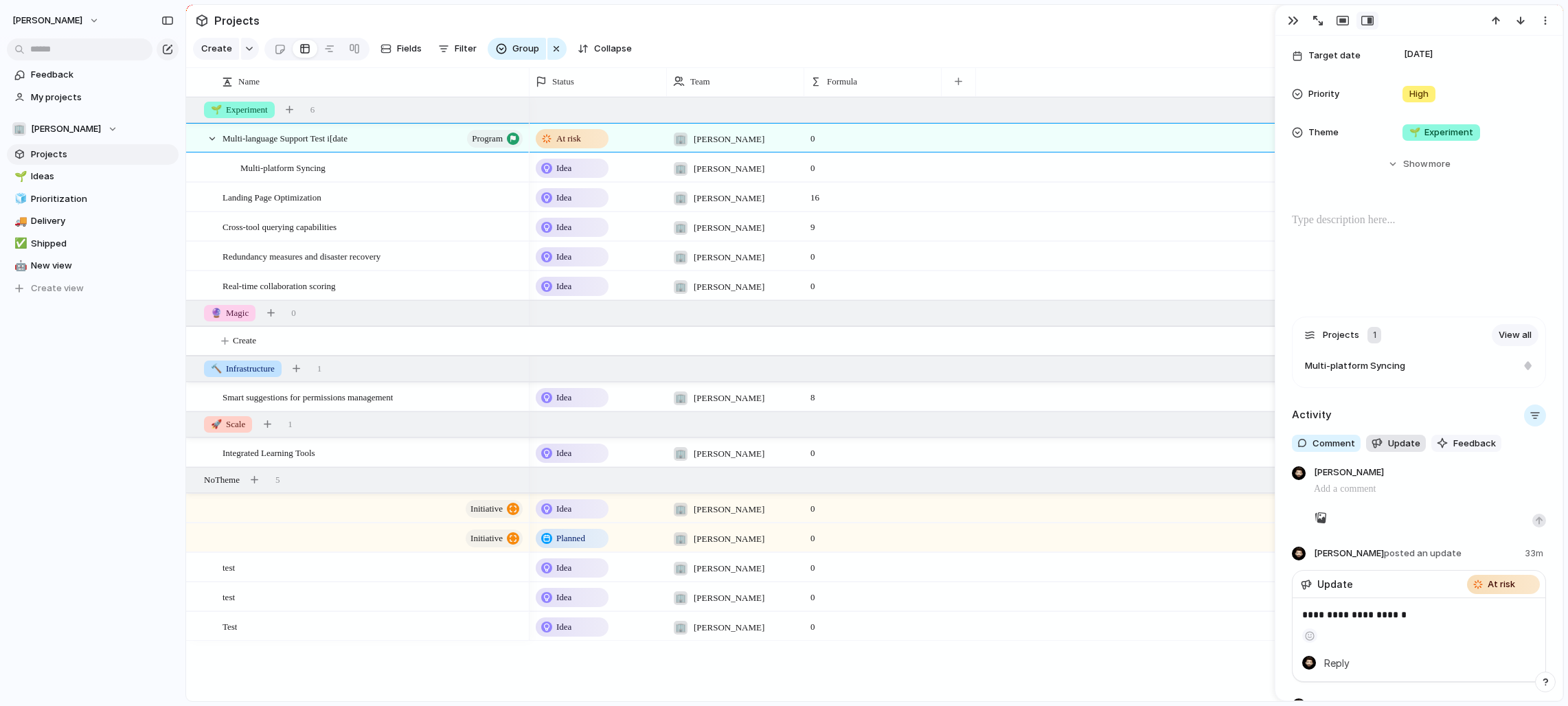
click at [1404, 445] on span "Update" at bounding box center [1404, 443] width 33 height 13
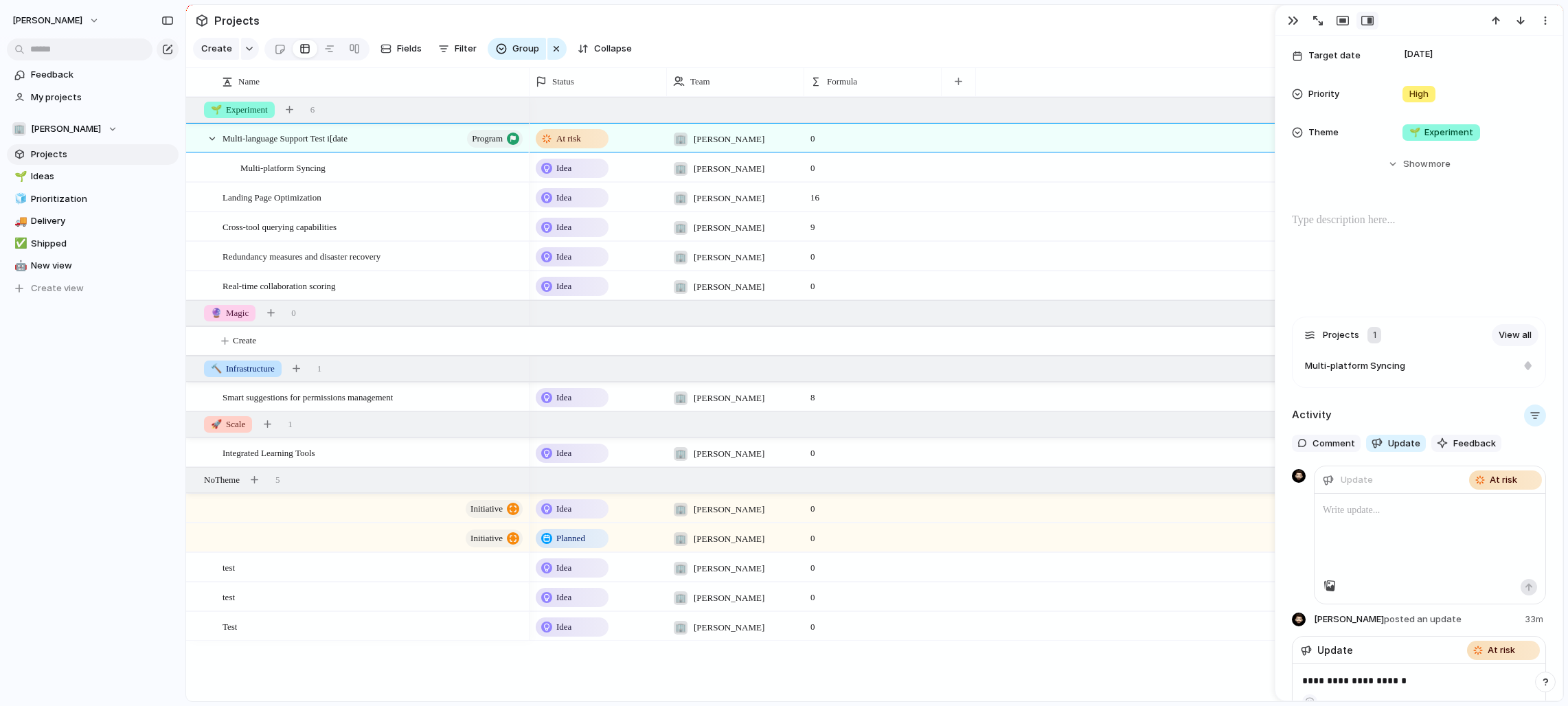
click at [1403, 526] on div at bounding box center [1429, 536] width 230 height 85
click at [1521, 483] on div "At risk" at bounding box center [1505, 480] width 70 height 16
